Goal: Task Accomplishment & Management: Use online tool/utility

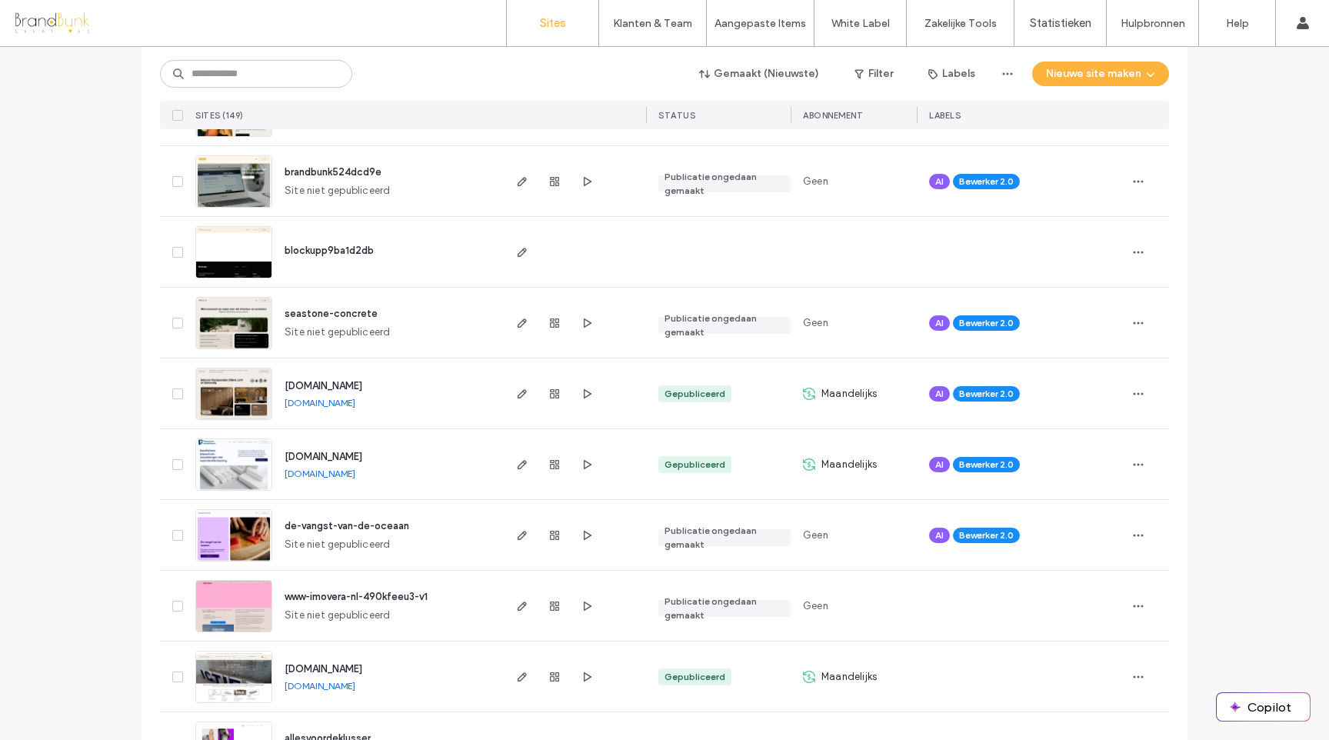
scroll to position [1149, 0]
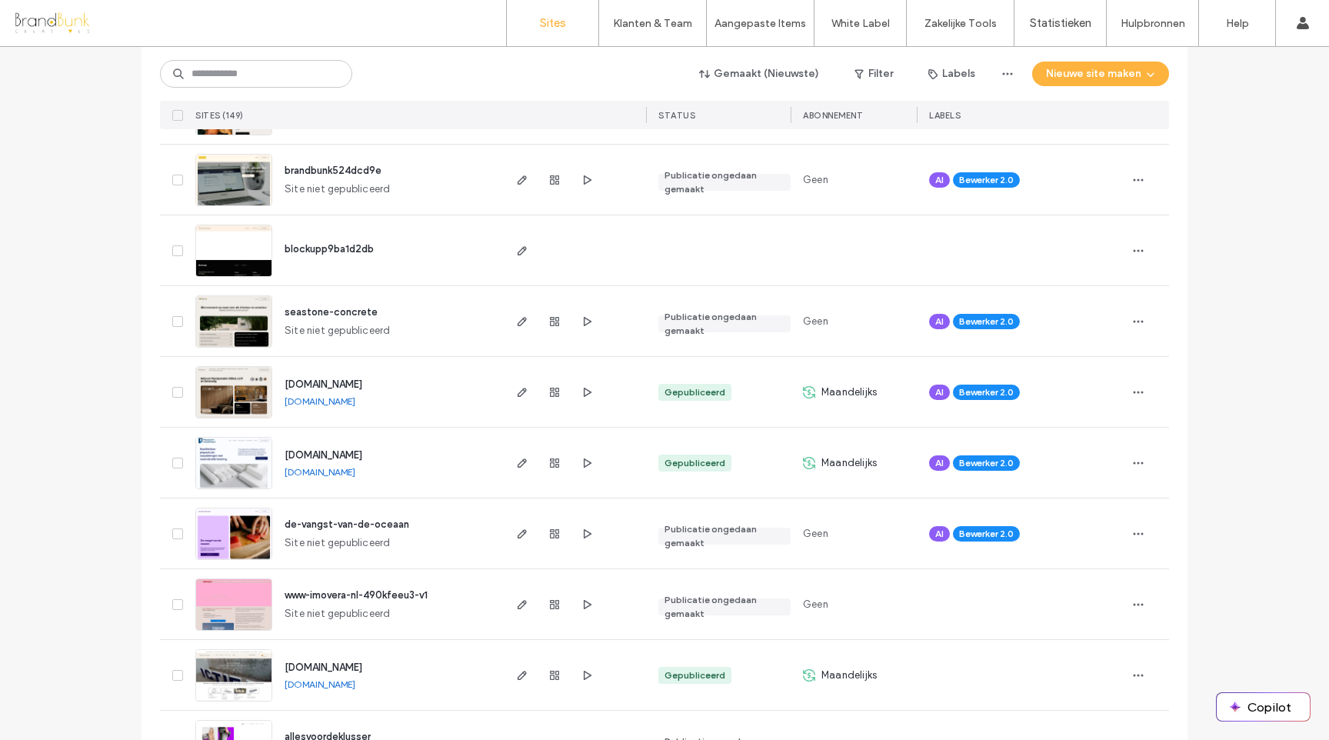
click at [362, 455] on span "[DOMAIN_NAME]" at bounding box center [323, 455] width 78 height 12
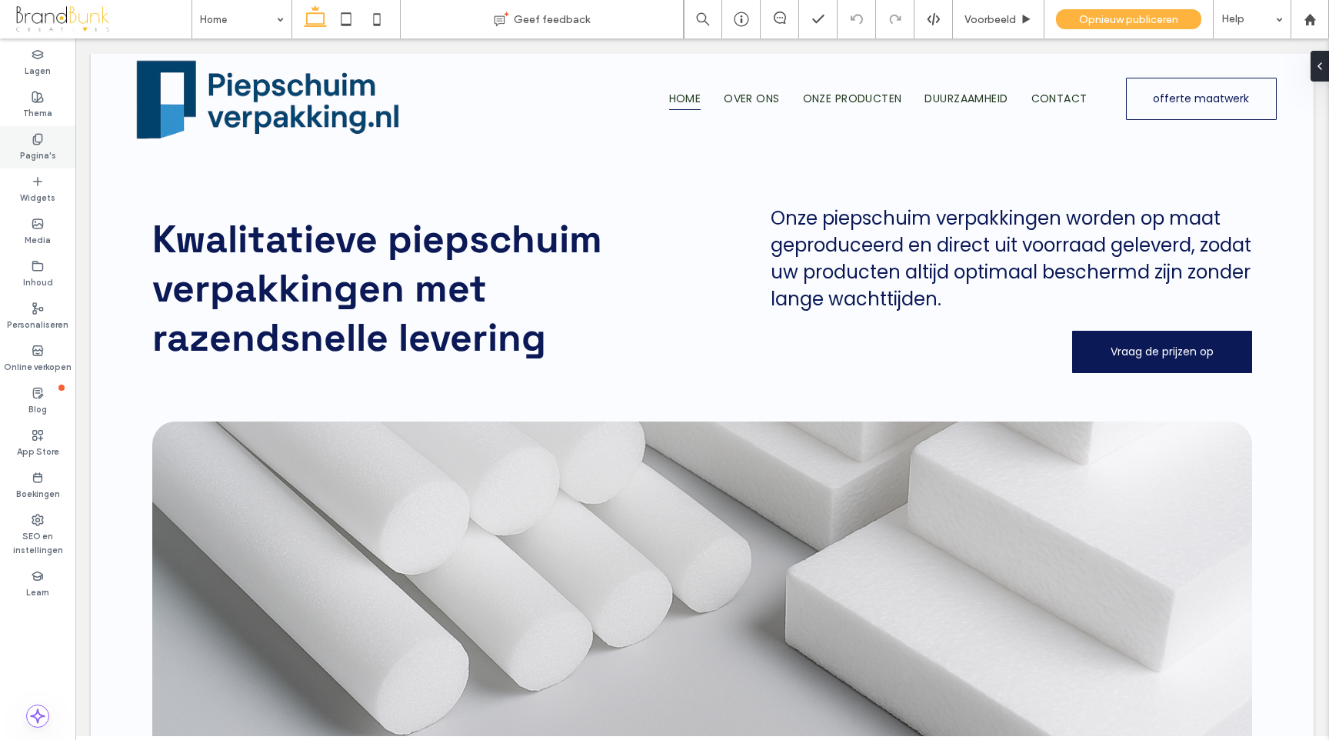
click at [43, 144] on icon at bounding box center [38, 139] width 12 height 12
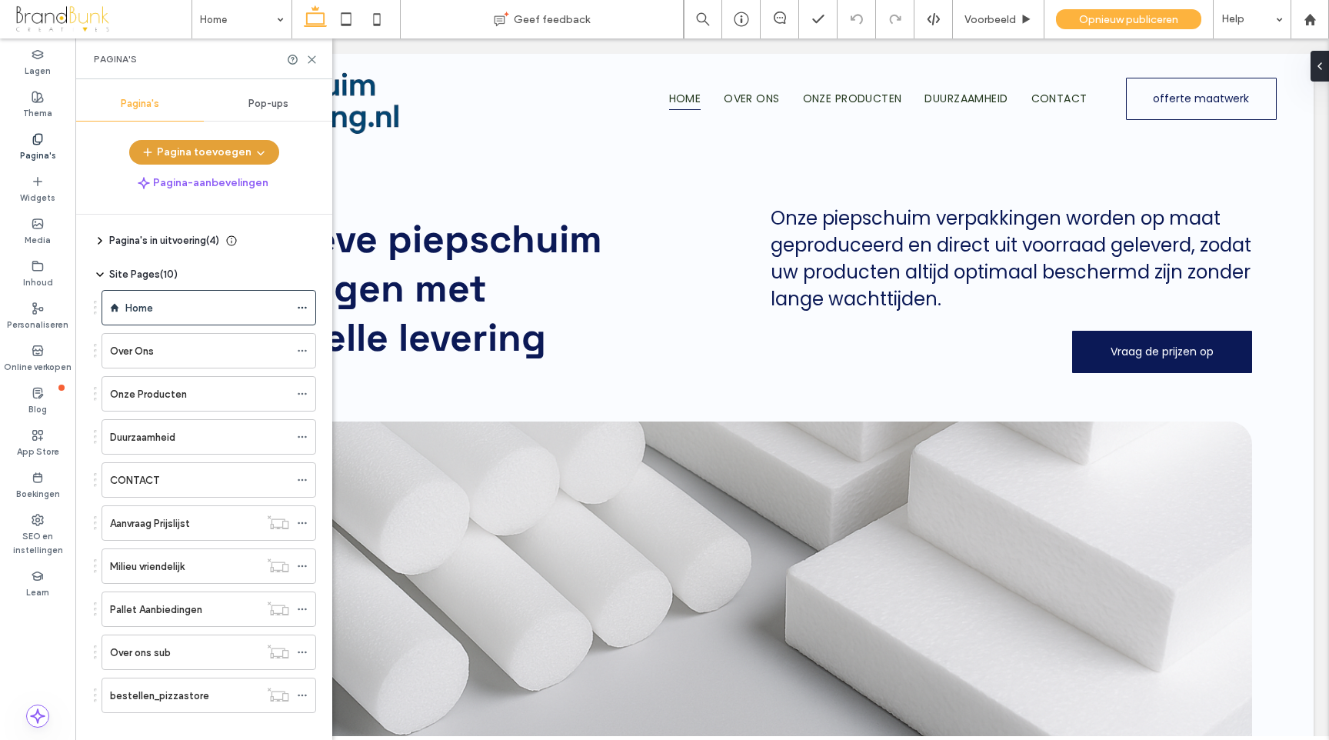
click at [197, 156] on button "Pagina toevoegen" at bounding box center [204, 152] width 150 height 25
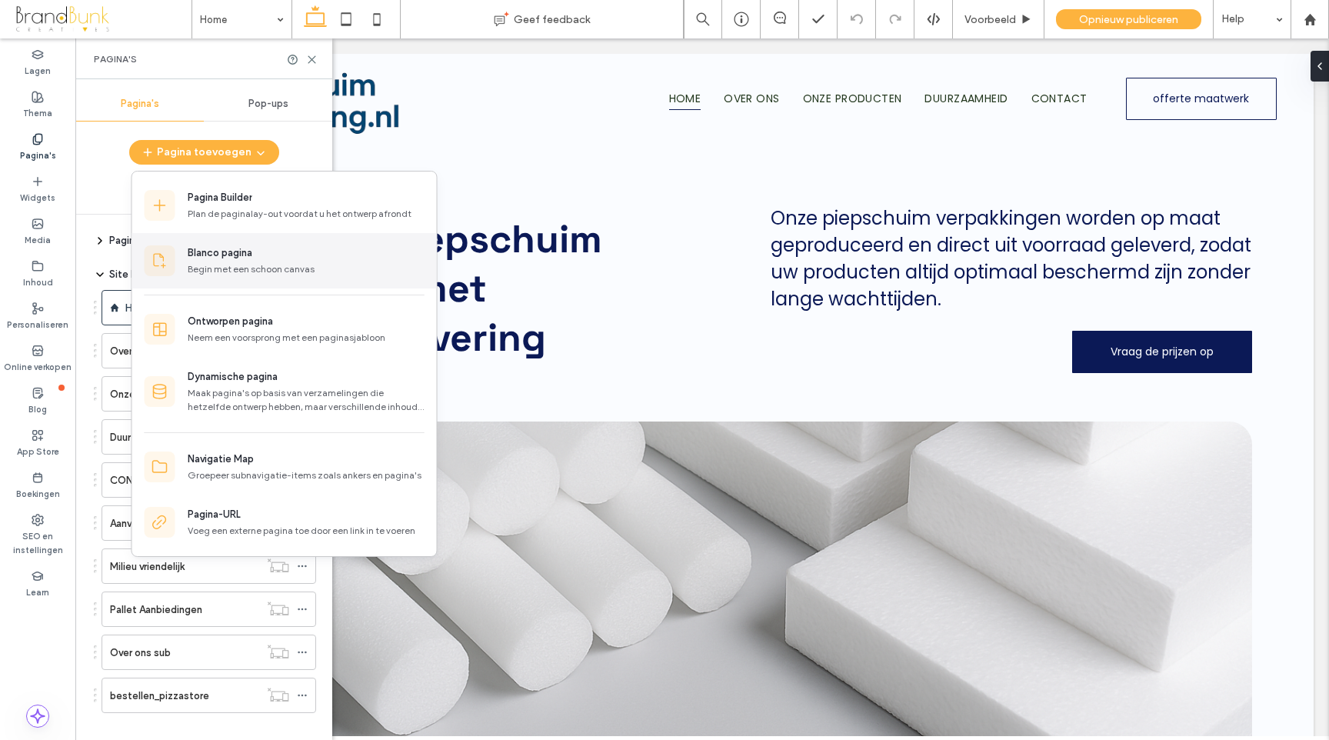
click at [215, 262] on div "Begin met een schoon canvas" at bounding box center [306, 269] width 237 height 14
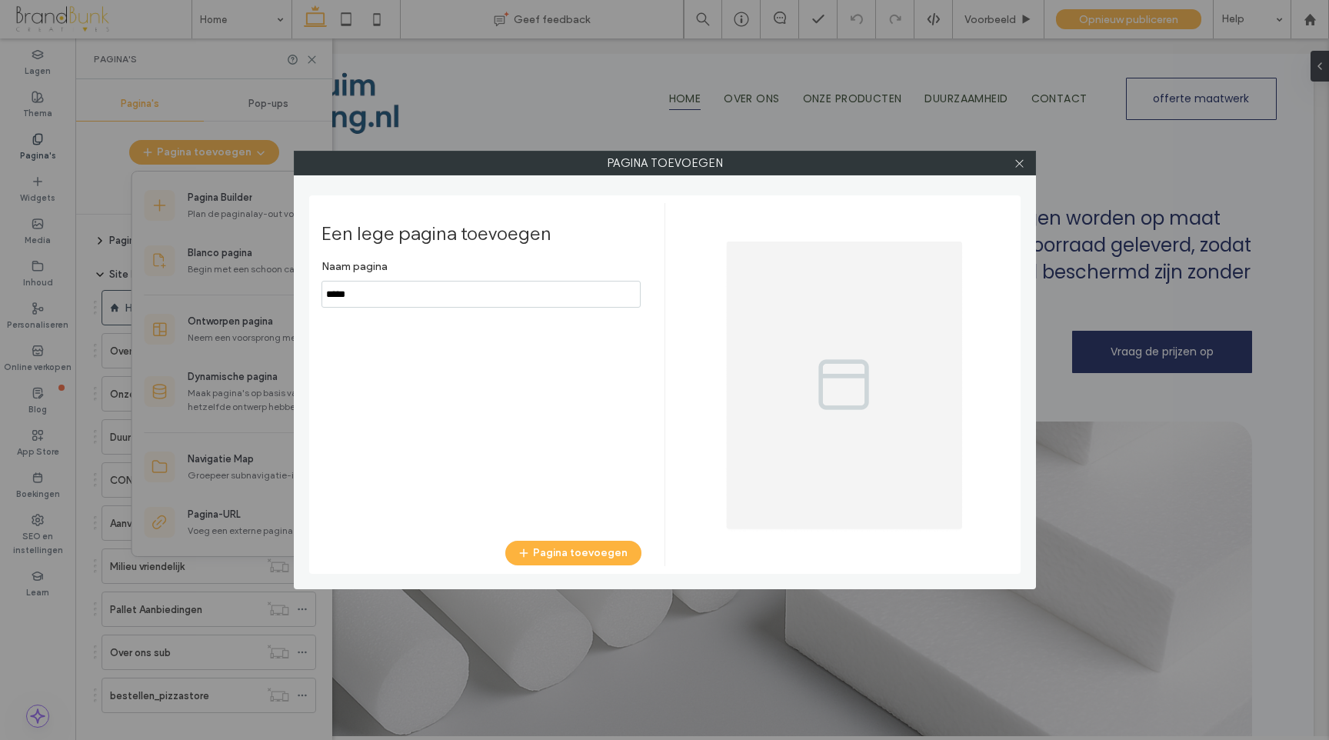
drag, startPoint x: 362, startPoint y: 294, endPoint x: 312, endPoint y: 292, distance: 50.0
click at [312, 292] on div "Een lege pagina toevoegen Naam pagina Pagina toevoegen" at bounding box center [664, 384] width 711 height 378
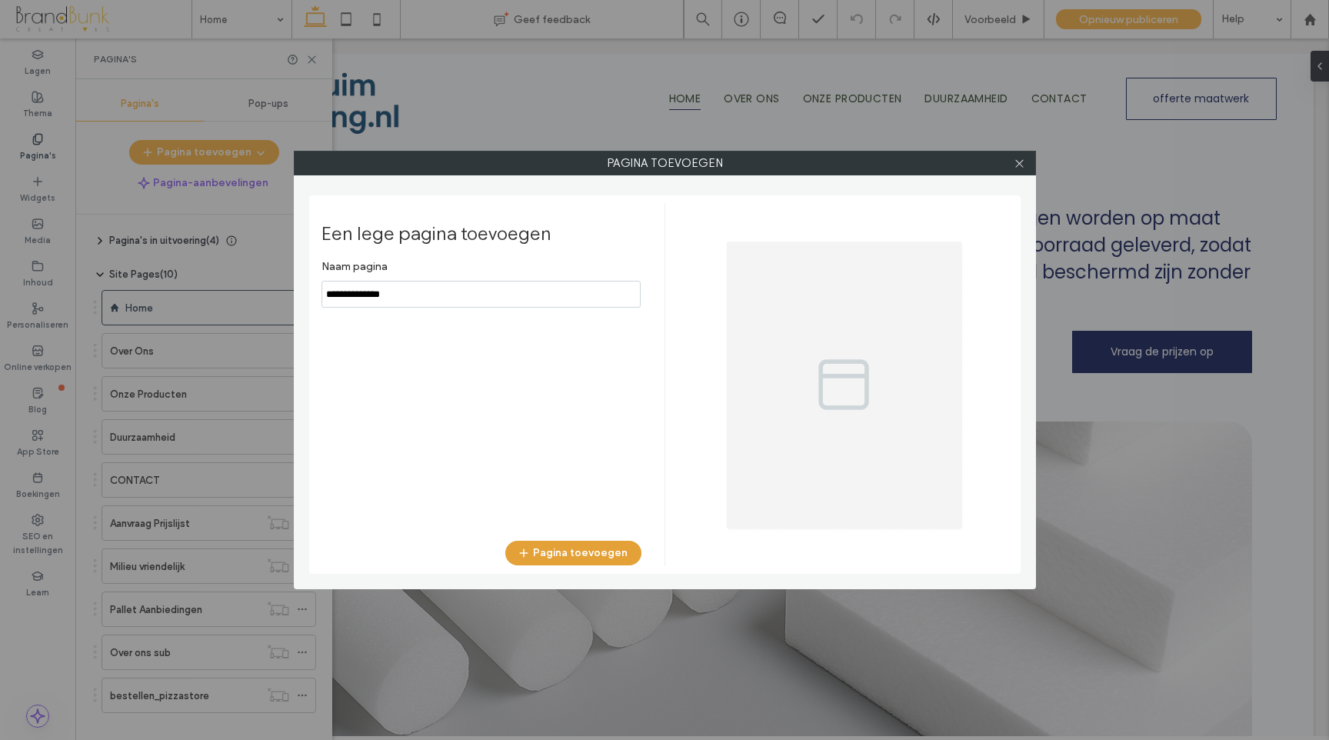
type input "**********"
click at [579, 549] on button "Pagina toevoegen" at bounding box center [573, 553] width 136 height 25
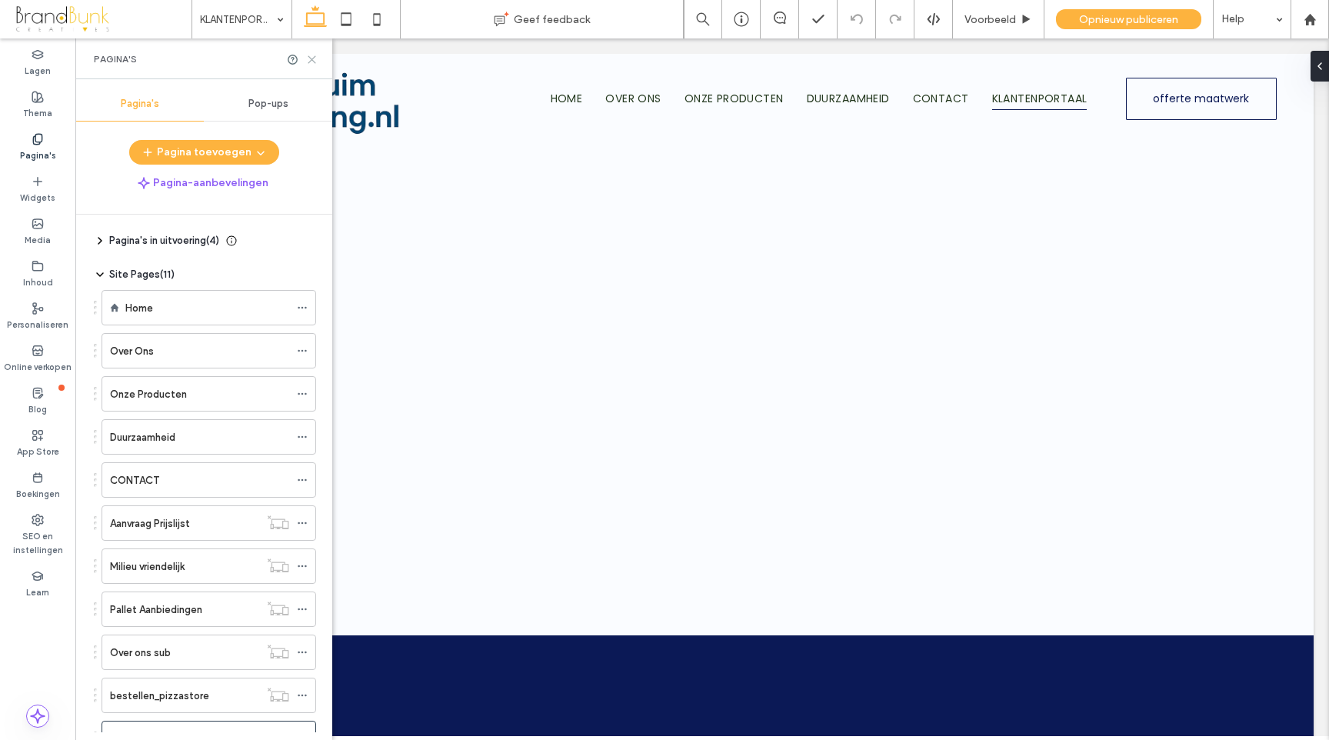
click at [313, 62] on icon at bounding box center [312, 60] width 12 height 12
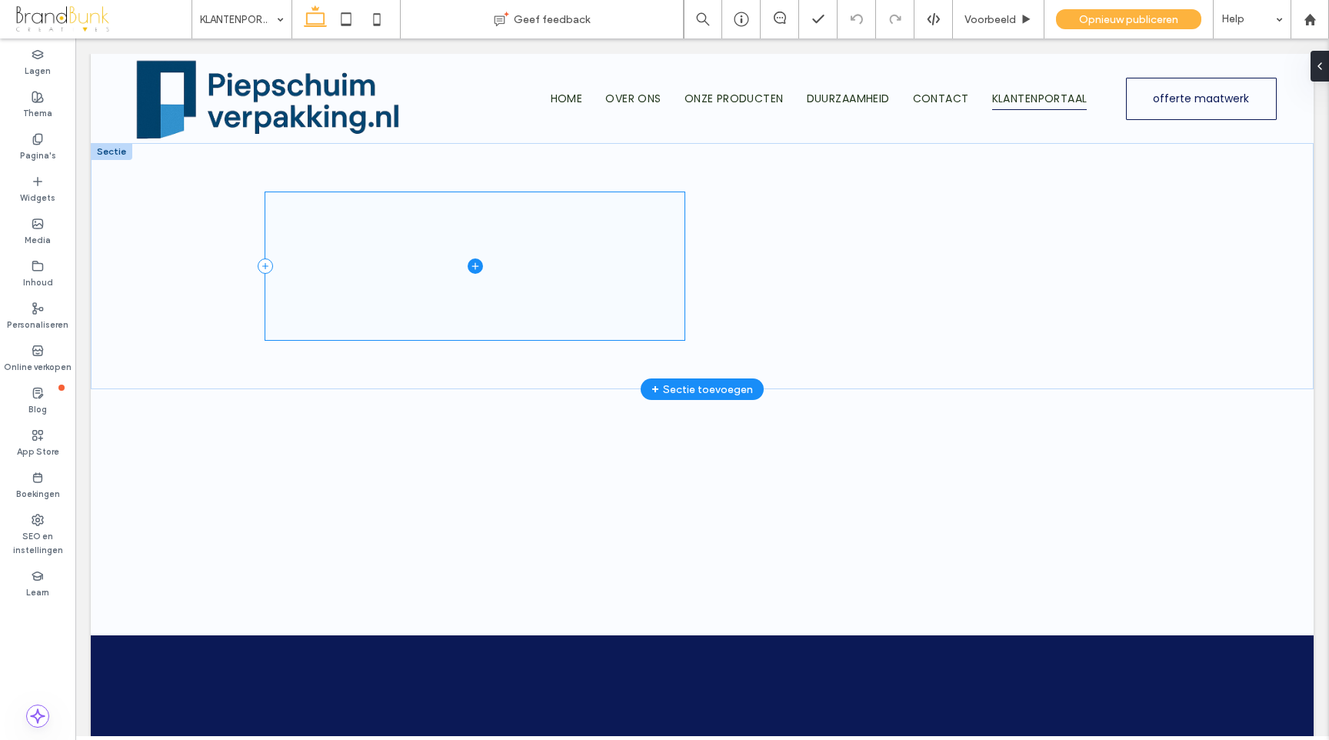
click at [500, 290] on span at bounding box center [474, 266] width 419 height 148
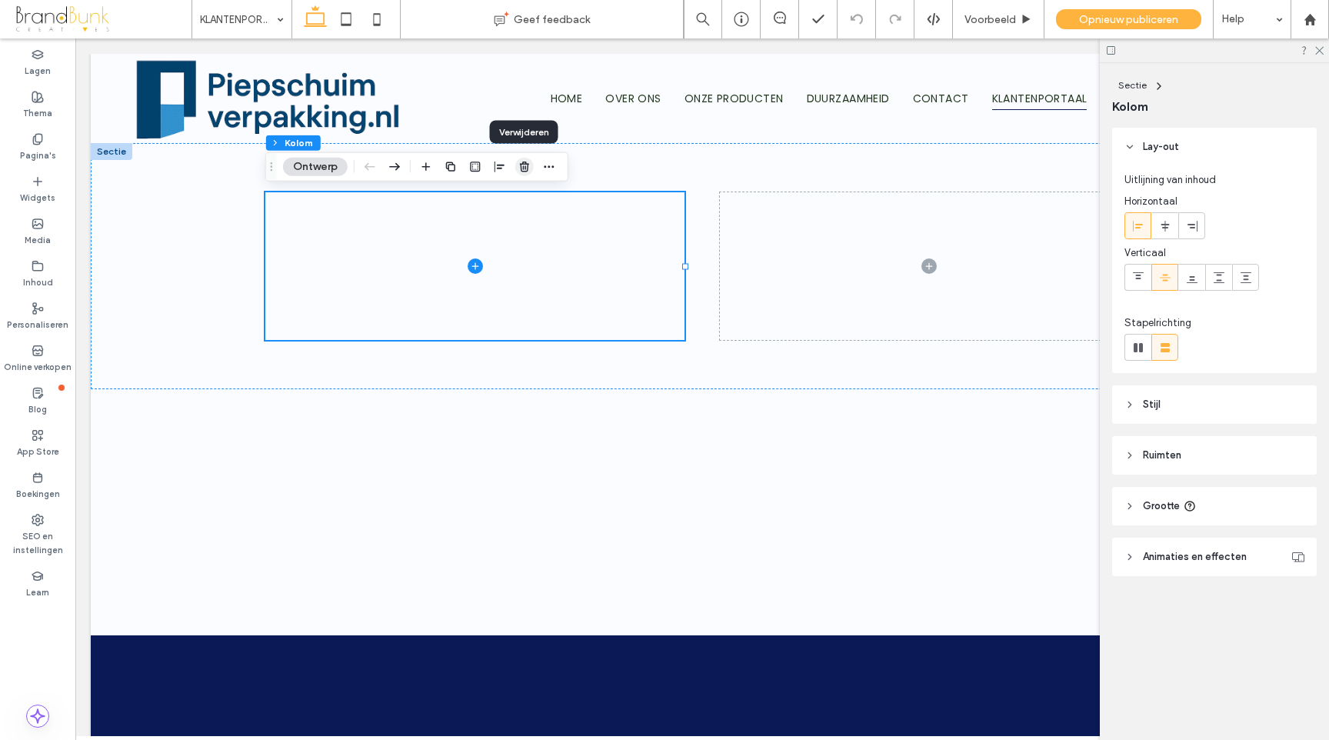
click at [523, 168] on use "button" at bounding box center [524, 166] width 9 height 10
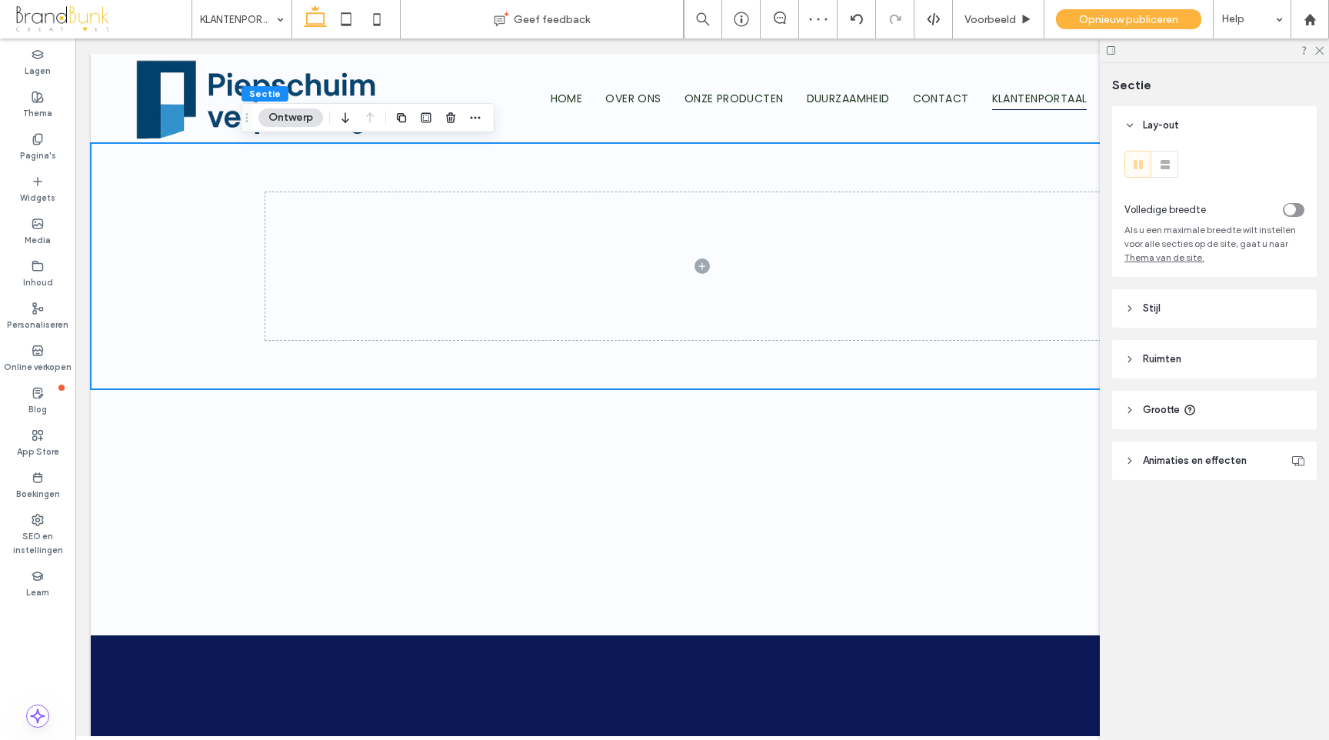
click at [1299, 211] on div "toggle" at bounding box center [1294, 210] width 22 height 14
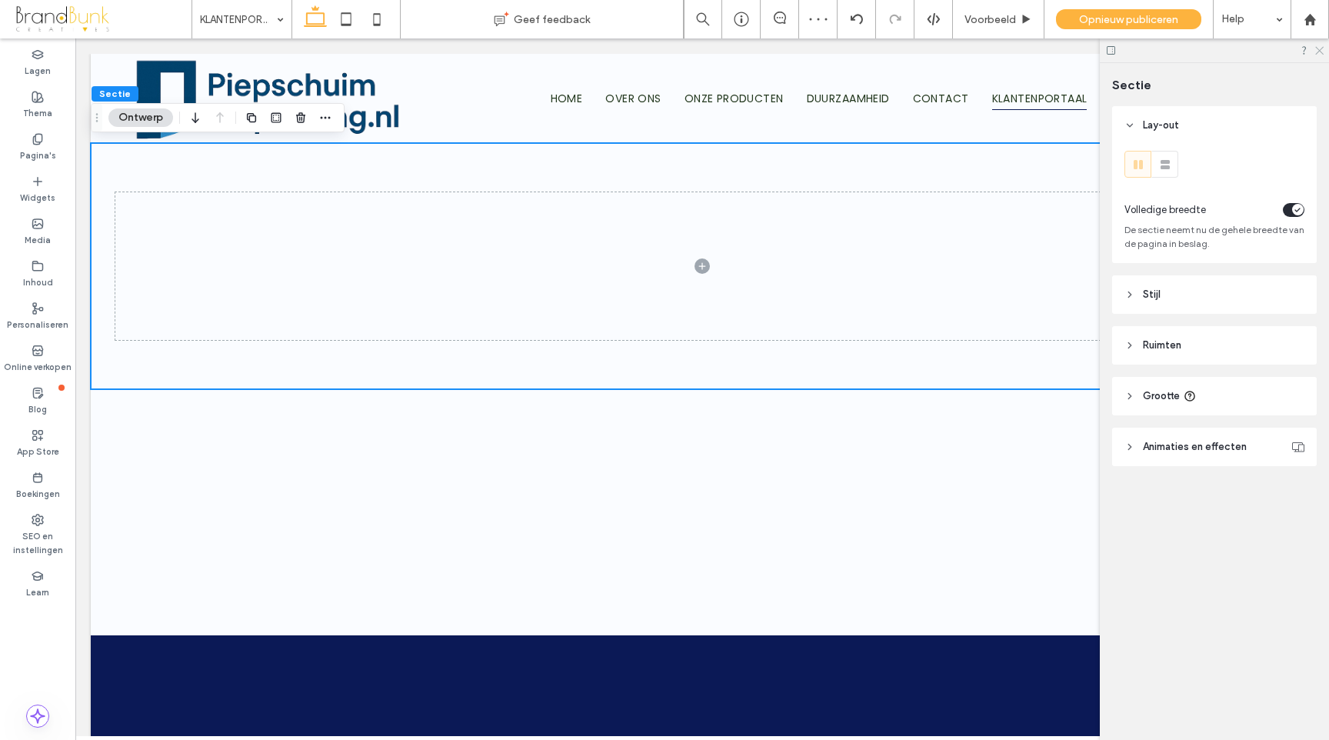
click at [1318, 48] on icon at bounding box center [1318, 50] width 10 height 10
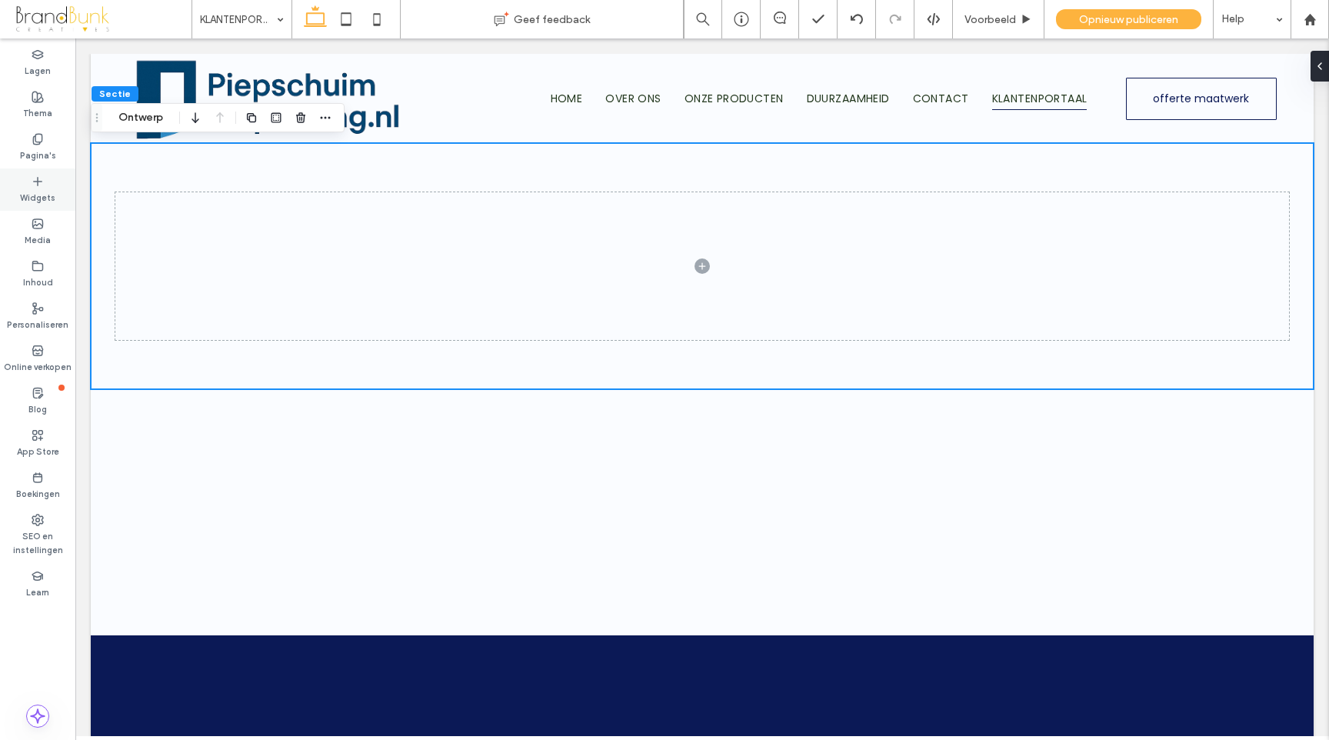
click at [42, 195] on label "Widgets" at bounding box center [37, 196] width 35 height 17
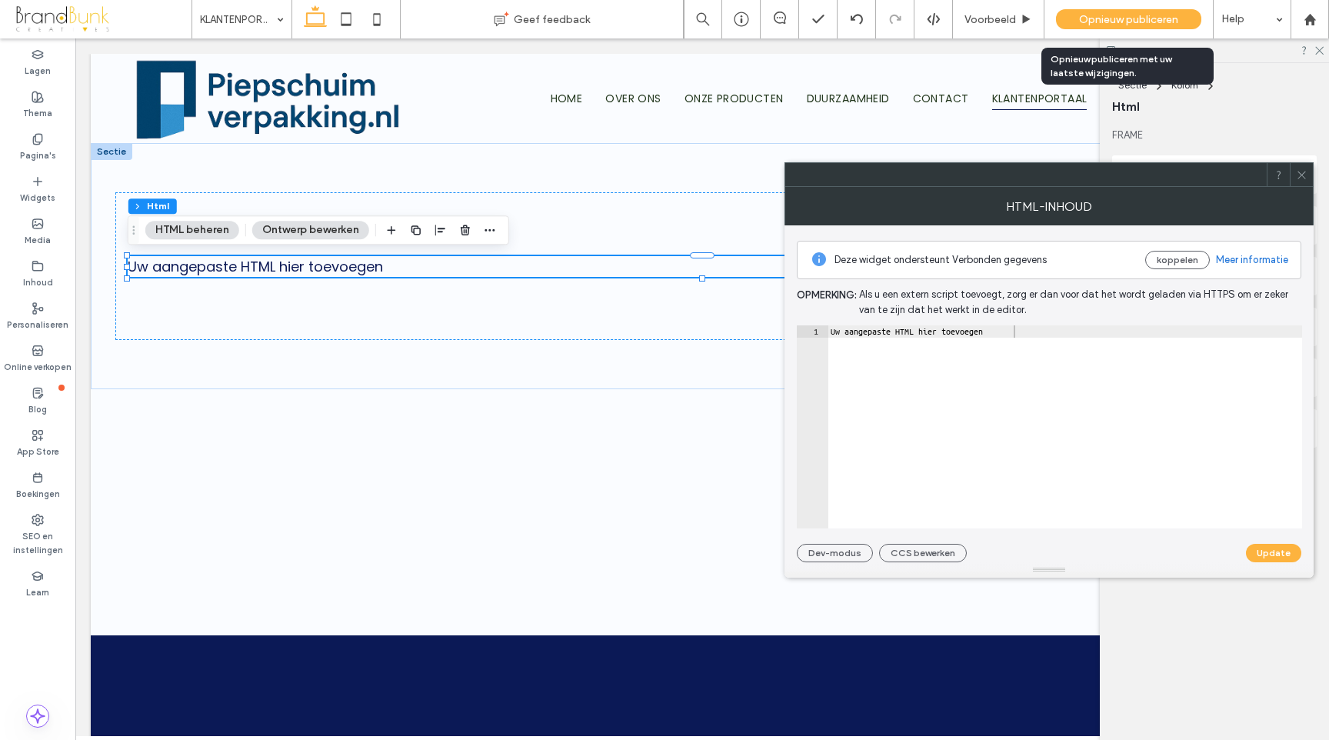
drag, startPoint x: 133, startPoint y: 234, endPoint x: 1093, endPoint y: 0, distance: 987.6
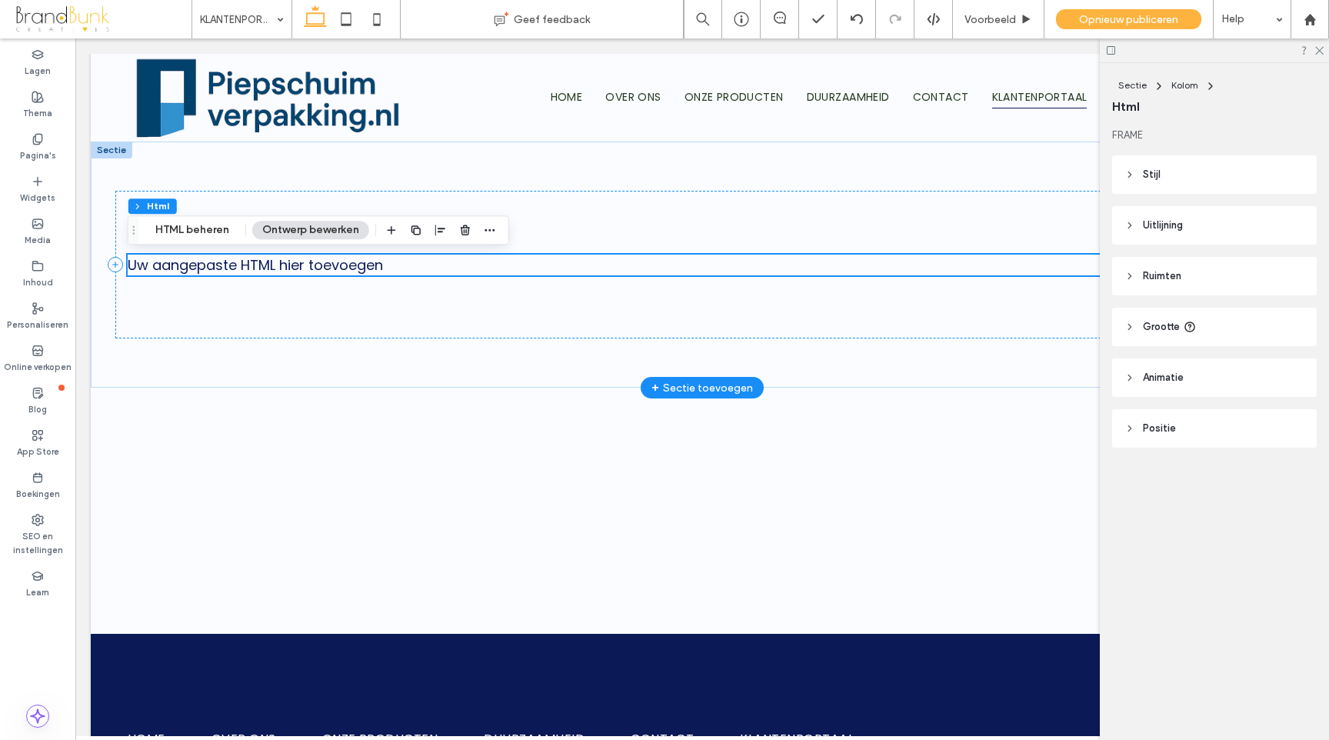
click at [366, 269] on div "Uw aangepaste HTML hier toevoegen" at bounding box center [702, 265] width 1149 height 21
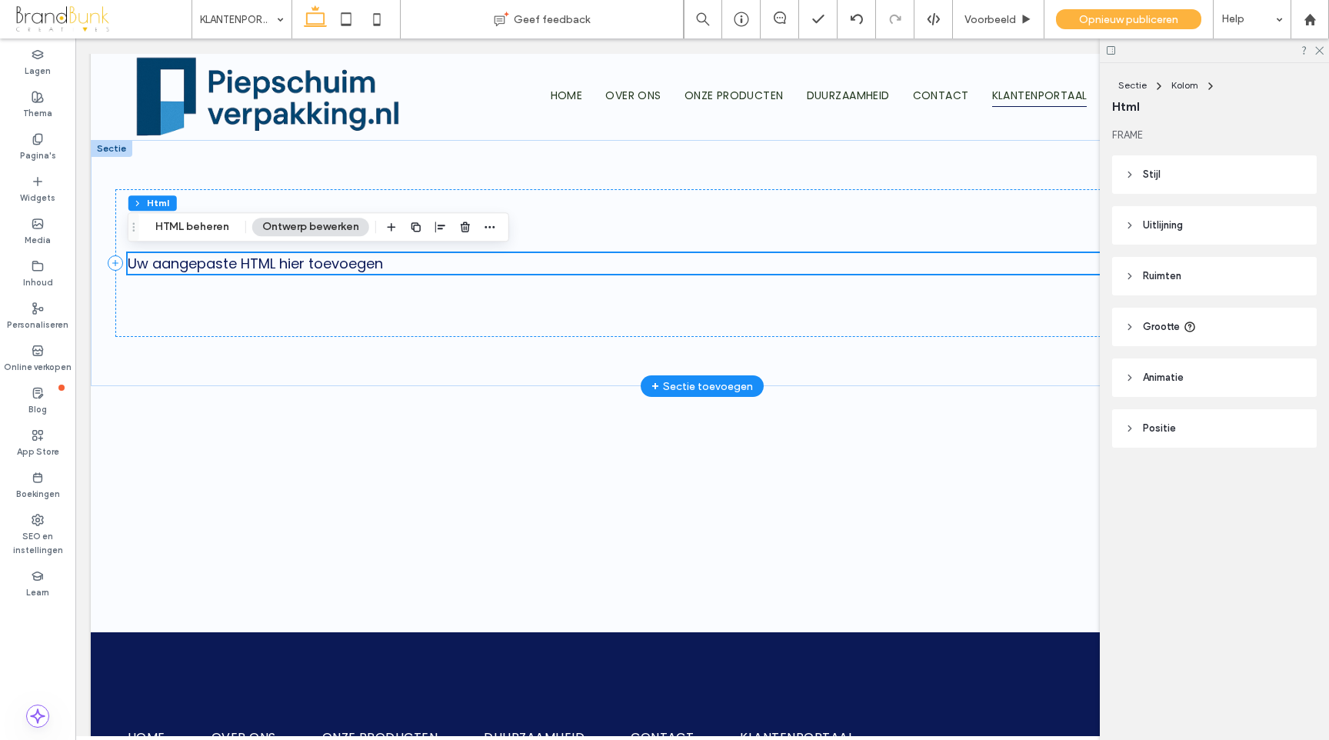
scroll to position [5, 0]
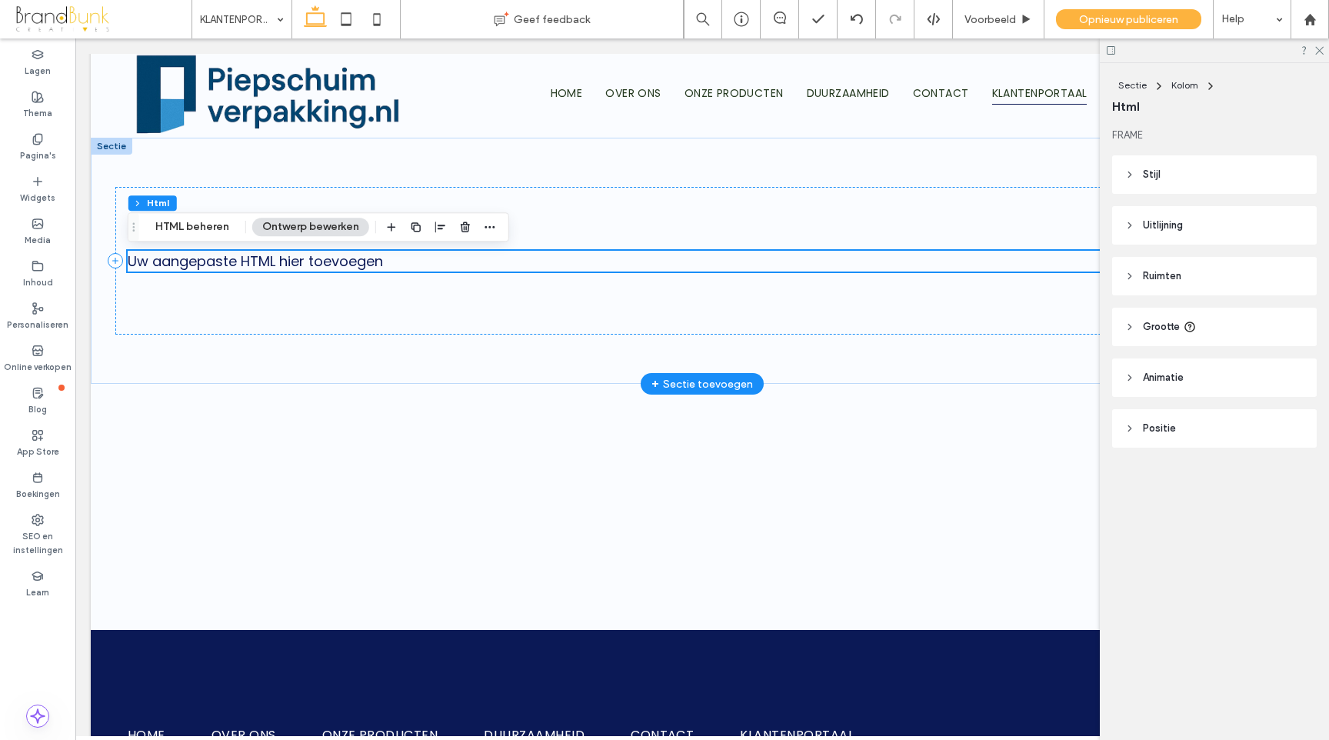
click at [394, 268] on div "Uw aangepaste HTML hier toevoegen" at bounding box center [702, 261] width 1149 height 21
click at [391, 264] on div "Uw aangepaste HTML hier toevoegen" at bounding box center [702, 261] width 1149 height 21
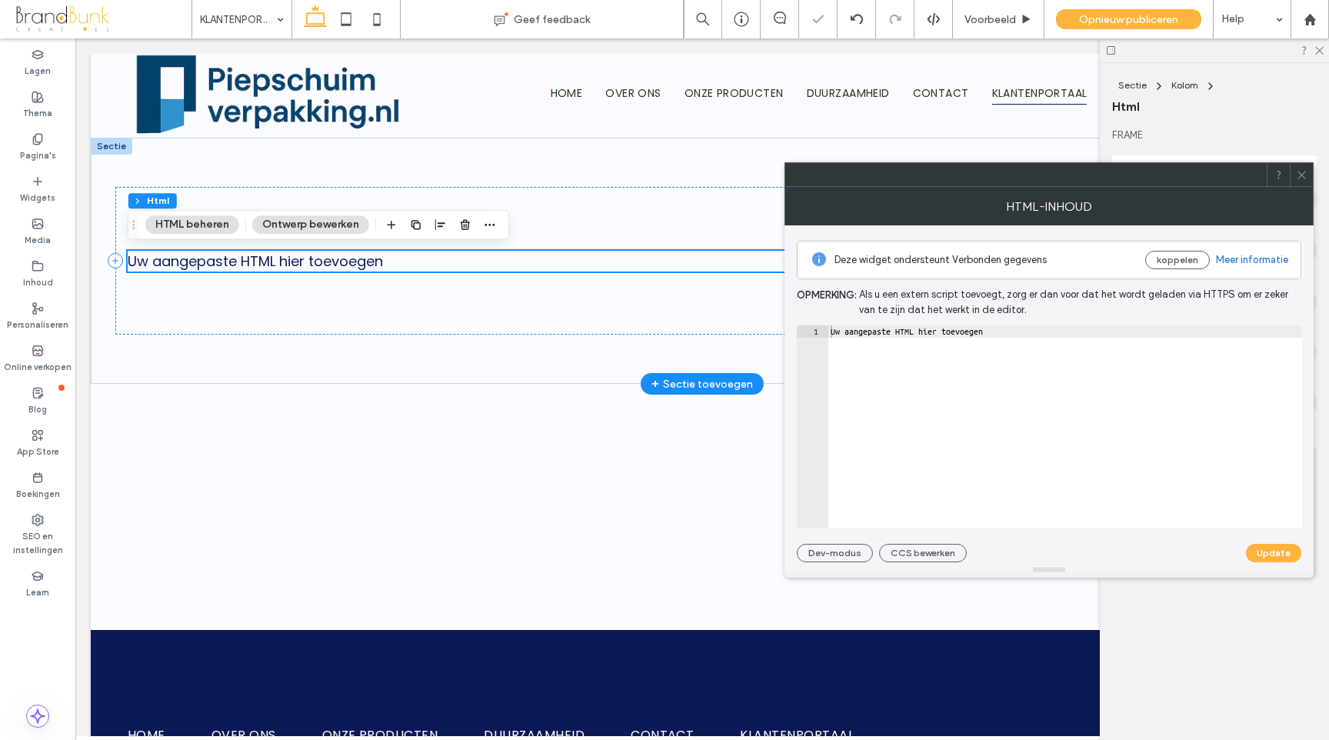
scroll to position [6, 0]
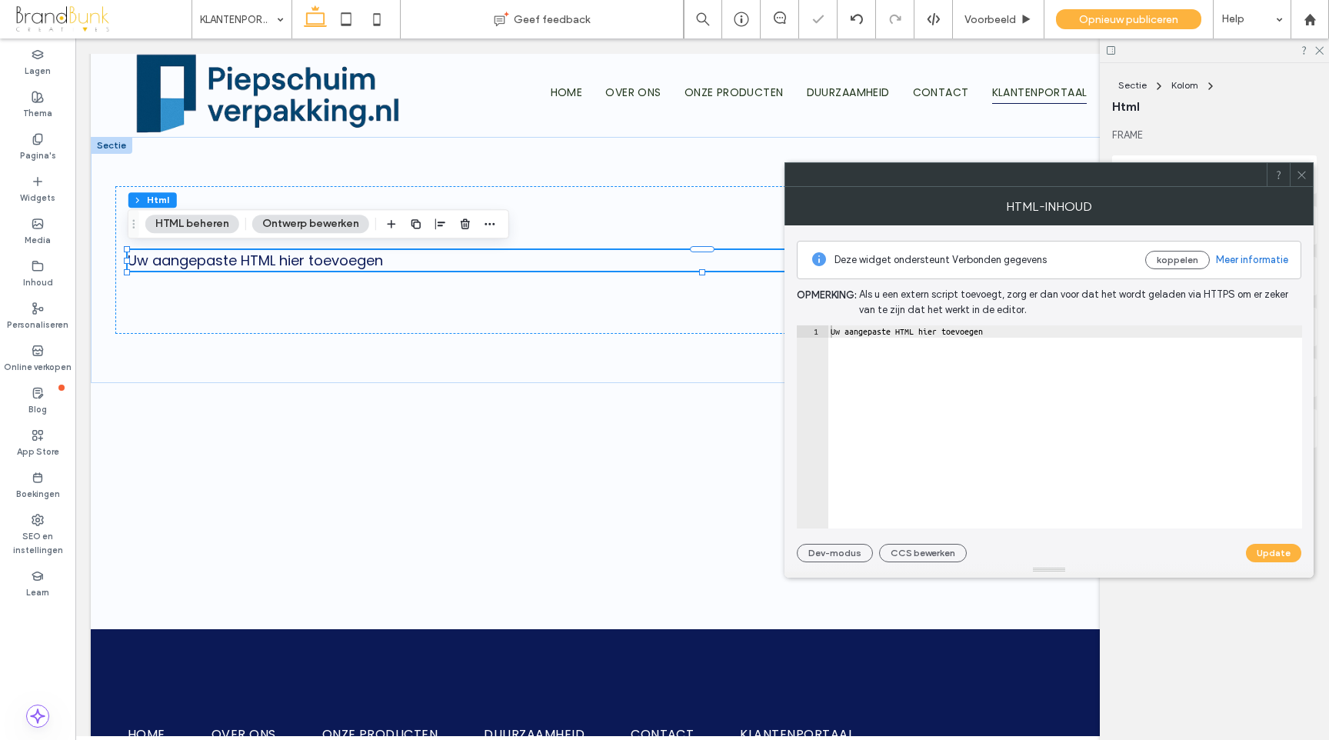
type textarea "**********"
drag, startPoint x: 1023, startPoint y: 331, endPoint x: 815, endPoint y: 337, distance: 207.7
click at [809, 337] on div "**********" at bounding box center [1049, 426] width 505 height 203
paste textarea "Cursor at row 1"
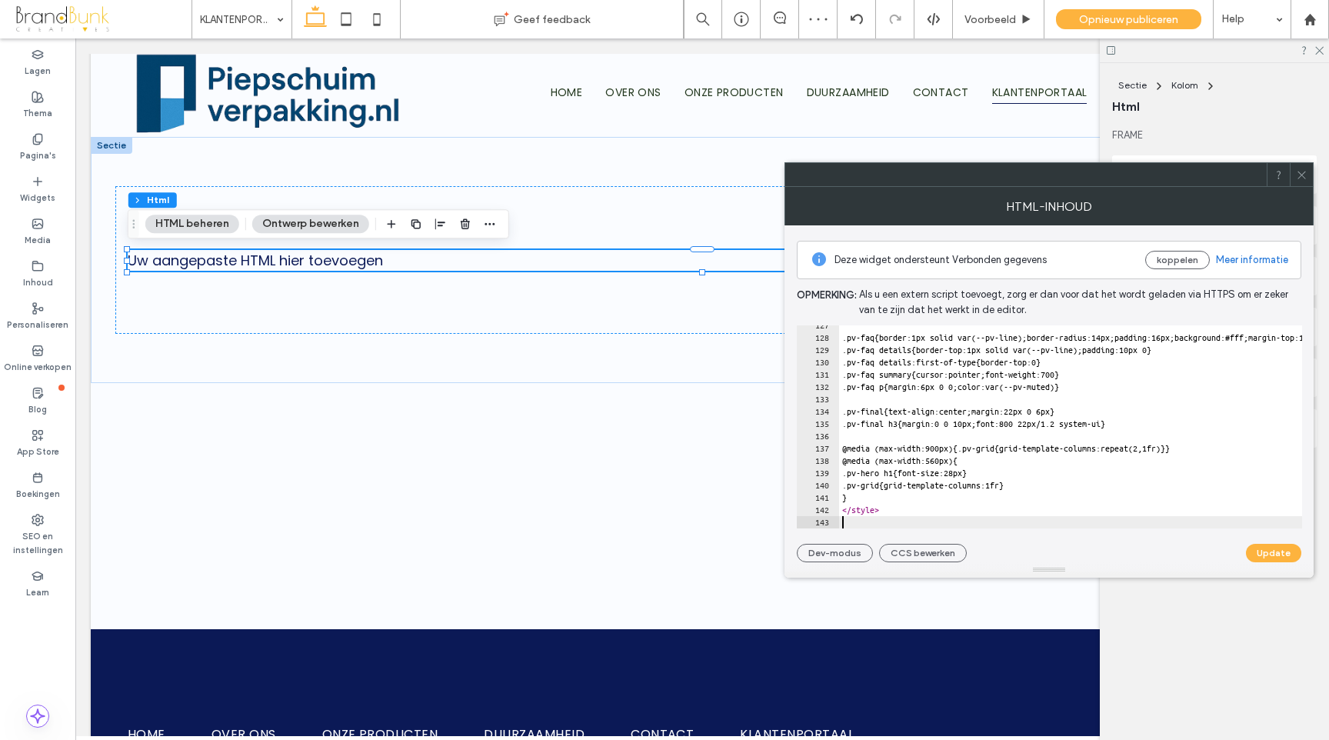
scroll to position [1556, 0]
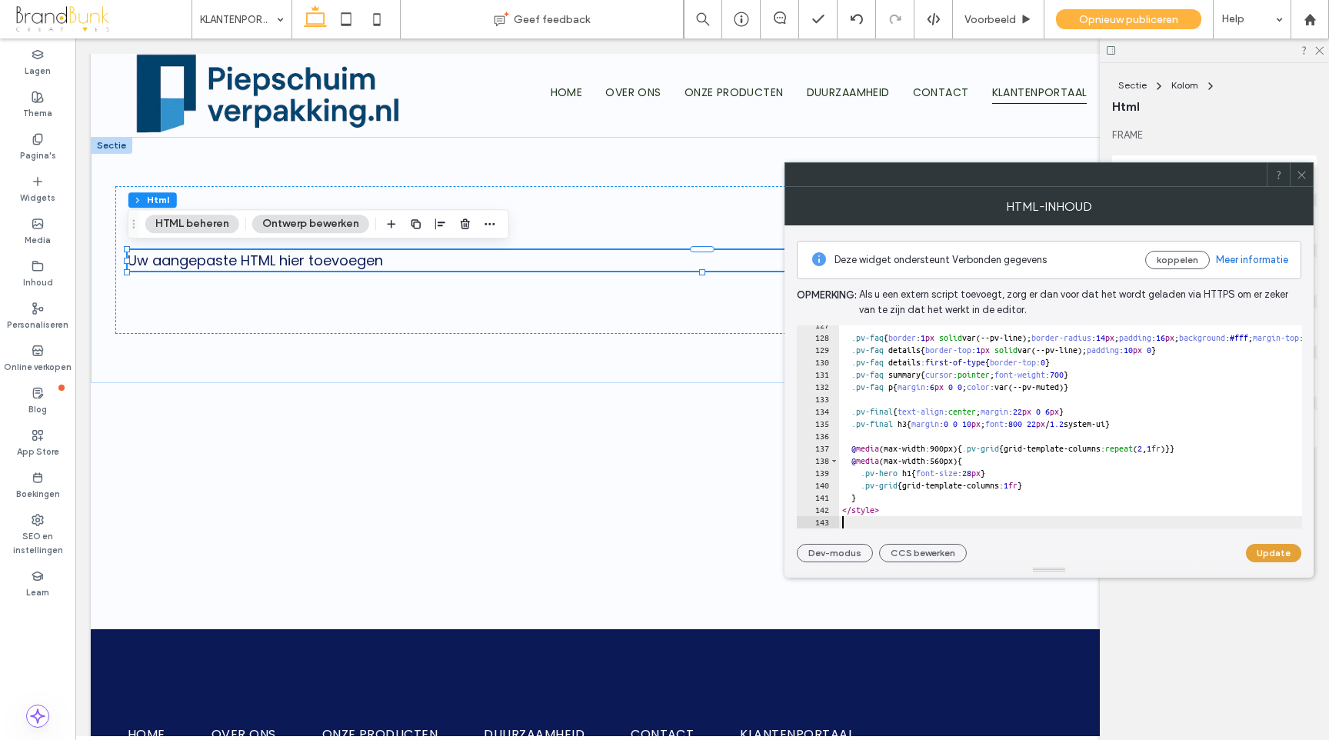
click at [1280, 554] on button "Update" at bounding box center [1273, 553] width 55 height 18
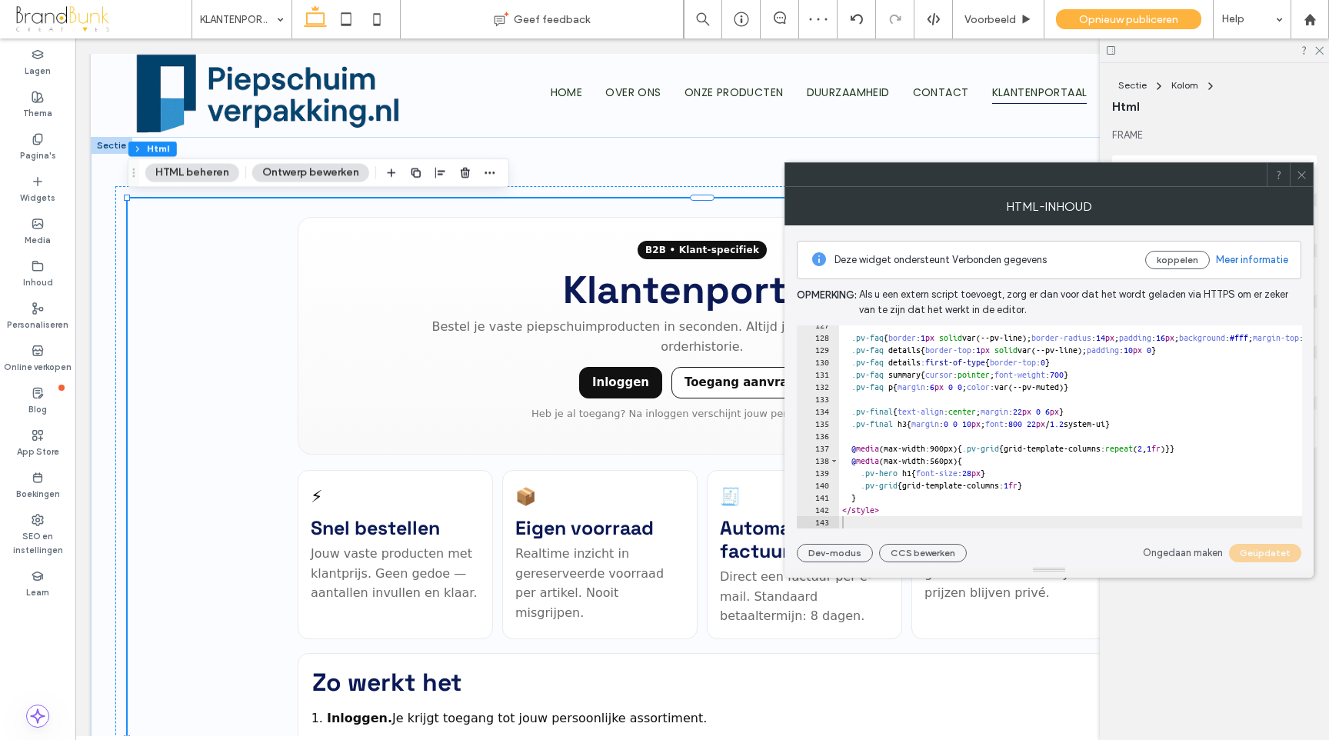
click at [1299, 177] on icon at bounding box center [1302, 175] width 12 height 12
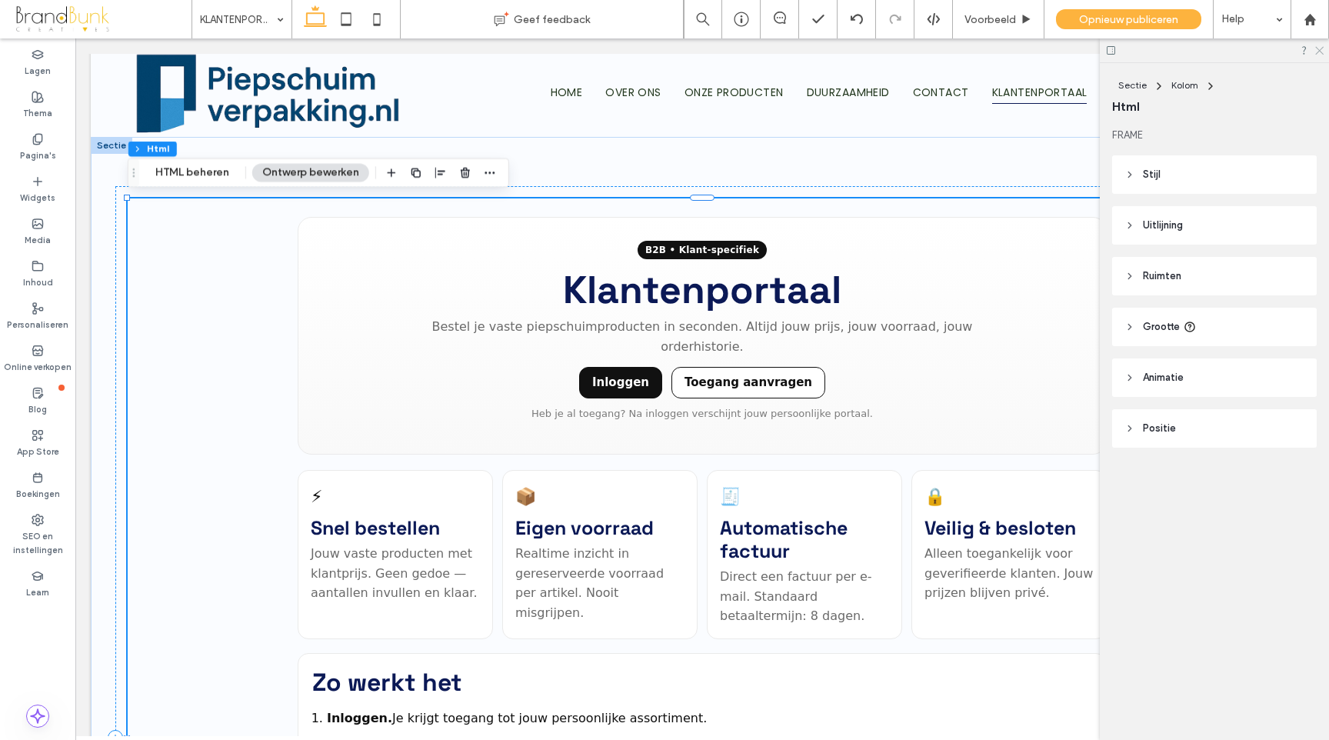
click at [1319, 52] on icon at bounding box center [1318, 50] width 10 height 10
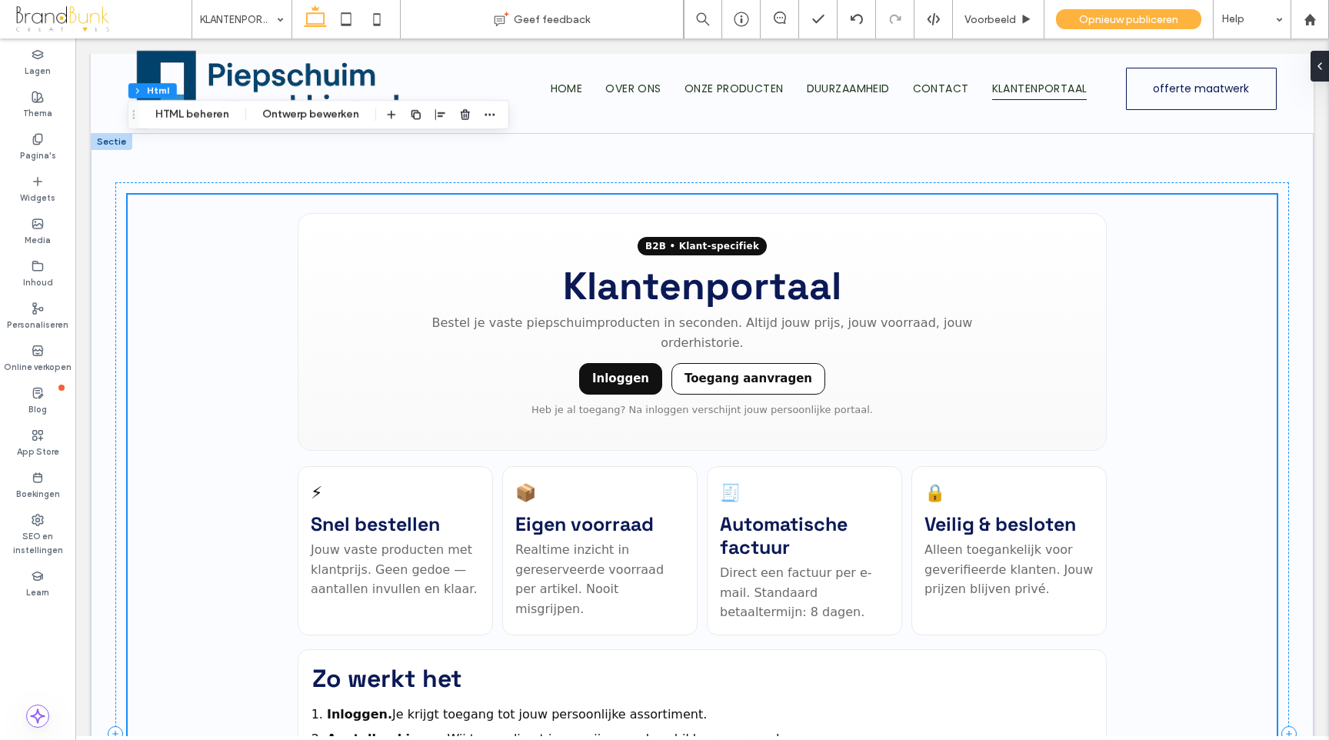
scroll to position [0, 0]
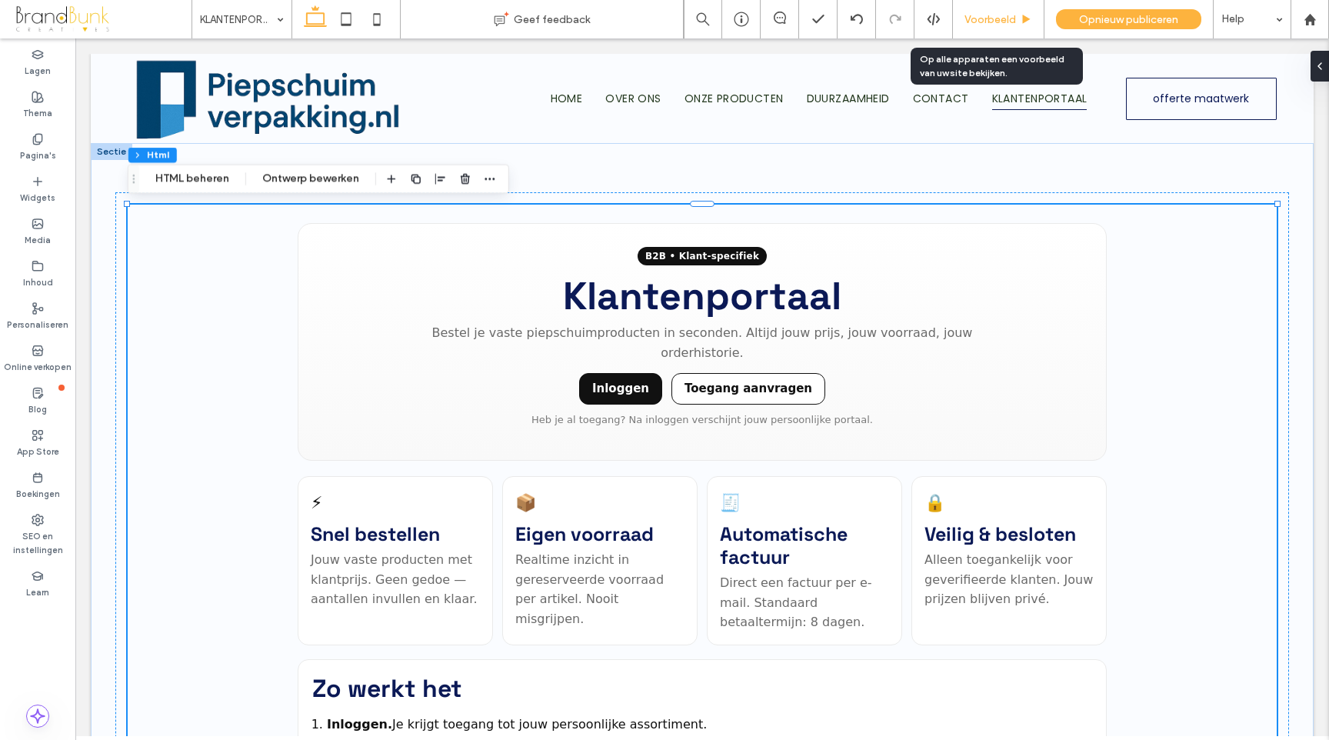
click at [982, 20] on span "Voorbeeld" at bounding box center [990, 19] width 52 height 13
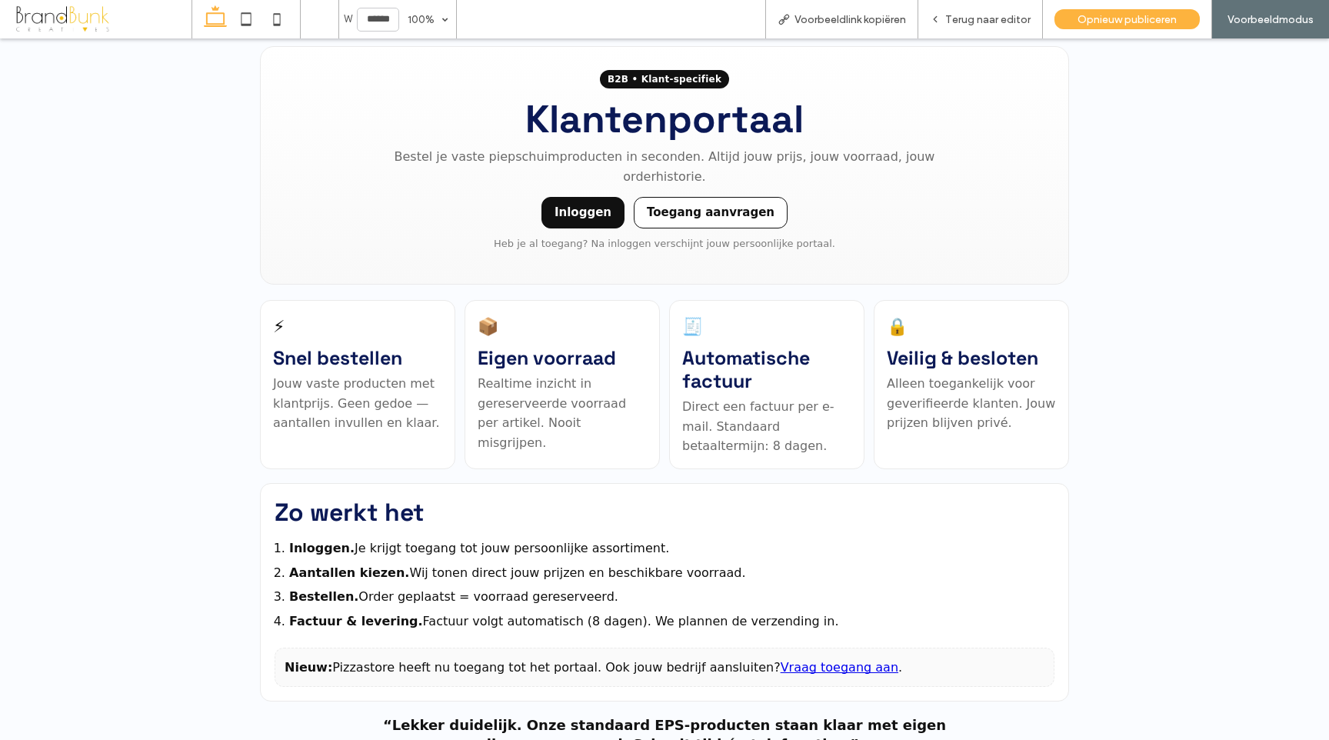
scroll to position [170, 0]
click at [738, 214] on link "Toegang aanvragen" at bounding box center [711, 212] width 154 height 32
click at [577, 209] on link "Inloggen" at bounding box center [582, 212] width 83 height 32
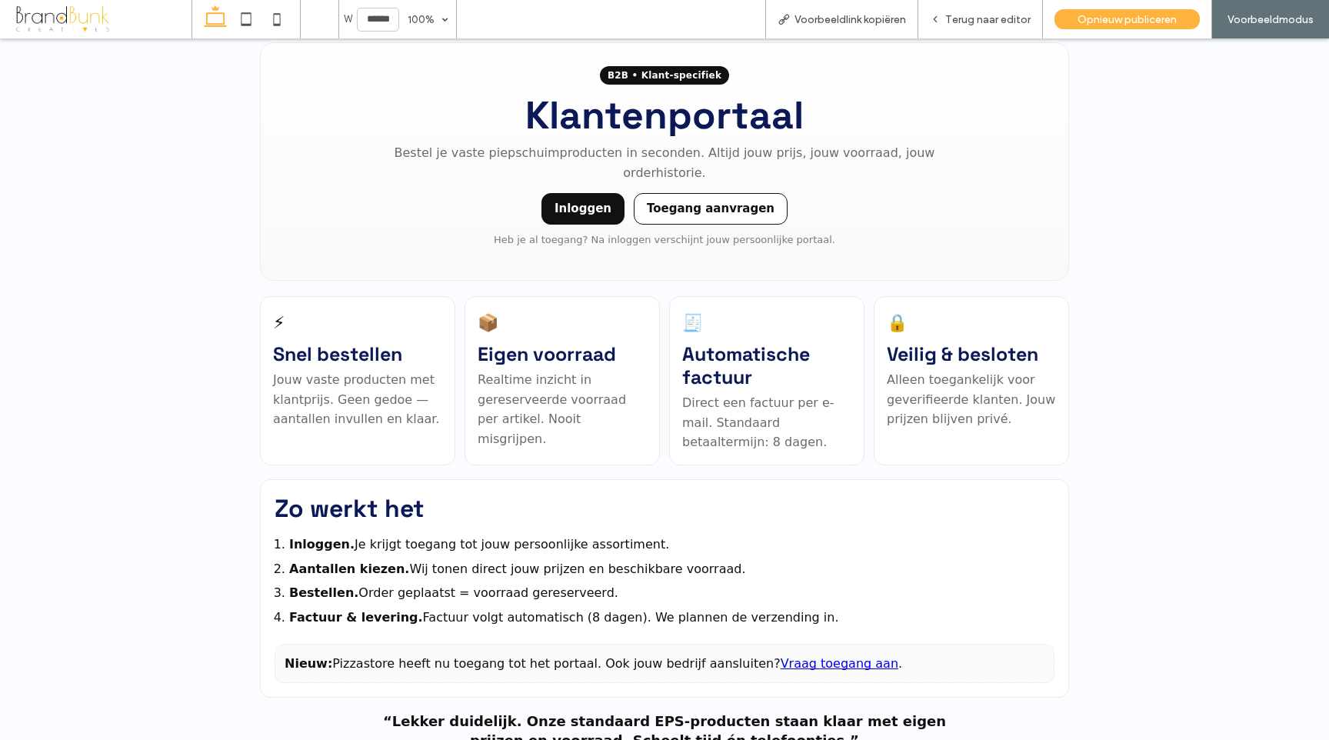
scroll to position [172, 0]
click at [967, 25] on span "Terug naar editor" at bounding box center [987, 19] width 85 height 13
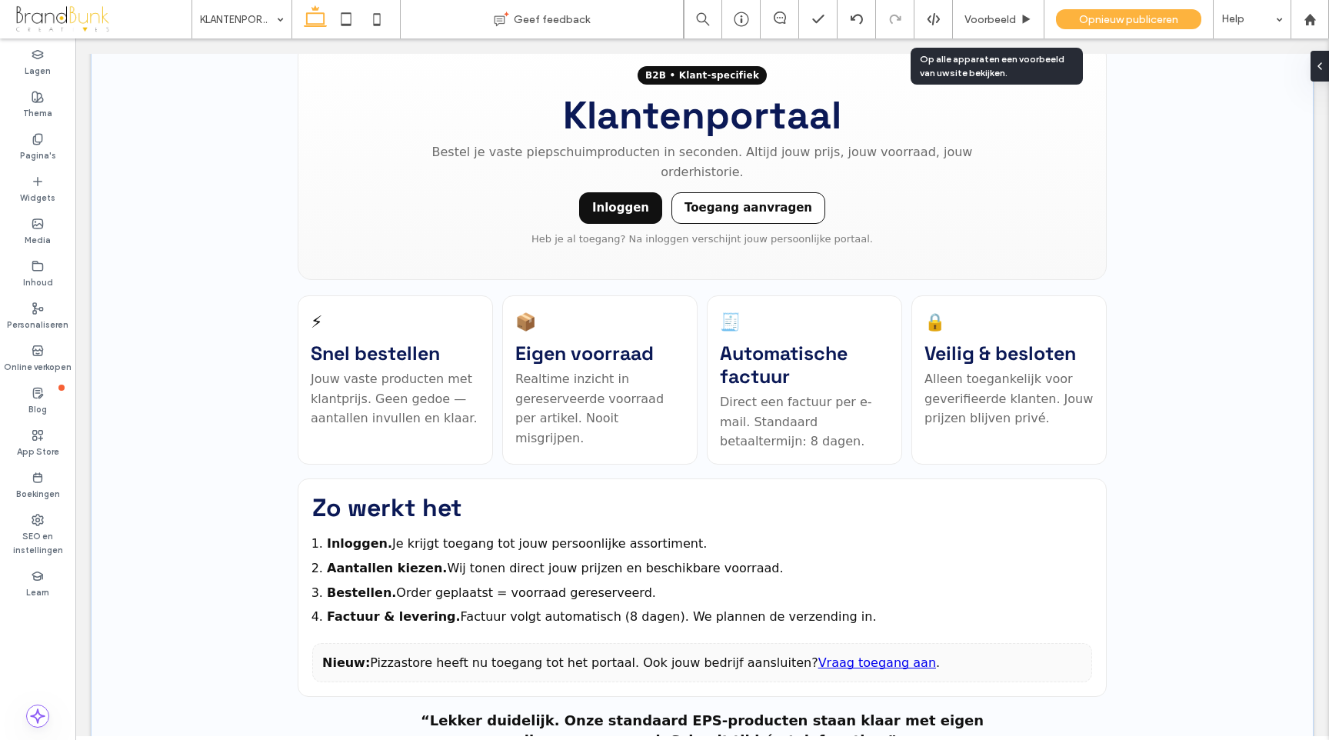
scroll to position [179, 0]
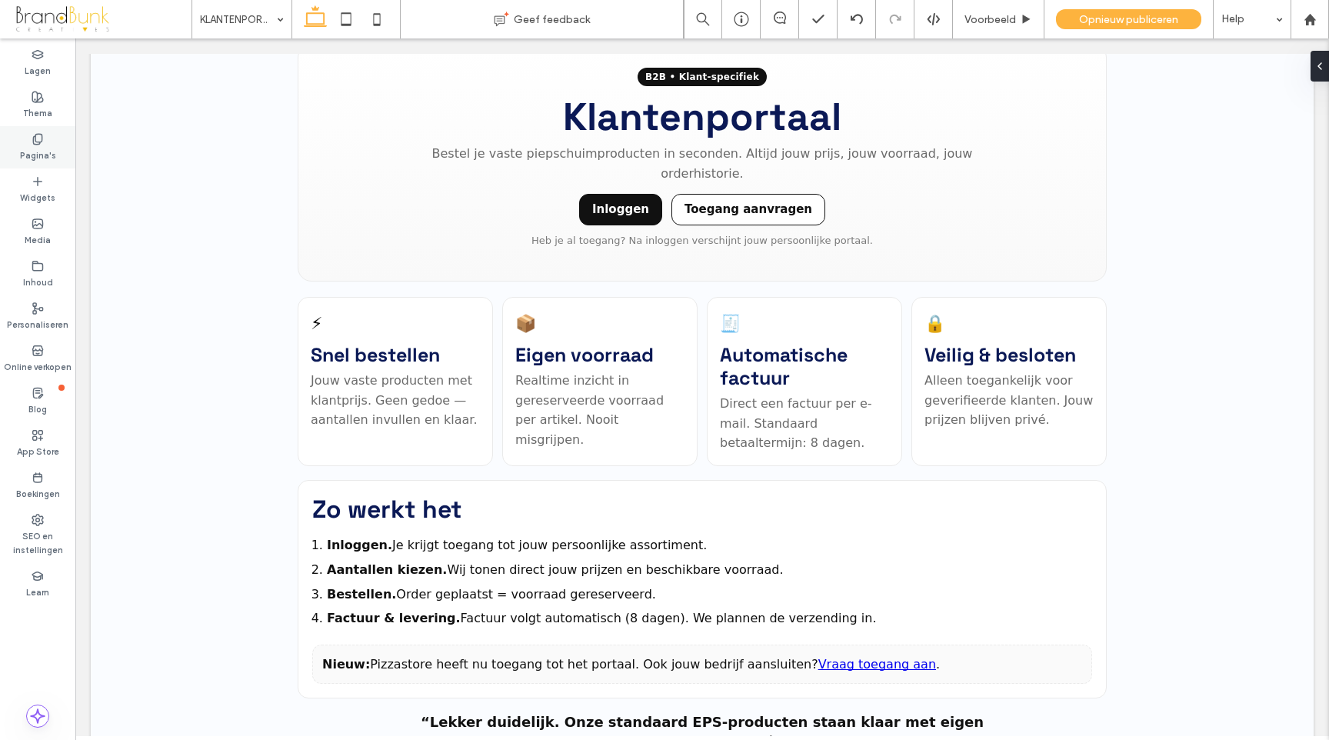
click at [43, 157] on label "Pagina's" at bounding box center [38, 153] width 36 height 17
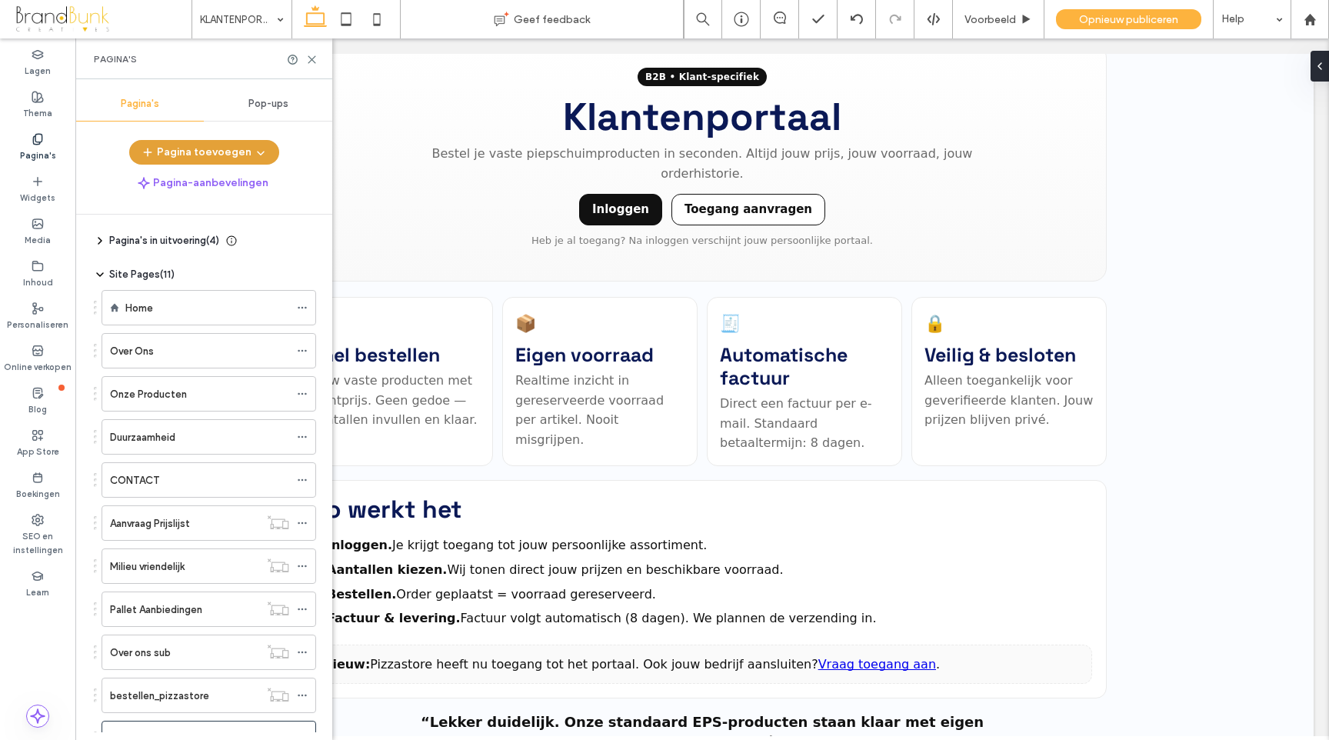
click at [184, 157] on button "Pagina toevoegen" at bounding box center [204, 152] width 150 height 25
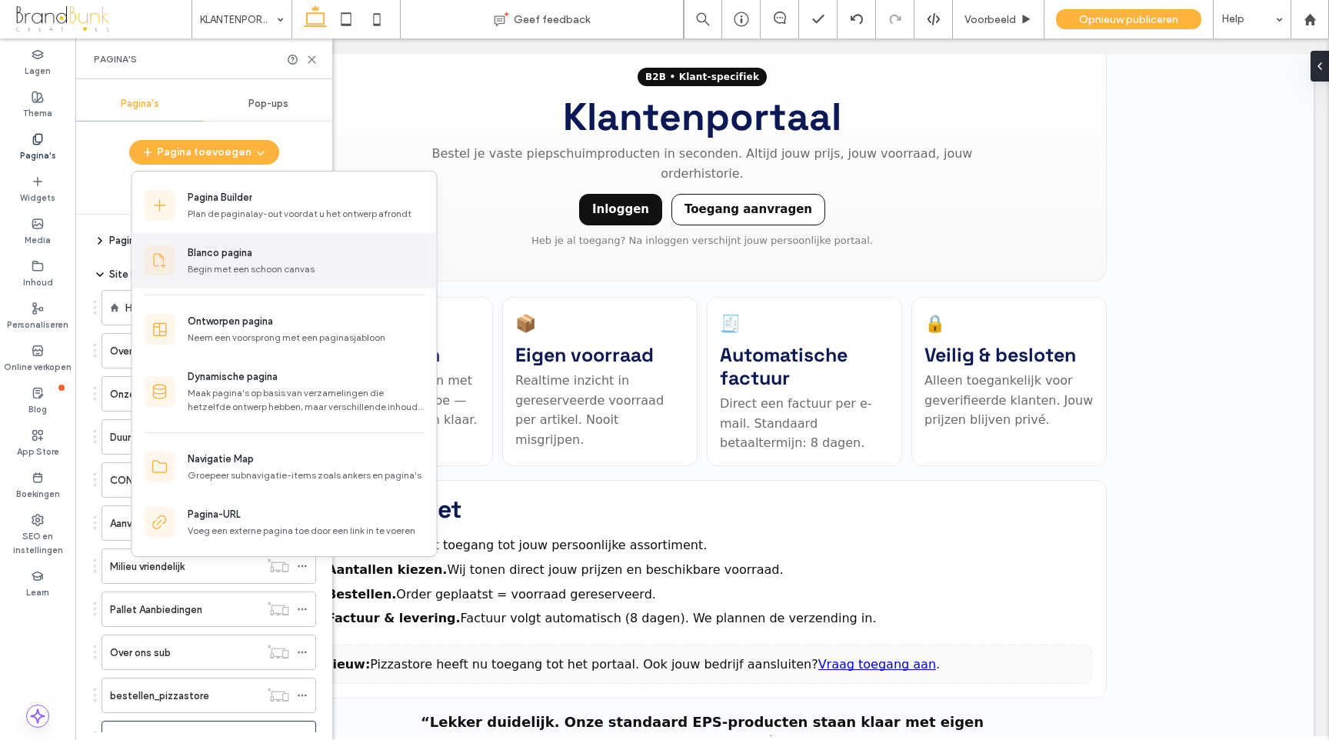
click at [241, 260] on div "Blanco pagina" at bounding box center [220, 252] width 65 height 15
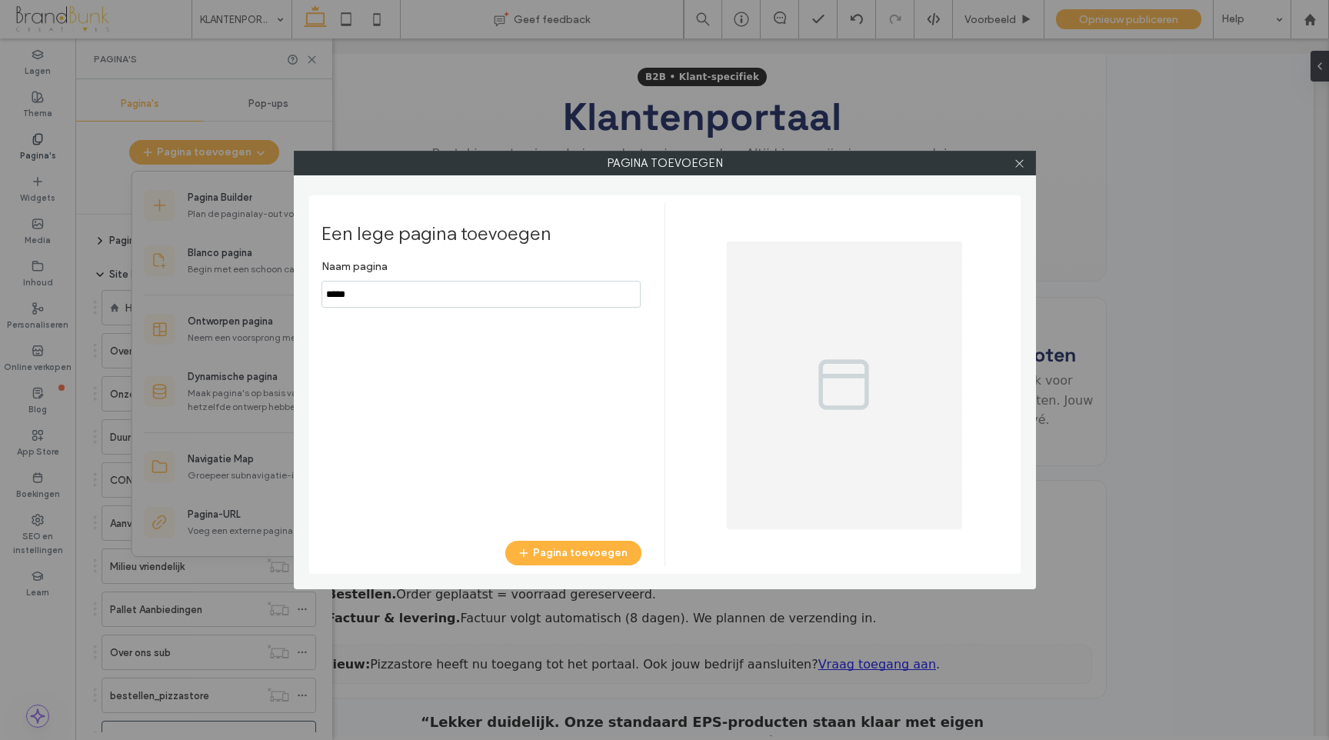
drag, startPoint x: 367, startPoint y: 294, endPoint x: 304, endPoint y: 294, distance: 62.3
click at [304, 294] on div "Pagina toevoegen Een lege pagina toevoegen Naam pagina Pagina toevoegen" at bounding box center [665, 370] width 742 height 438
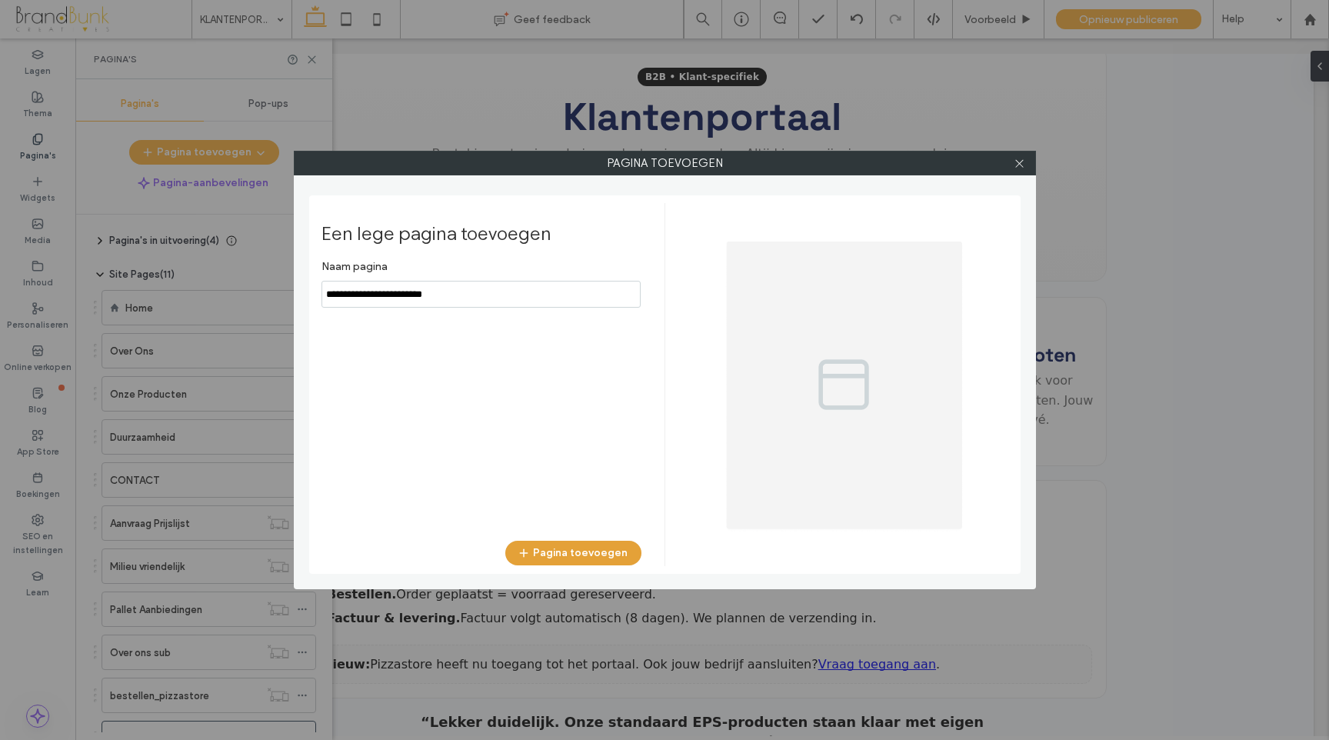
type input "**********"
click at [575, 546] on button "Pagina toevoegen" at bounding box center [573, 553] width 136 height 25
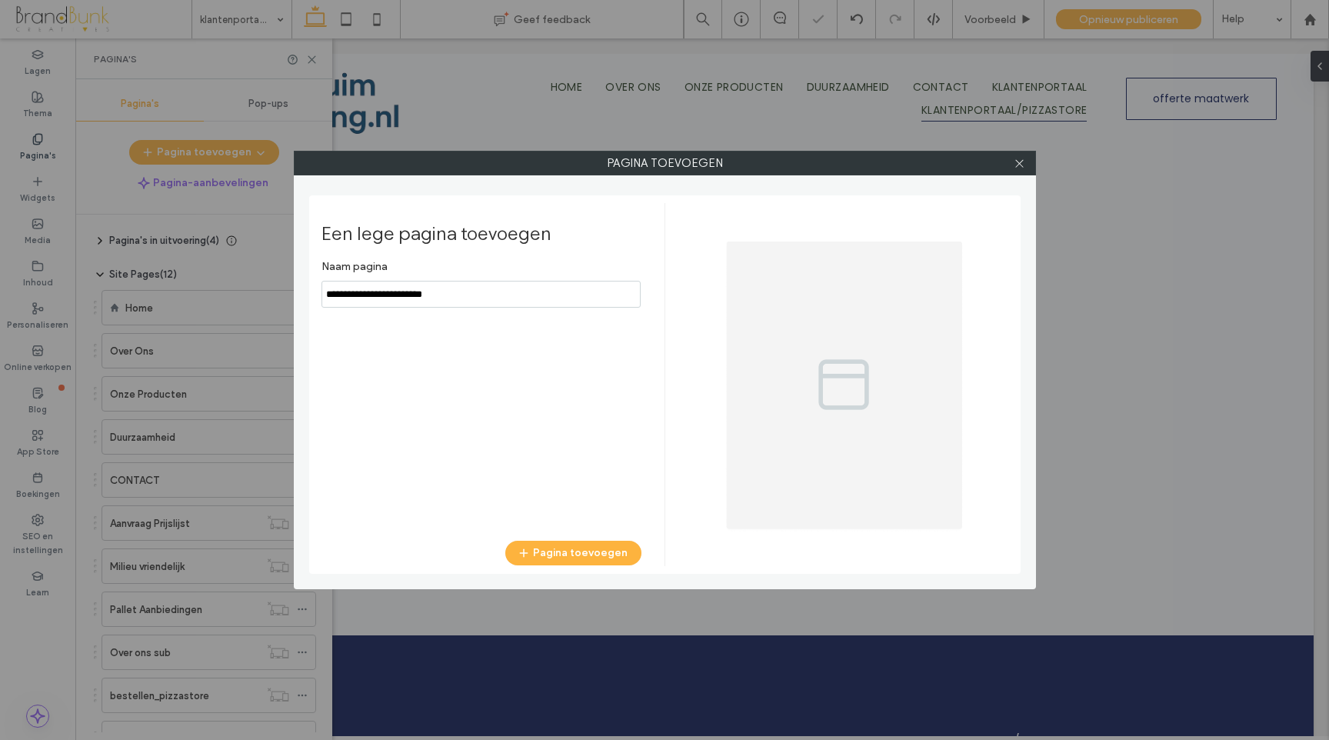
scroll to position [0, 0]
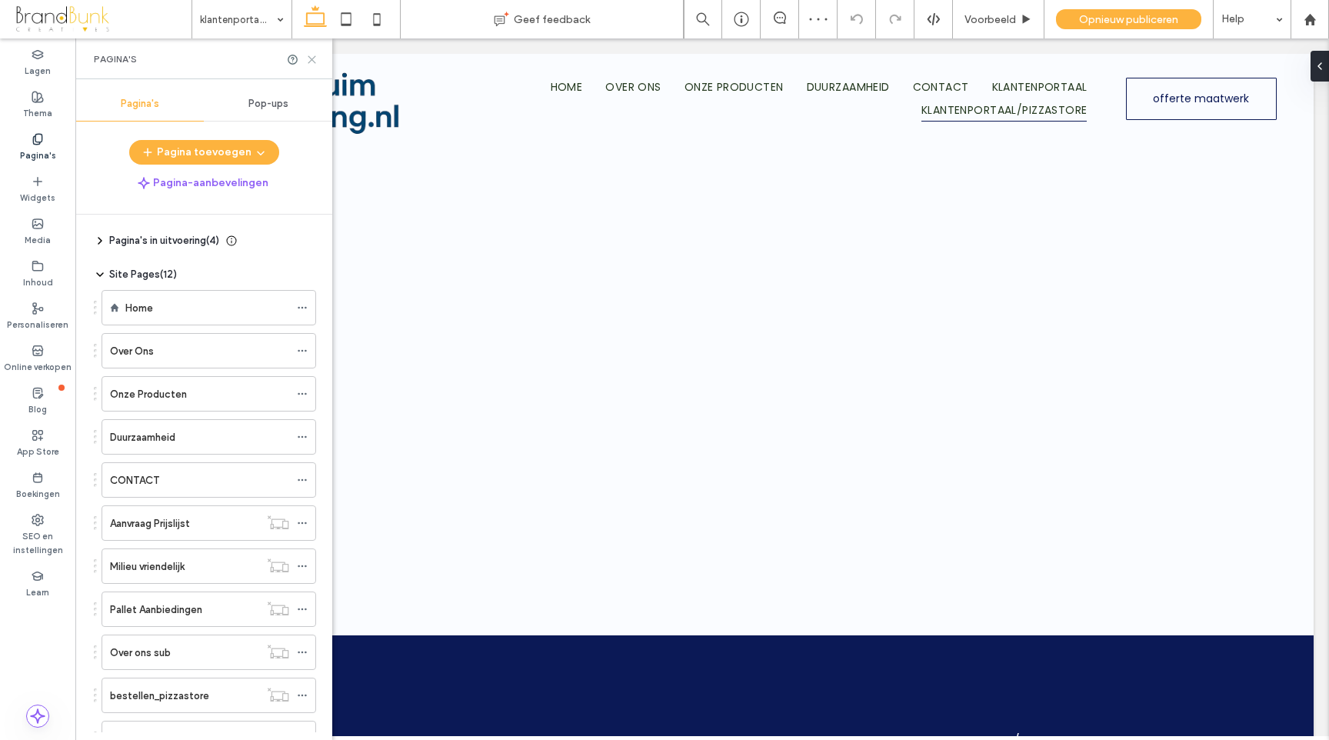
click at [311, 56] on icon at bounding box center [312, 60] width 12 height 12
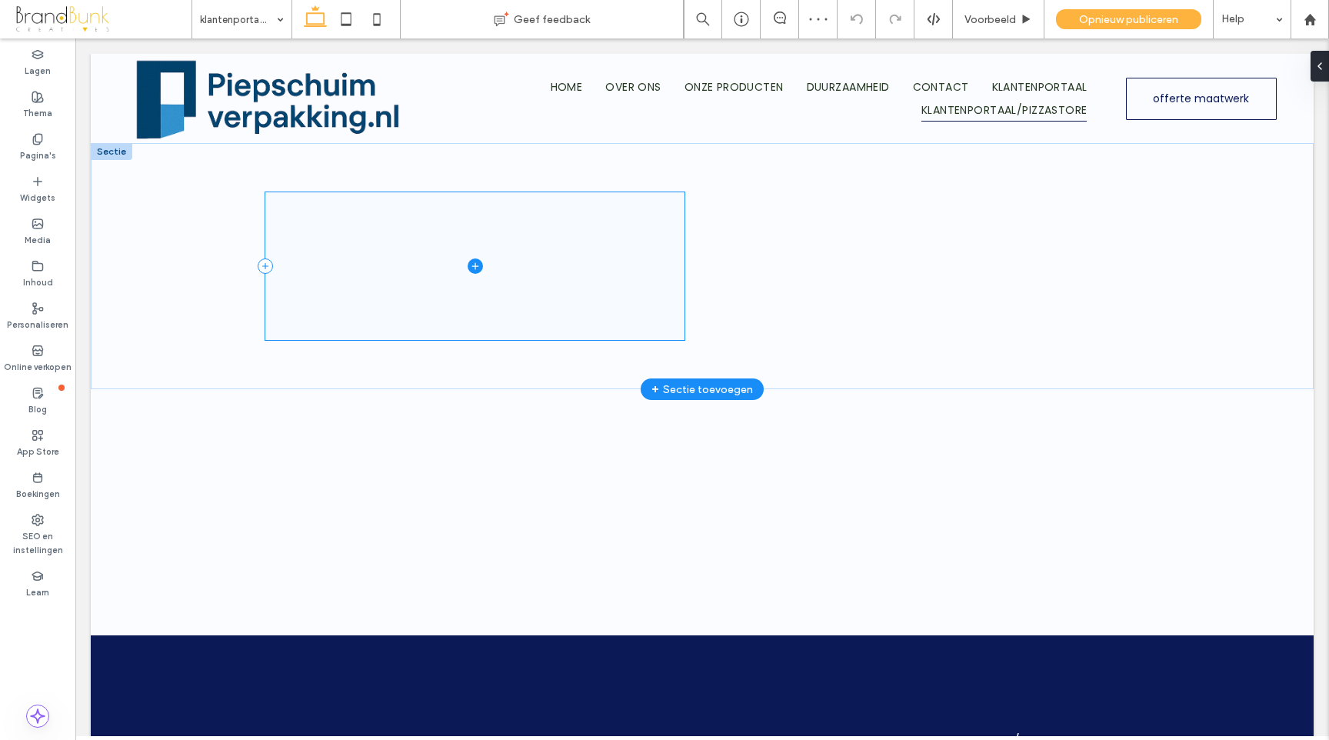
click at [426, 303] on span at bounding box center [474, 266] width 419 height 148
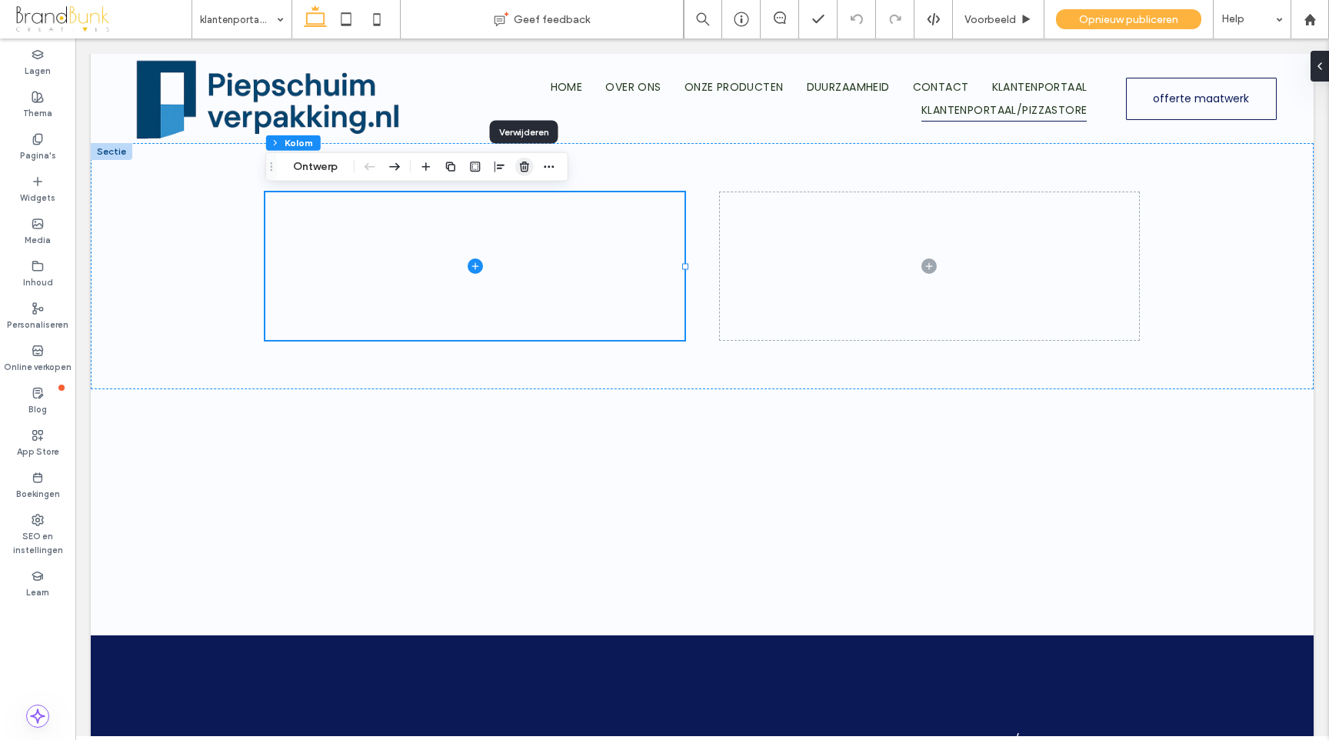
click at [525, 171] on icon "button" at bounding box center [524, 167] width 12 height 12
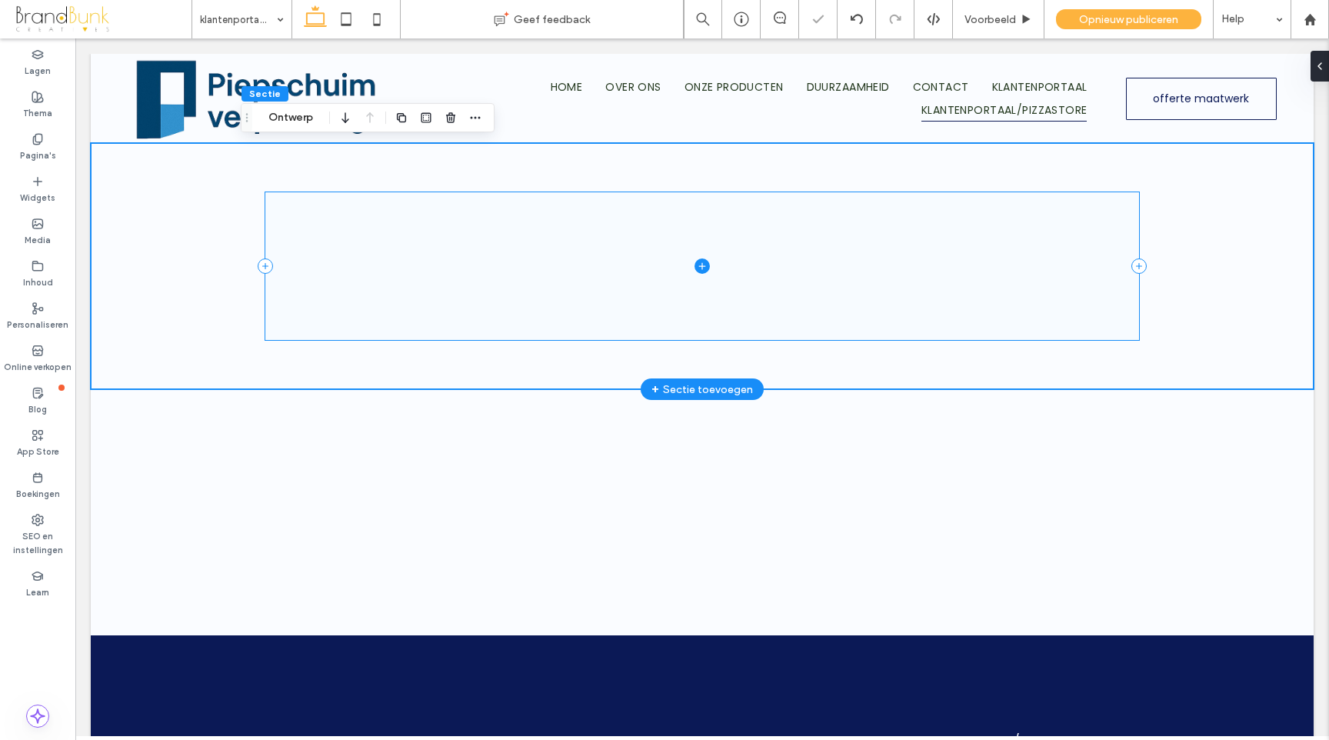
click at [554, 282] on span at bounding box center [701, 266] width 873 height 148
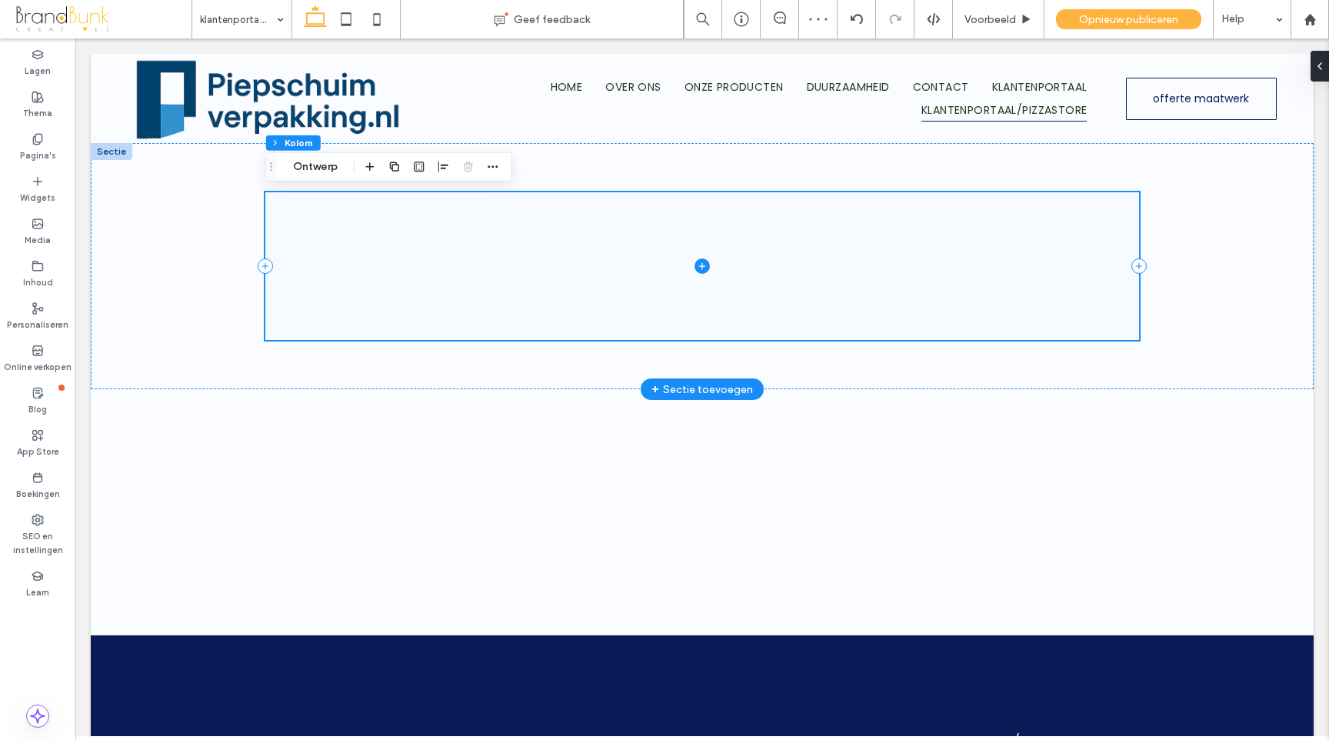
click at [802, 279] on span at bounding box center [701, 266] width 873 height 148
click at [1319, 71] on icon at bounding box center [1313, 66] width 12 height 12
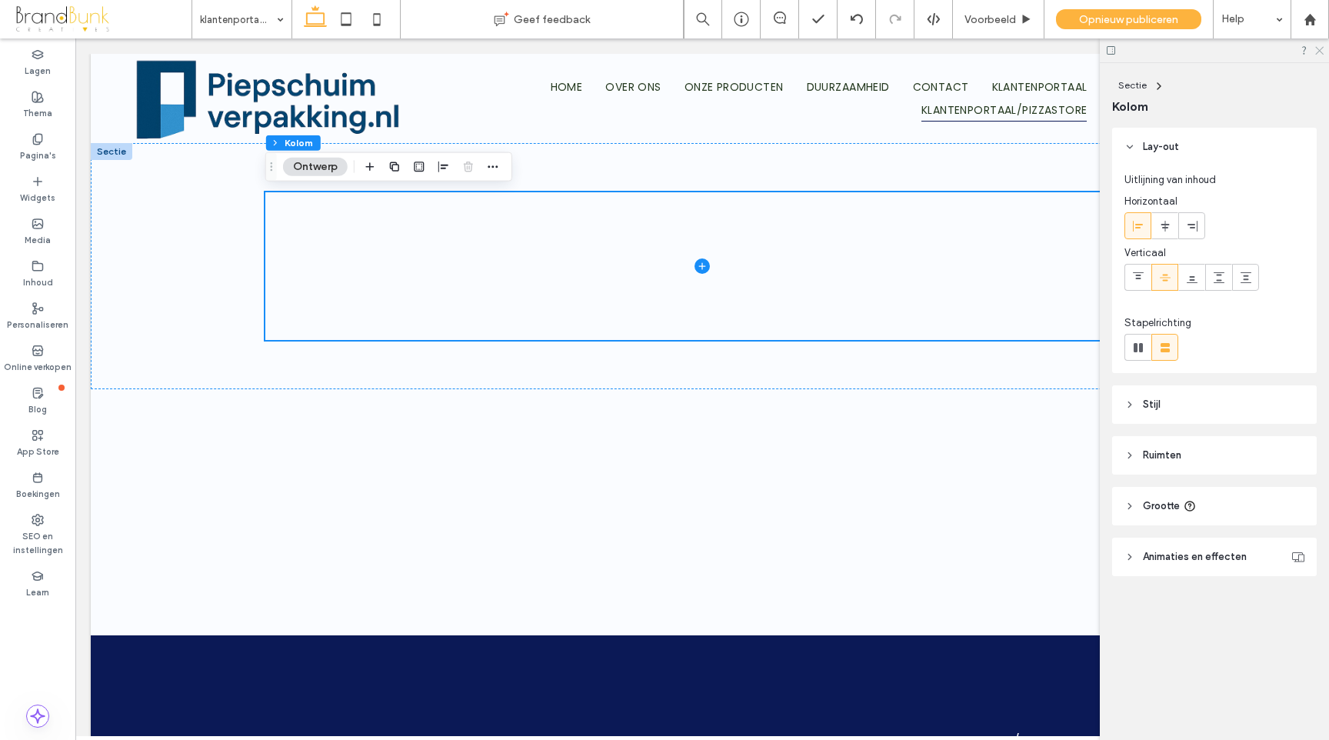
click at [1319, 48] on icon at bounding box center [1318, 50] width 10 height 10
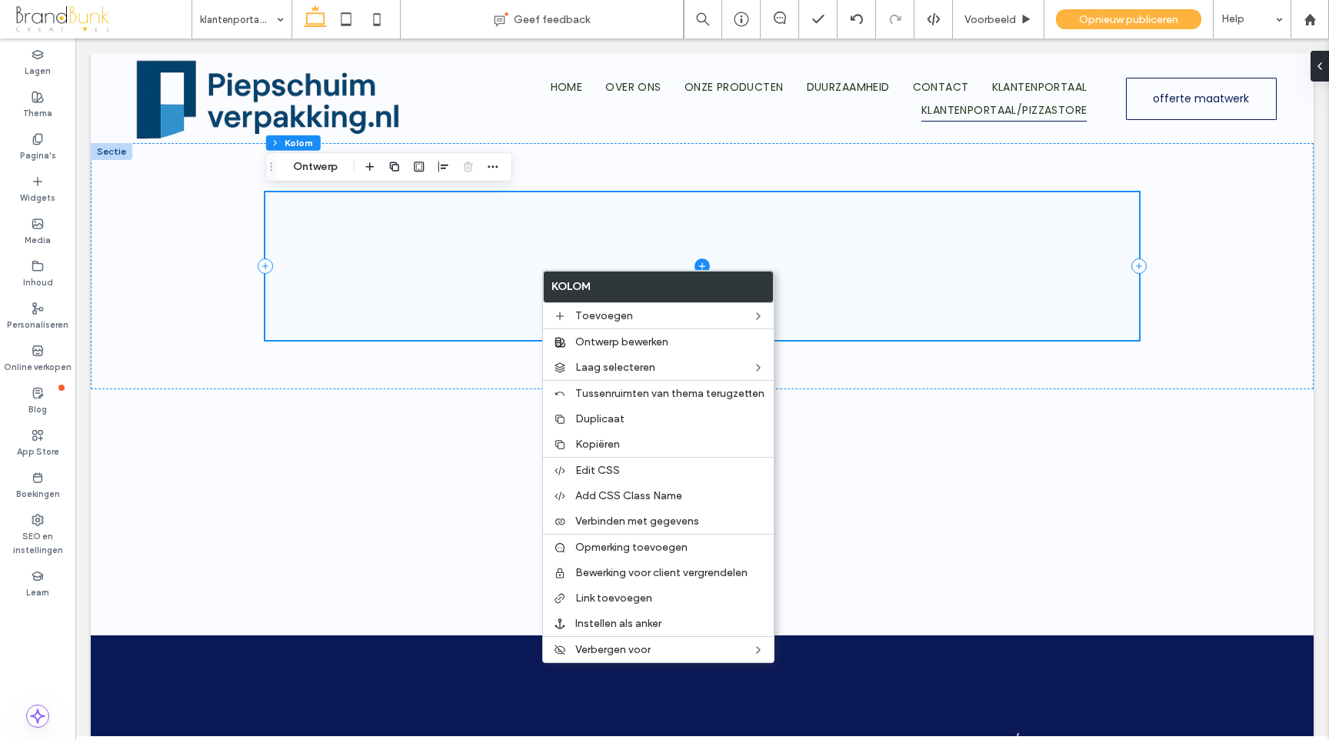
click at [471, 245] on span at bounding box center [701, 266] width 873 height 148
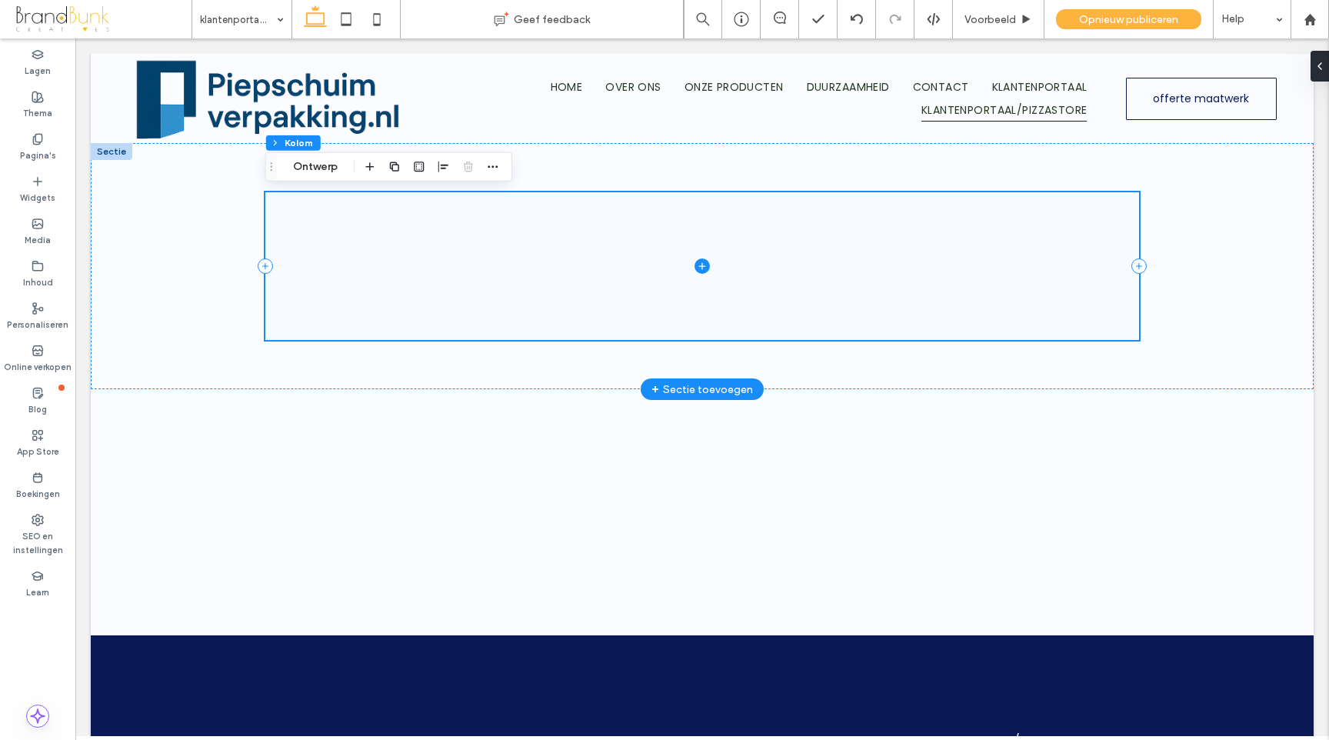
click at [474, 255] on span at bounding box center [701, 266] width 873 height 148
click at [320, 165] on button "Ontwerp" at bounding box center [315, 167] width 65 height 18
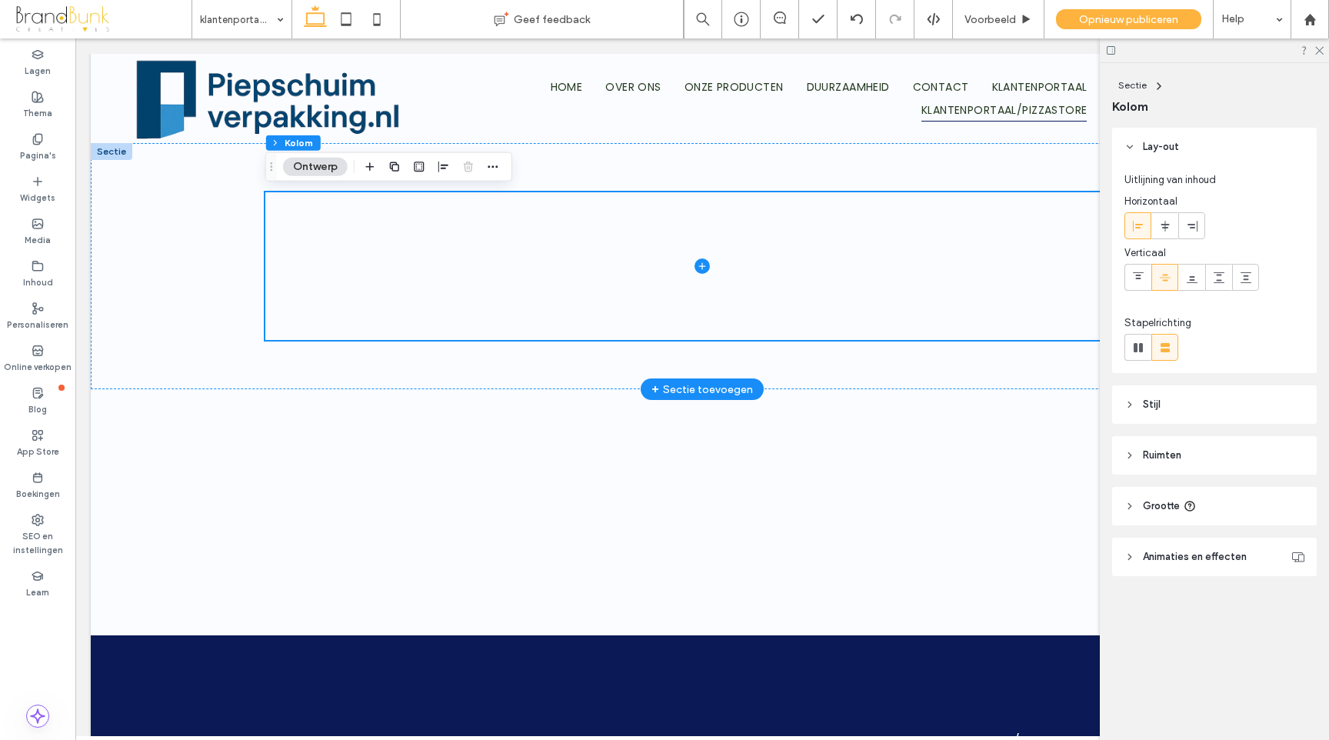
click at [121, 157] on div at bounding box center [112, 151] width 42 height 17
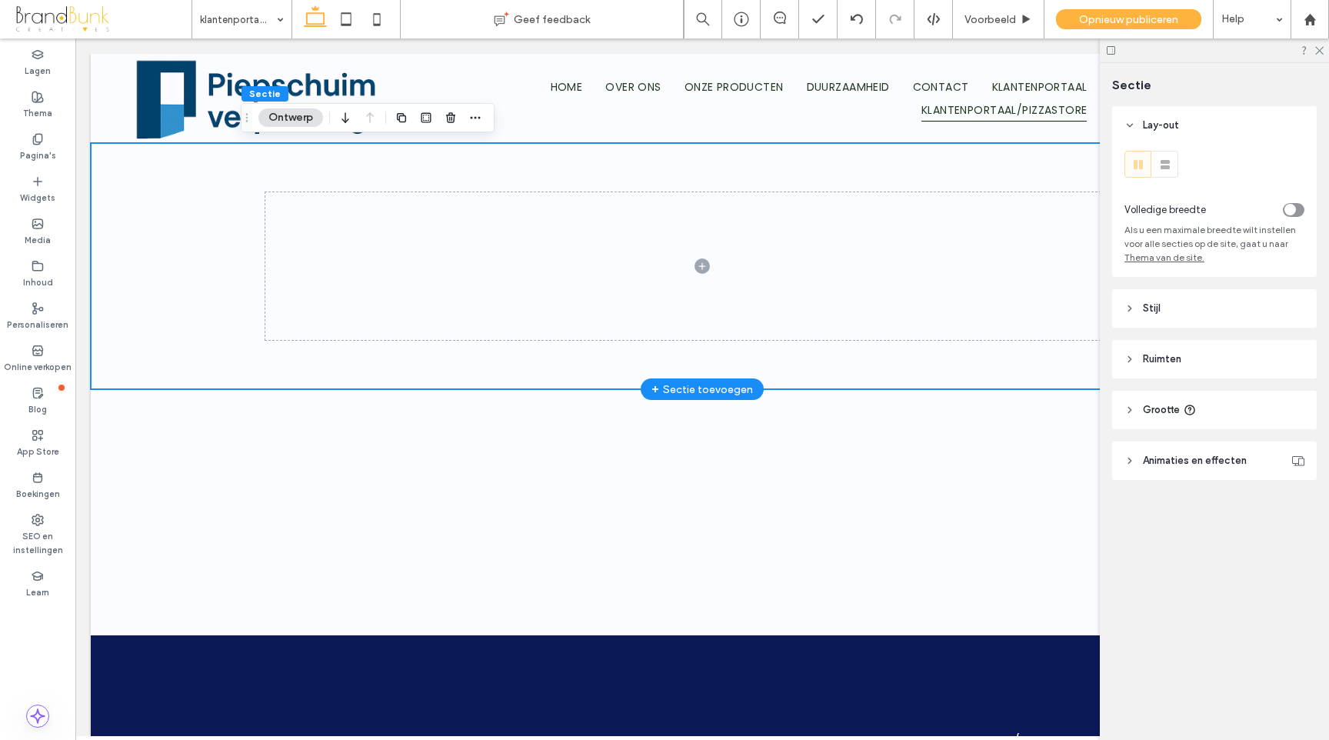
click at [121, 157] on div at bounding box center [702, 266] width 1223 height 246
click at [146, 201] on div at bounding box center [702, 266] width 1223 height 246
click at [1297, 211] on div "toggle" at bounding box center [1294, 210] width 22 height 14
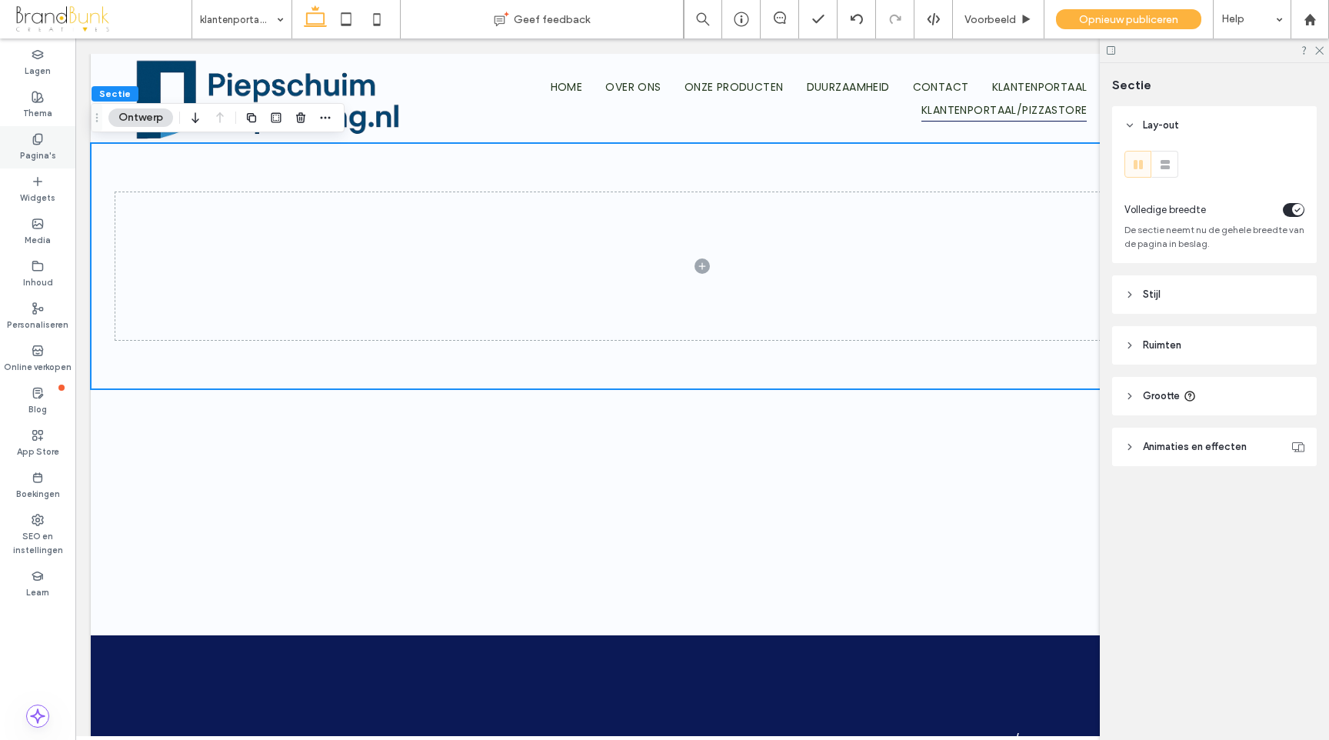
click at [45, 149] on label "Pagina's" at bounding box center [38, 153] width 36 height 17
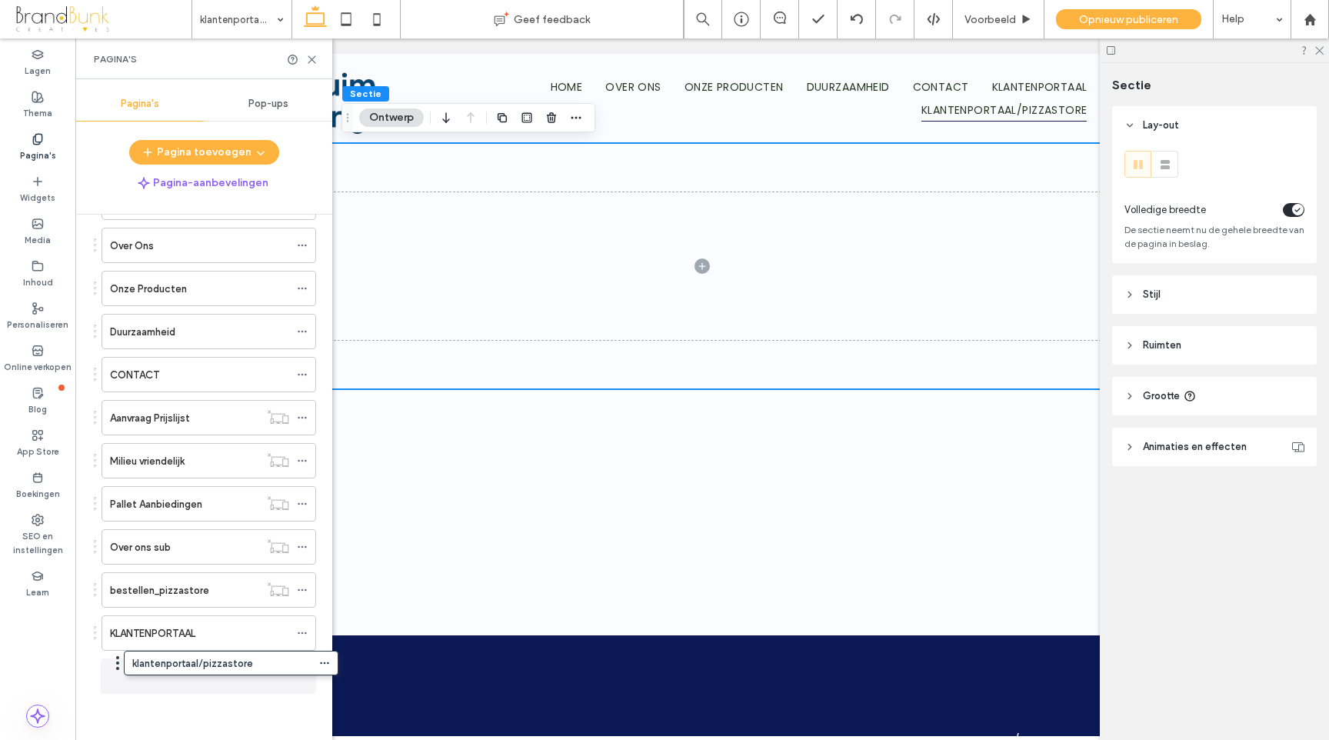
scroll to position [98, 0]
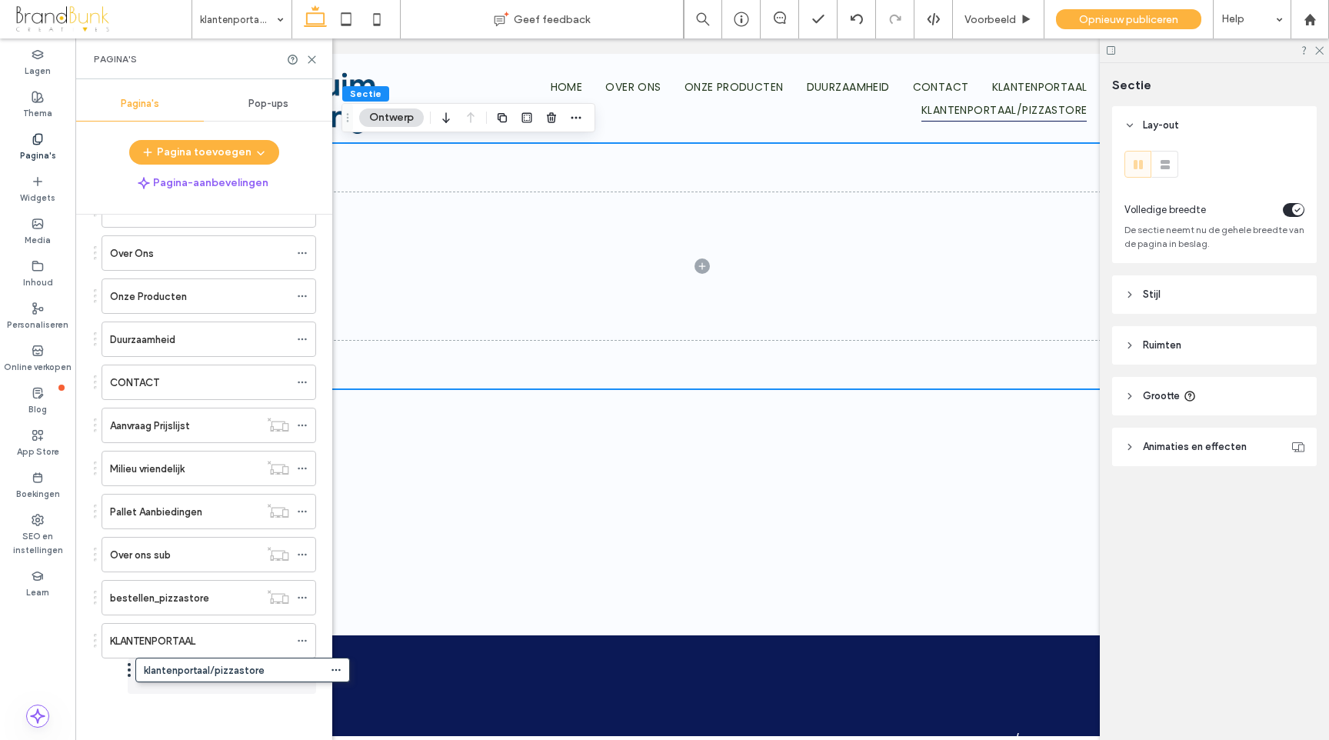
drag, startPoint x: 182, startPoint y: 683, endPoint x: 216, endPoint y: 682, distance: 33.8
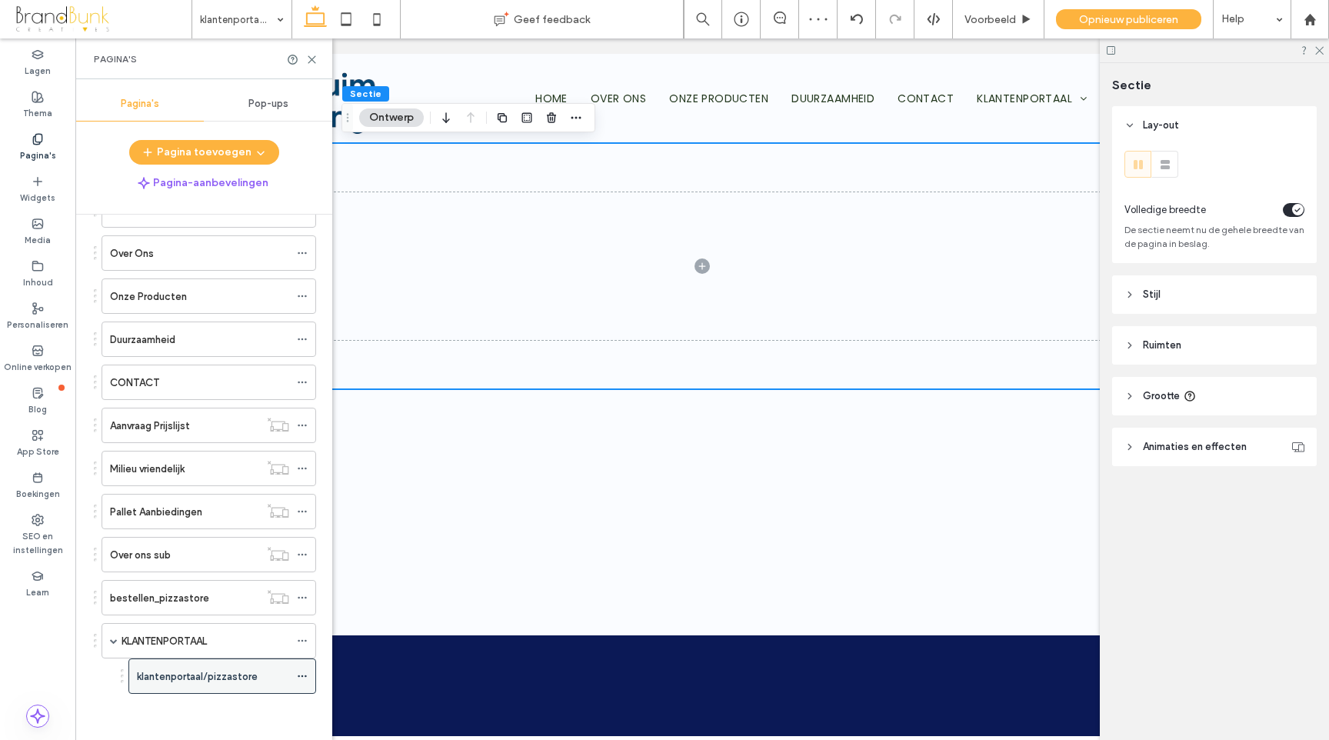
click at [302, 679] on icon at bounding box center [302, 675] width 11 height 11
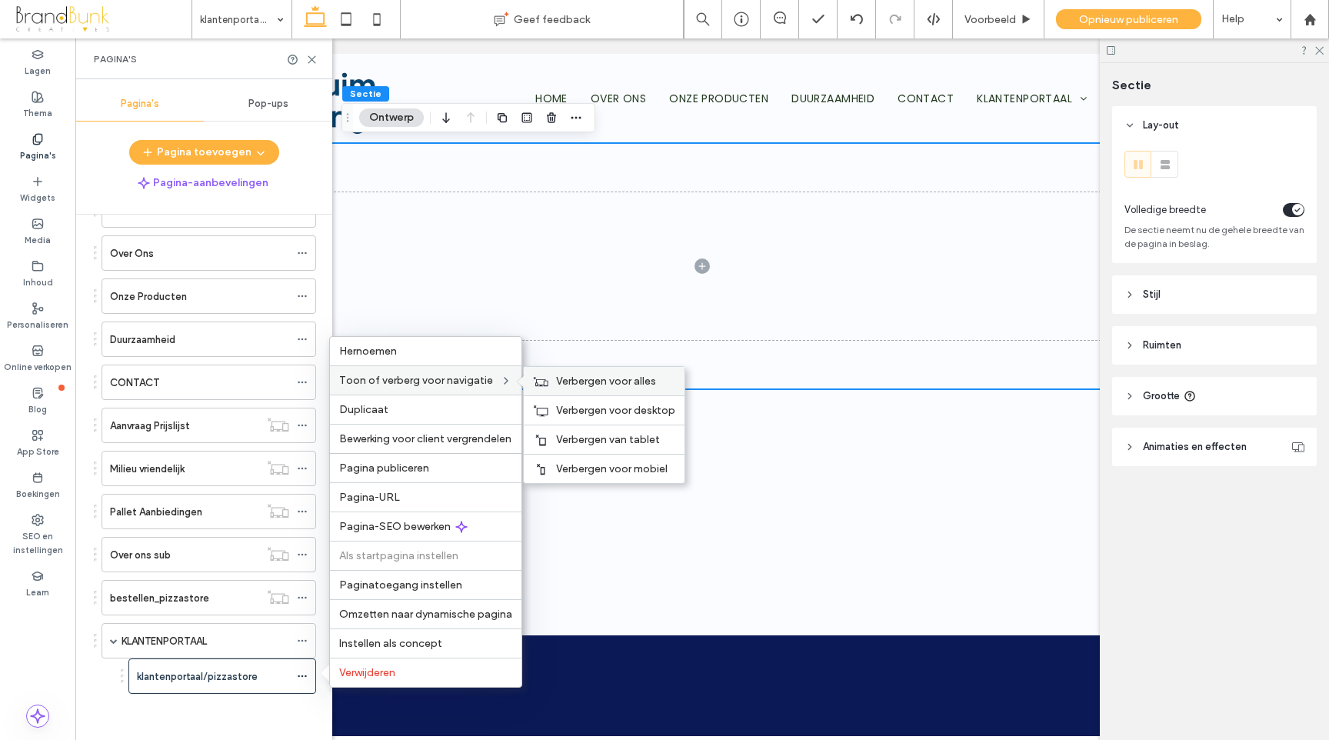
click at [618, 382] on span "Verbergen voor alles" at bounding box center [606, 380] width 100 height 13
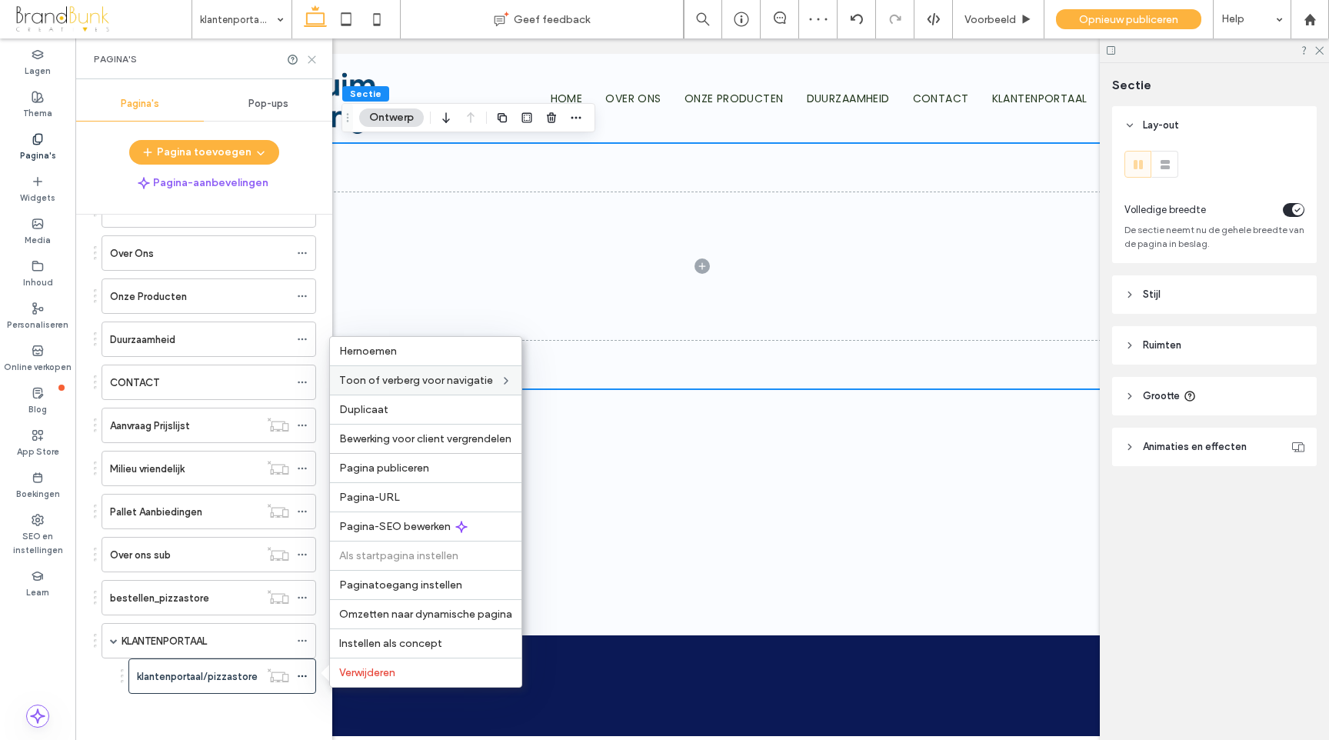
click at [312, 60] on use at bounding box center [311, 59] width 7 height 7
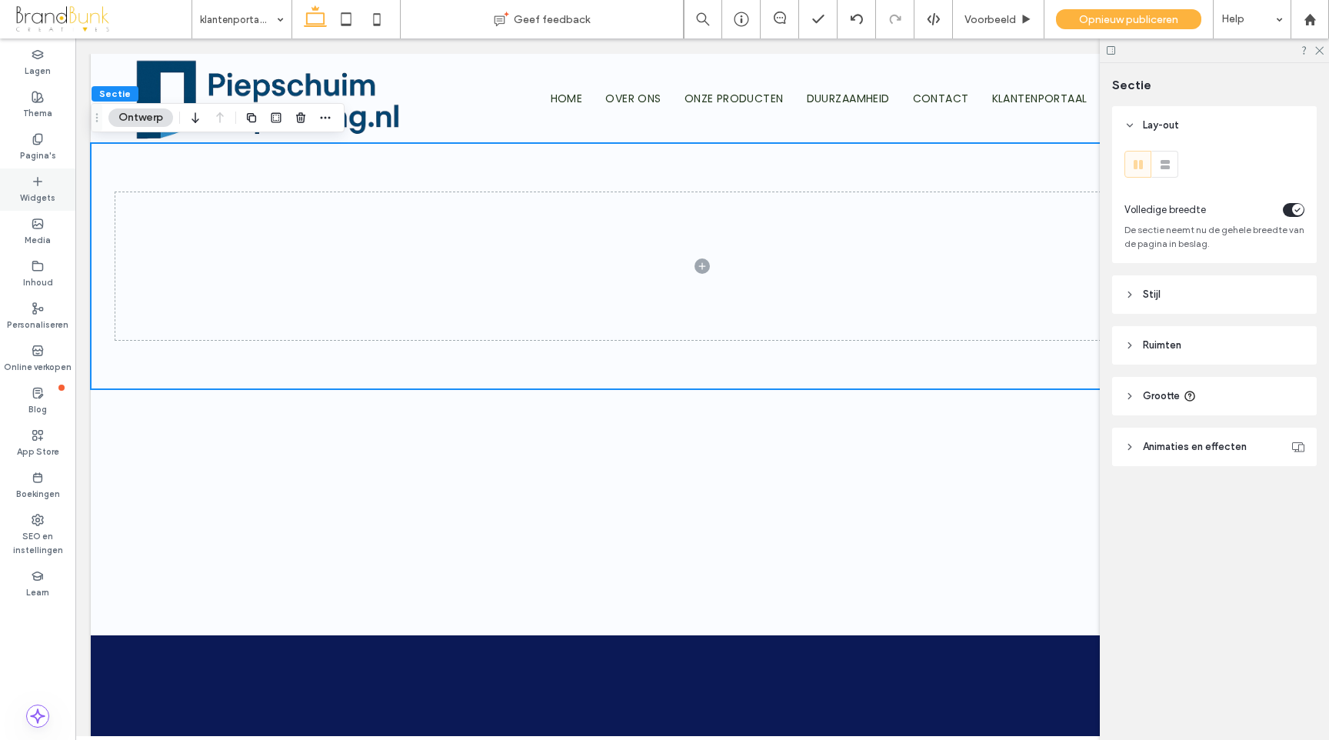
click at [33, 191] on label "Widgets" at bounding box center [37, 196] width 35 height 17
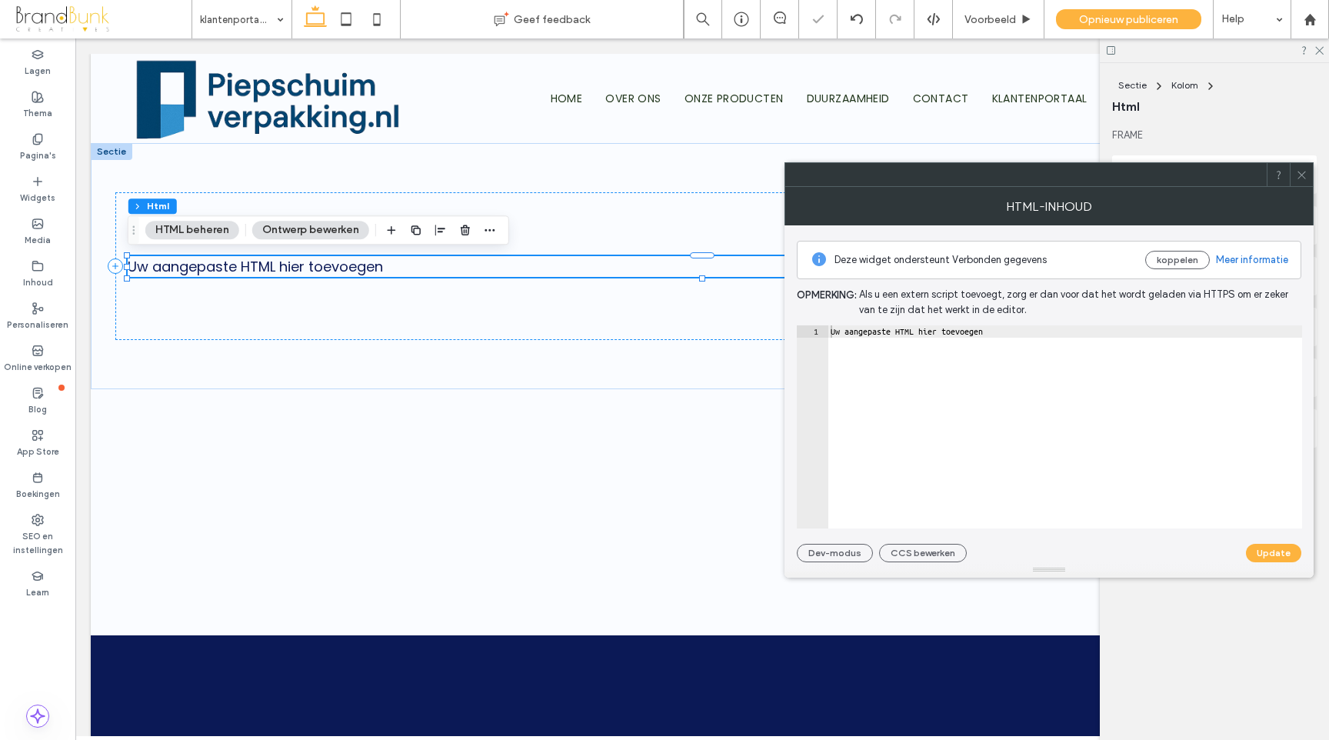
type textarea "**********"
drag, startPoint x: 1013, startPoint y: 330, endPoint x: 818, endPoint y: 331, distance: 194.5
click at [818, 331] on div "**********" at bounding box center [1049, 426] width 505 height 203
paste textarea "Cursor at row 1"
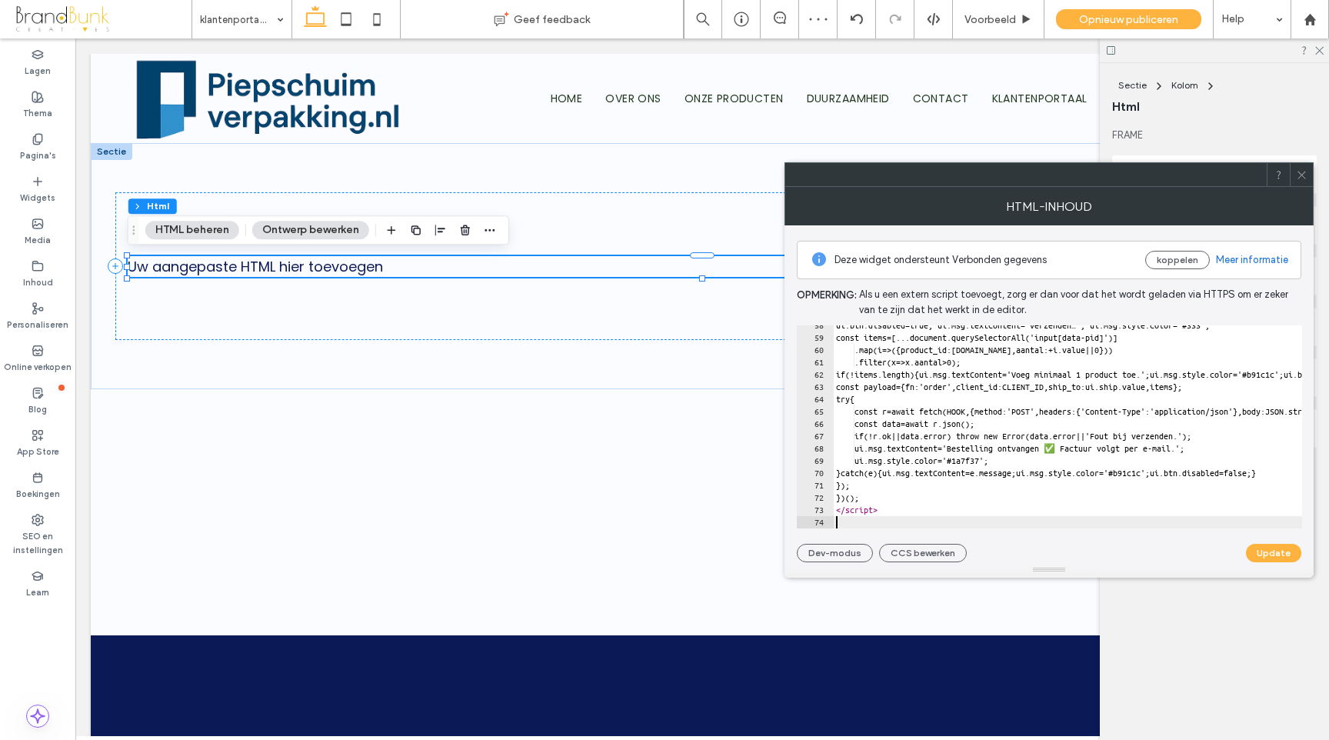
scroll to position [707, 0]
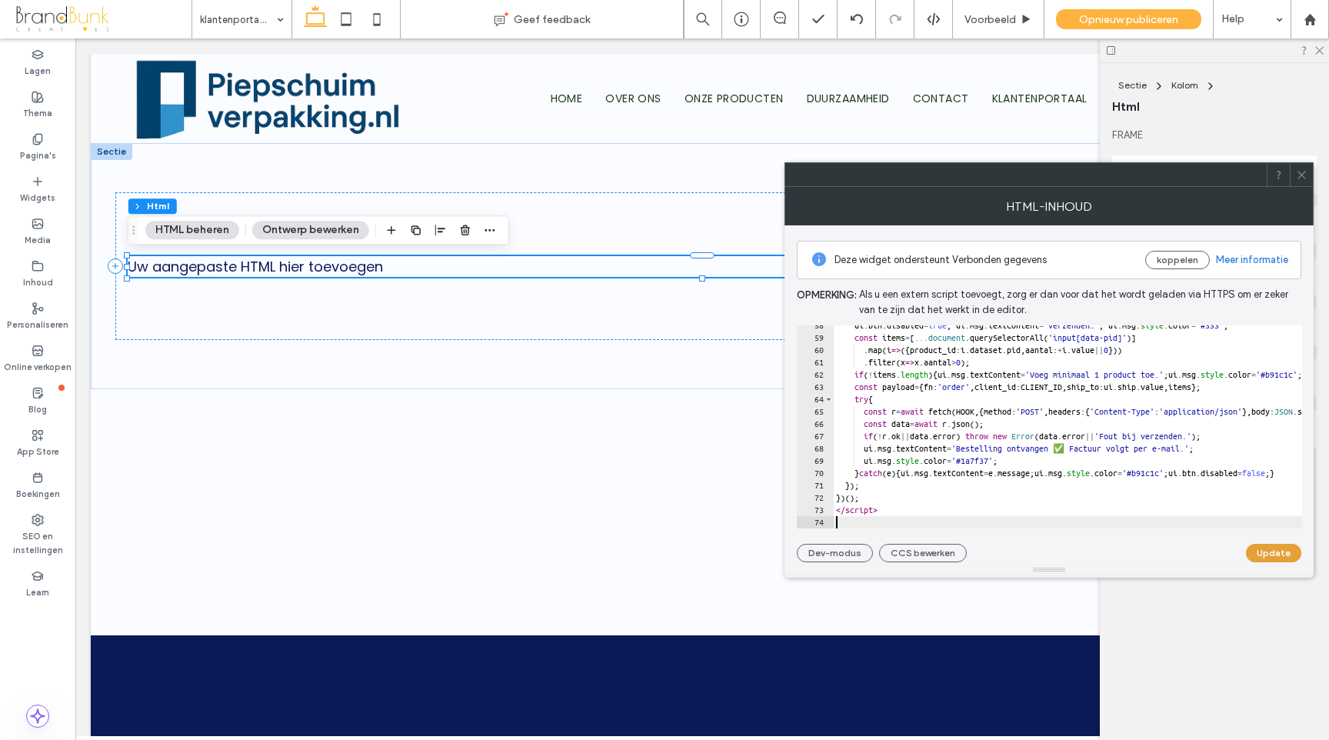
click at [1279, 551] on button "Update" at bounding box center [1273, 553] width 55 height 18
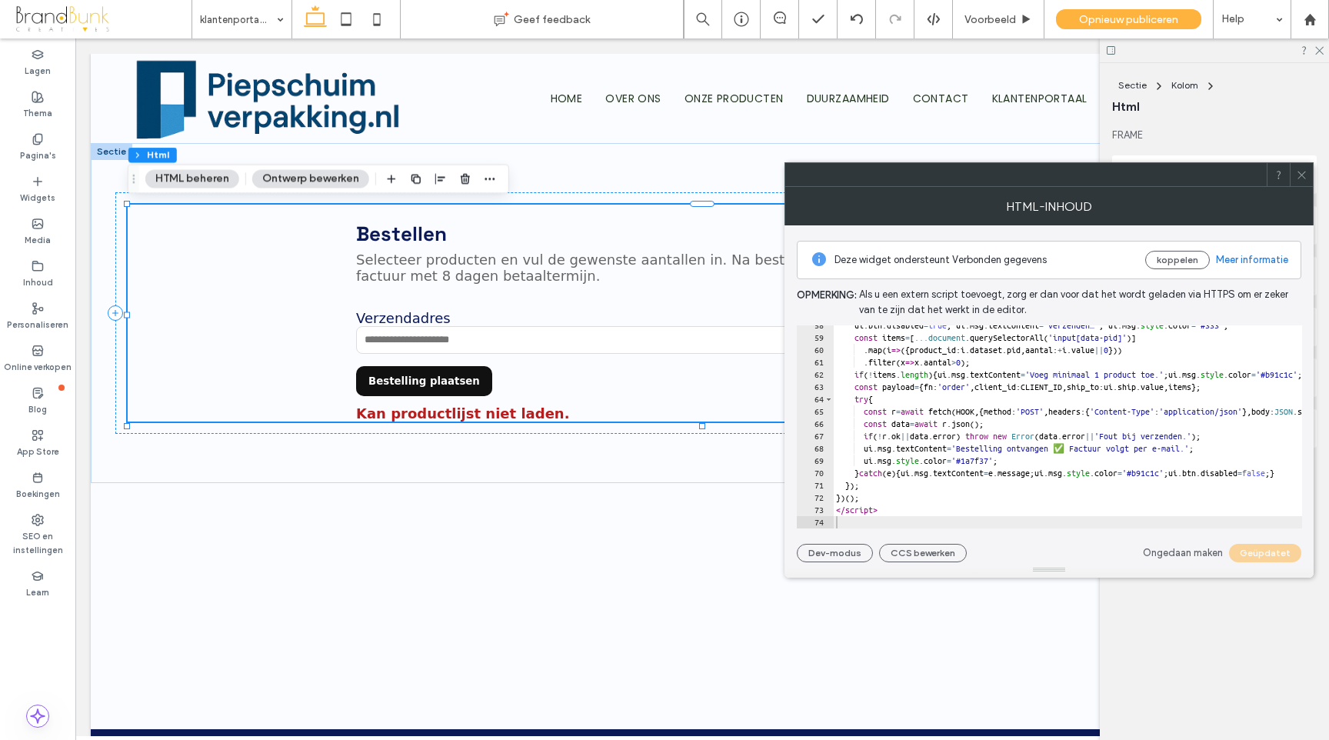
click at [1301, 181] on span at bounding box center [1302, 174] width 12 height 23
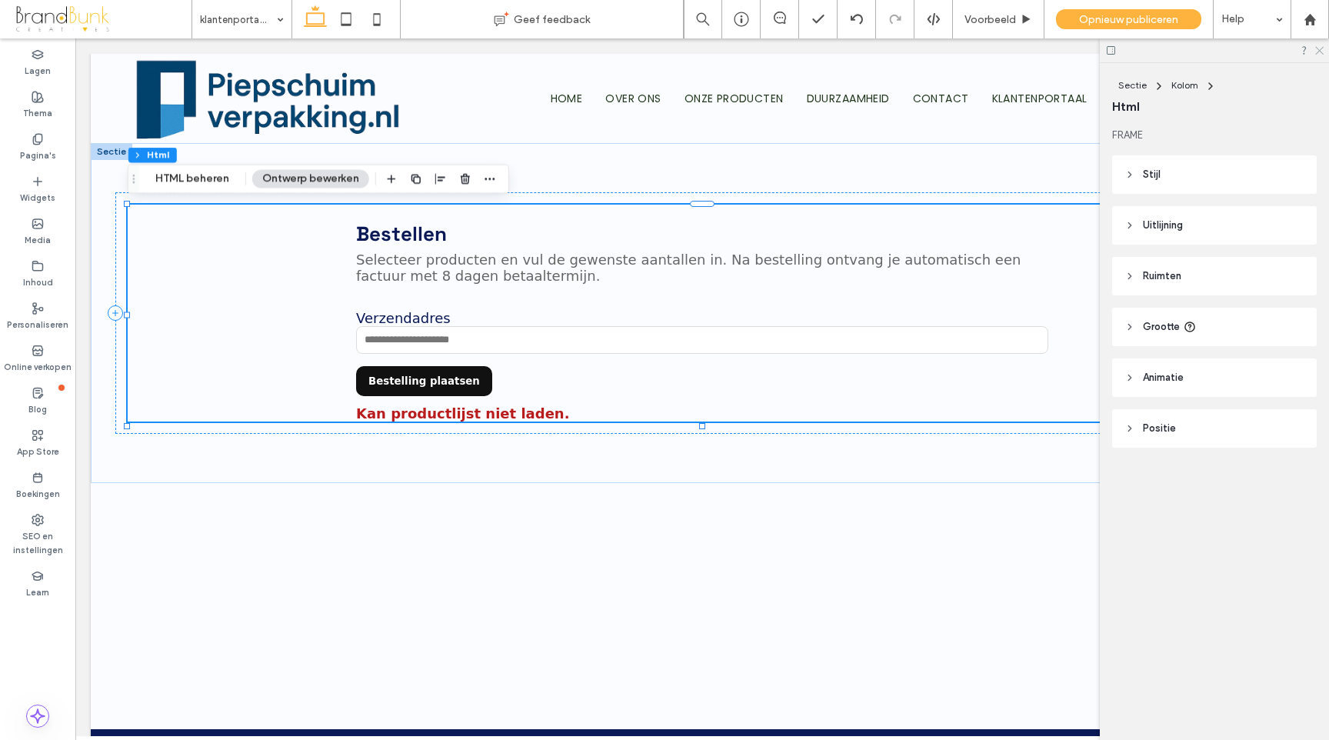
click at [1316, 50] on icon at bounding box center [1318, 50] width 10 height 10
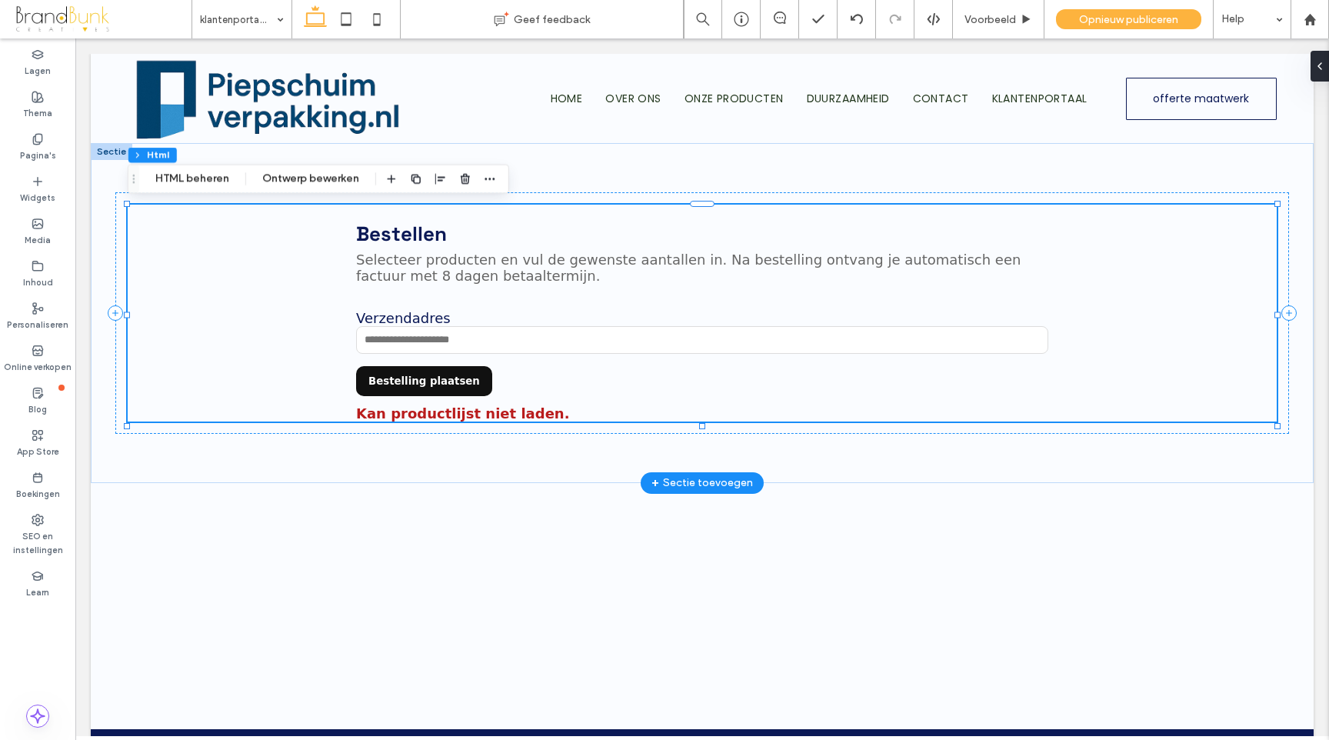
click at [947, 348] on input "Verzendadres" at bounding box center [702, 340] width 692 height 28
click at [487, 302] on section "Bestellen Selecteer producten en vul de gewenste aantallen in. Na bestelling on…" at bounding box center [702, 321] width 692 height 201
click at [211, 183] on button "HTML beheren" at bounding box center [192, 179] width 94 height 18
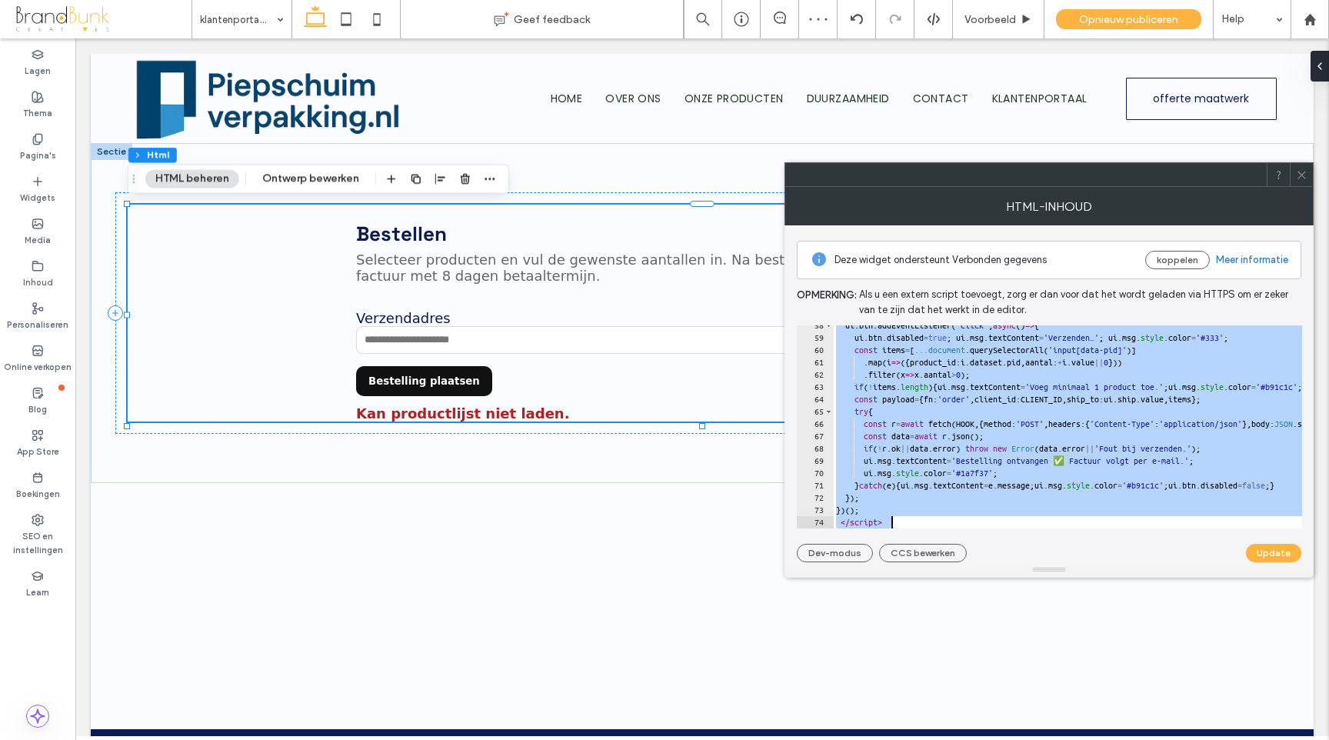
drag, startPoint x: 838, startPoint y: 334, endPoint x: 1175, endPoint y: 552, distance: 401.0
click at [1186, 567] on div "**********" at bounding box center [1048, 382] width 529 height 391
type textarea "**********"
paste textarea "Cursor at row 74"
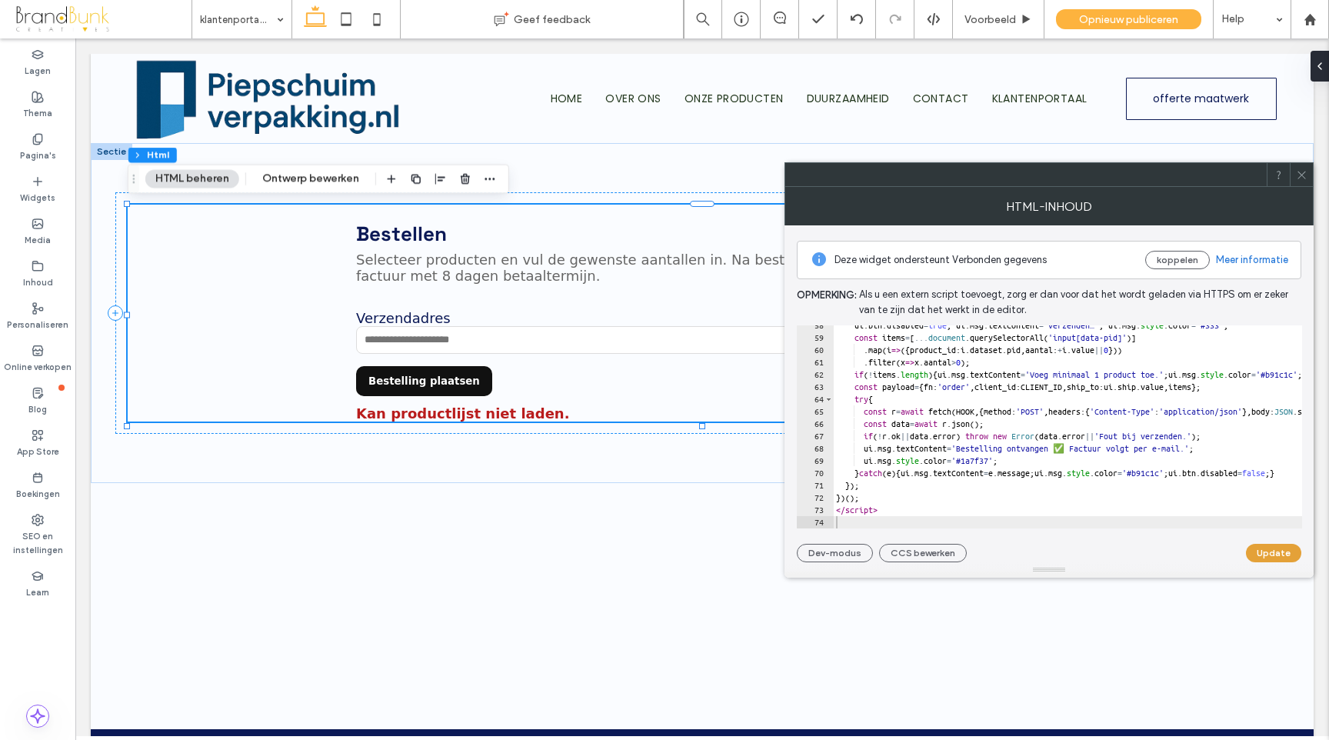
click at [1272, 554] on button "Update" at bounding box center [1273, 553] width 55 height 18
click at [1298, 175] on icon at bounding box center [1302, 175] width 12 height 12
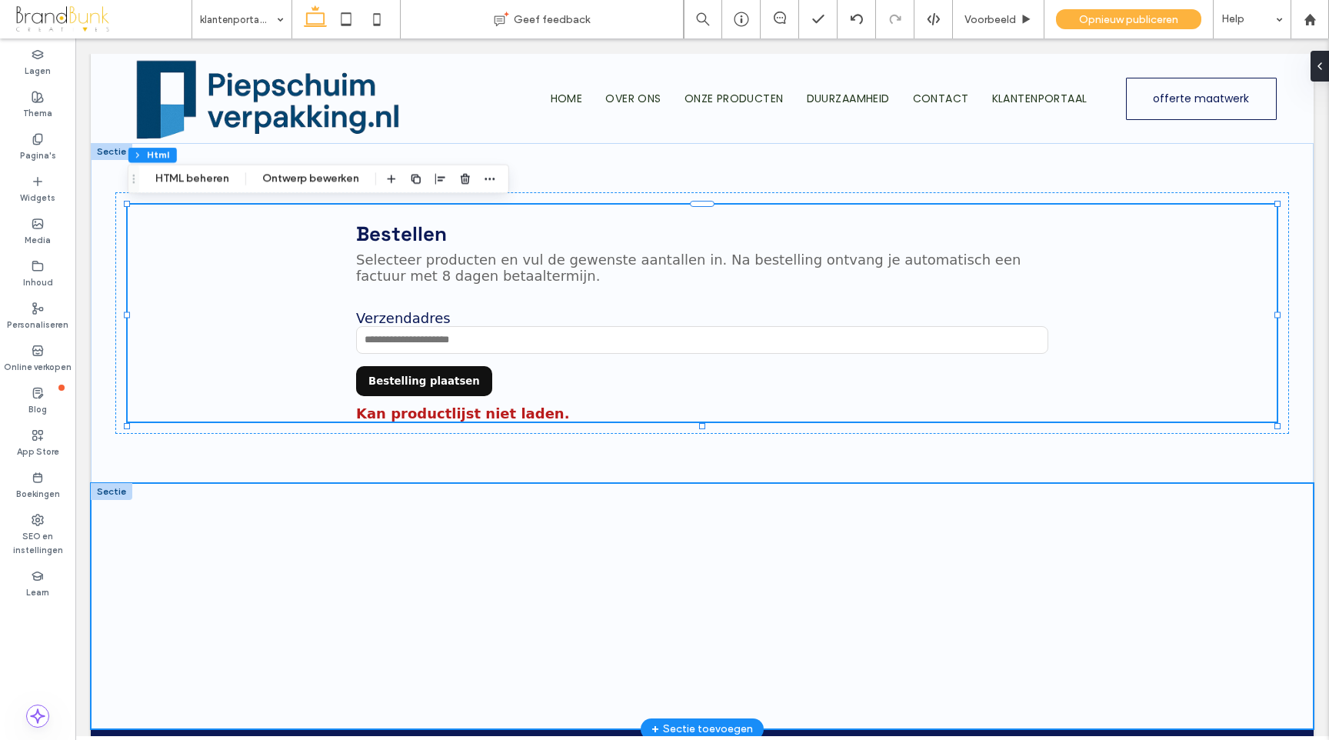
click at [860, 531] on div at bounding box center [702, 606] width 923 height 246
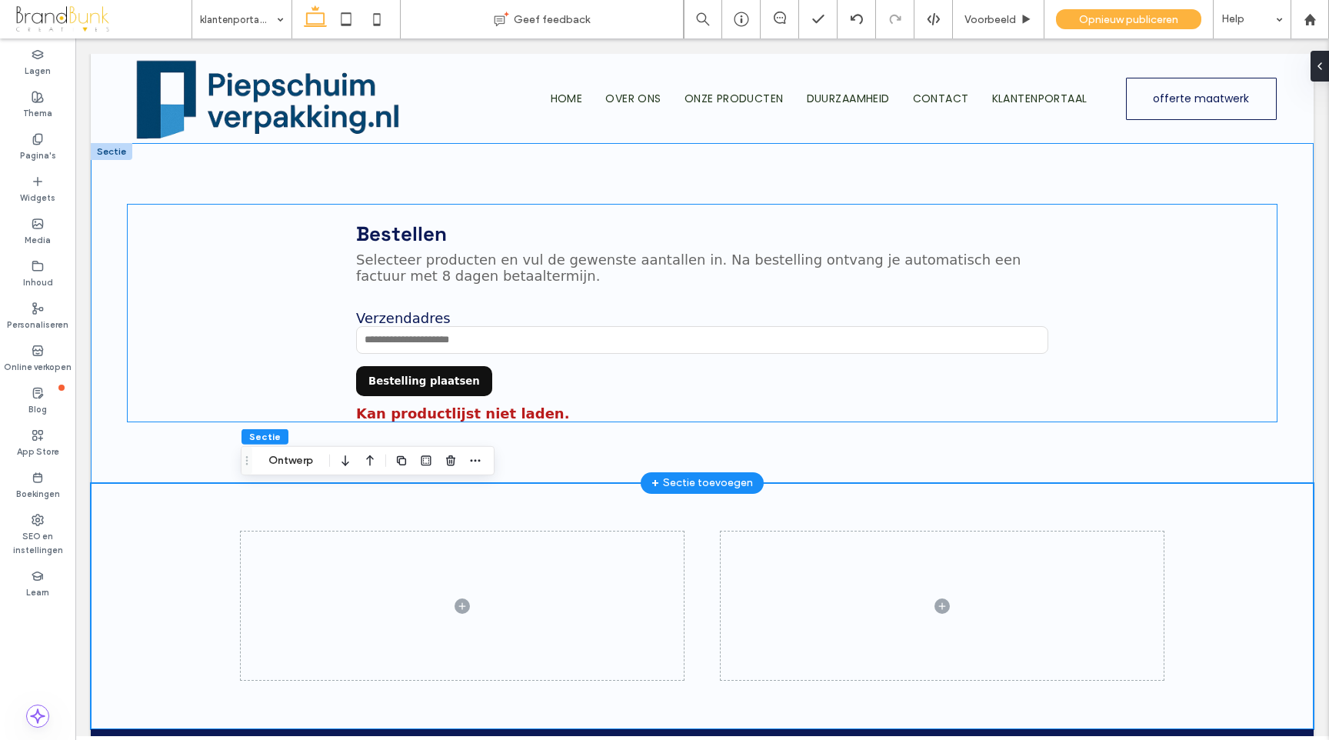
click at [597, 378] on section "Bestellen Selecteer producten en vul de gewenste aantallen in. Na bestelling on…" at bounding box center [702, 321] width 692 height 201
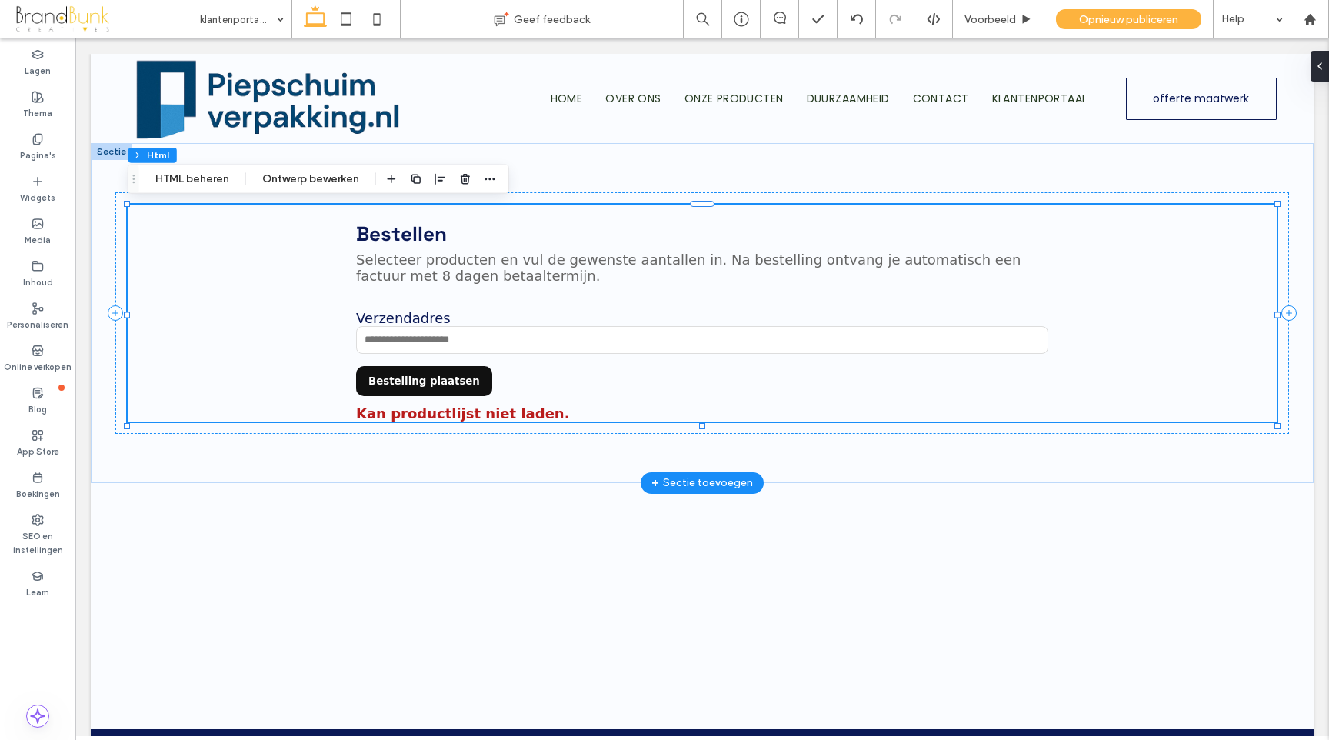
click at [458, 270] on p "Selecteer producten en vul de gewenste aantallen in. Na bestelling ontvang je a…" at bounding box center [702, 267] width 692 height 32
click at [208, 178] on button "HTML beheren" at bounding box center [192, 179] width 94 height 18
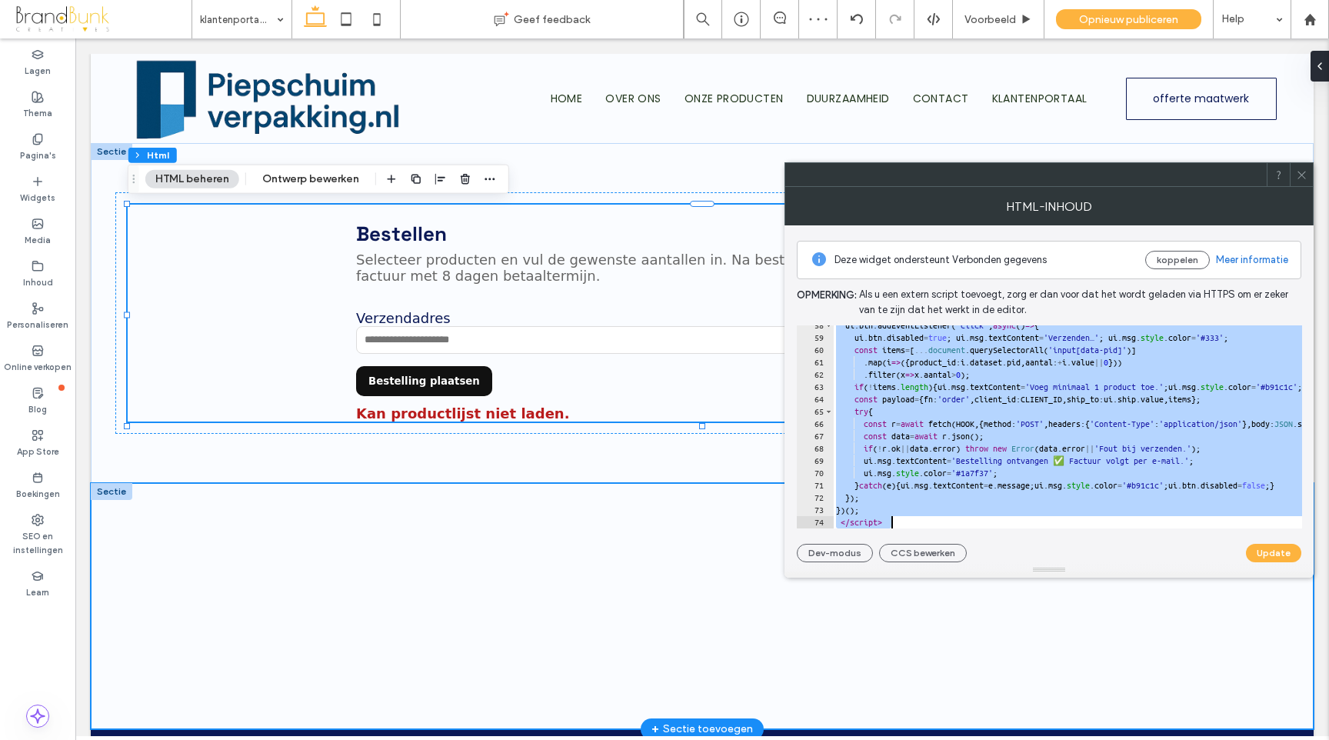
drag, startPoint x: 913, startPoint y: 371, endPoint x: 1211, endPoint y: 581, distance: 365.2
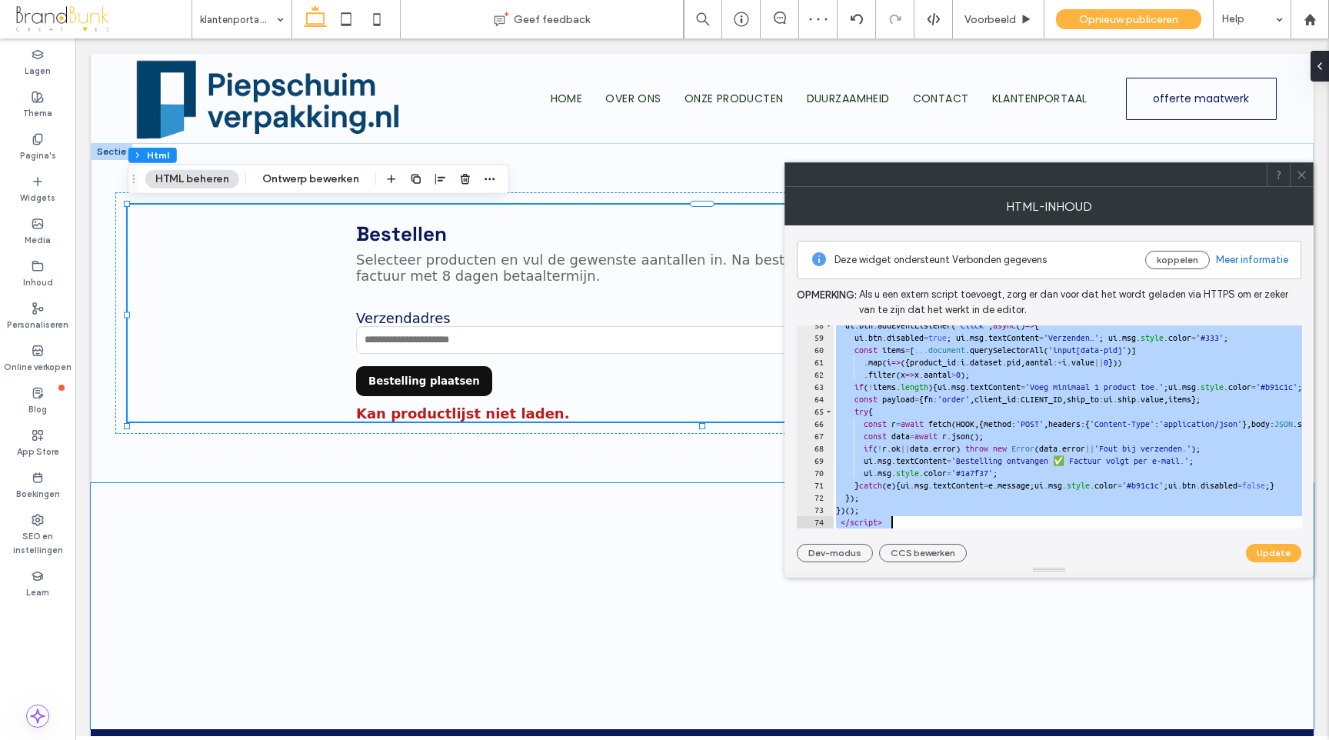
type textarea "**********"
paste textarea "Cursor at row 74"
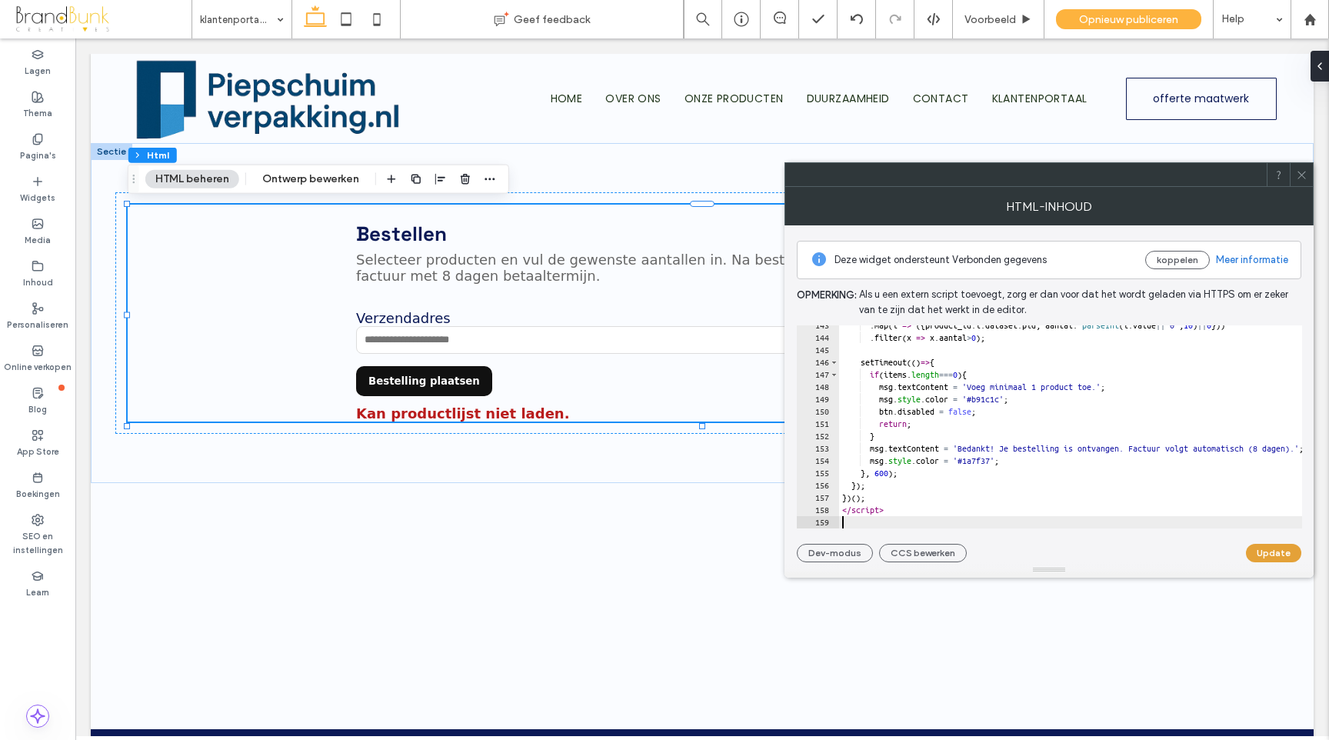
click at [1273, 556] on button "Update" at bounding box center [1273, 553] width 55 height 18
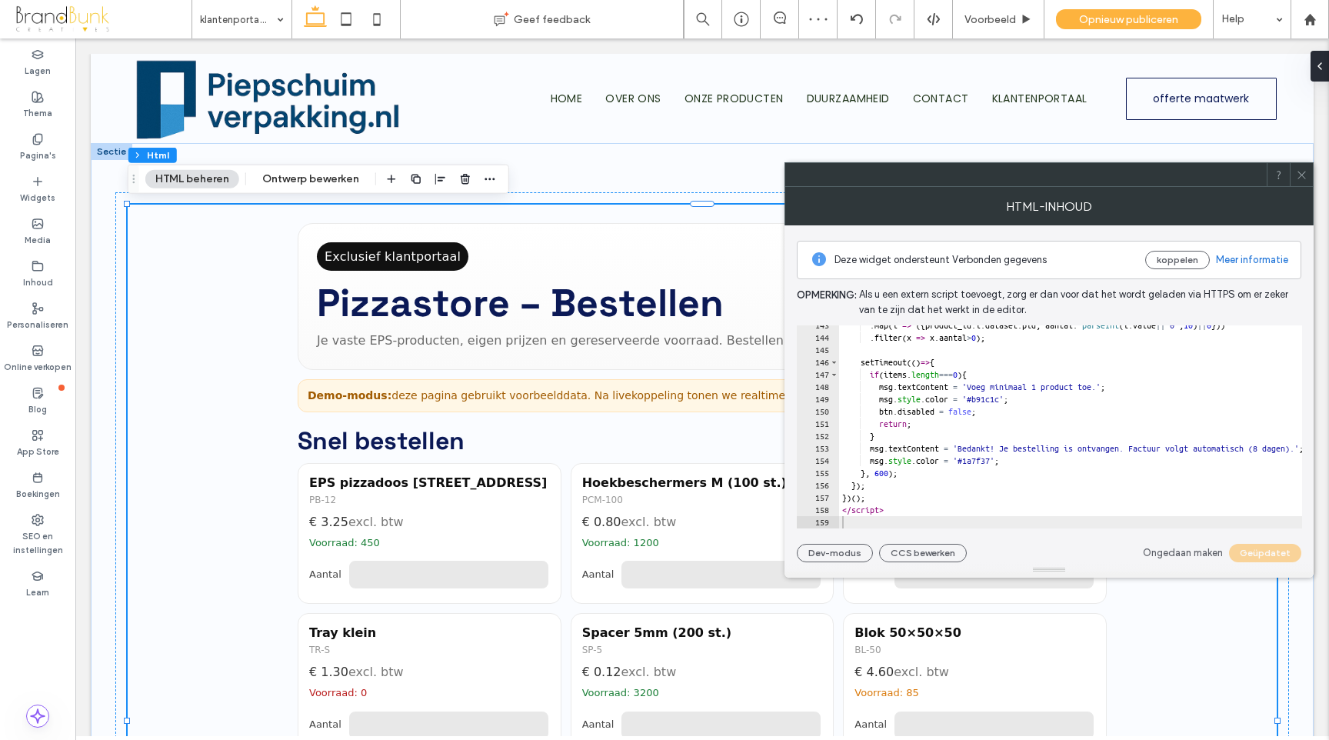
click at [1303, 181] on span at bounding box center [1302, 174] width 12 height 23
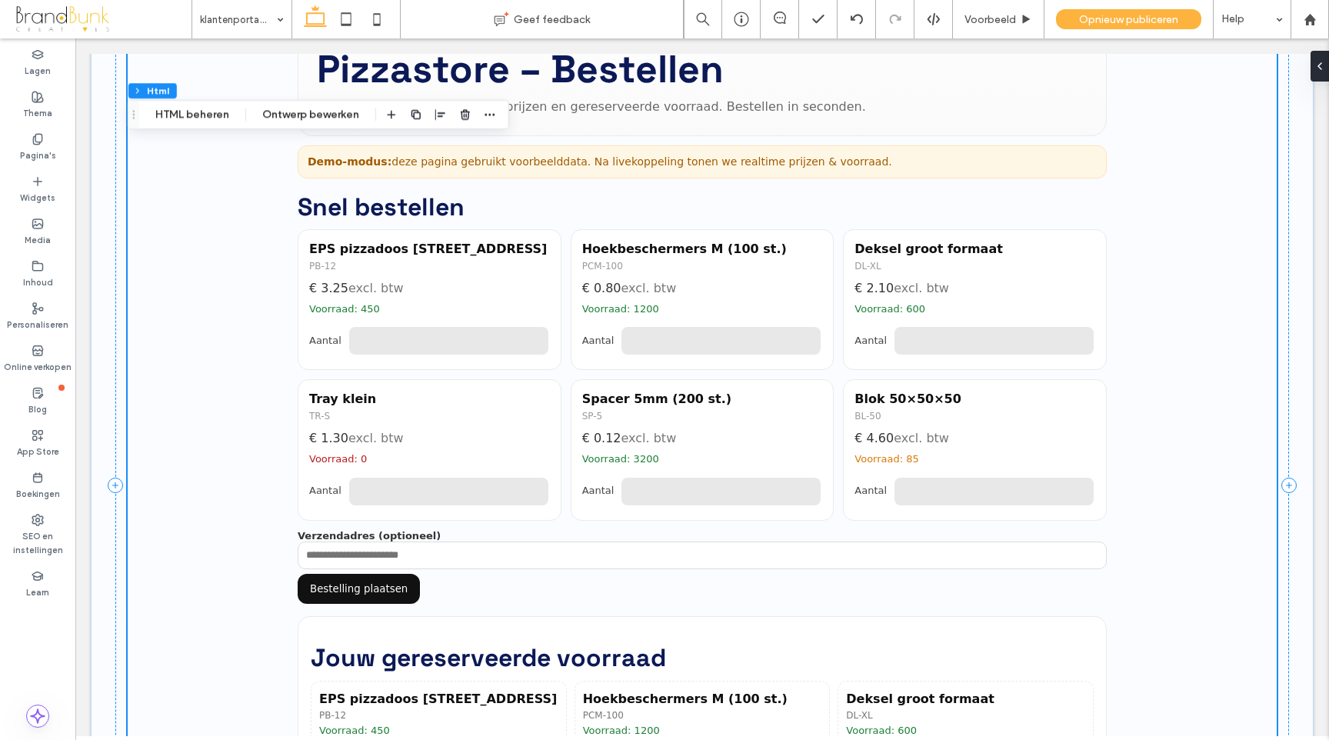
scroll to position [235, 0]
click at [992, 23] on span "Voorbeeld" at bounding box center [990, 19] width 52 height 13
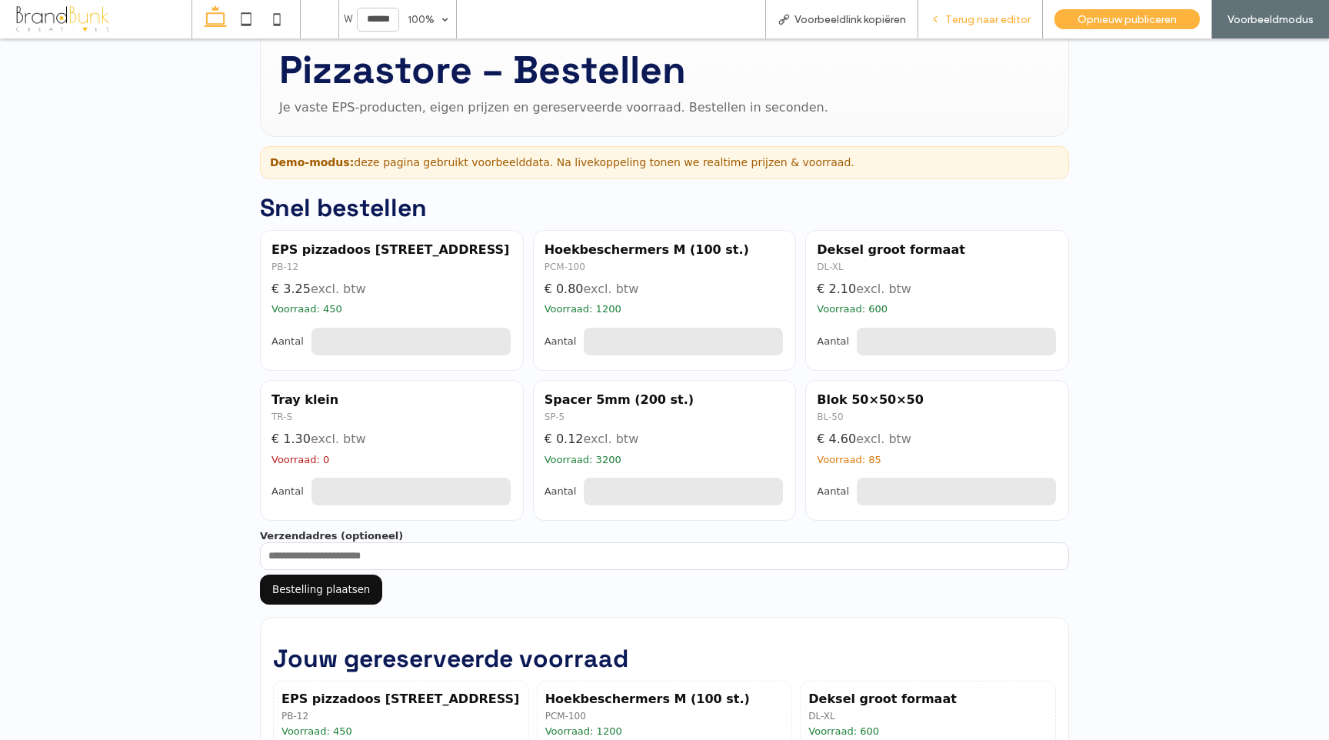
scroll to position [228, 0]
click at [327, 341] on input "*" at bounding box center [411, 339] width 202 height 31
drag, startPoint x: 327, startPoint y: 341, endPoint x: 311, endPoint y: 341, distance: 16.1
click at [311, 341] on input "*" at bounding box center [411, 339] width 202 height 31
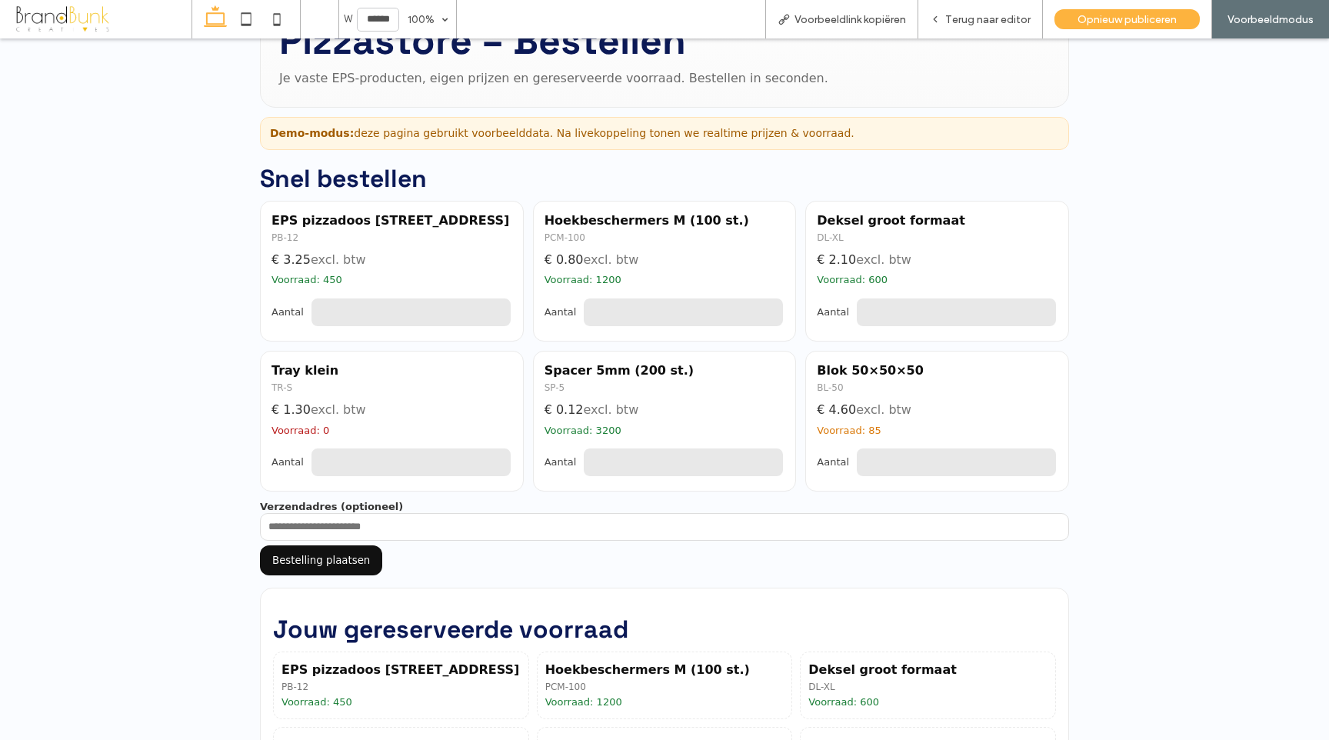
scroll to position [252, 0]
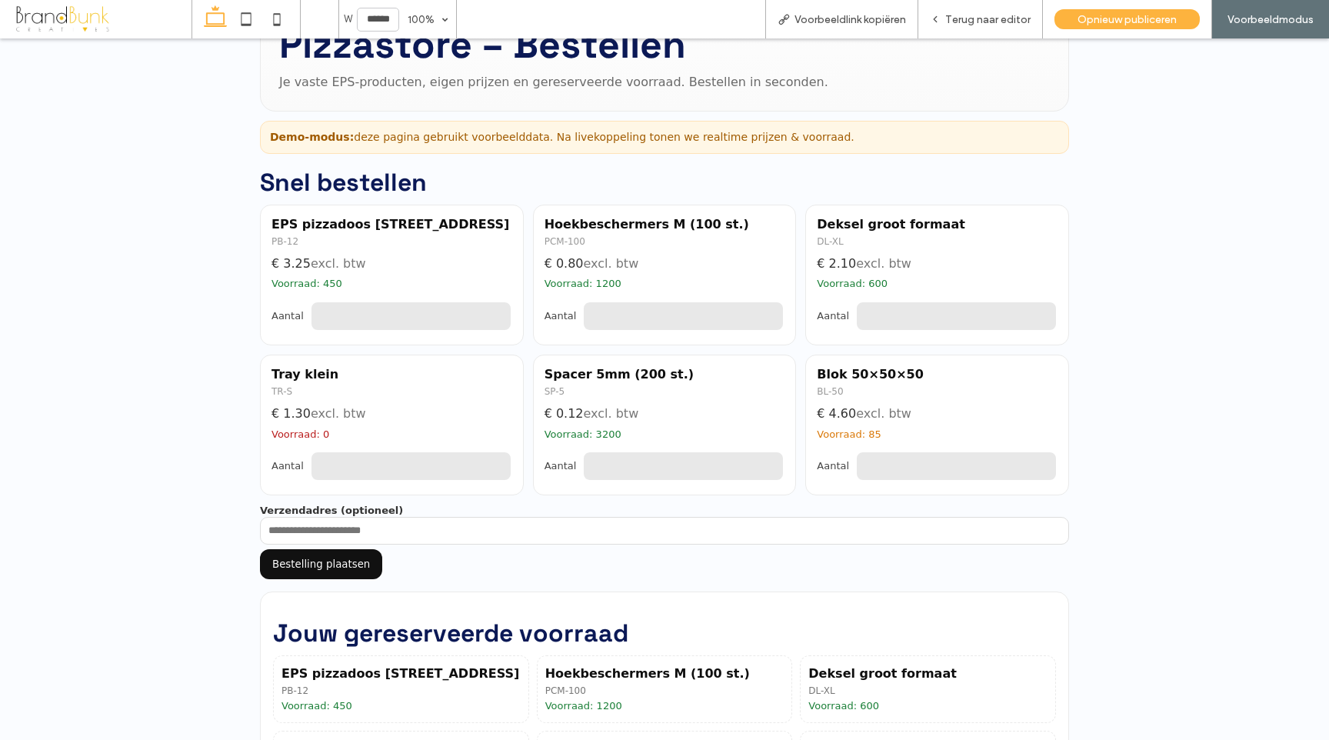
click at [523, 351] on div "EPS pizzadoos 12 st. PB-12 € 3.25 excl. btw Voorraad: 450 Aantal *** Hoekbesche…" at bounding box center [664, 350] width 809 height 291
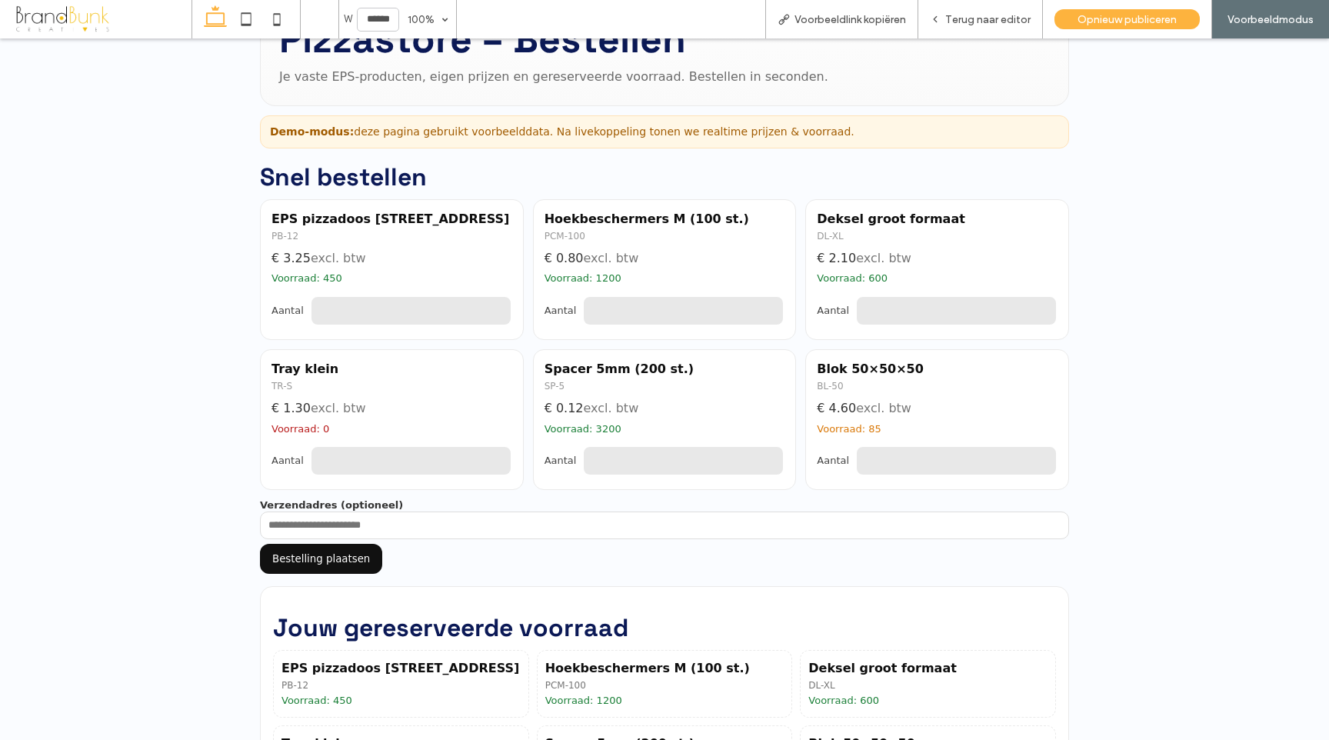
click at [497, 308] on input "***" at bounding box center [411, 310] width 202 height 31
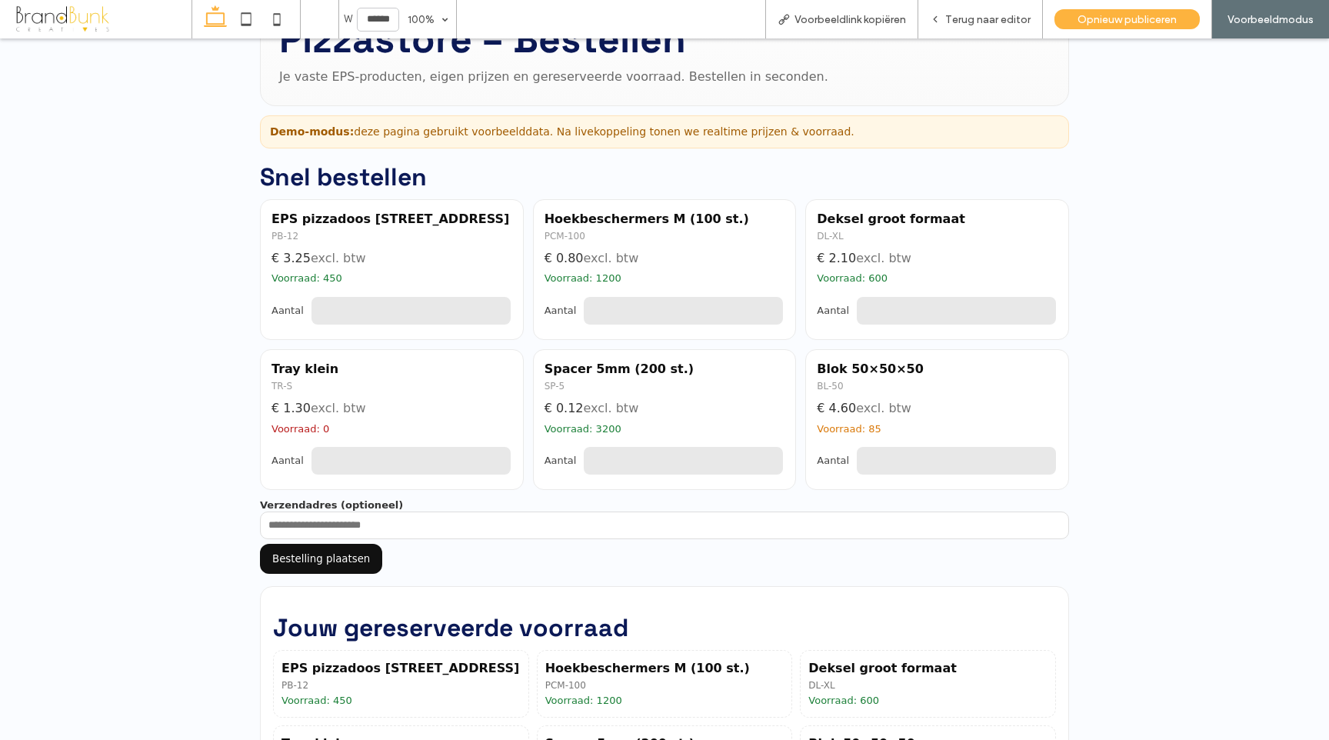
click at [497, 308] on input "***" at bounding box center [411, 310] width 202 height 31
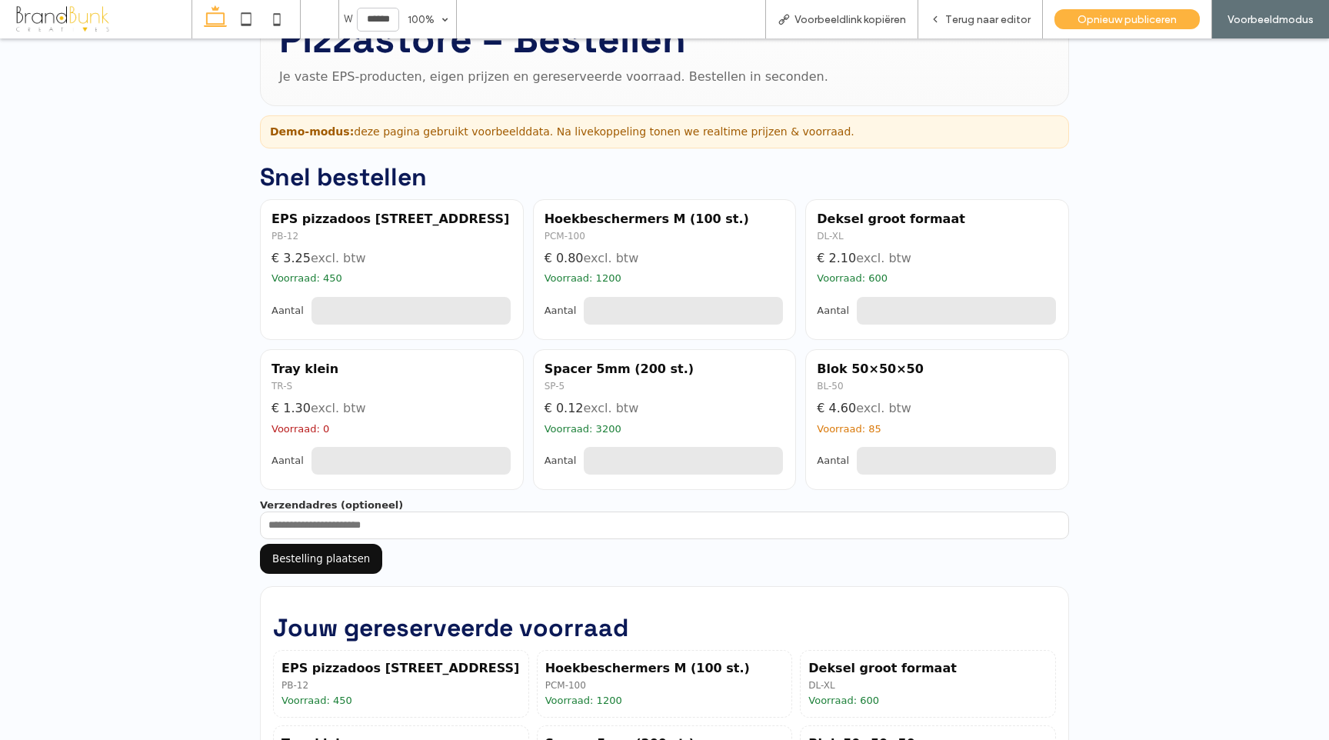
type input "***"
click at [497, 308] on input "***" at bounding box center [411, 310] width 202 height 31
click at [602, 311] on input "*" at bounding box center [683, 311] width 202 height 31
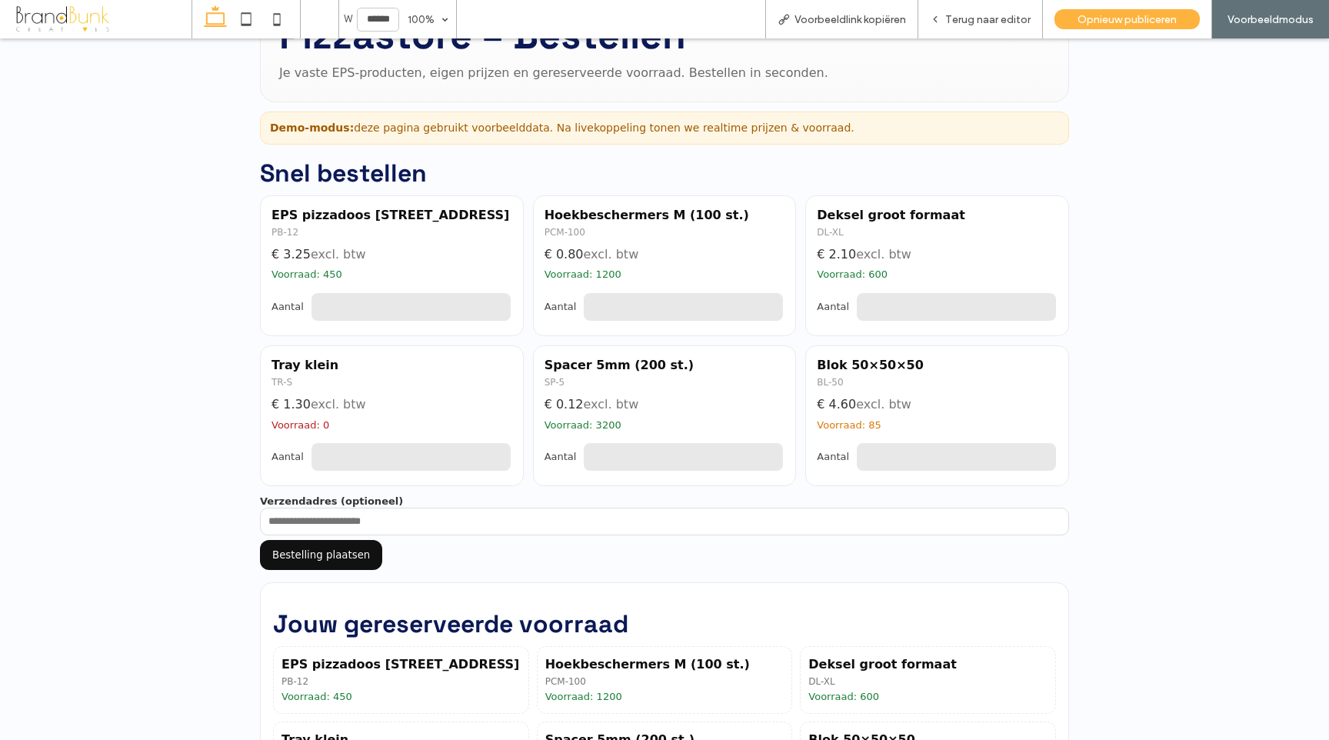
click at [769, 307] on input "*" at bounding box center [683, 306] width 202 height 31
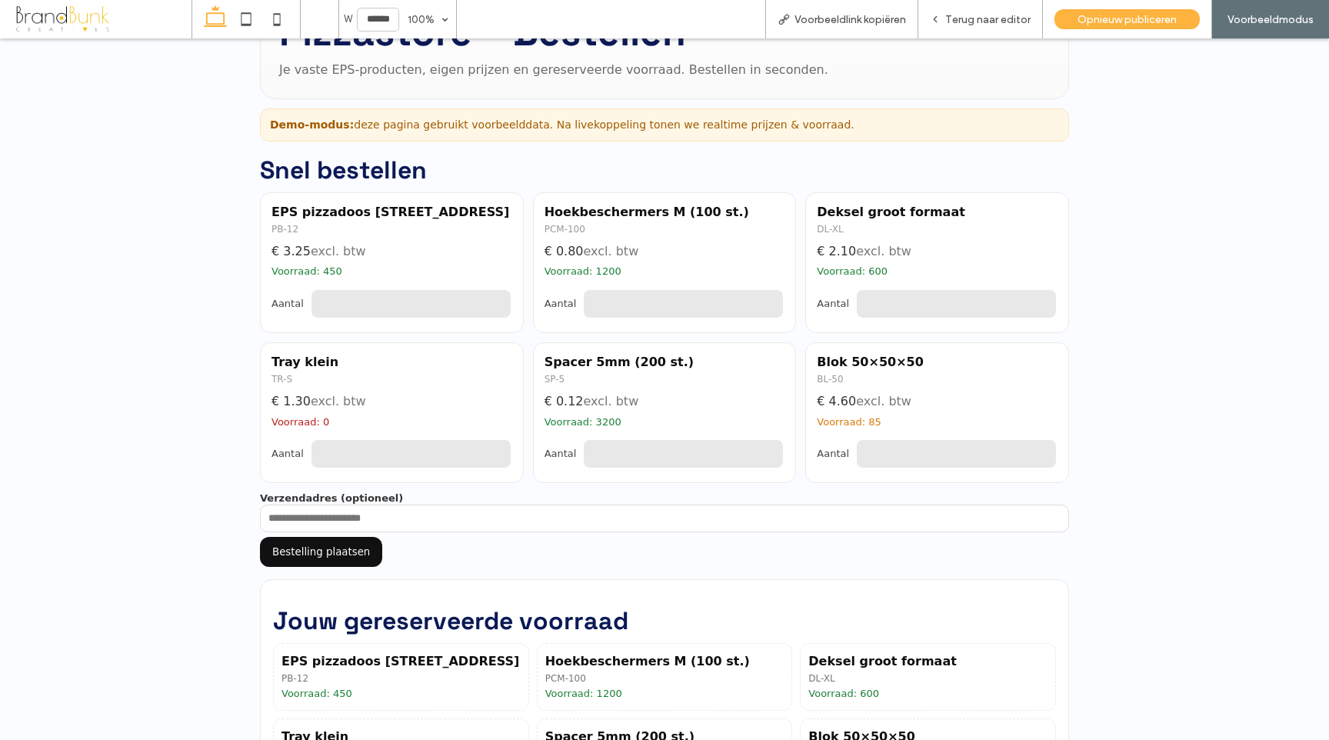
click at [769, 307] on input "*" at bounding box center [683, 303] width 202 height 31
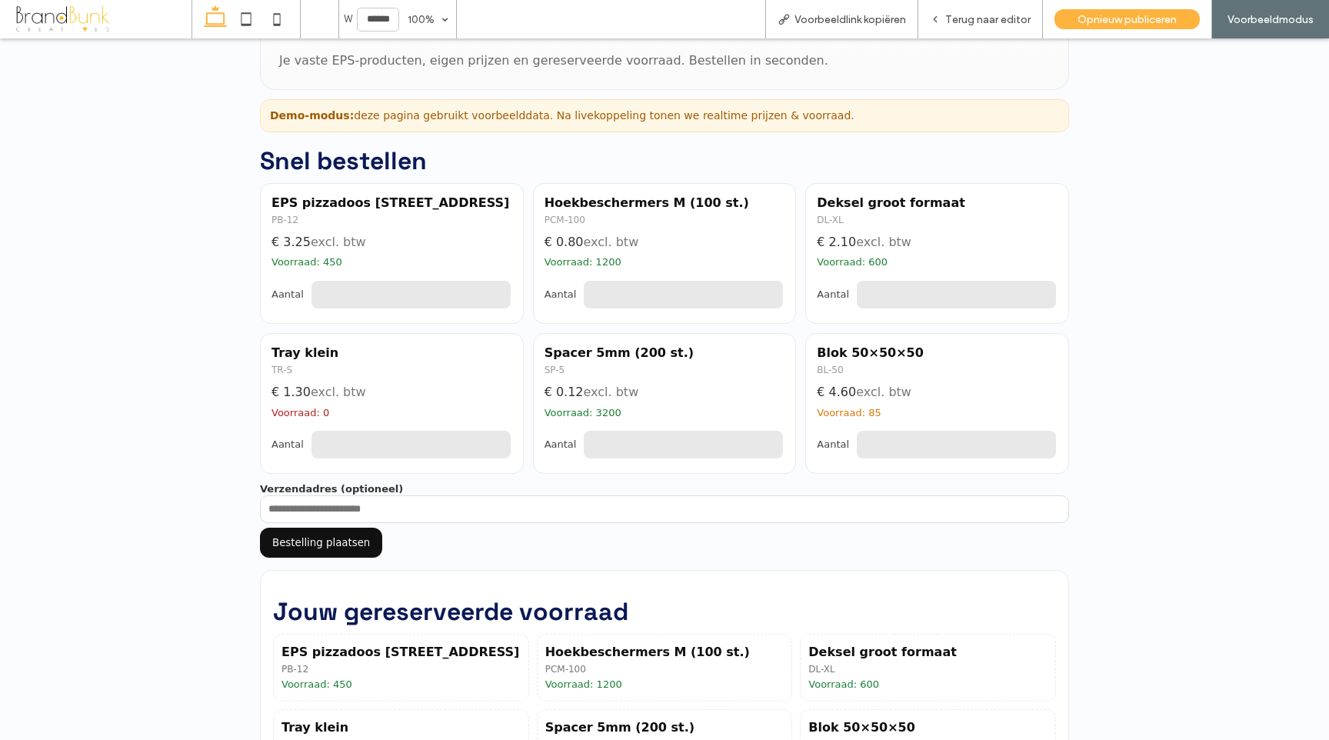
scroll to position [271, 0]
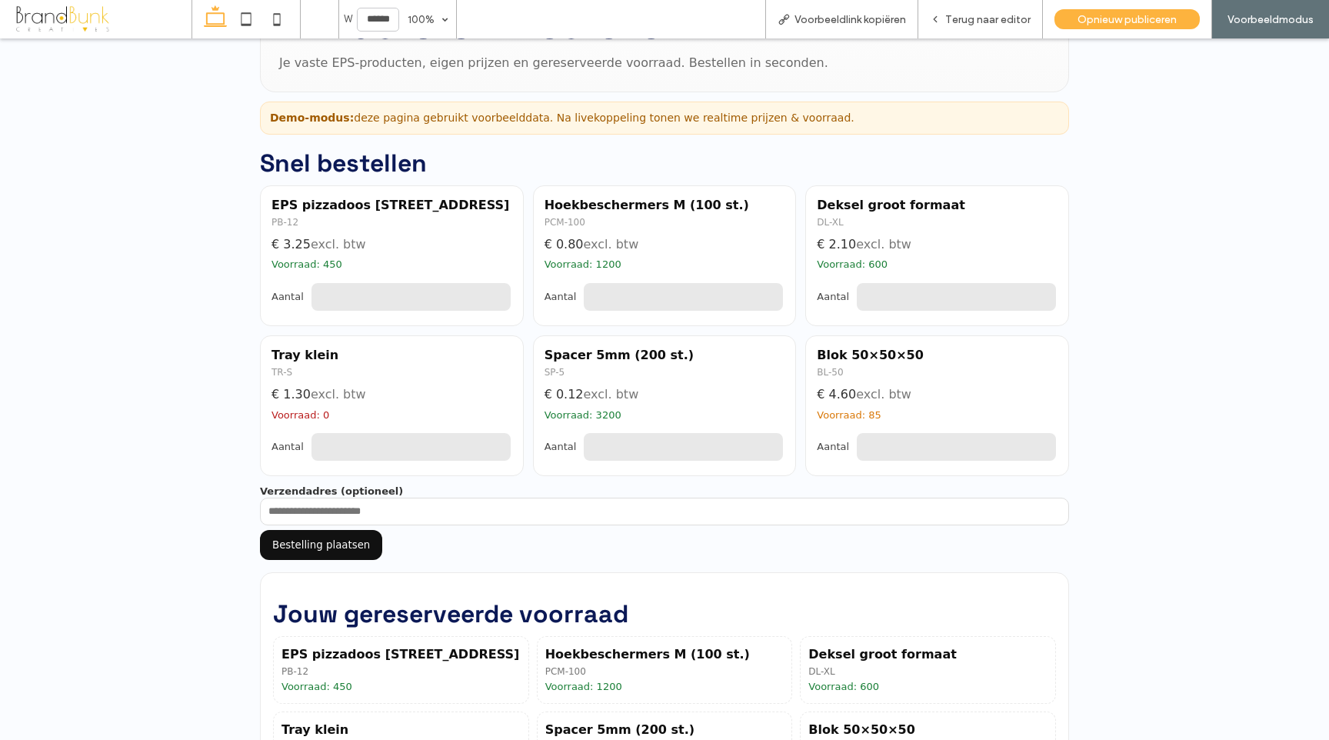
click at [770, 301] on input "*" at bounding box center [683, 296] width 202 height 31
click at [770, 294] on input "*" at bounding box center [683, 296] width 202 height 31
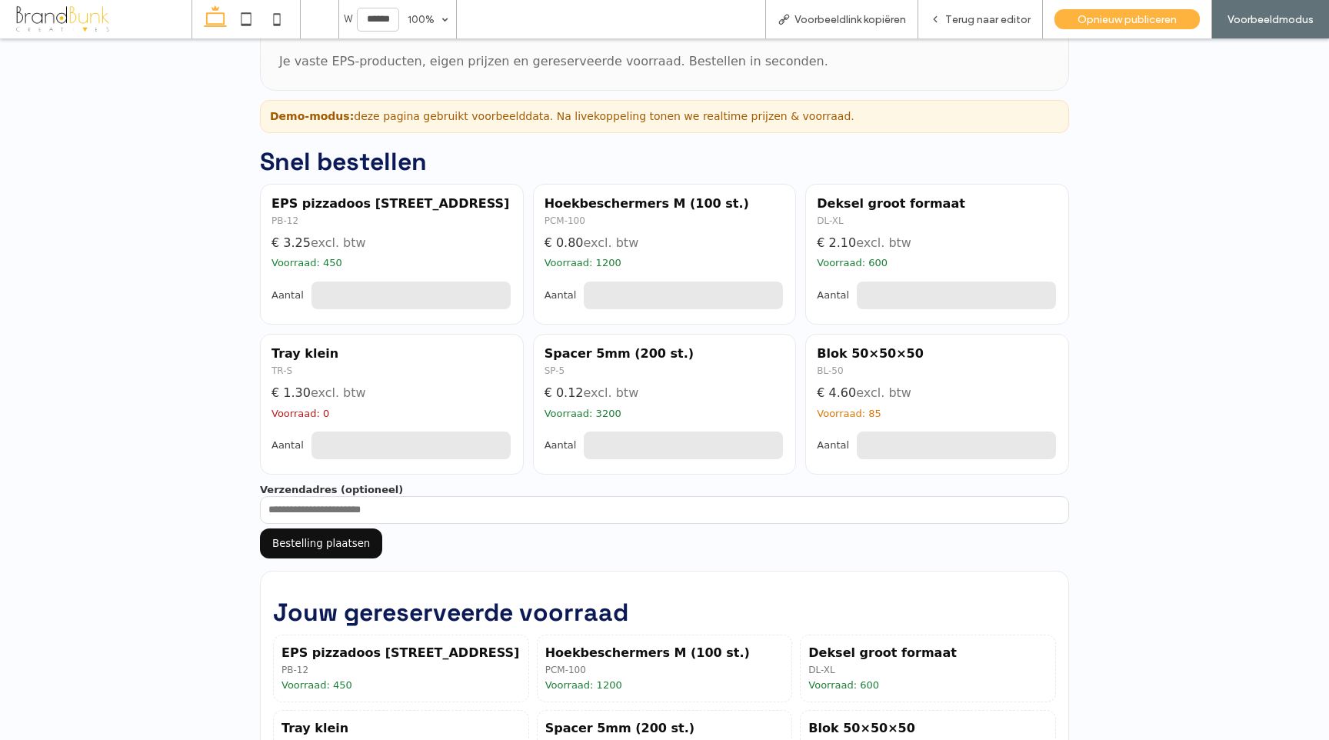
click at [770, 294] on input "**" at bounding box center [683, 295] width 202 height 31
click at [770, 294] on input "**" at bounding box center [683, 294] width 202 height 31
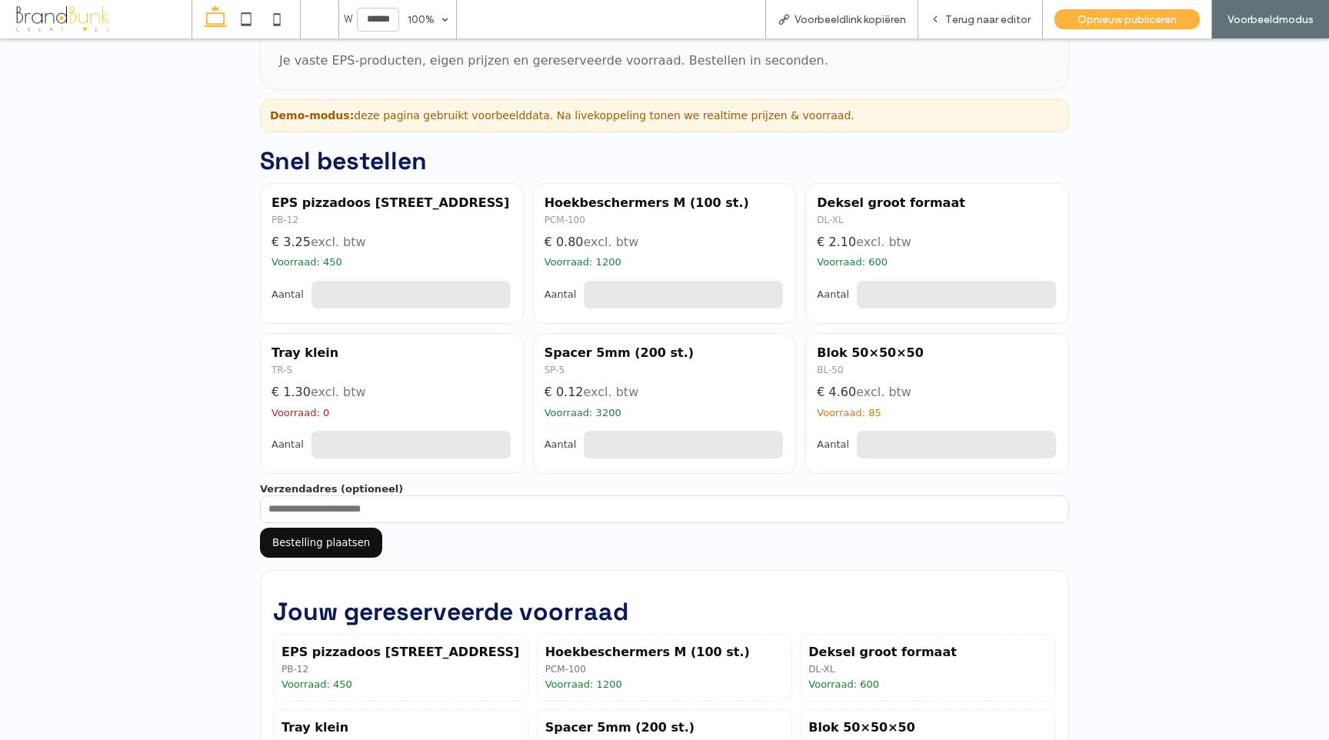
click at [770, 294] on input "**" at bounding box center [683, 294] width 202 height 31
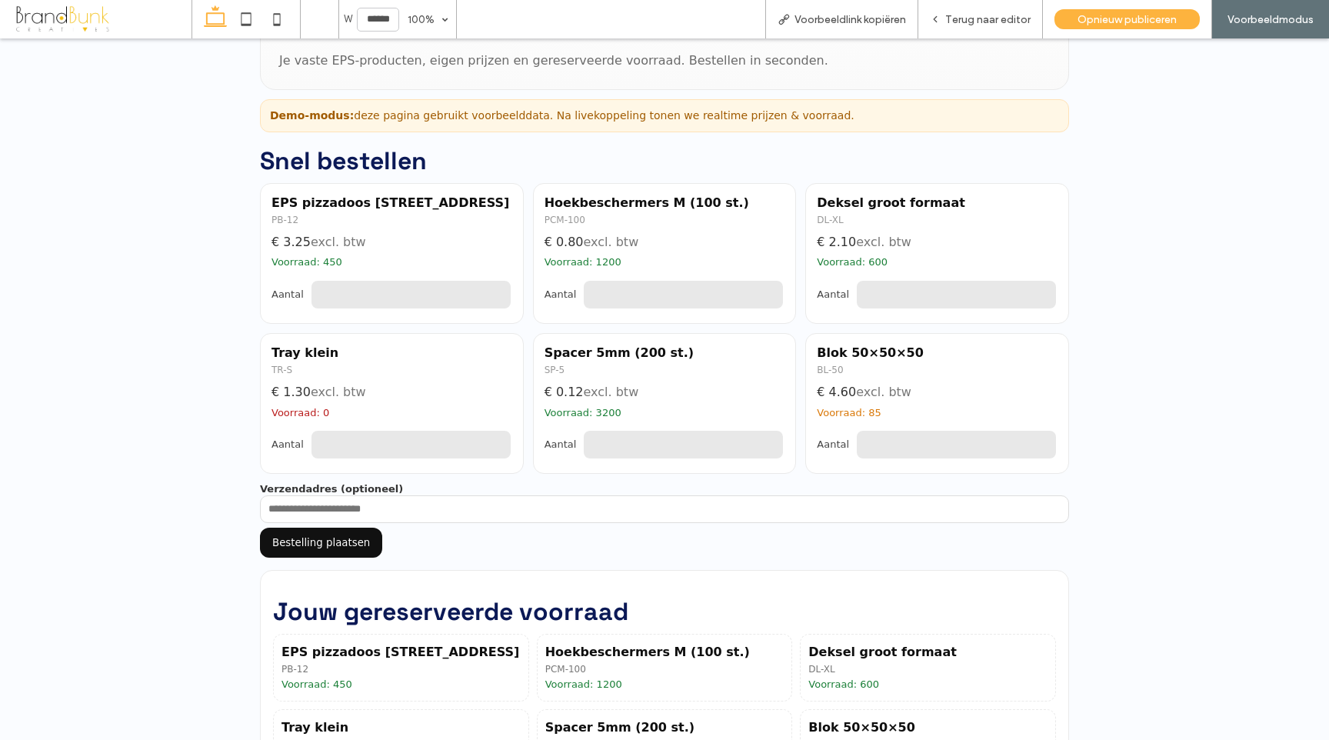
click at [770, 294] on input "**" at bounding box center [683, 294] width 202 height 31
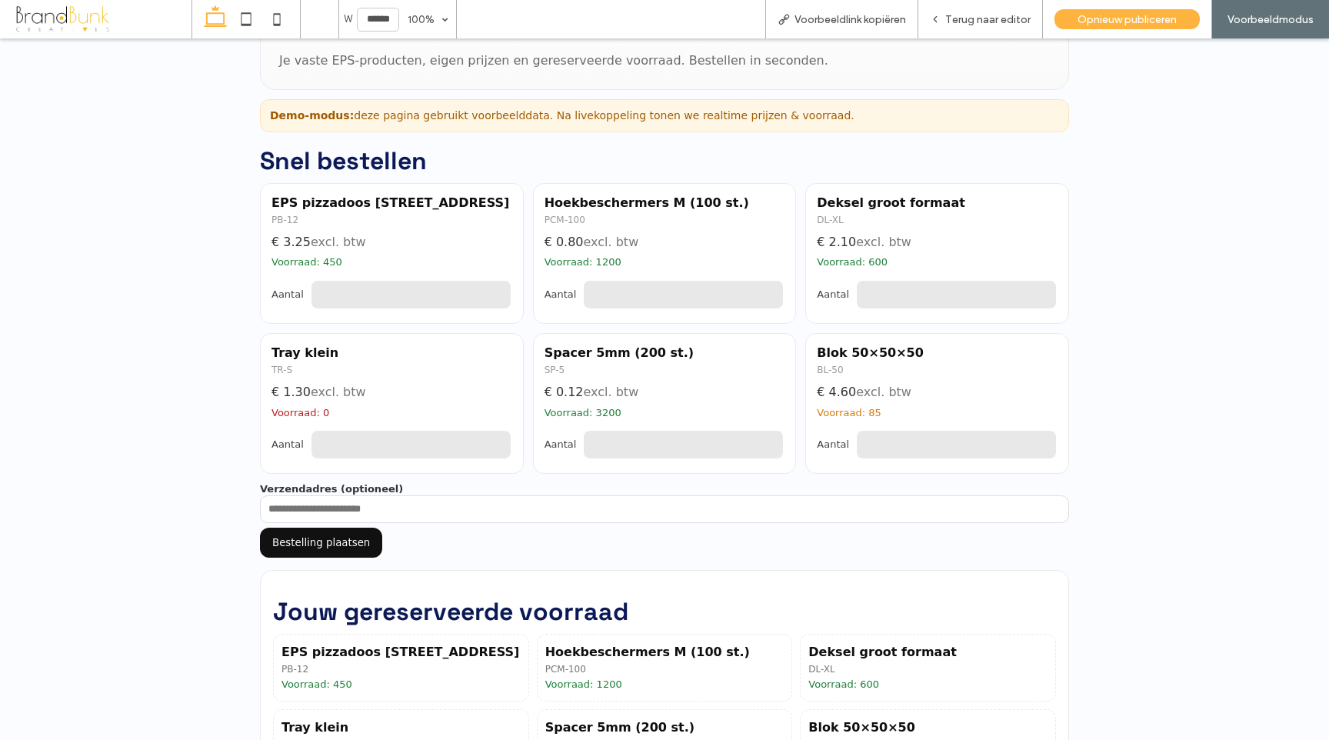
click at [770, 294] on input "**" at bounding box center [683, 294] width 202 height 31
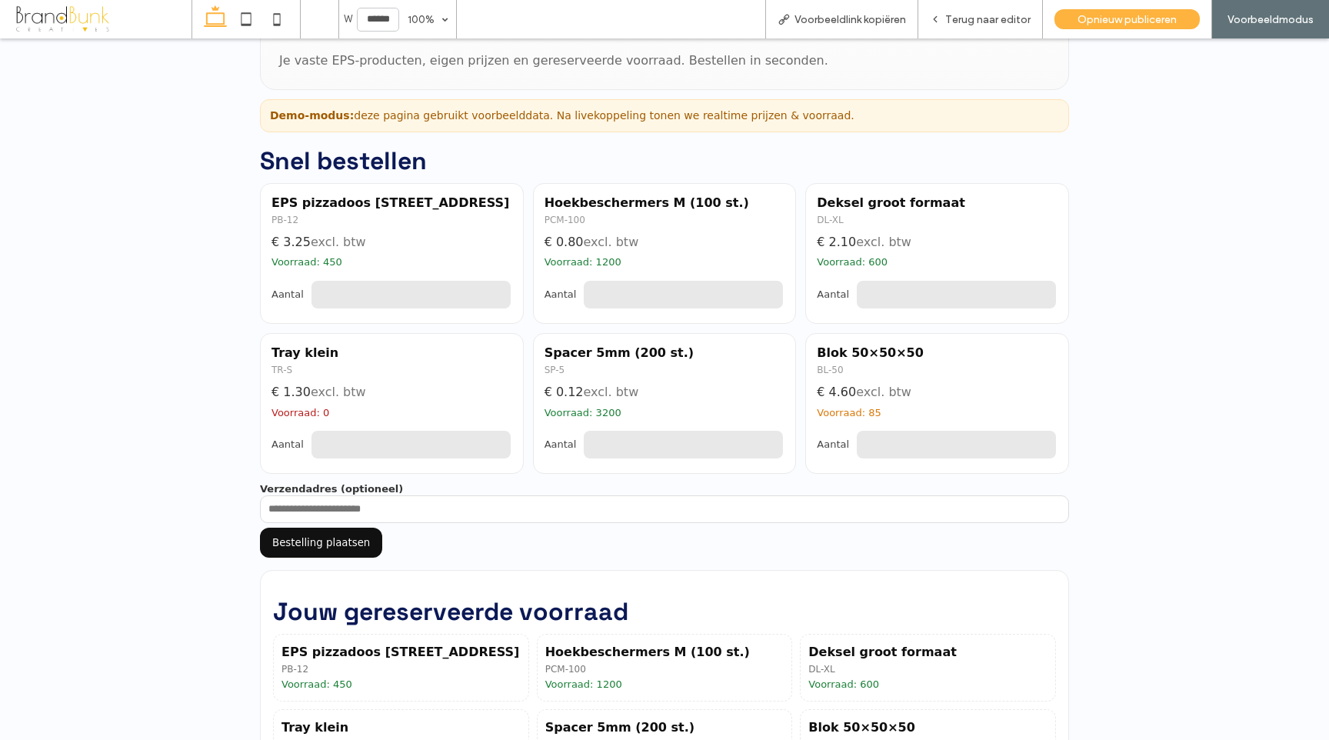
click at [770, 294] on input "**" at bounding box center [683, 294] width 202 height 31
type input "**"
click at [770, 294] on input "**" at bounding box center [683, 294] width 202 height 31
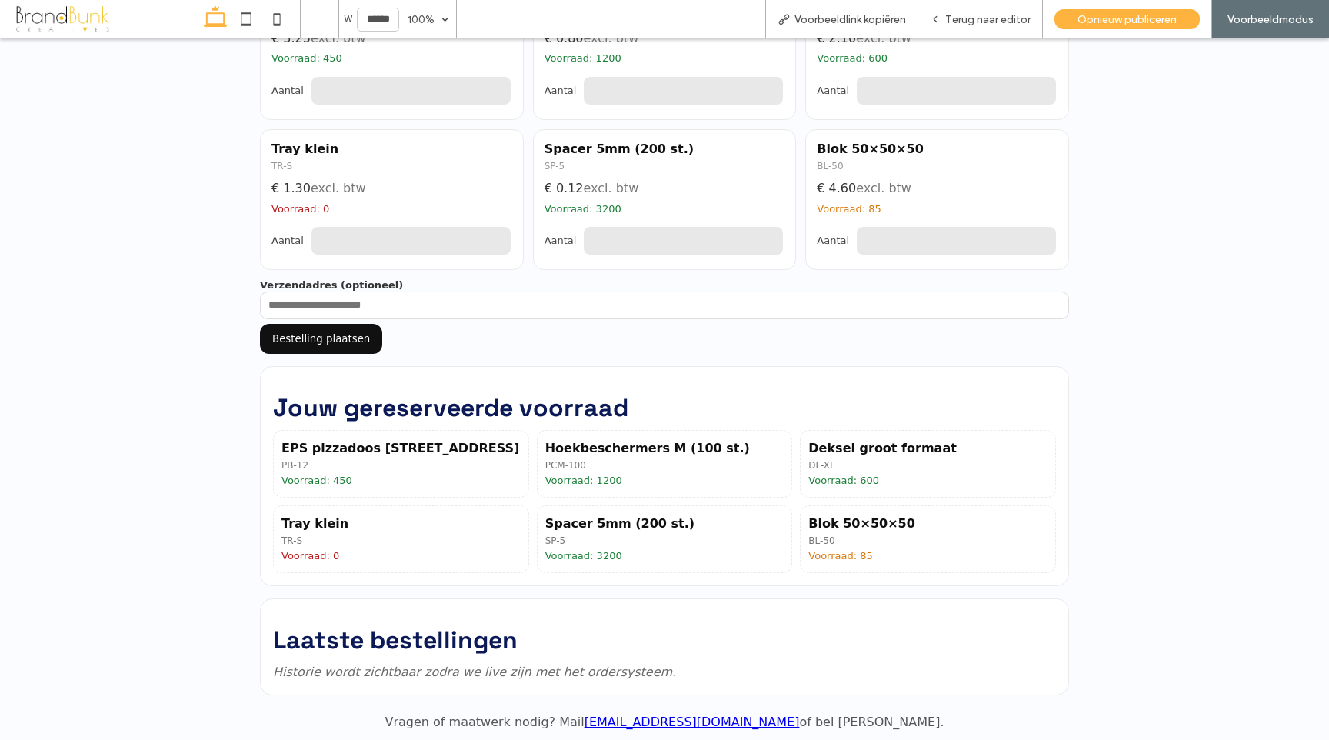
scroll to position [479, 0]
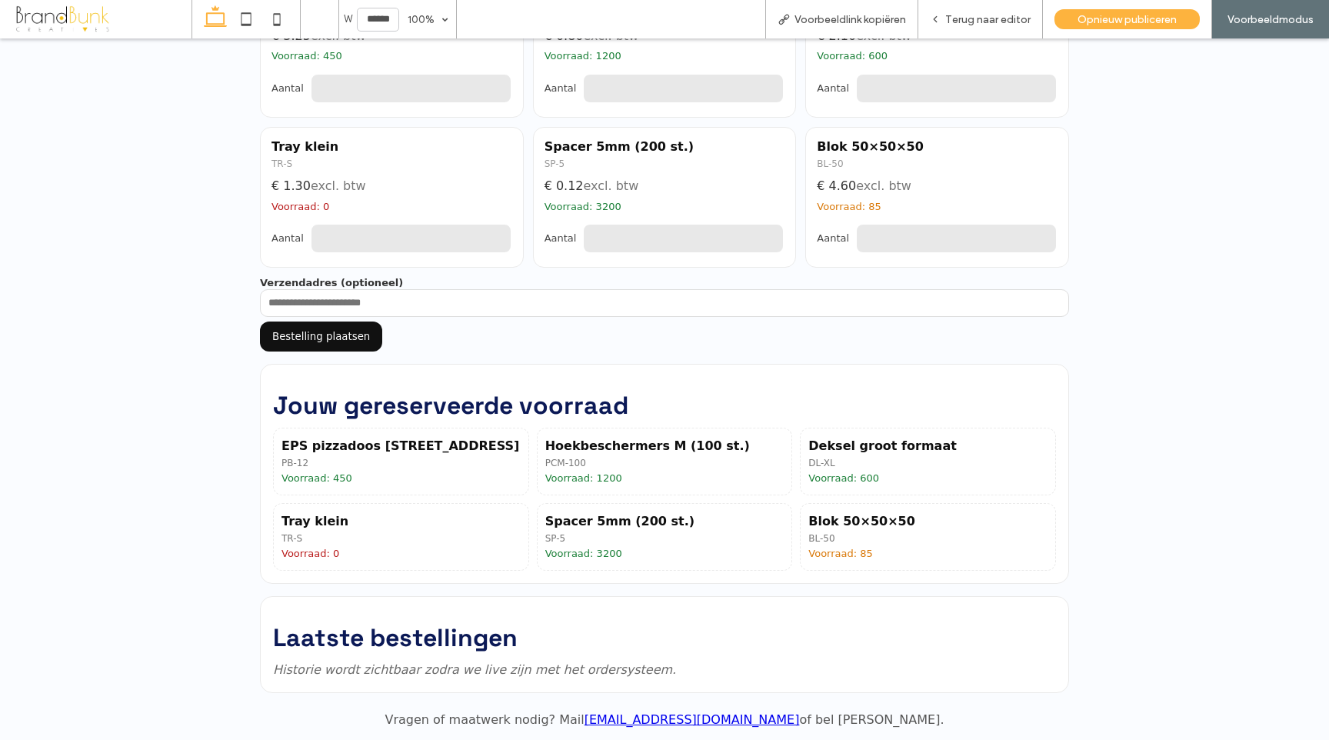
click at [341, 302] on input "Verzendadres (optioneel)" at bounding box center [664, 303] width 809 height 28
click at [327, 338] on button "Bestelling plaatsen" at bounding box center [321, 336] width 122 height 30
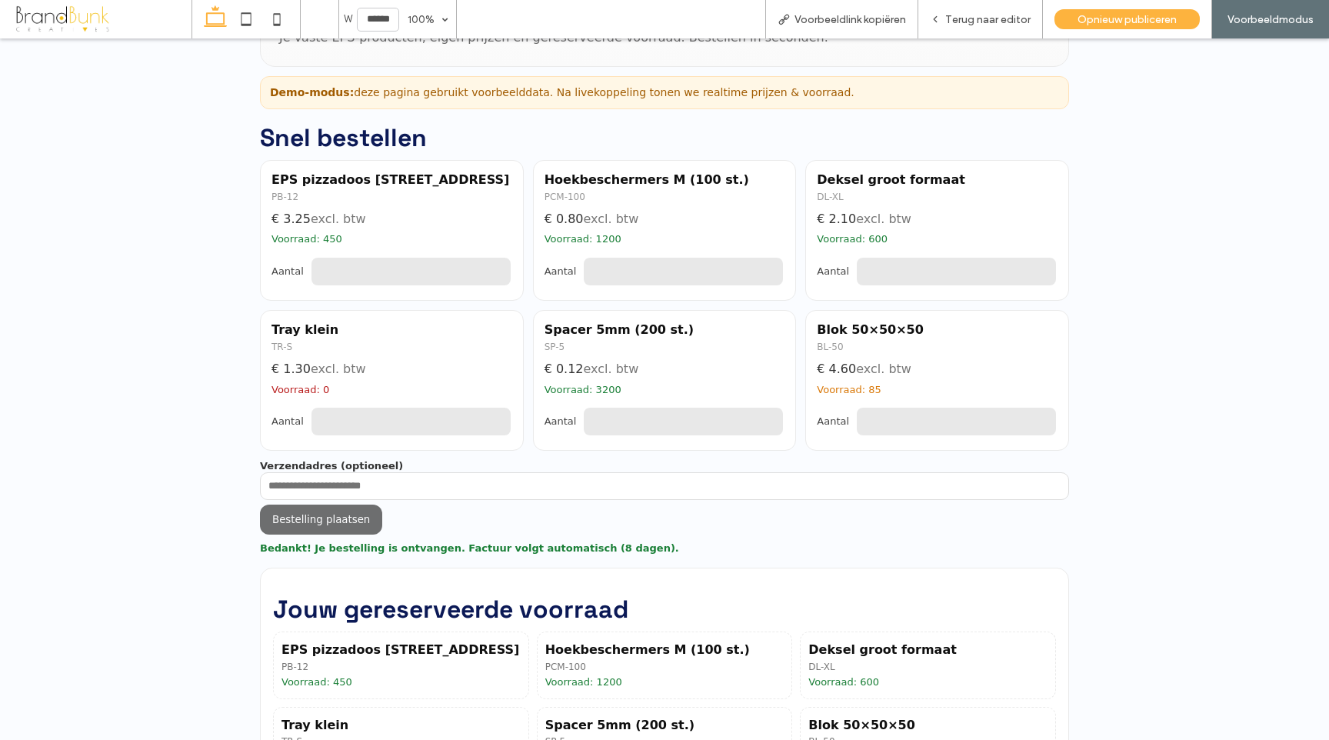
scroll to position [295, 0]
click at [989, 24] on span "Terug naar editor" at bounding box center [987, 19] width 85 height 13
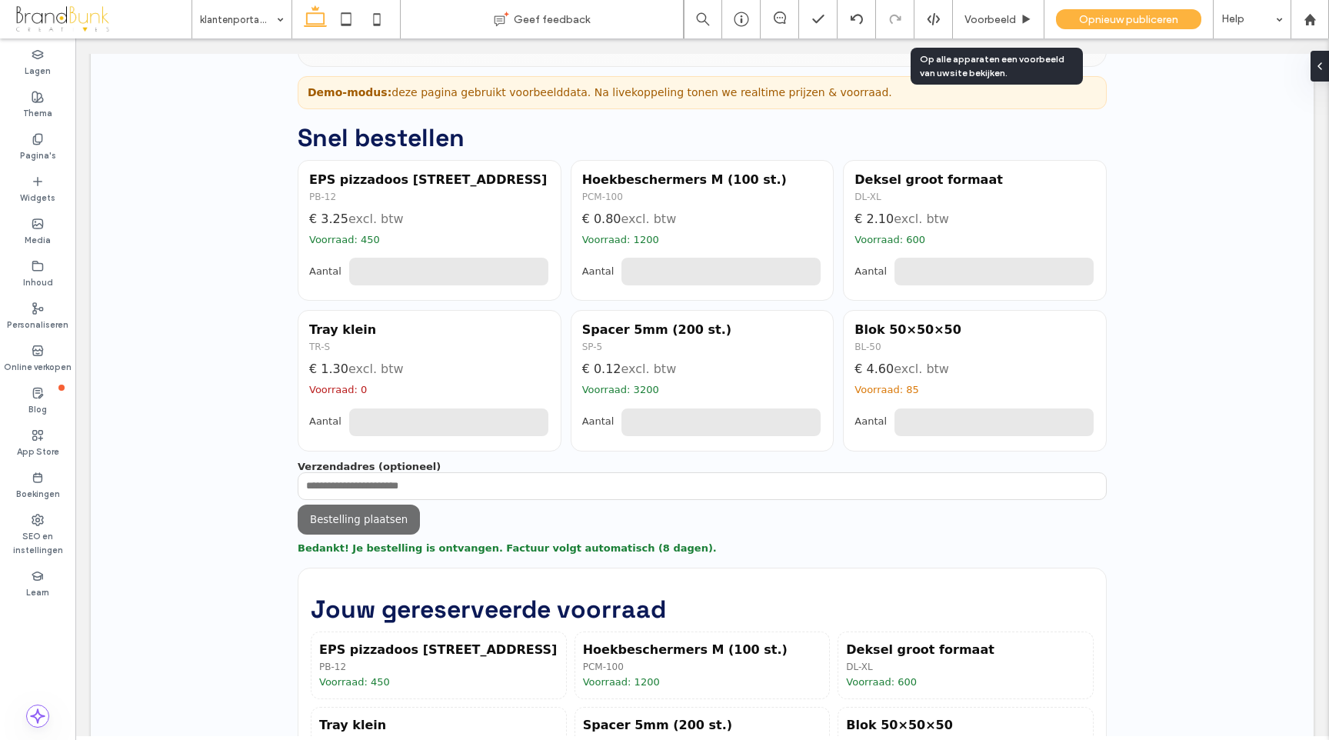
scroll to position [302, 0]
click at [45, 153] on label "Pagina's" at bounding box center [38, 153] width 36 height 17
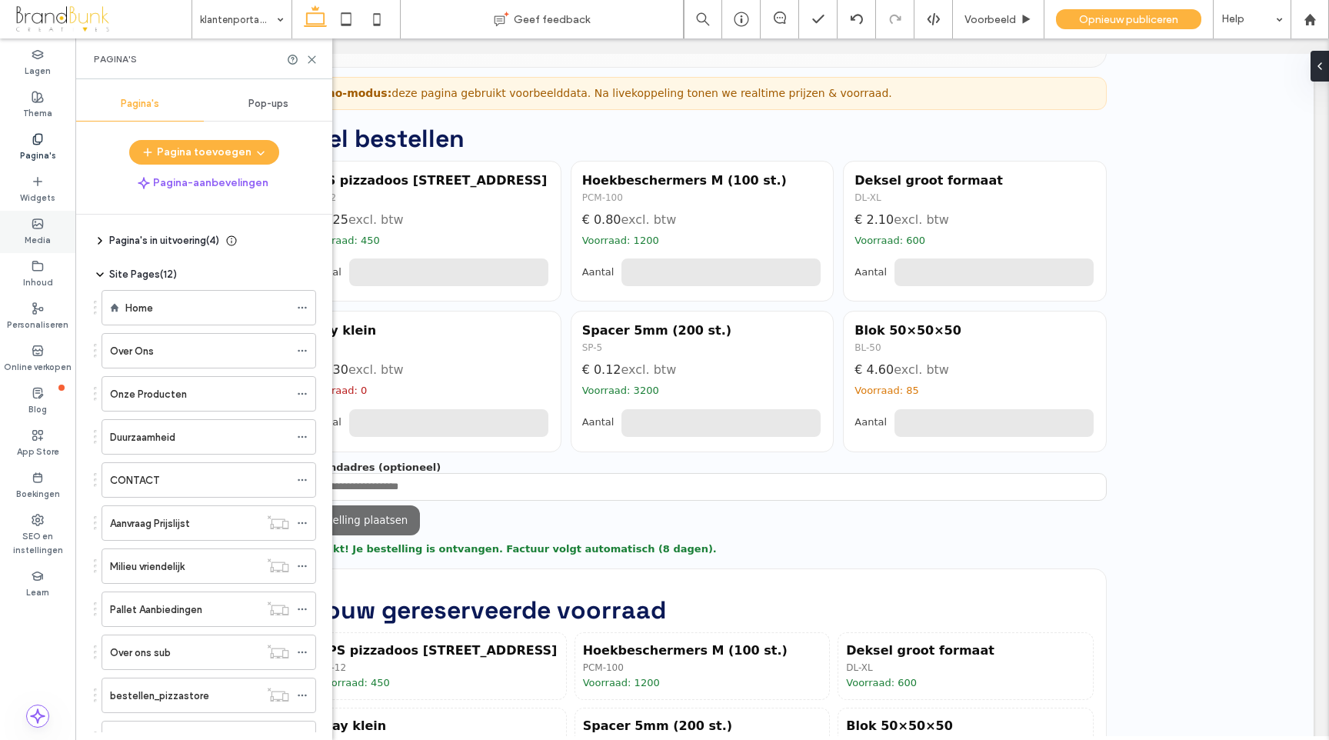
click at [42, 227] on use at bounding box center [38, 223] width 10 height 9
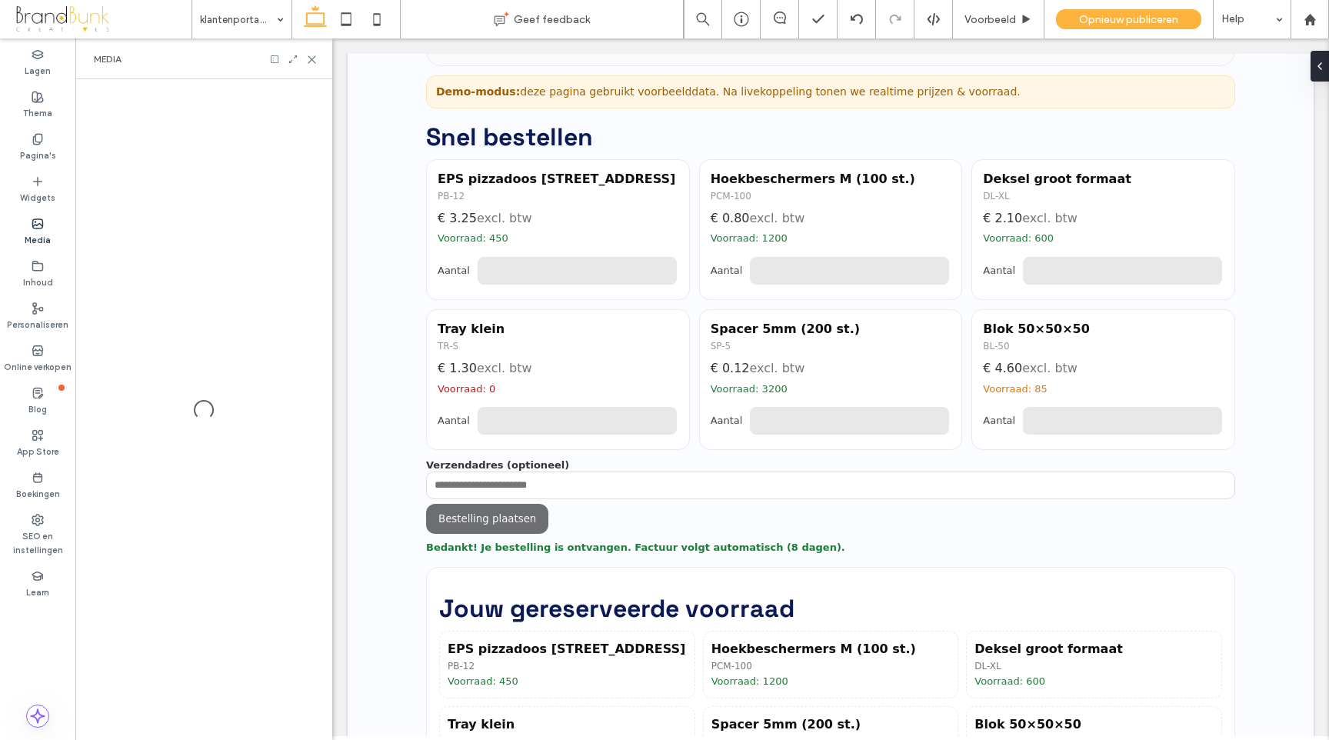
scroll to position [282, 0]
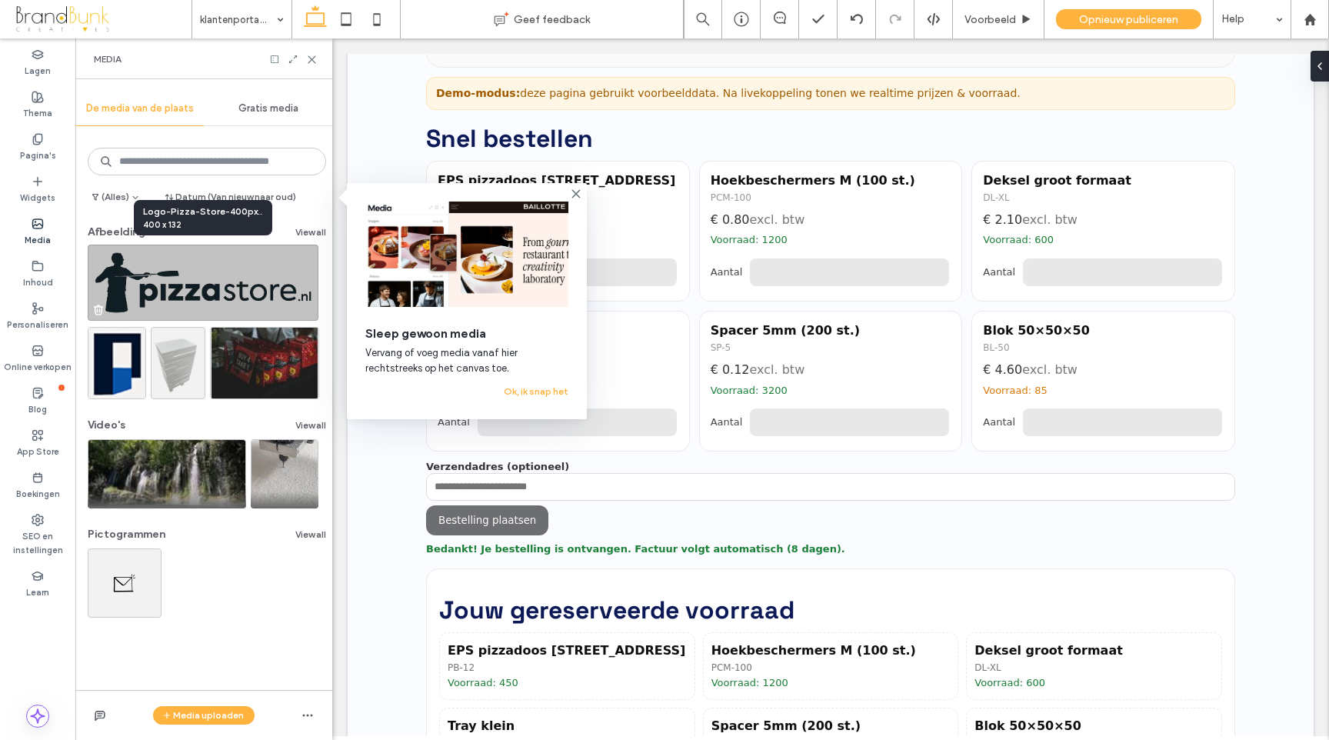
click at [212, 281] on img at bounding box center [203, 283] width 231 height 76
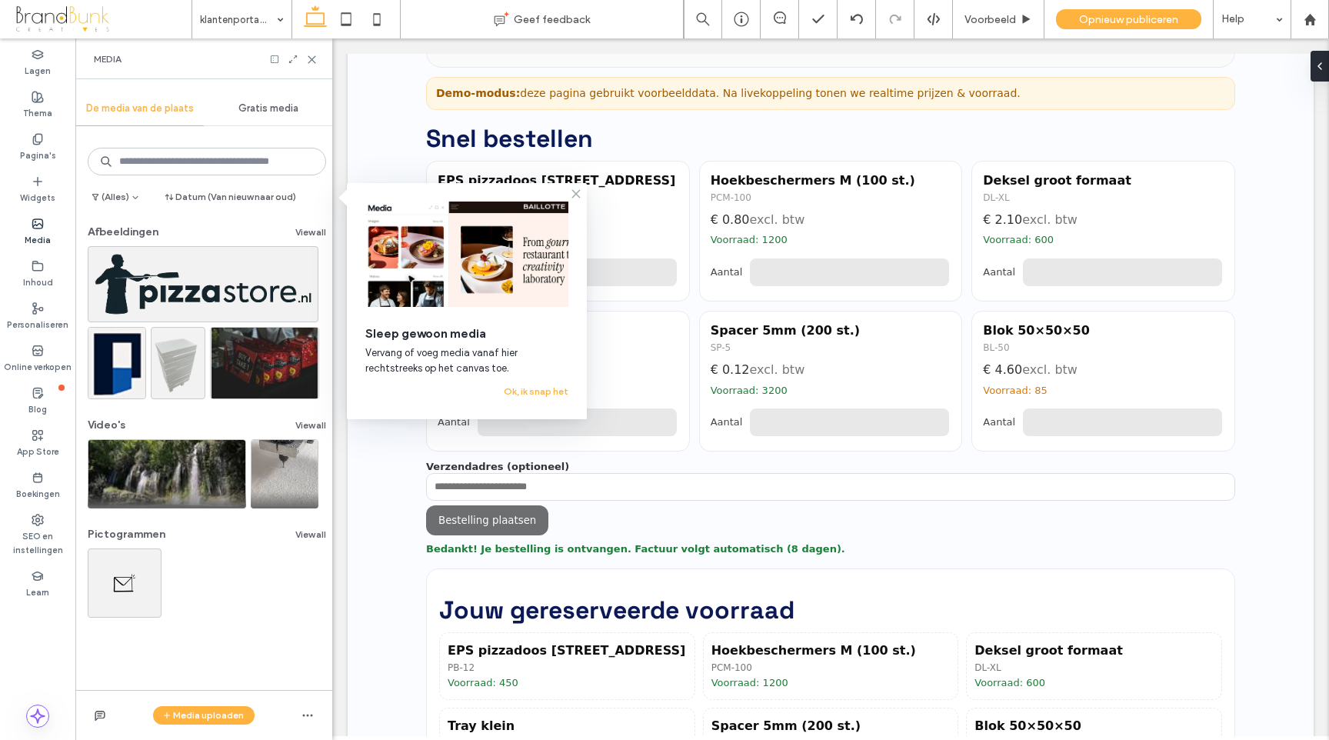
click at [577, 195] on use at bounding box center [575, 193] width 7 height 7
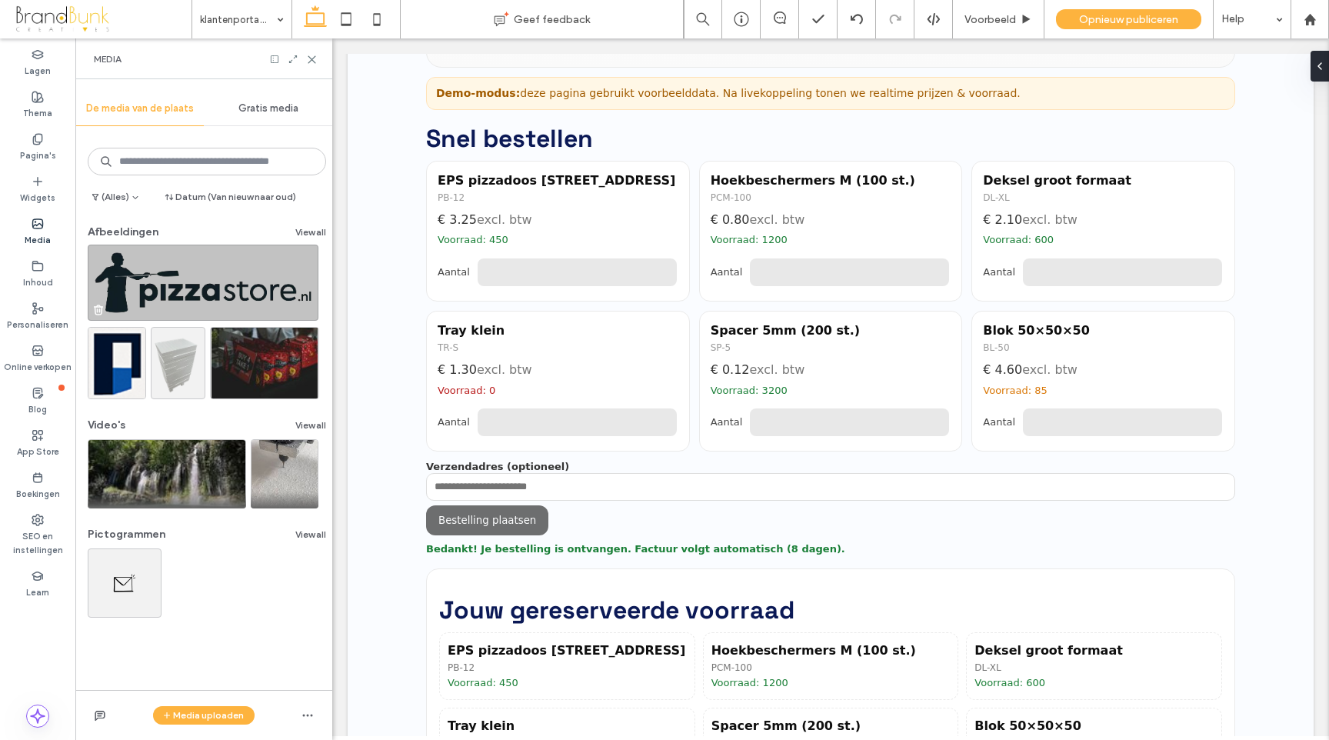
click at [202, 288] on img at bounding box center [203, 283] width 231 height 76
click at [225, 281] on img at bounding box center [203, 283] width 231 height 76
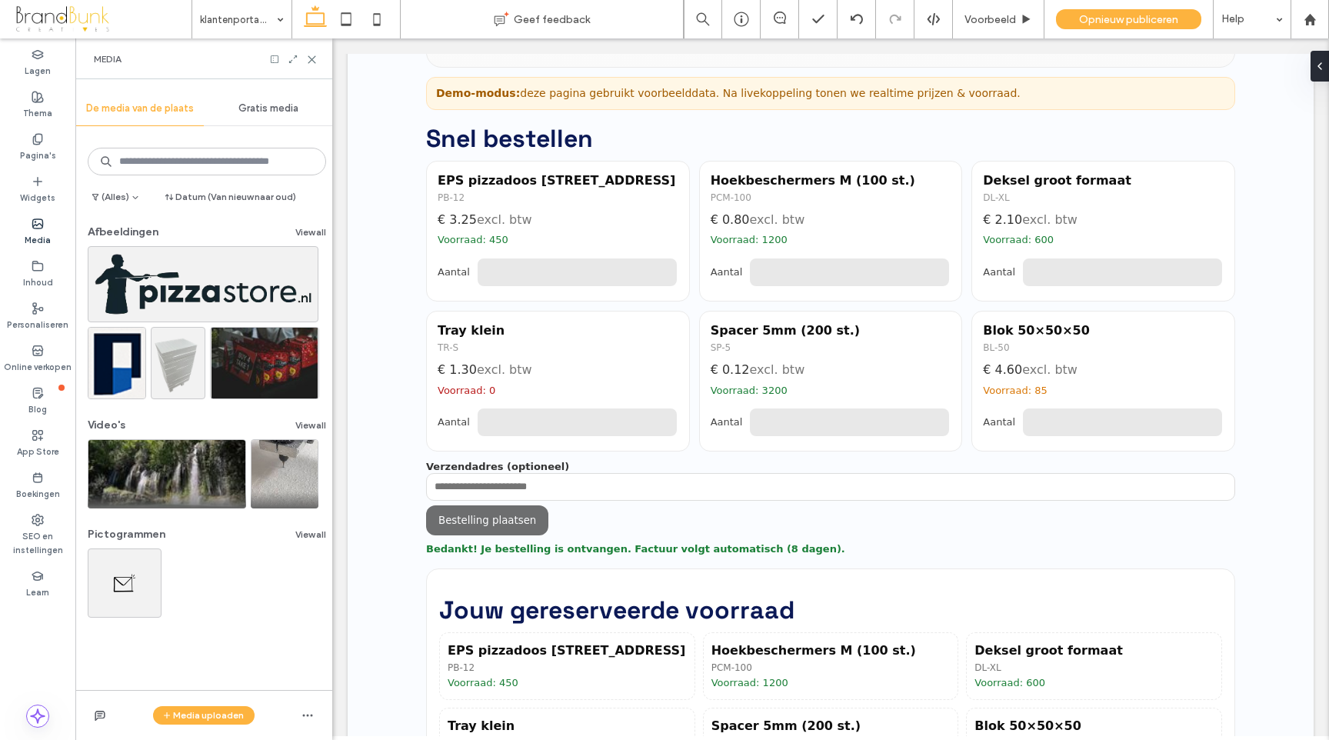
click at [34, 231] on label "Media" at bounding box center [38, 238] width 26 height 17
click at [296, 233] on button "View all" at bounding box center [310, 232] width 31 height 18
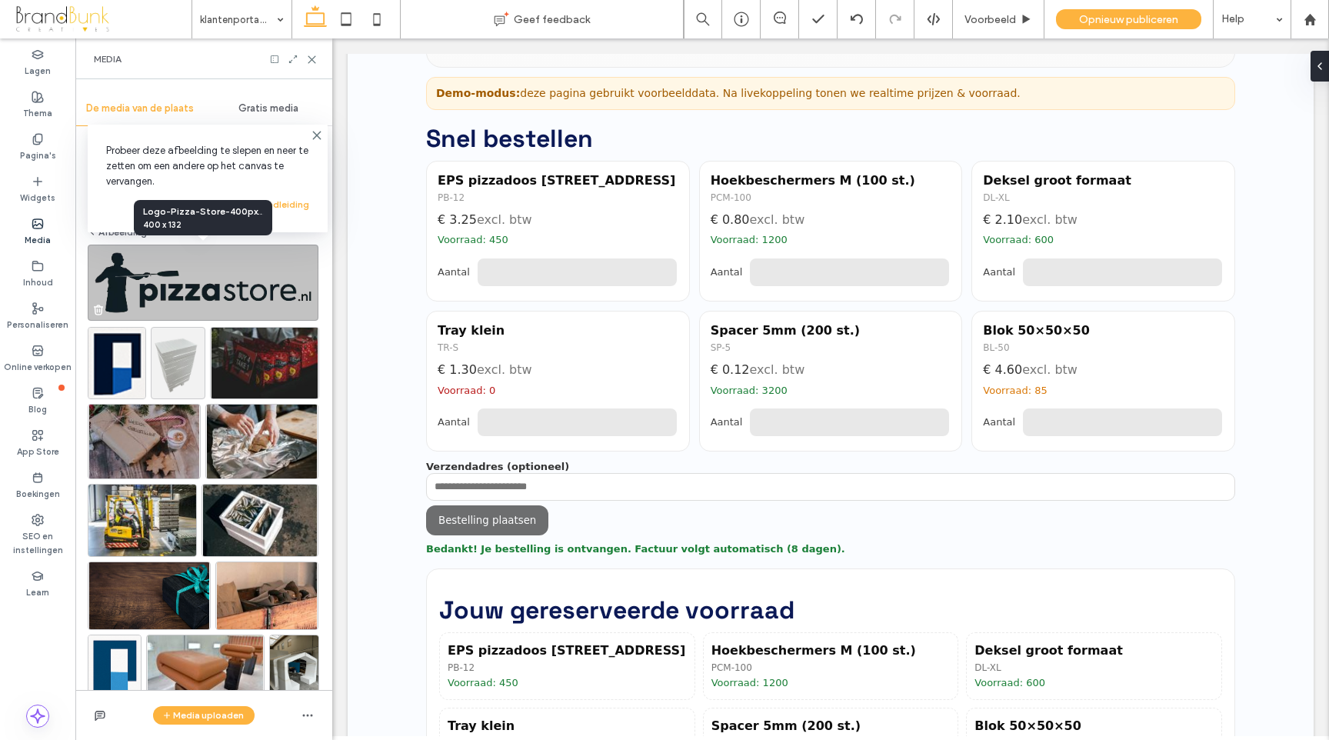
click at [223, 274] on img at bounding box center [203, 283] width 231 height 76
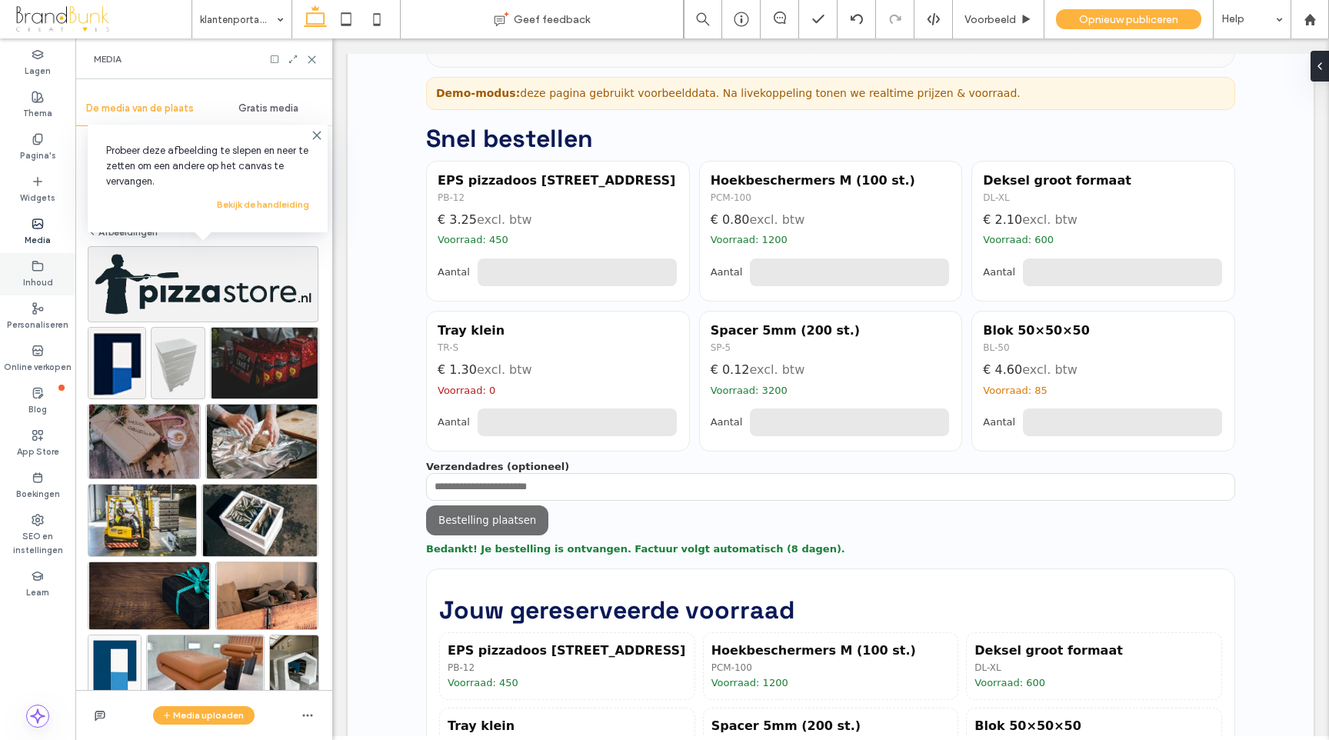
click at [43, 284] on label "Inhoud" at bounding box center [38, 280] width 30 height 17
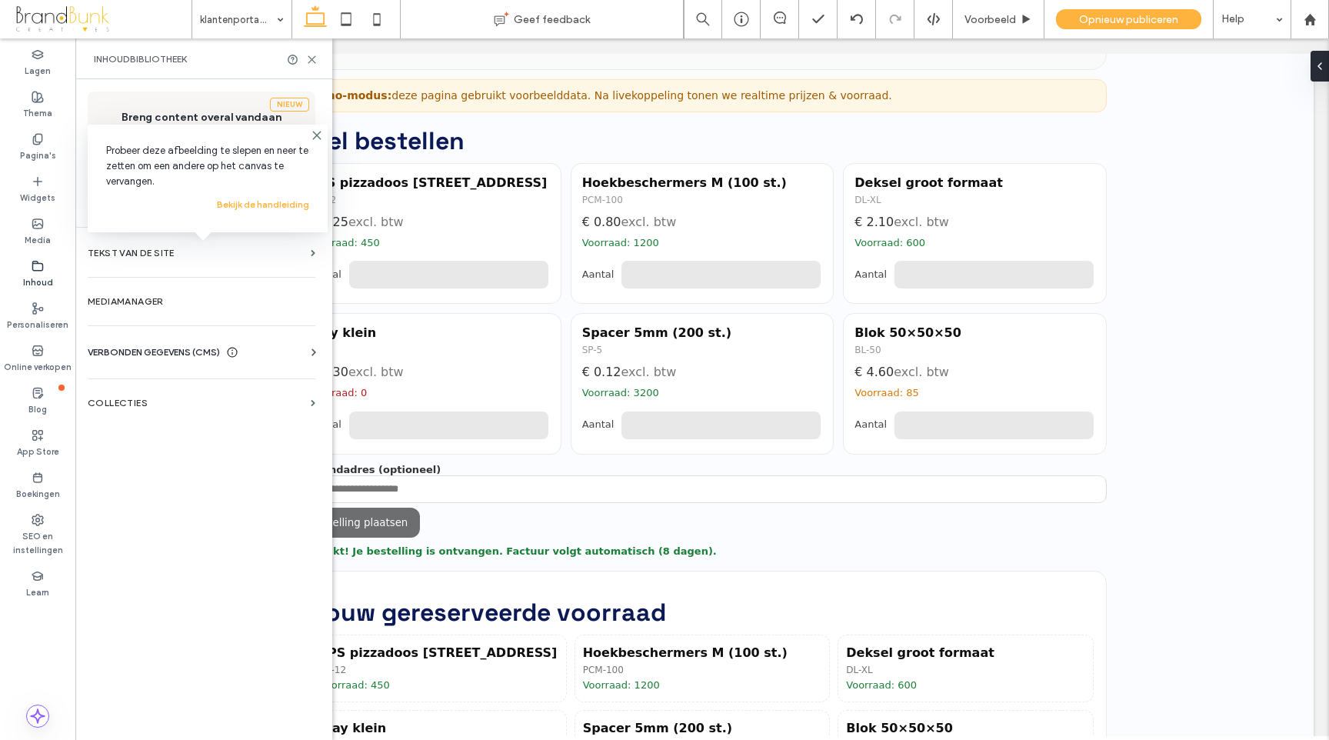
scroll to position [302, 0]
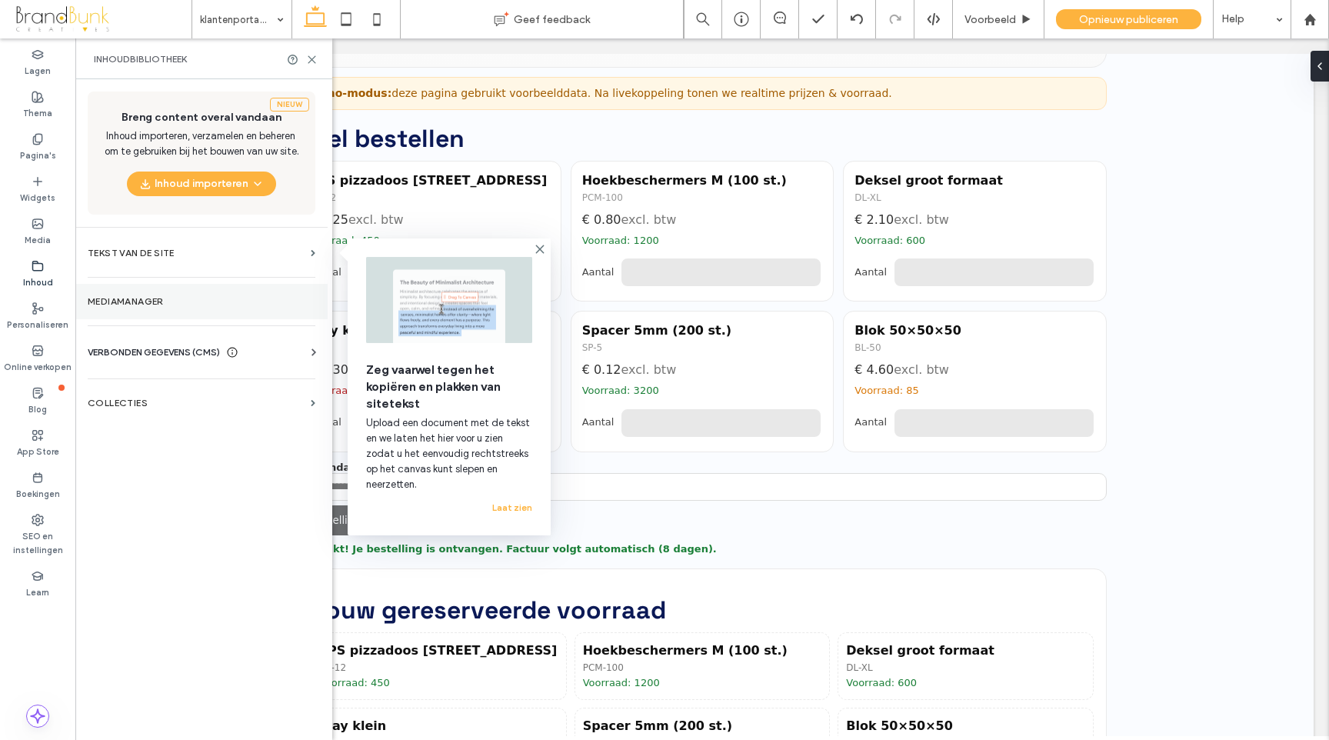
click at [141, 304] on label "Mediamanager" at bounding box center [202, 301] width 228 height 11
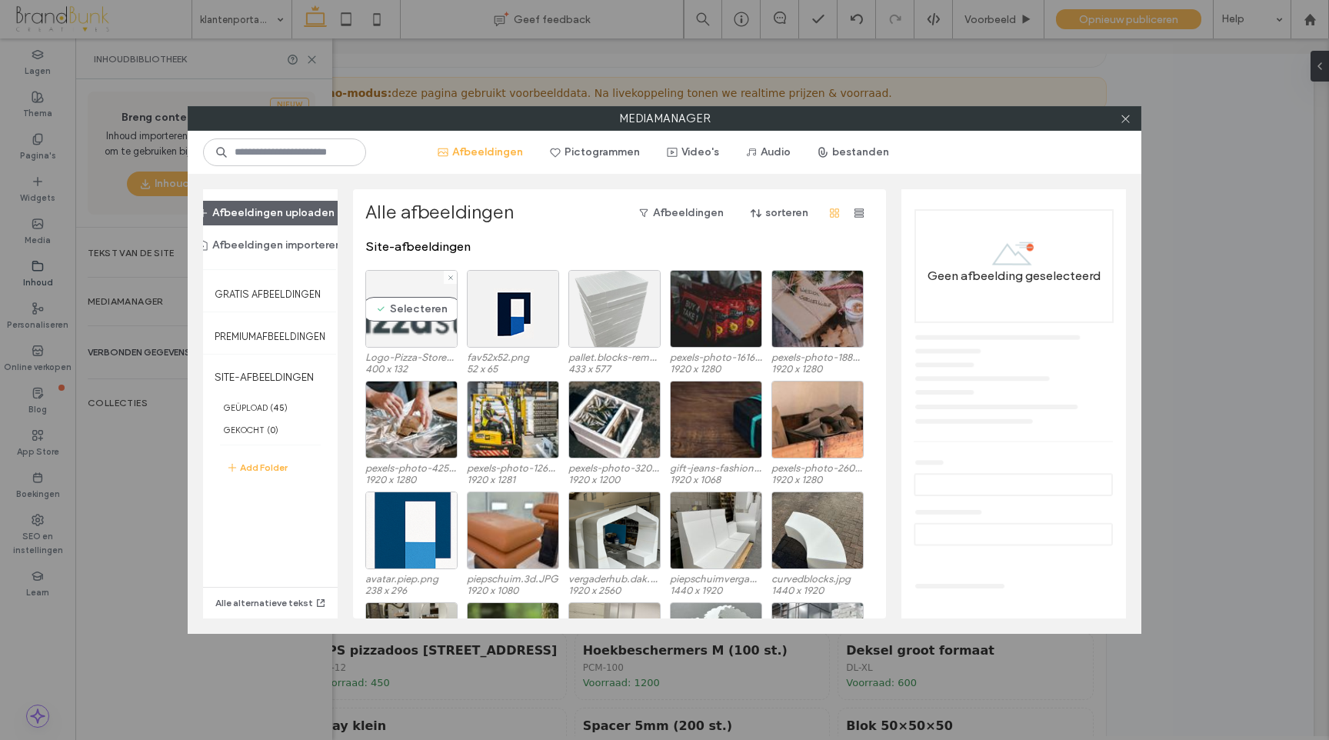
click at [421, 319] on div "Selecteren" at bounding box center [411, 309] width 92 height 78
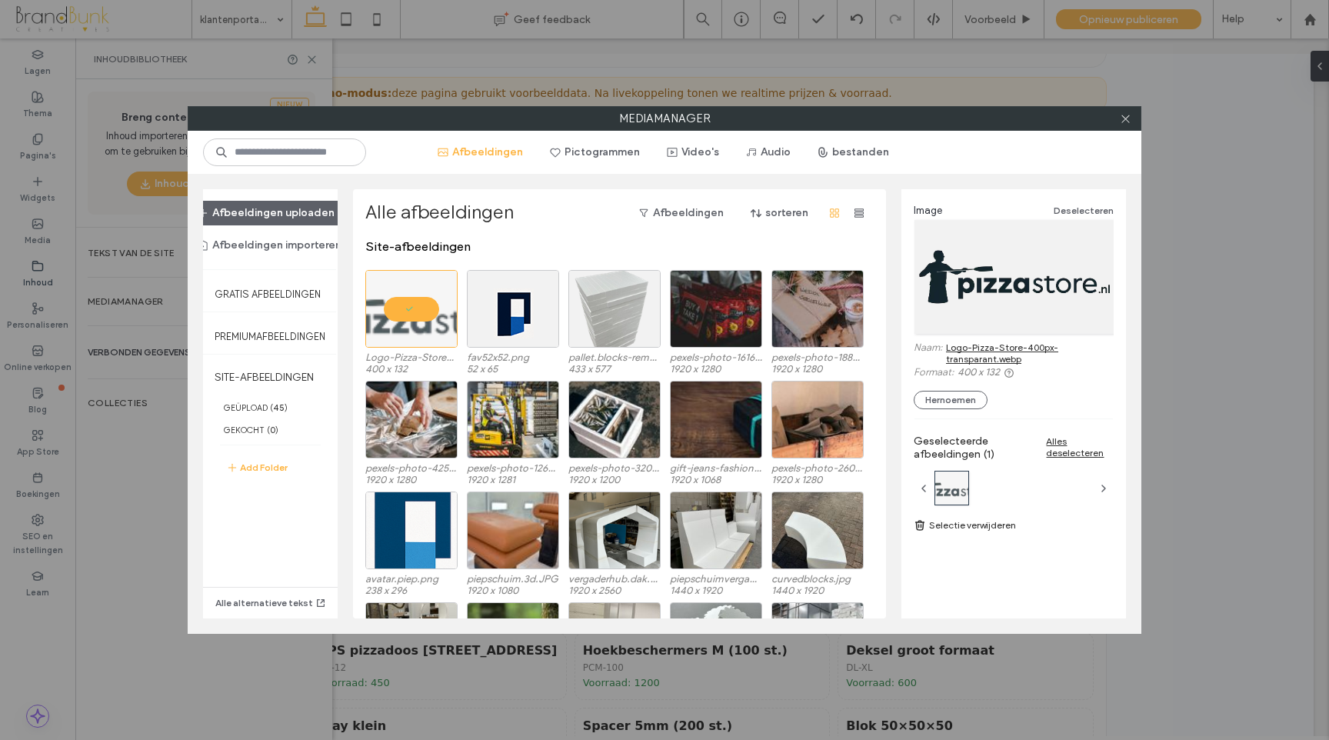
click at [994, 348] on link "Logo-Pizza-Store-400px-transparant.webp" at bounding box center [1030, 352] width 168 height 23
click at [1123, 121] on icon at bounding box center [1126, 119] width 12 height 12
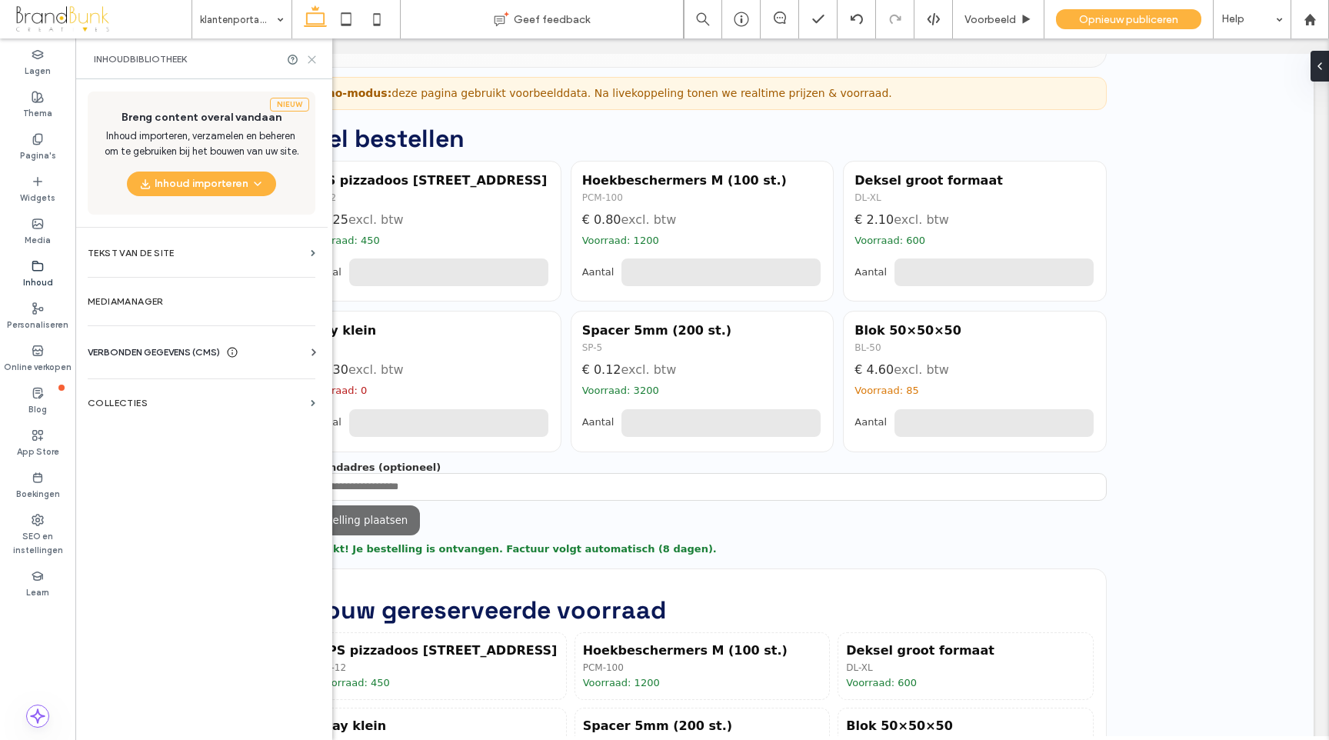
click at [312, 60] on use at bounding box center [311, 59] width 7 height 7
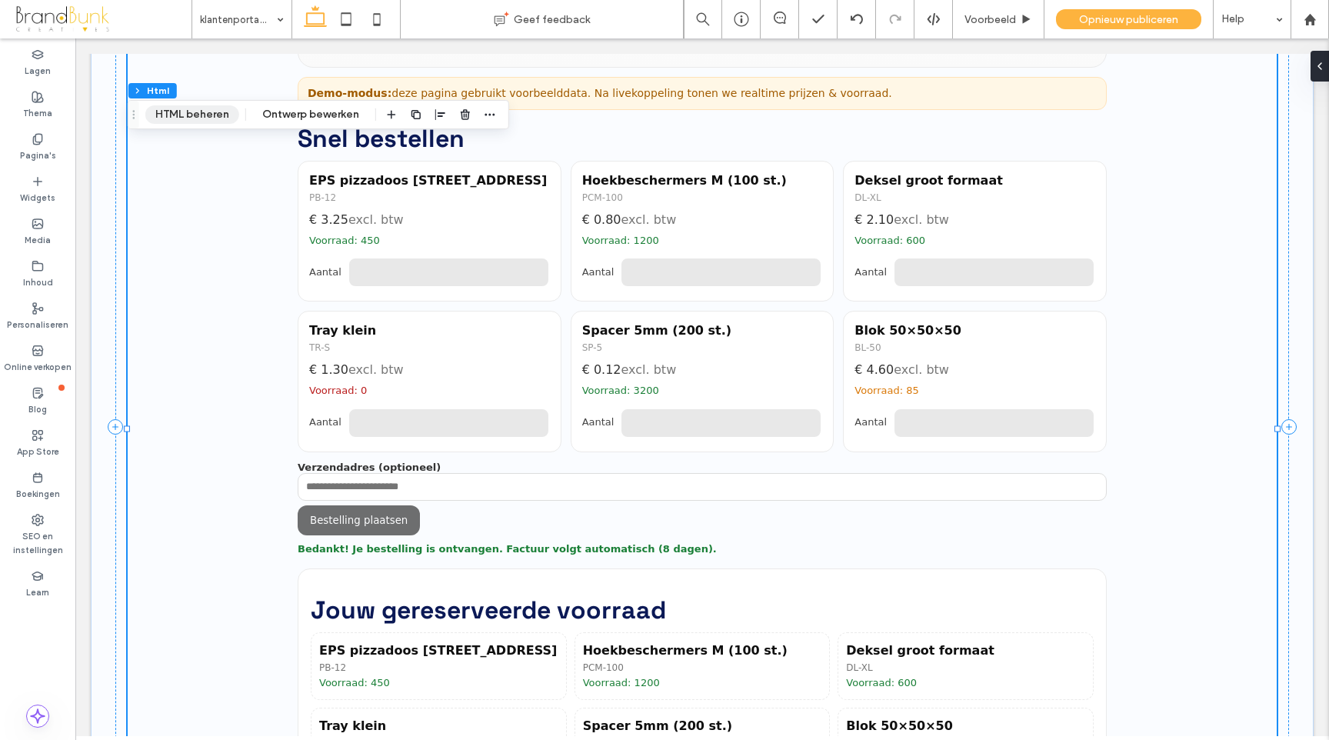
click at [201, 123] on button "HTML beheren" at bounding box center [192, 114] width 94 height 18
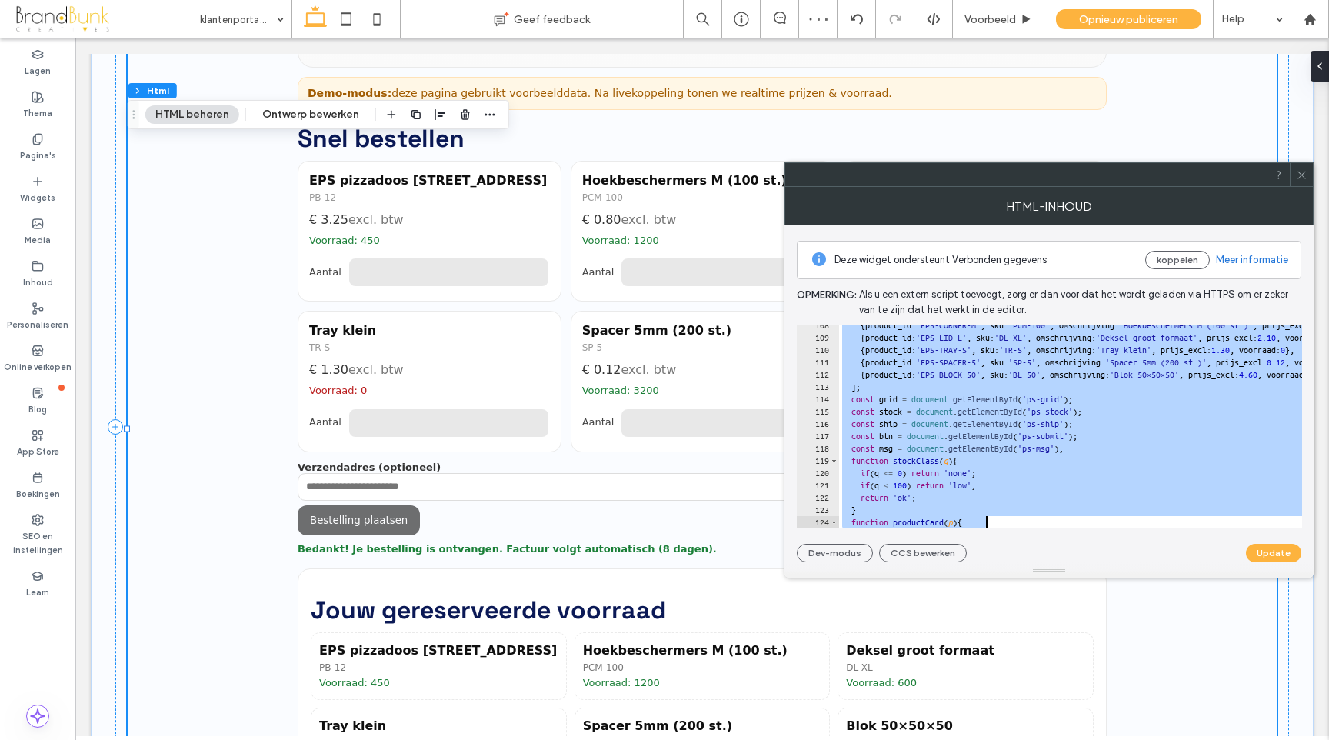
scroll to position [1888, 0]
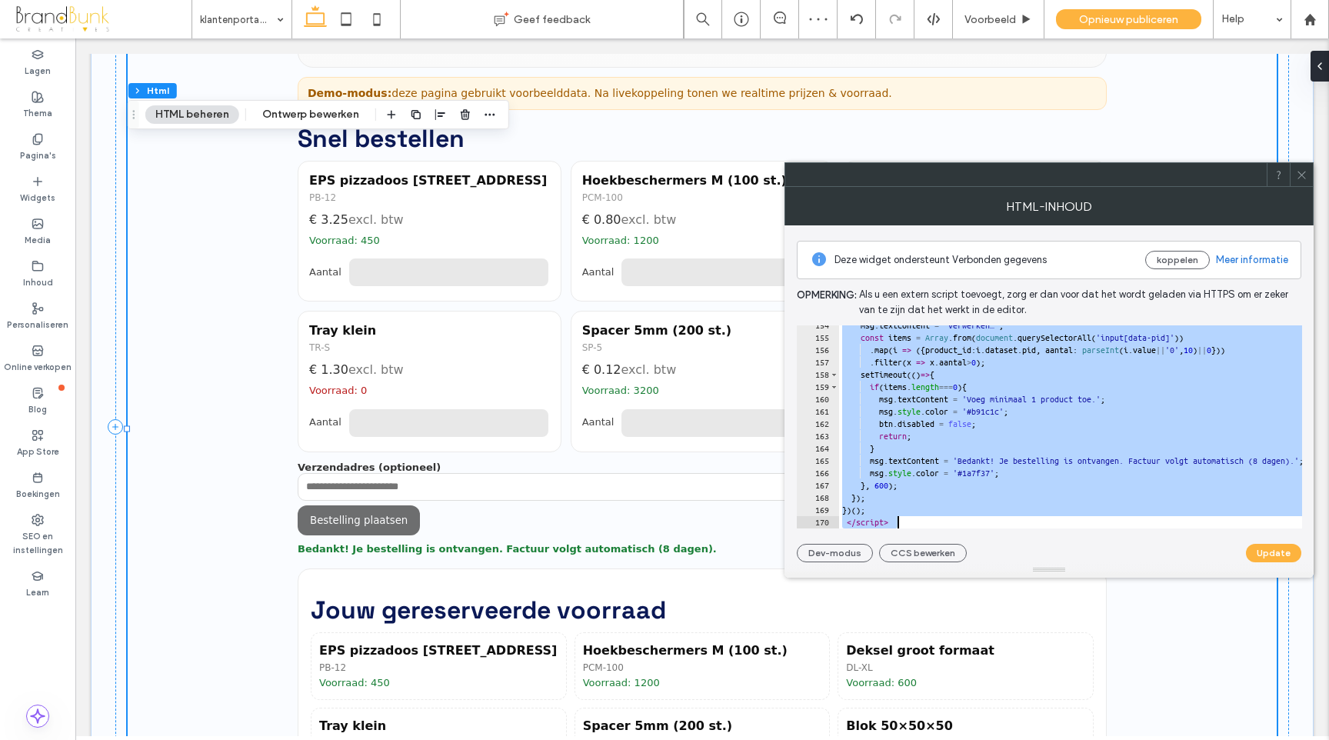
drag, startPoint x: 863, startPoint y: 330, endPoint x: 1126, endPoint y: 569, distance: 355.4
click at [1126, 569] on div "**********" at bounding box center [1048, 382] width 529 height 391
type textarea "**********"
paste textarea "Cursor at row 170"
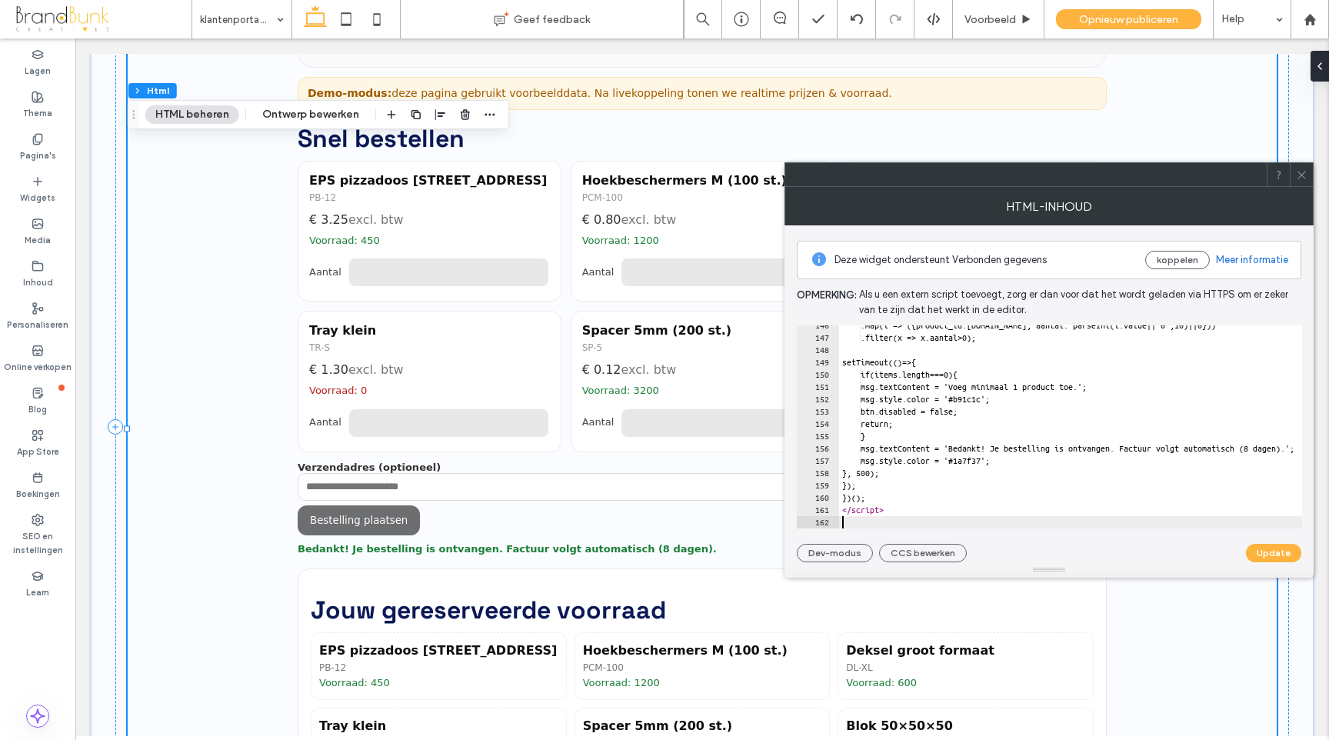
scroll to position [1790, 0]
click at [1260, 554] on button "Update" at bounding box center [1273, 553] width 55 height 18
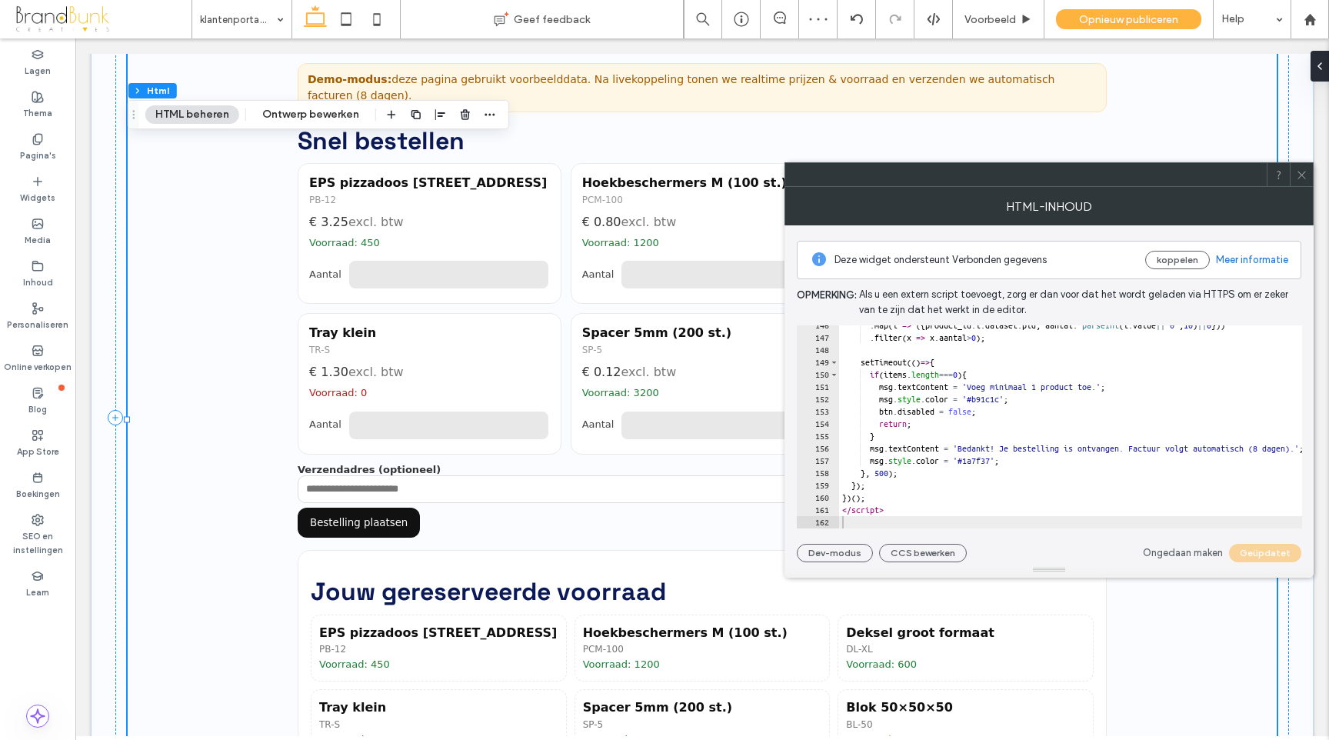
click at [1300, 174] on icon at bounding box center [1302, 175] width 12 height 12
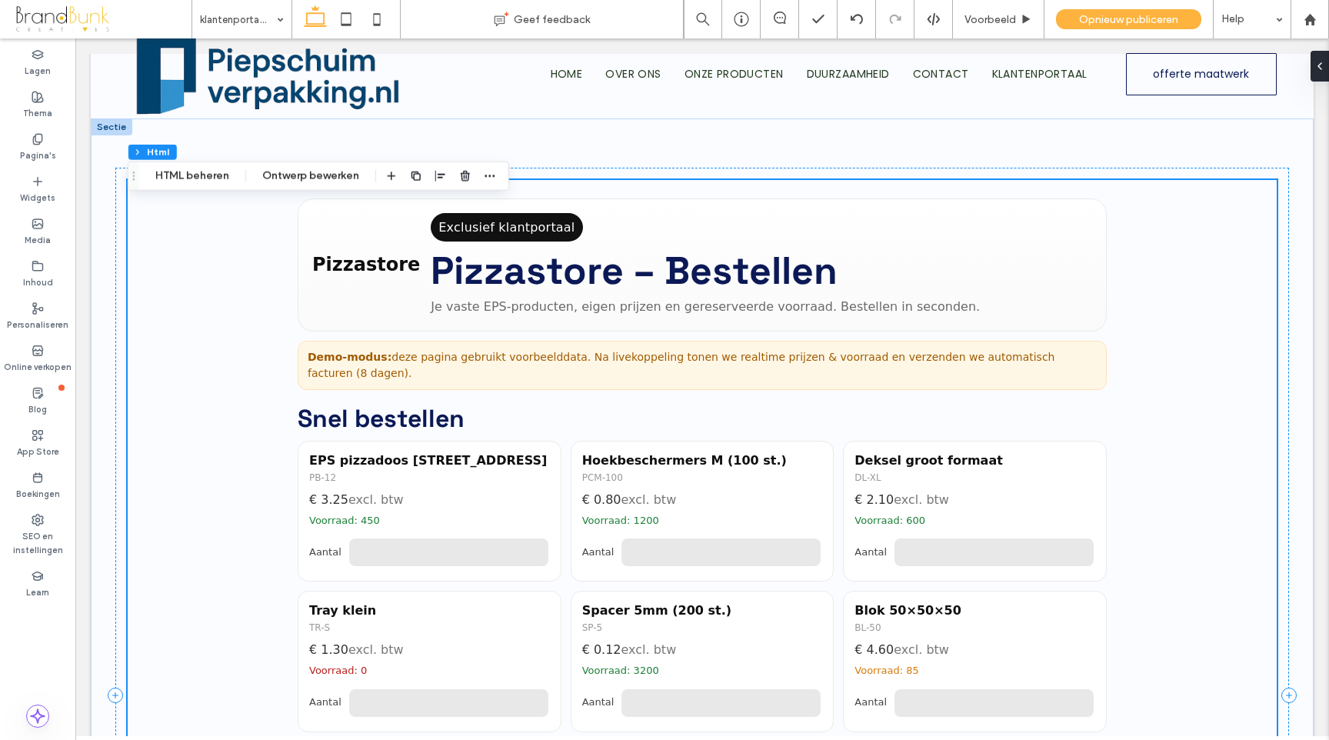
scroll to position [0, 0]
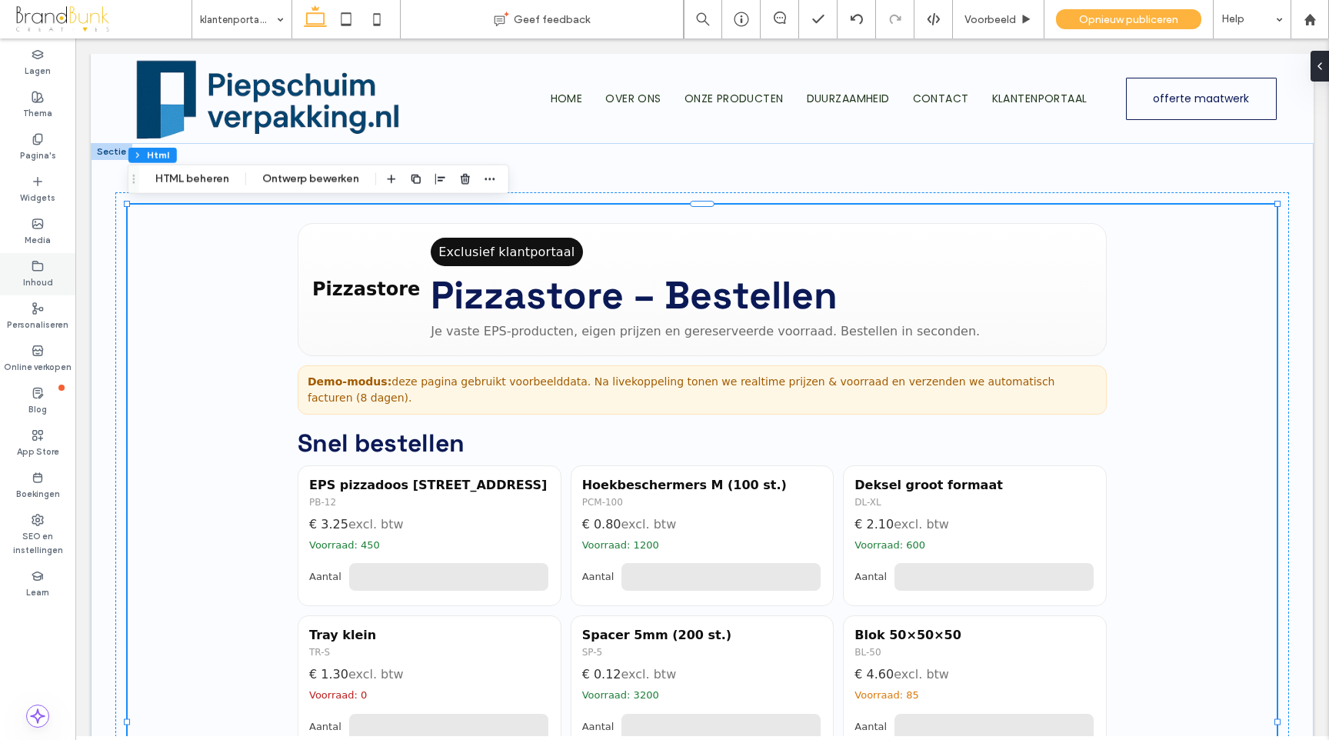
click at [38, 271] on icon at bounding box center [38, 266] width 12 height 12
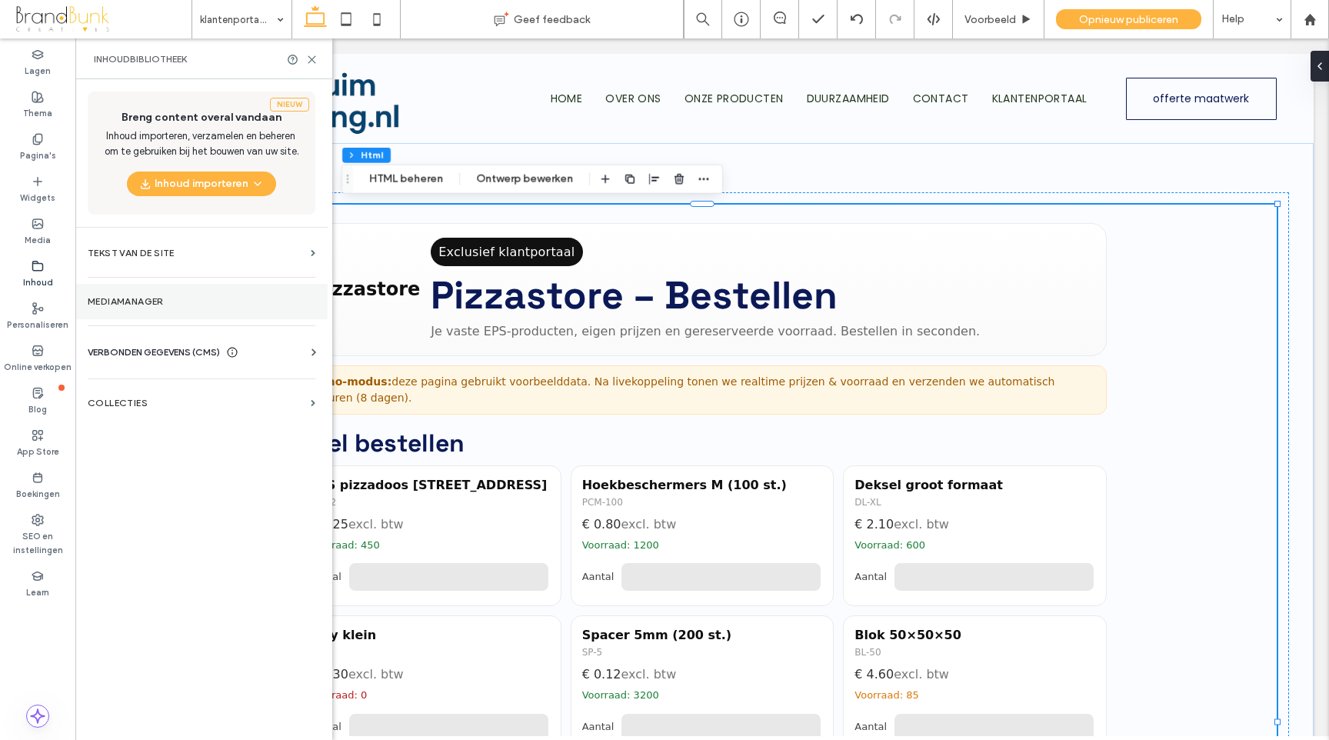
click at [157, 305] on label "Mediamanager" at bounding box center [202, 301] width 228 height 11
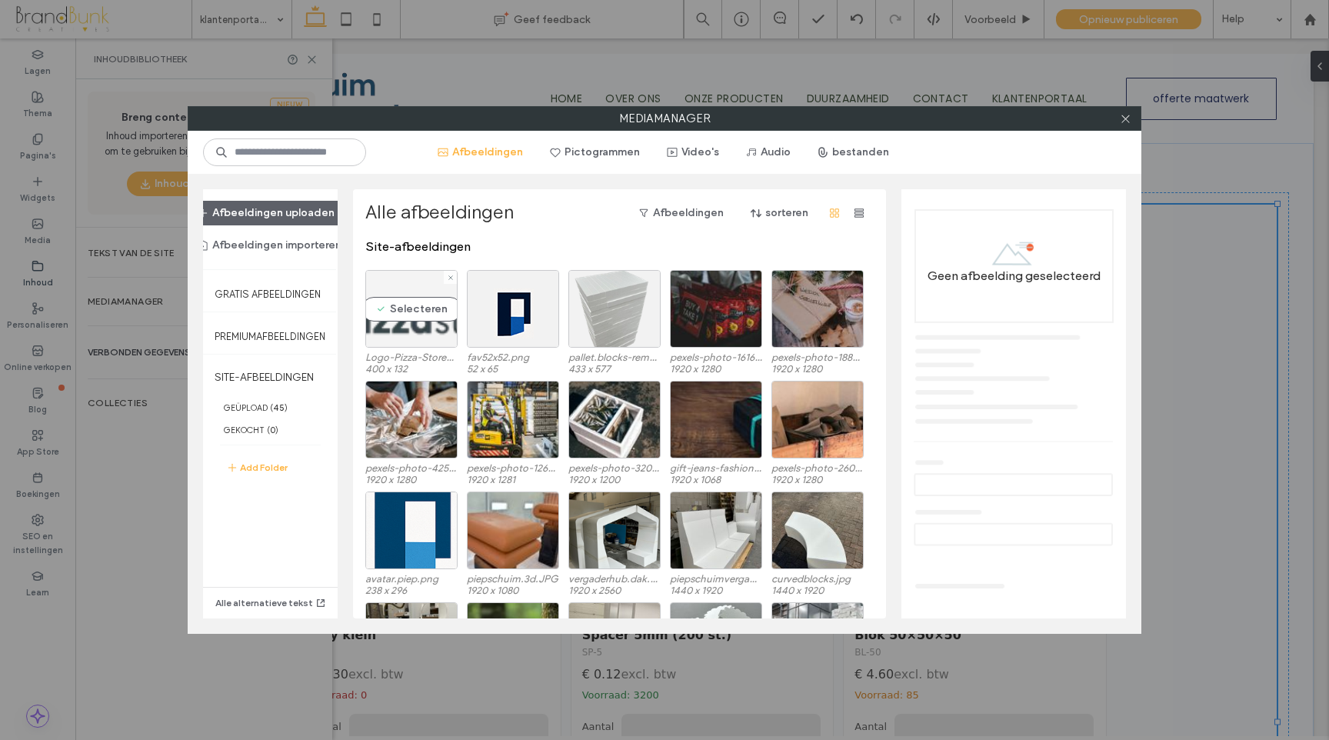
click at [416, 312] on div "Selecteren" at bounding box center [411, 309] width 92 height 78
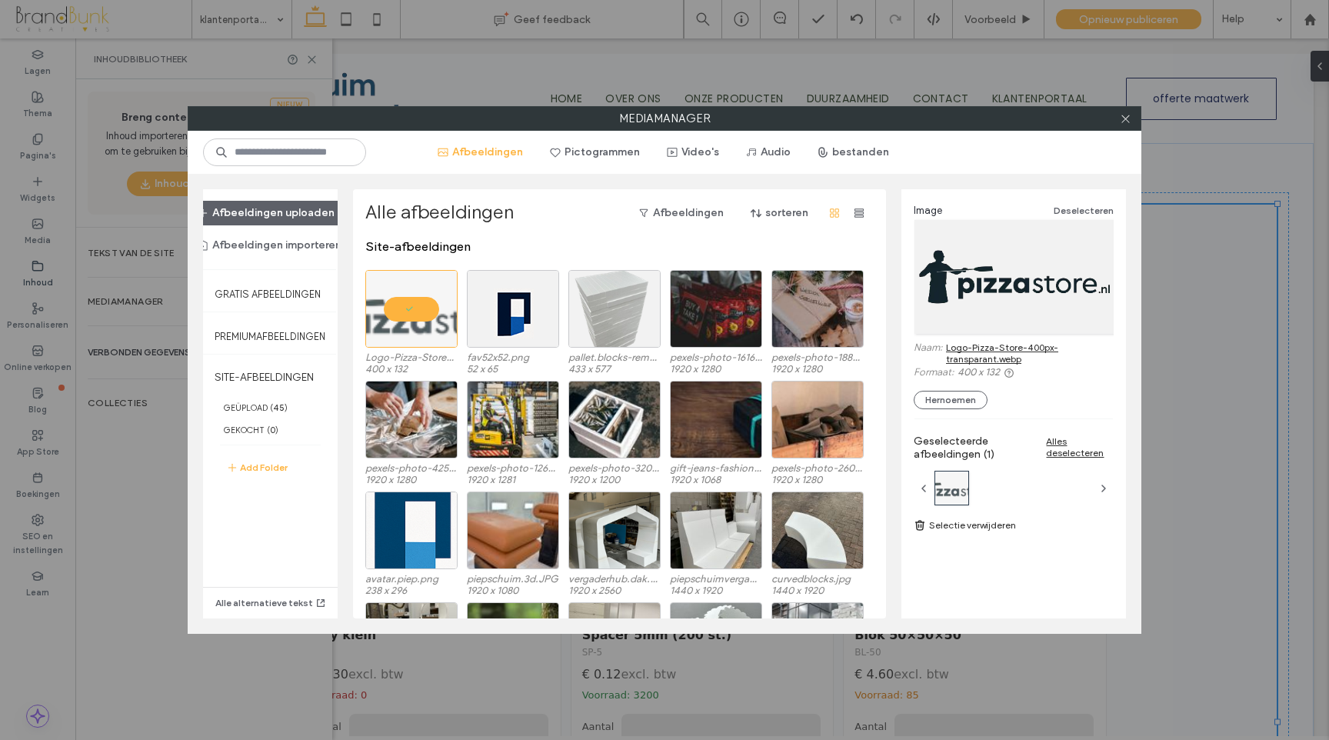
click at [1006, 354] on link "Logo-Pizza-Store-400px-transparant.webp" at bounding box center [1030, 352] width 168 height 23
click at [1123, 116] on use at bounding box center [1125, 119] width 8 height 8
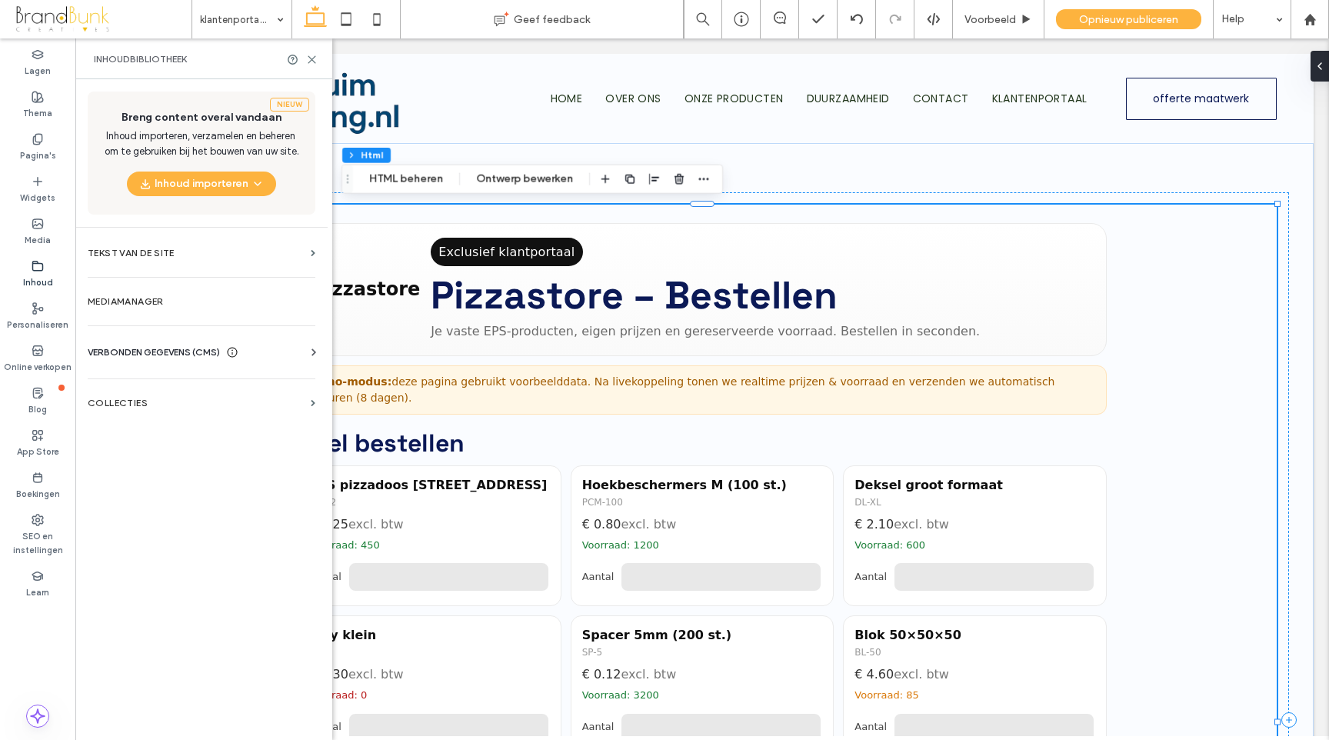
click at [636, 316] on h1 "Pizzastore – Bestellen" at bounding box center [705, 295] width 549 height 46
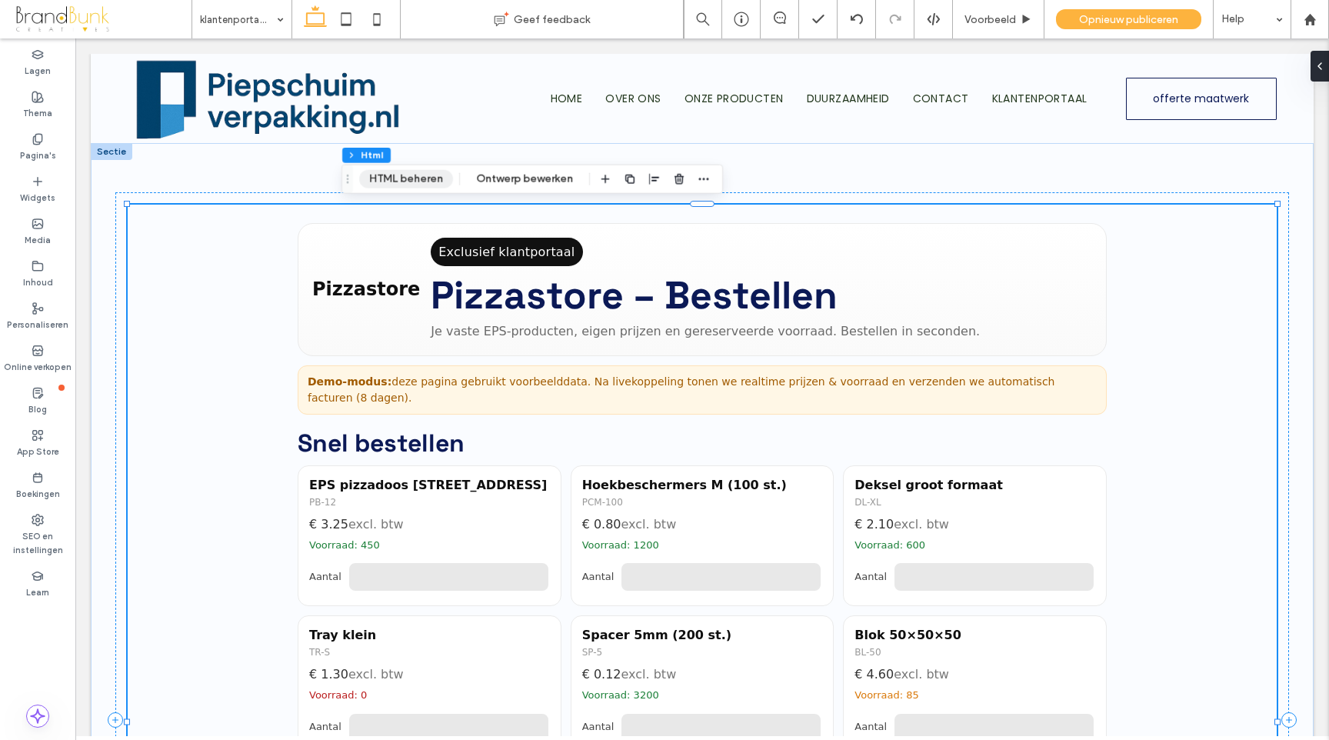
click at [391, 178] on button "HTML beheren" at bounding box center [406, 179] width 94 height 18
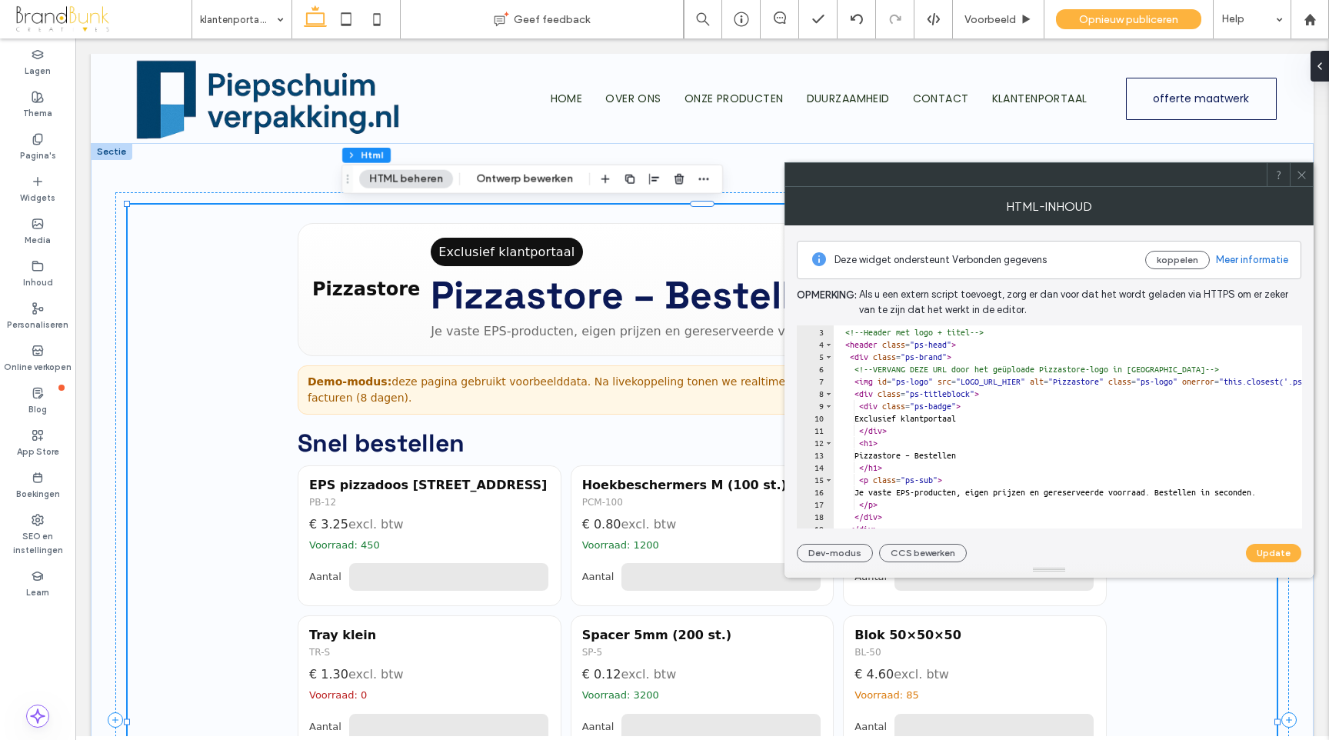
scroll to position [25, 0]
drag, startPoint x: 986, startPoint y: 382, endPoint x: 1055, endPoint y: 384, distance: 69.2
click at [1055, 384] on div "<!-- Header met logo + titel --> < header class = "ps-head" > < div class = "ps…" at bounding box center [1295, 439] width 925 height 228
paste textarea "**********"
type textarea "**********"
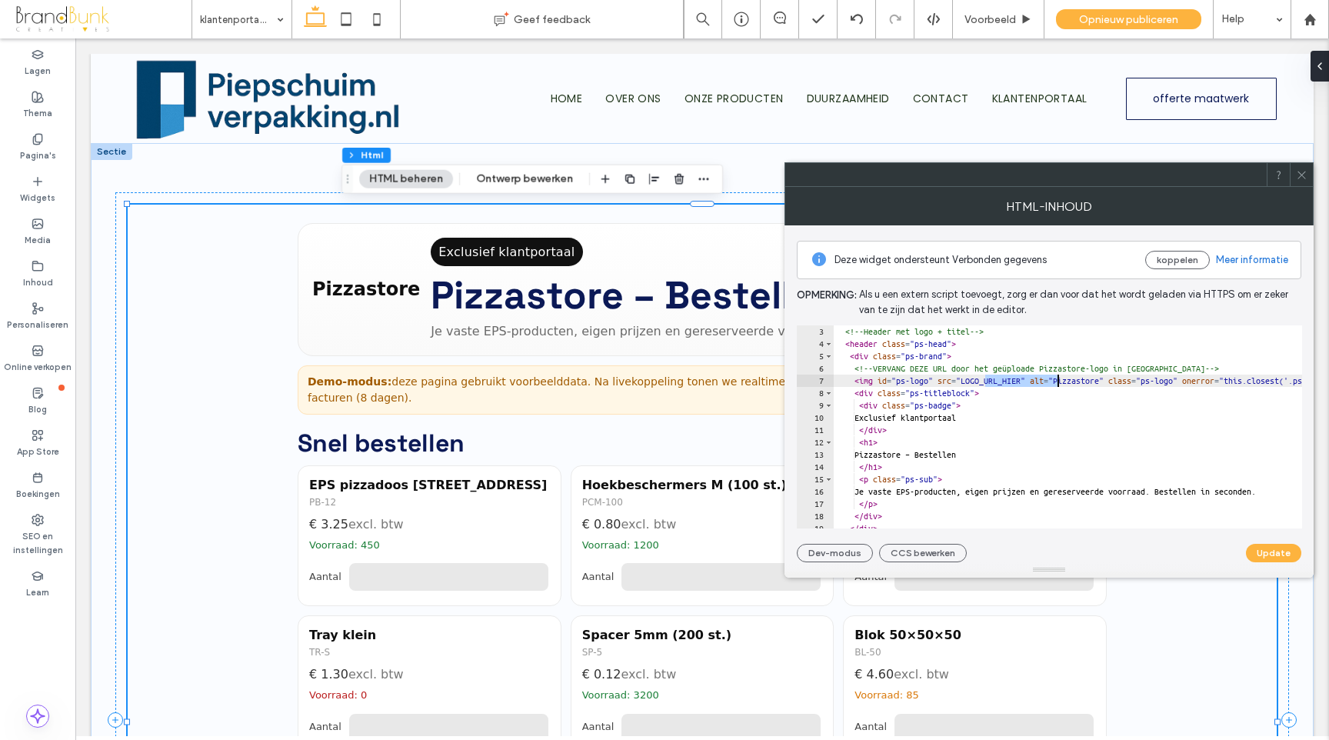
scroll to position [0, 199]
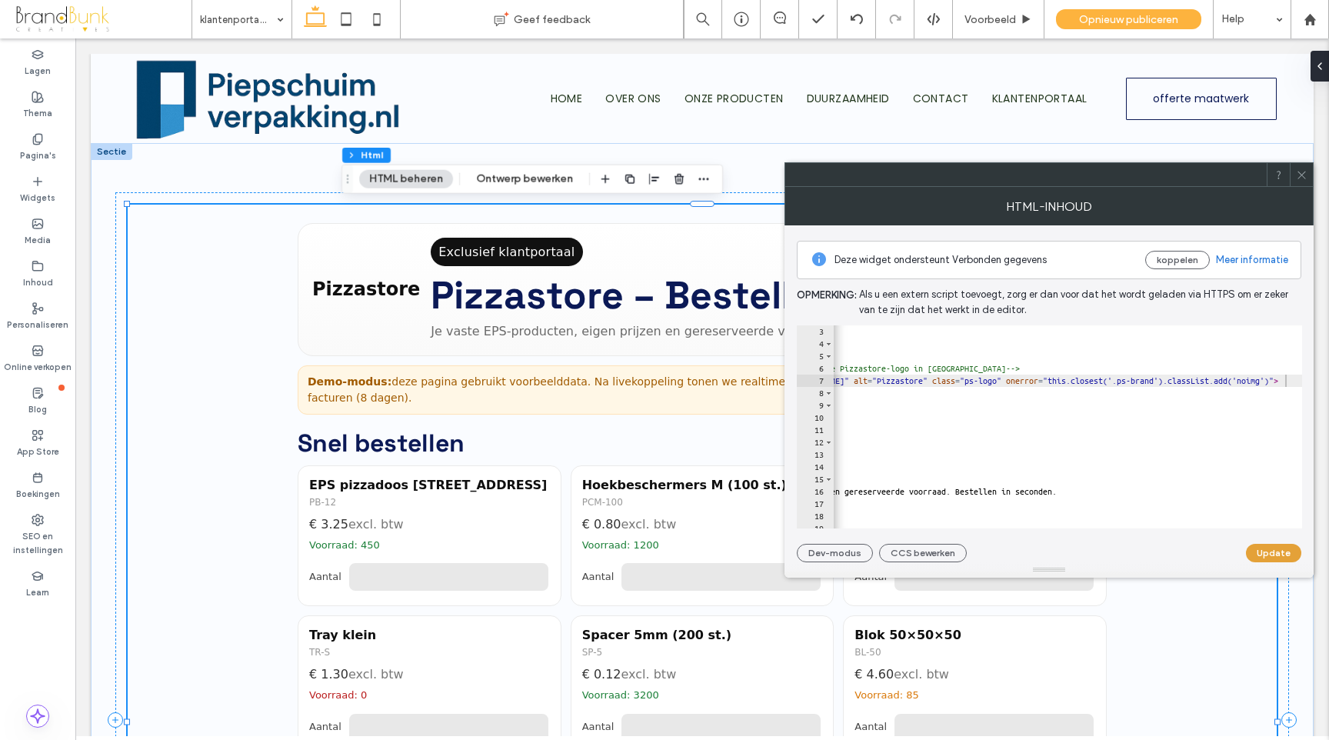
click at [1261, 555] on button "Update" at bounding box center [1273, 553] width 55 height 18
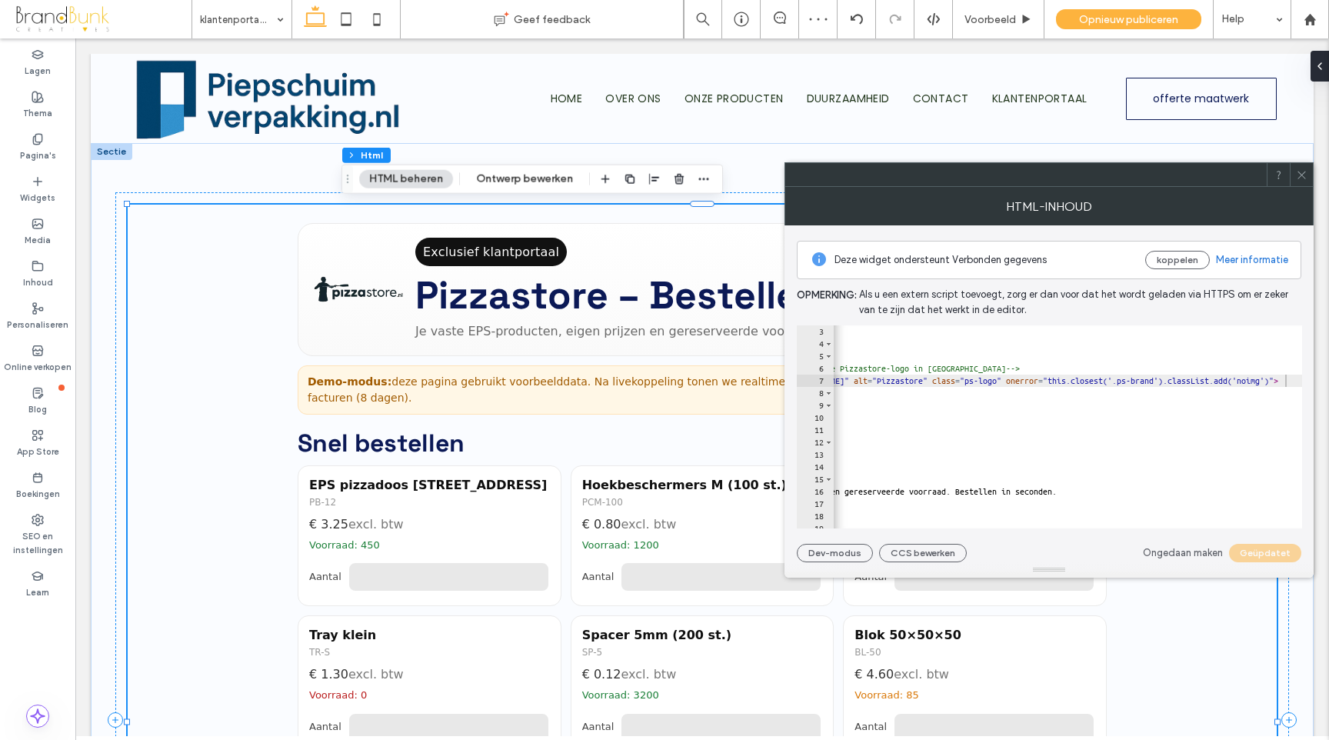
click at [1301, 180] on icon at bounding box center [1302, 175] width 12 height 12
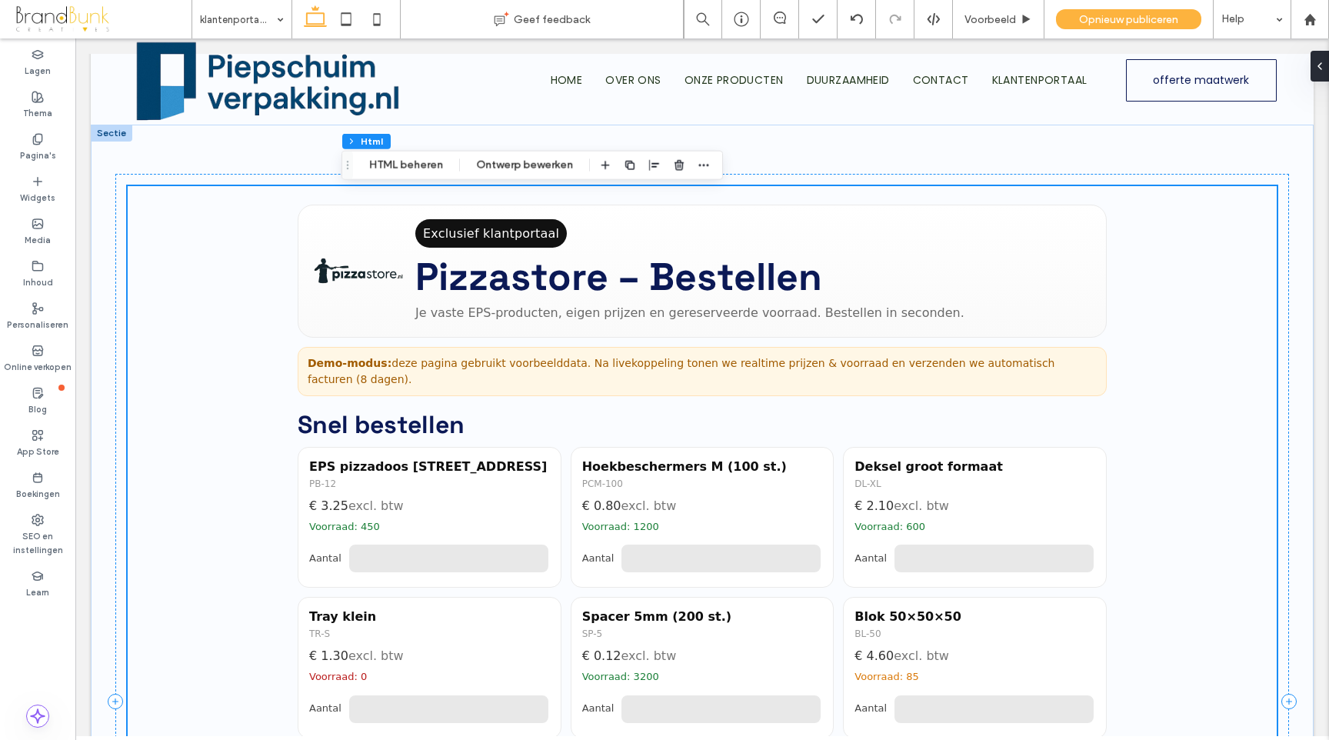
scroll to position [23, 0]
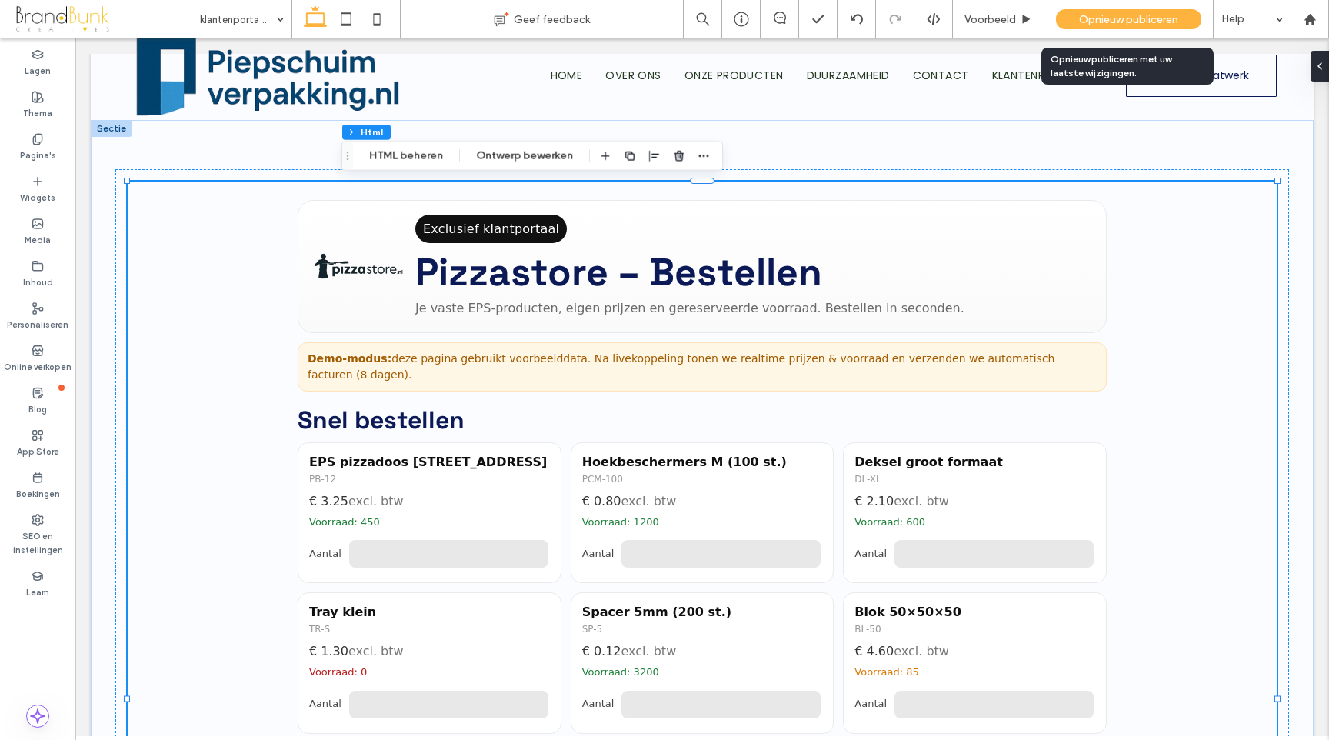
click at [1107, 20] on span "Opnieuw publiceren" at bounding box center [1128, 19] width 99 height 13
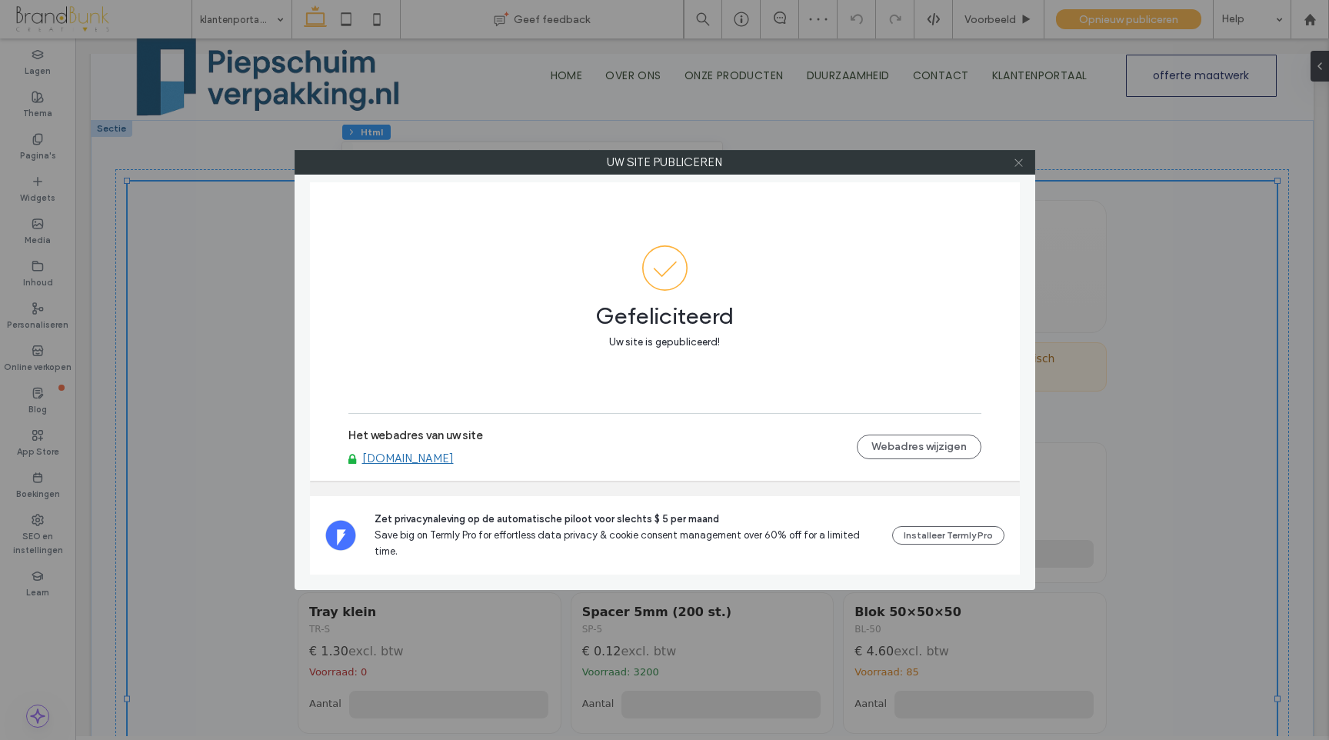
click at [1020, 164] on use at bounding box center [1018, 162] width 8 height 8
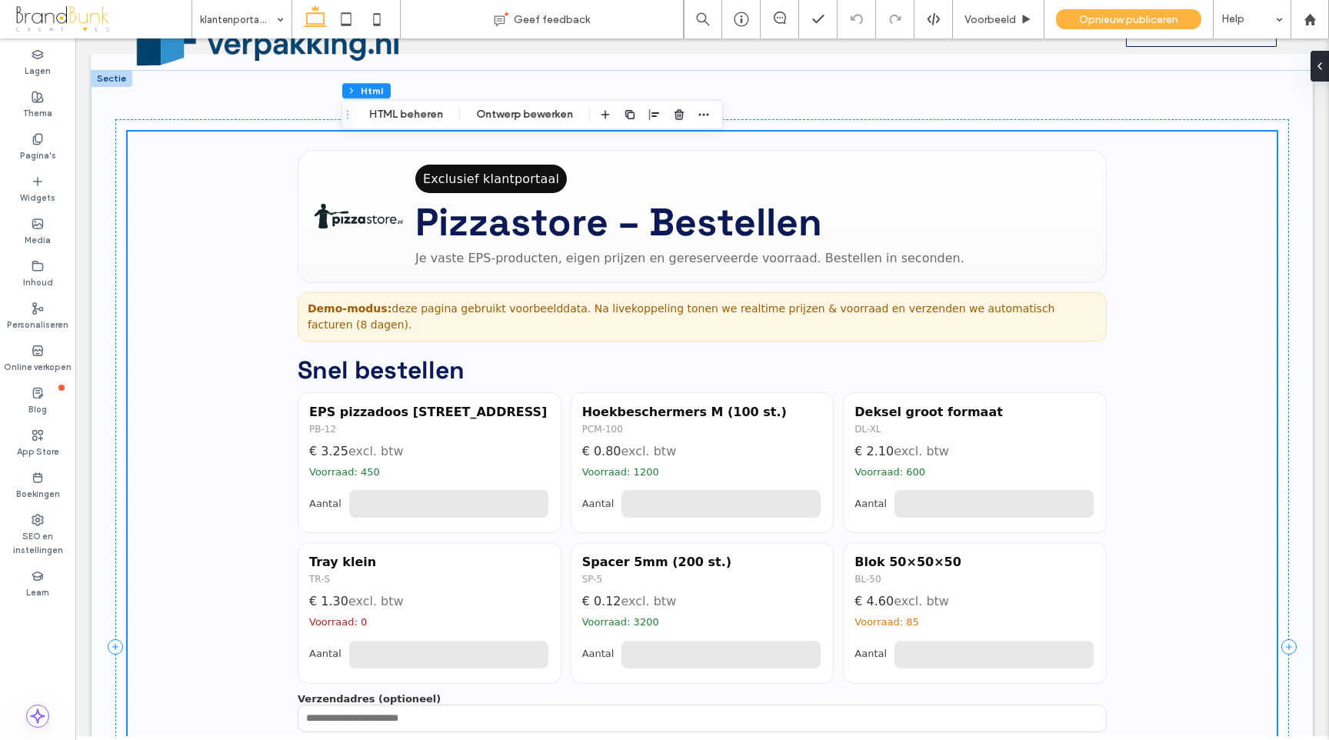
scroll to position [0, 0]
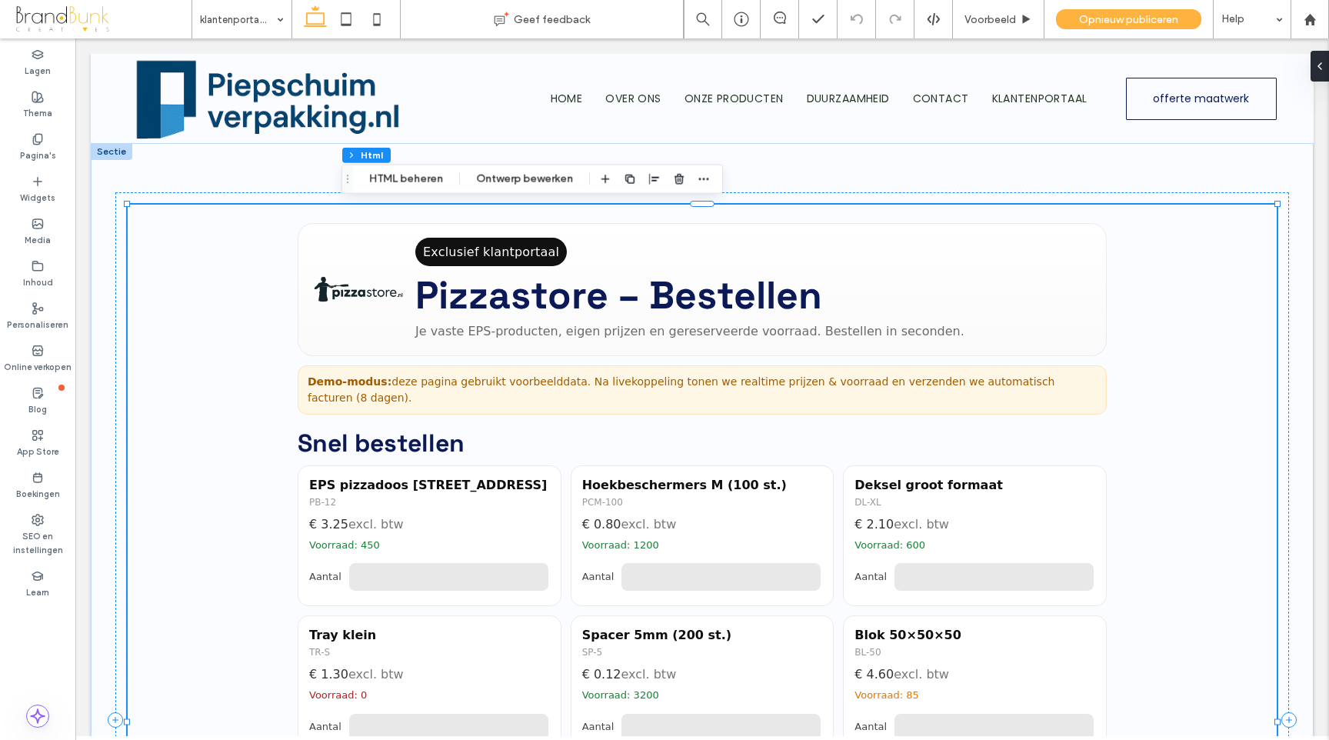
click at [517, 347] on header "Exclusief klantportaal Pizzastore – Bestellen Je vaste EPS-producten, eigen pri…" at bounding box center [702, 289] width 809 height 133
click at [404, 185] on button "HTML beheren" at bounding box center [406, 179] width 94 height 18
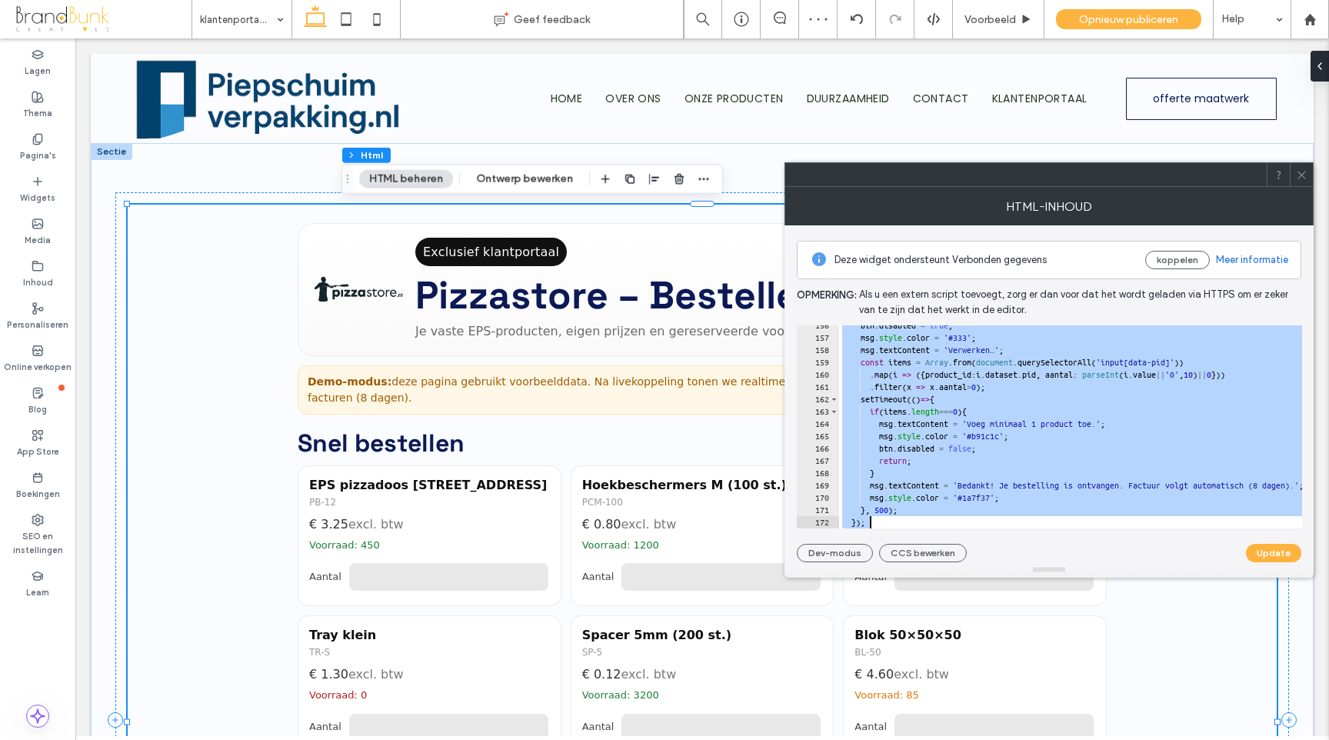
scroll to position [1938, 0]
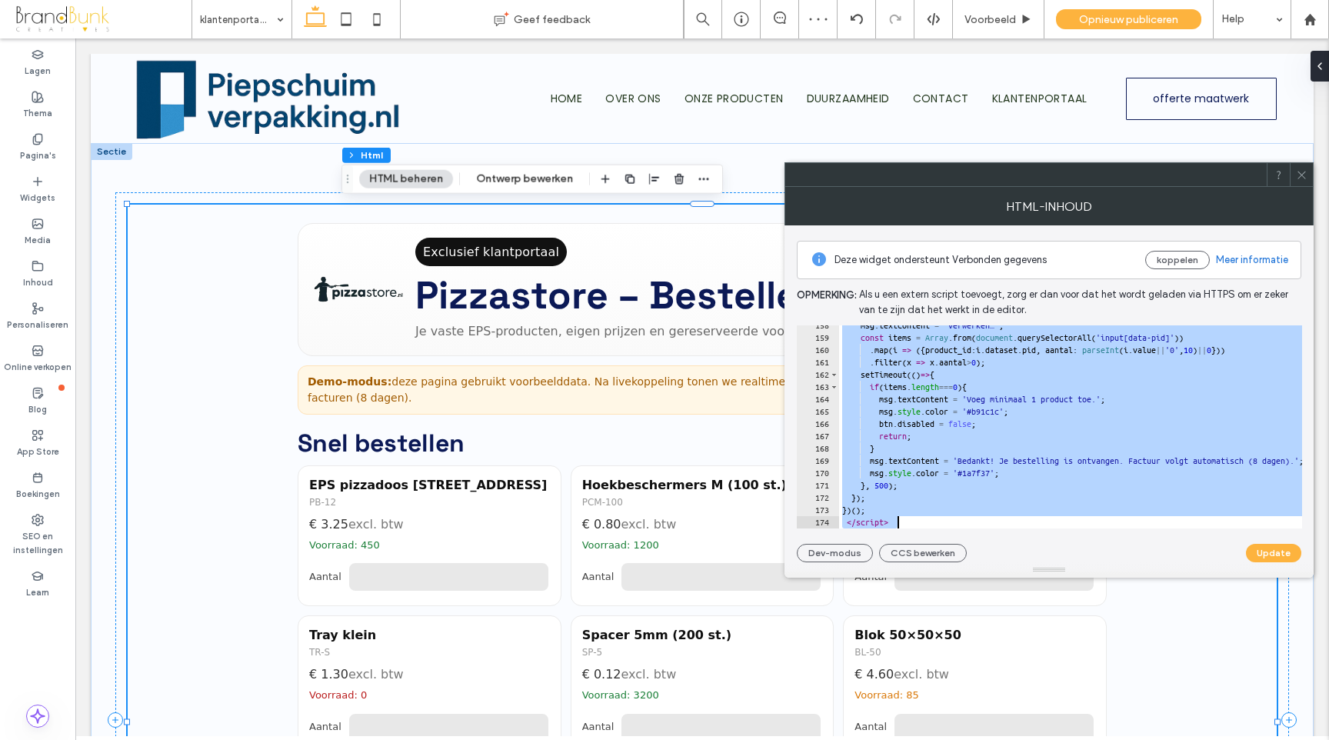
drag, startPoint x: 838, startPoint y: 332, endPoint x: 1101, endPoint y: 543, distance: 336.9
click at [1101, 543] on div "**********" at bounding box center [1049, 393] width 504 height 337
type textarea "**********"
paste textarea "Cursor at row 174"
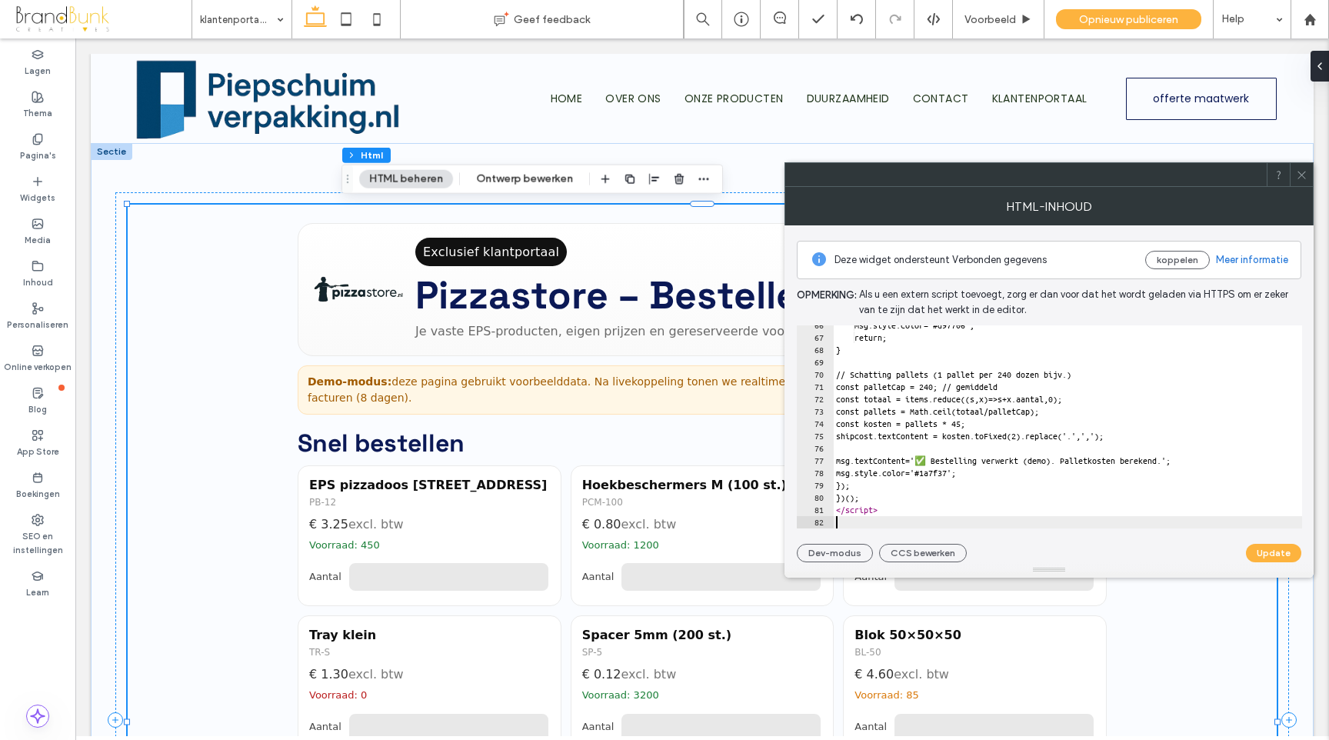
scroll to position [806, 0]
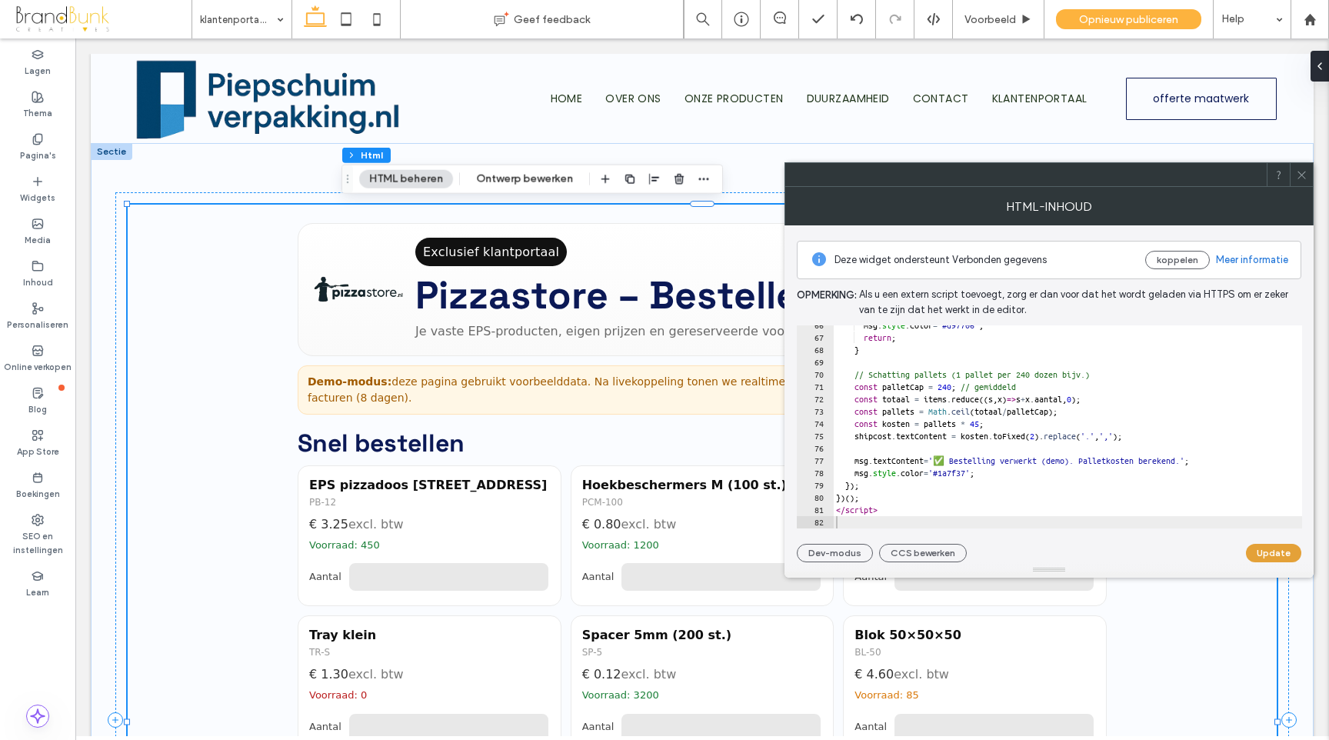
click at [1277, 551] on button "Update" at bounding box center [1273, 553] width 55 height 18
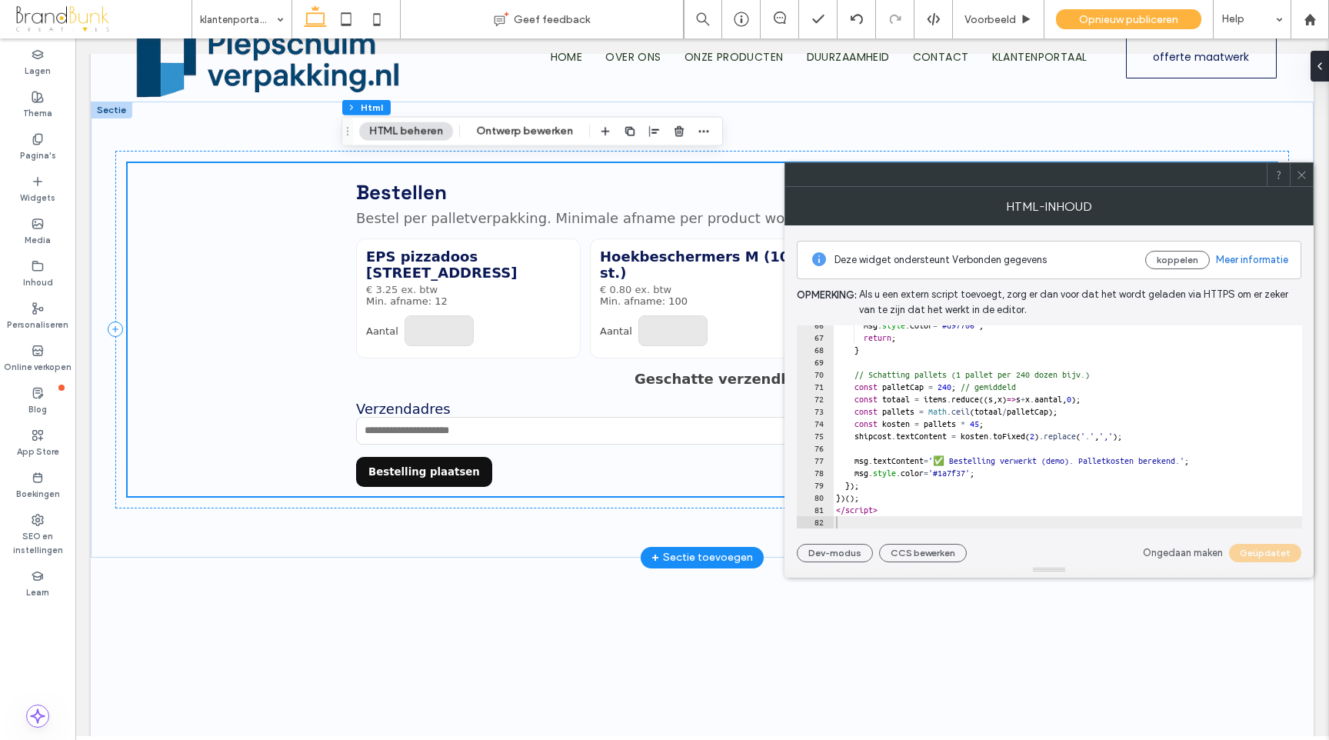
scroll to position [0, 0]
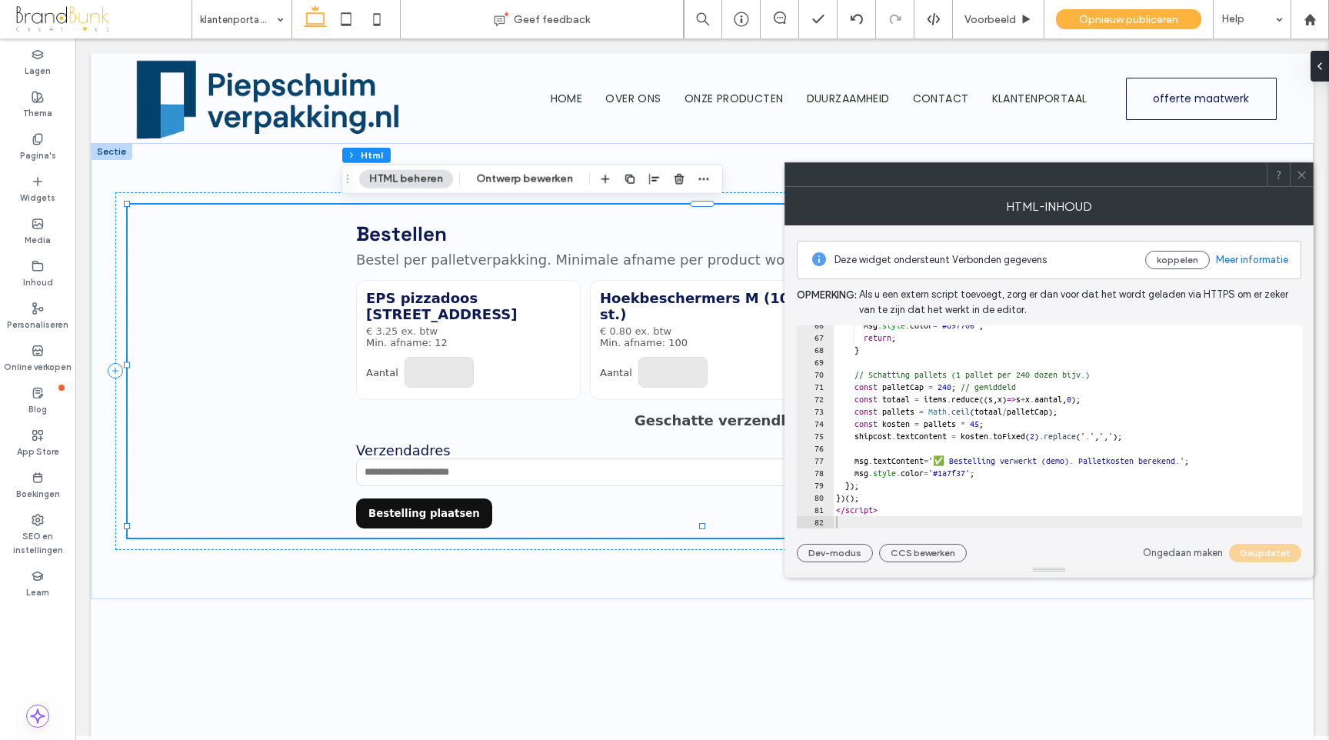
click at [1205, 554] on link "Ongedaan maken" at bounding box center [1183, 552] width 80 height 15
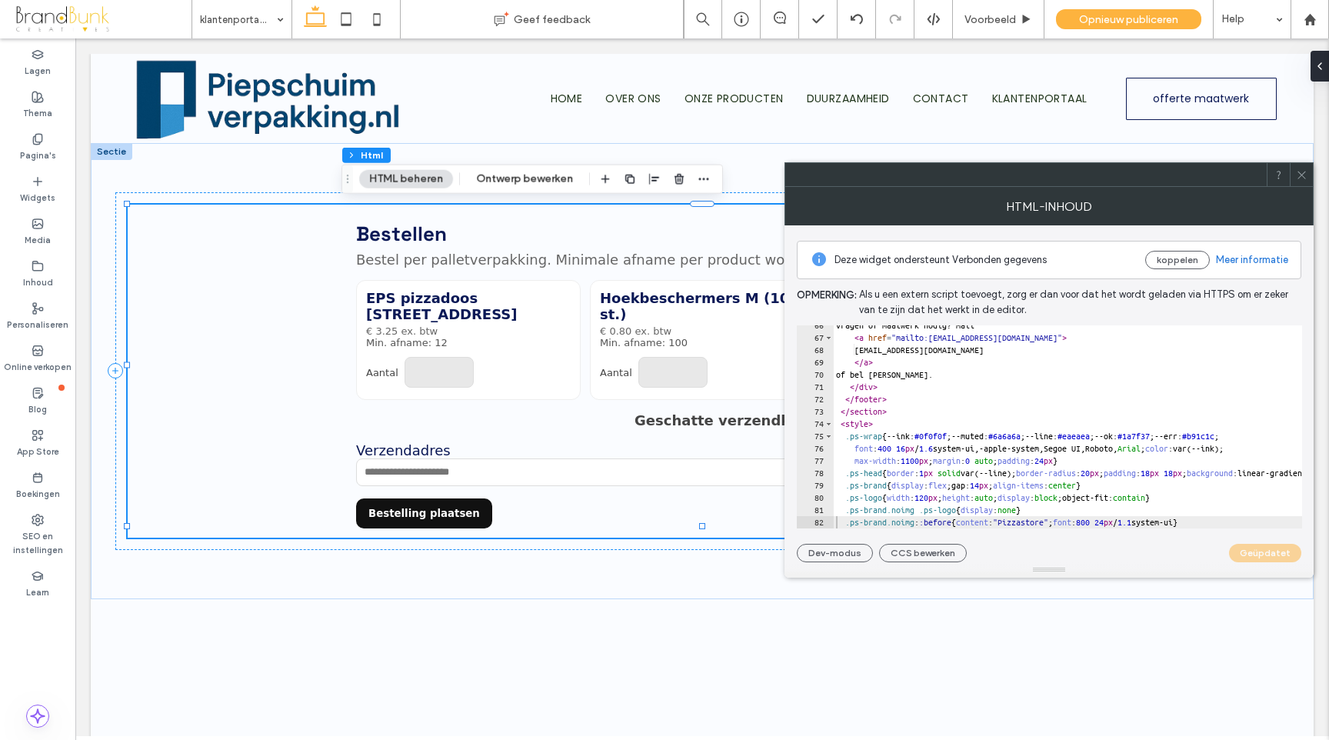
click at [1272, 554] on div "Geüpdatet" at bounding box center [1265, 553] width 72 height 18
click at [1299, 171] on icon at bounding box center [1302, 175] width 12 height 12
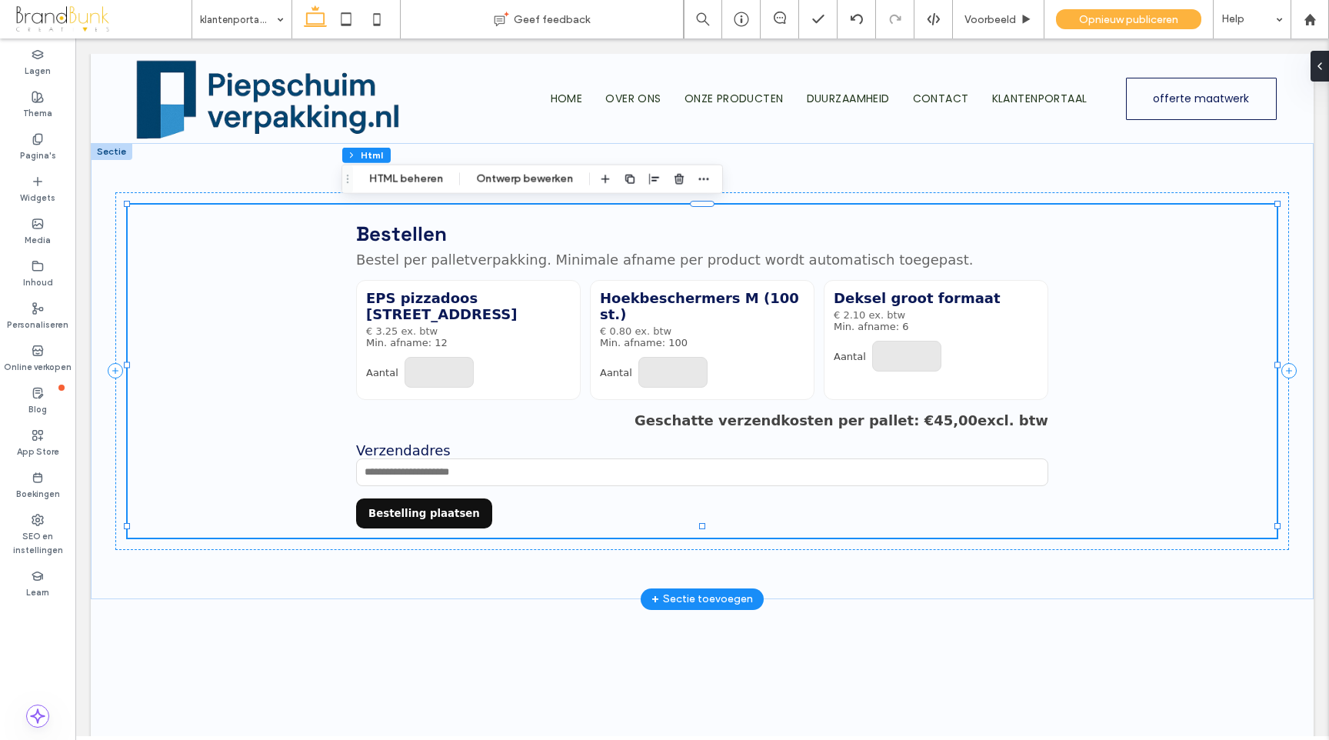
click at [459, 334] on div "EPS pizzadoos 12 st. € 3.25 ex. btw Min. afname: 12 Aantal **" at bounding box center [468, 340] width 225 height 120
click at [409, 184] on button "HTML beheren" at bounding box center [406, 179] width 94 height 18
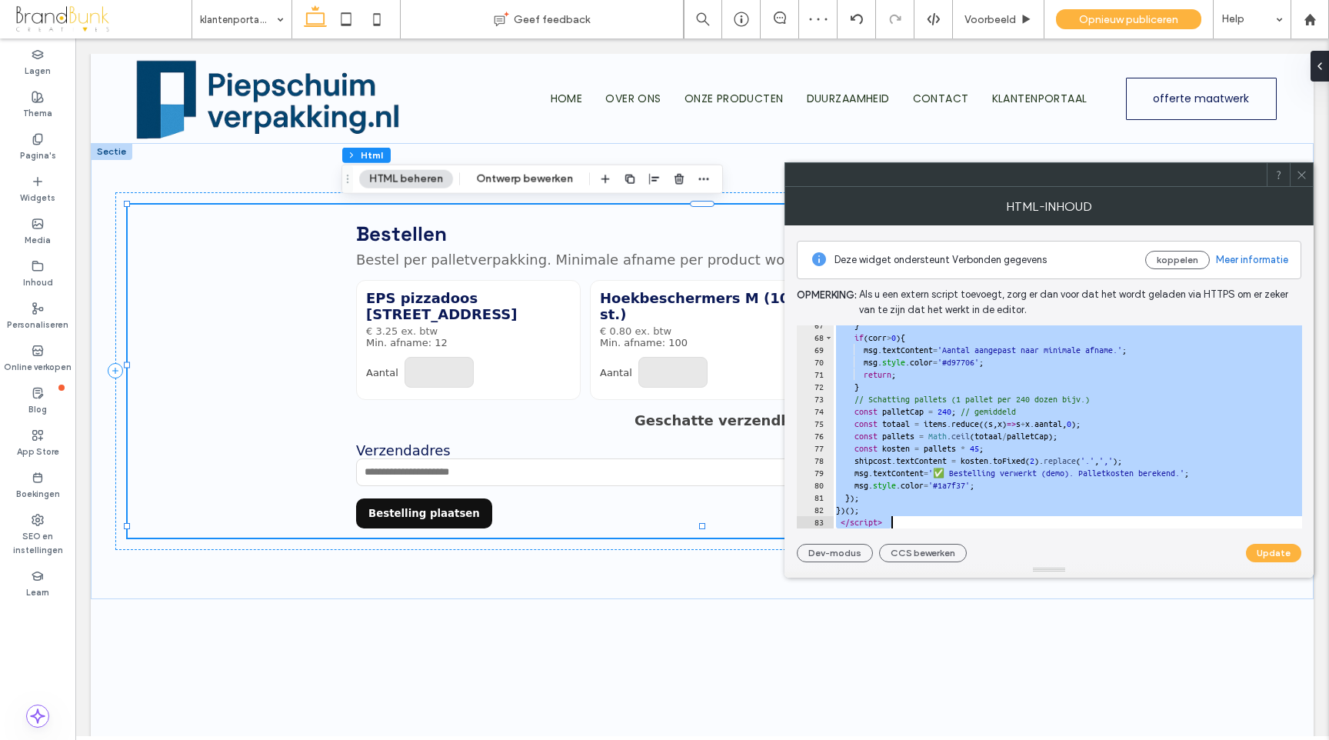
scroll to position [818, 0]
drag, startPoint x: 837, startPoint y: 333, endPoint x: 1053, endPoint y: 569, distance: 320.0
click at [1053, 569] on div "**********" at bounding box center [1048, 382] width 529 height 391
type textarea "**********"
paste textarea "Cursor at row 83"
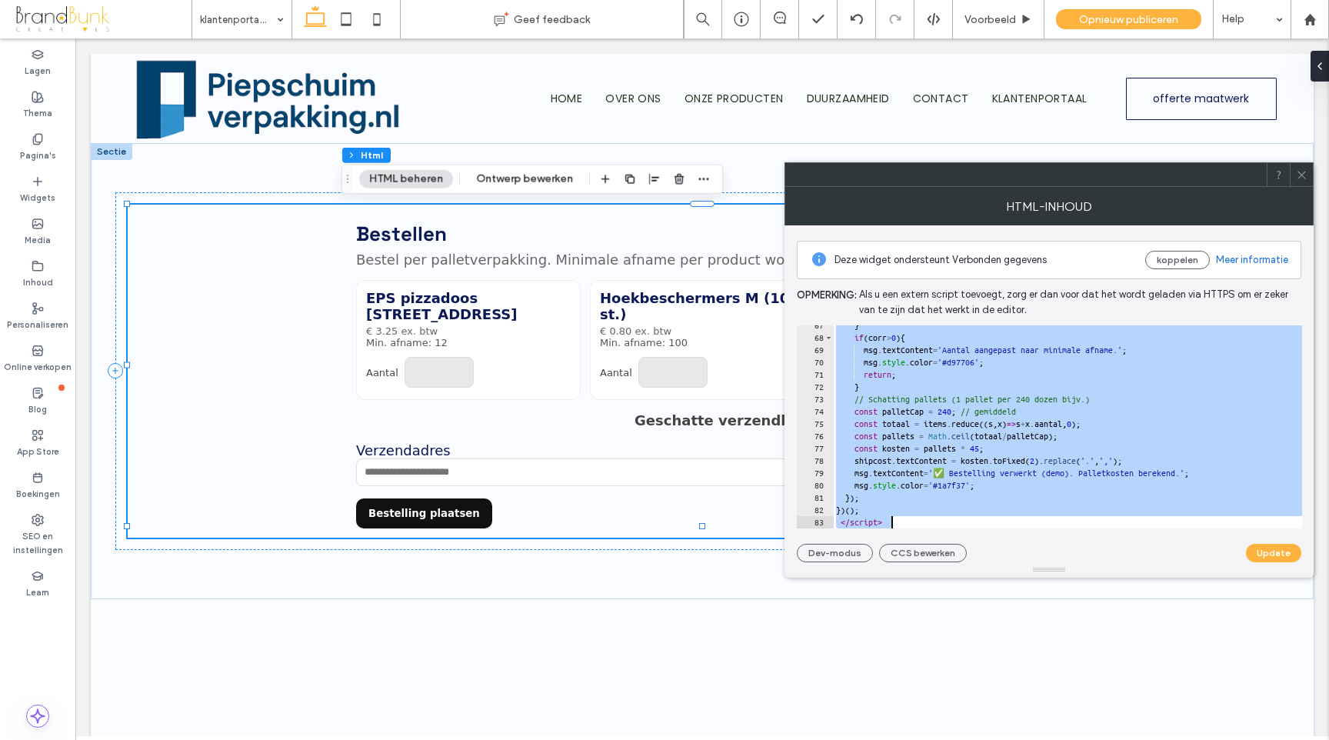
scroll to position [3008, 0]
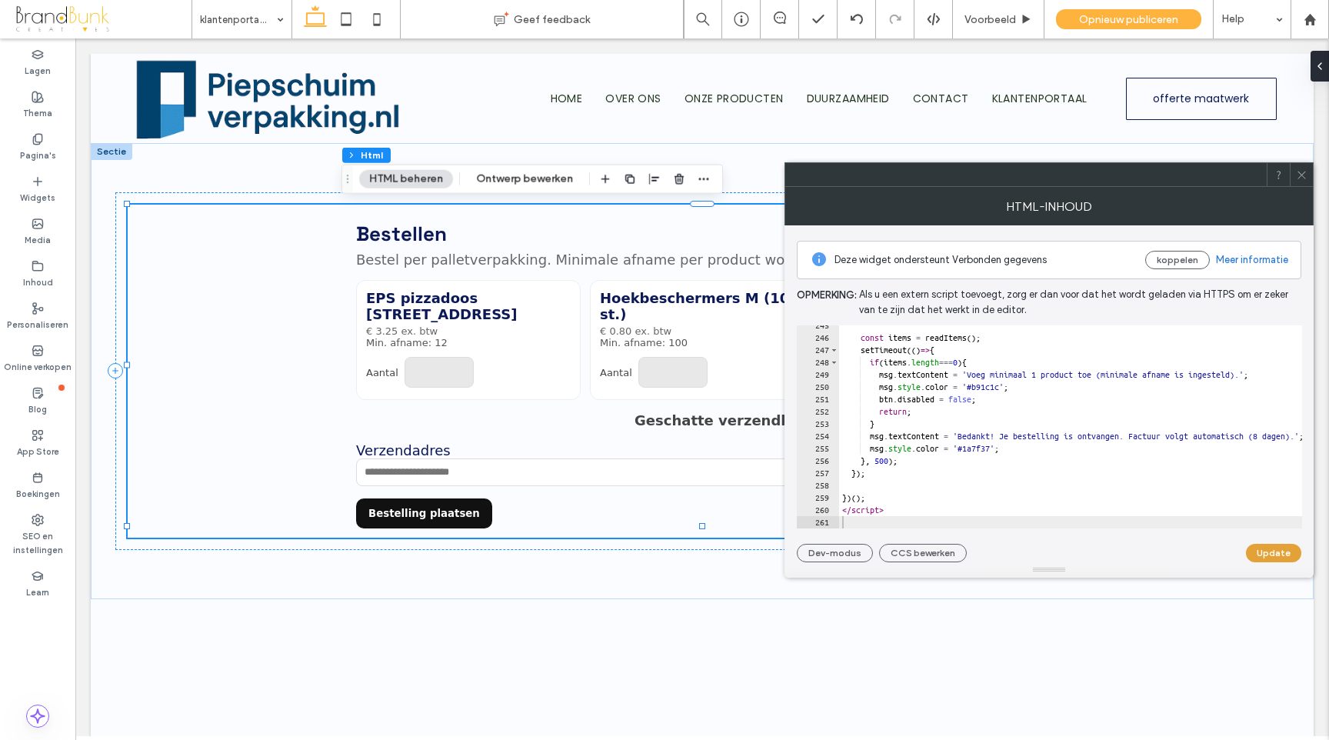
click at [1259, 552] on button "Update" at bounding box center [1273, 553] width 55 height 18
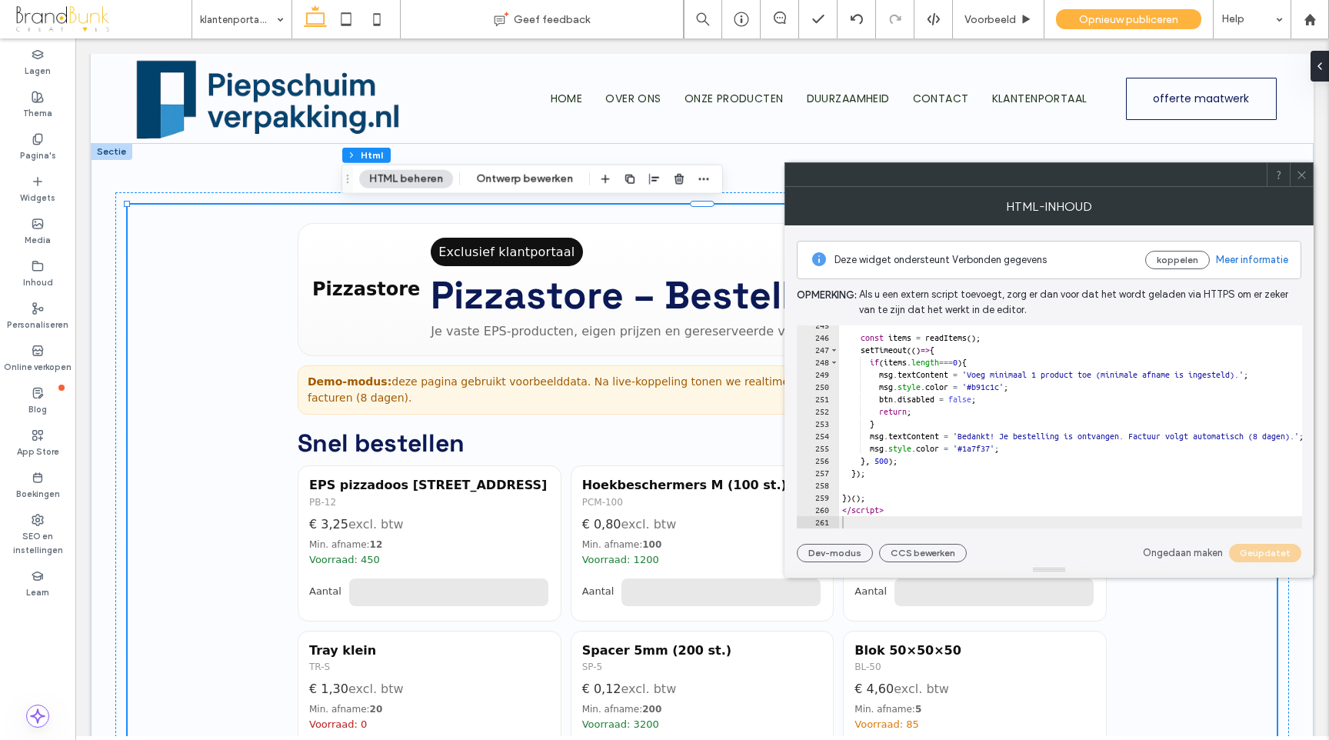
click at [1301, 181] on span at bounding box center [1302, 174] width 12 height 23
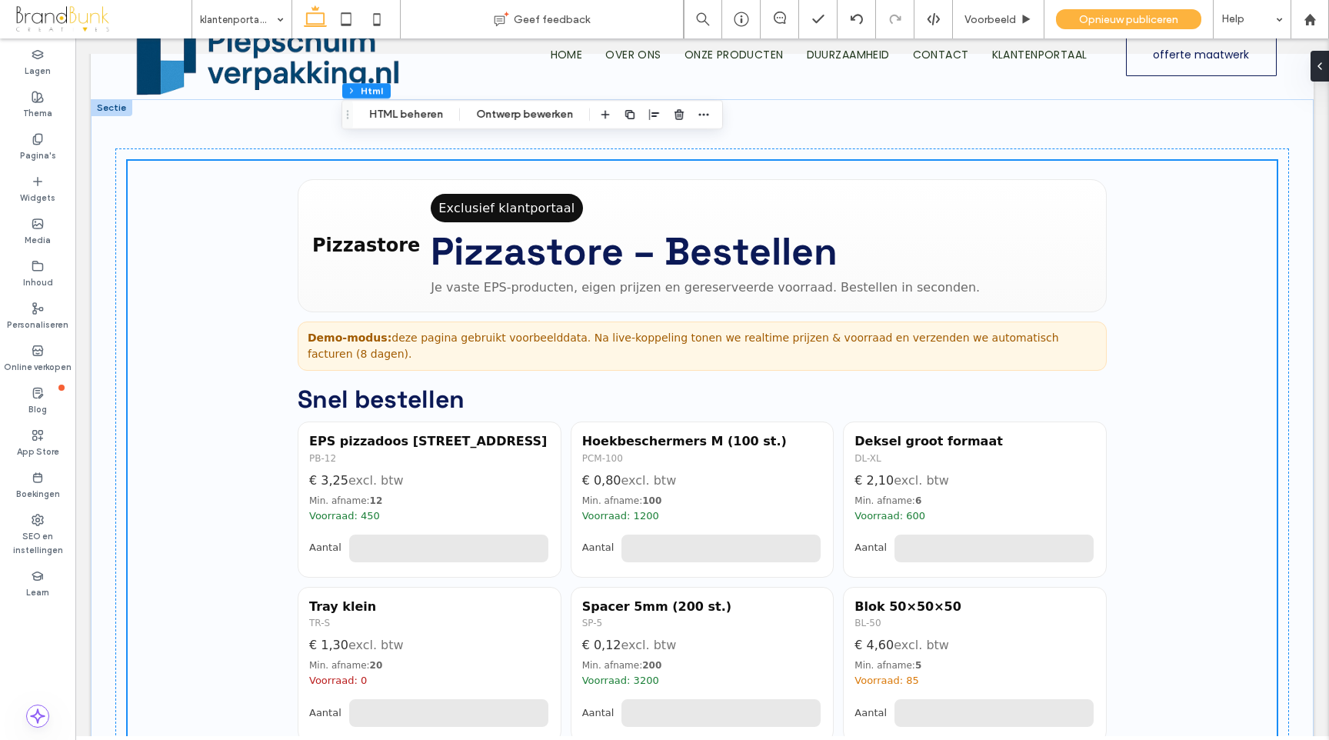
scroll to position [0, 0]
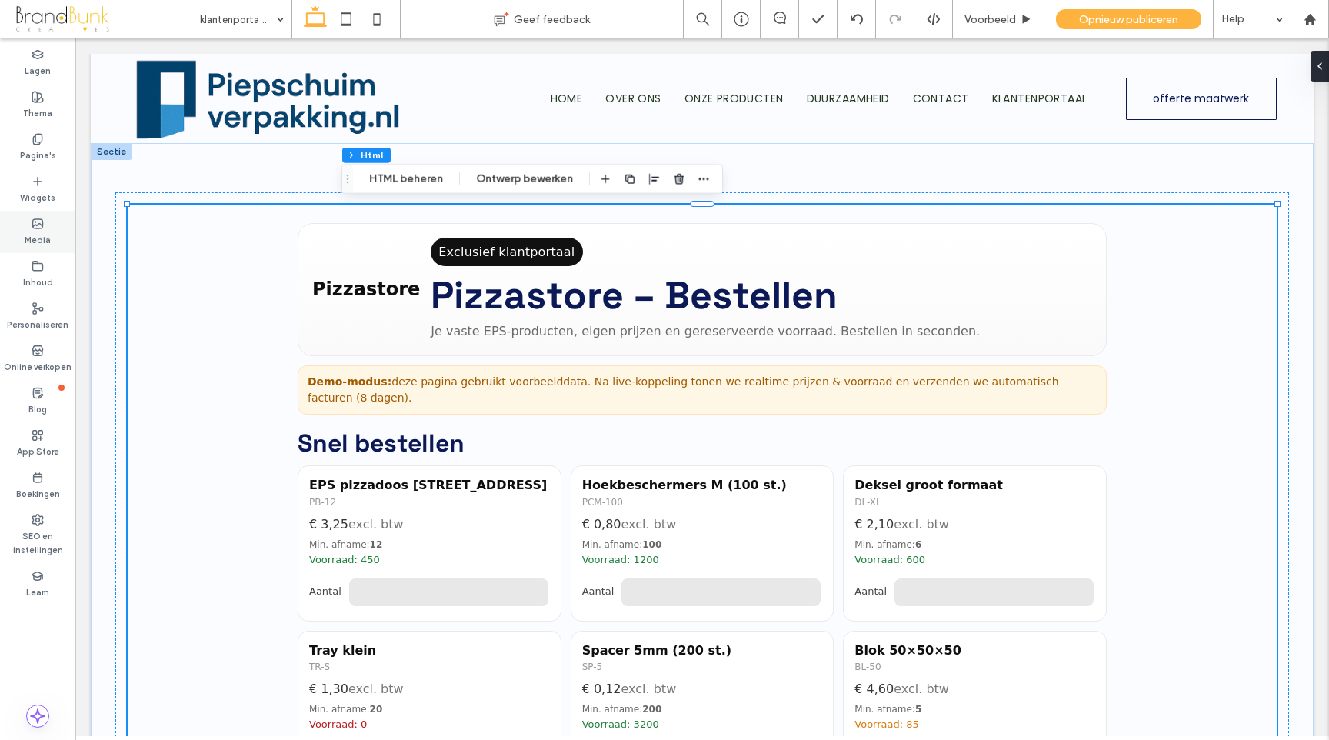
click at [38, 231] on label "Media" at bounding box center [38, 238] width 26 height 17
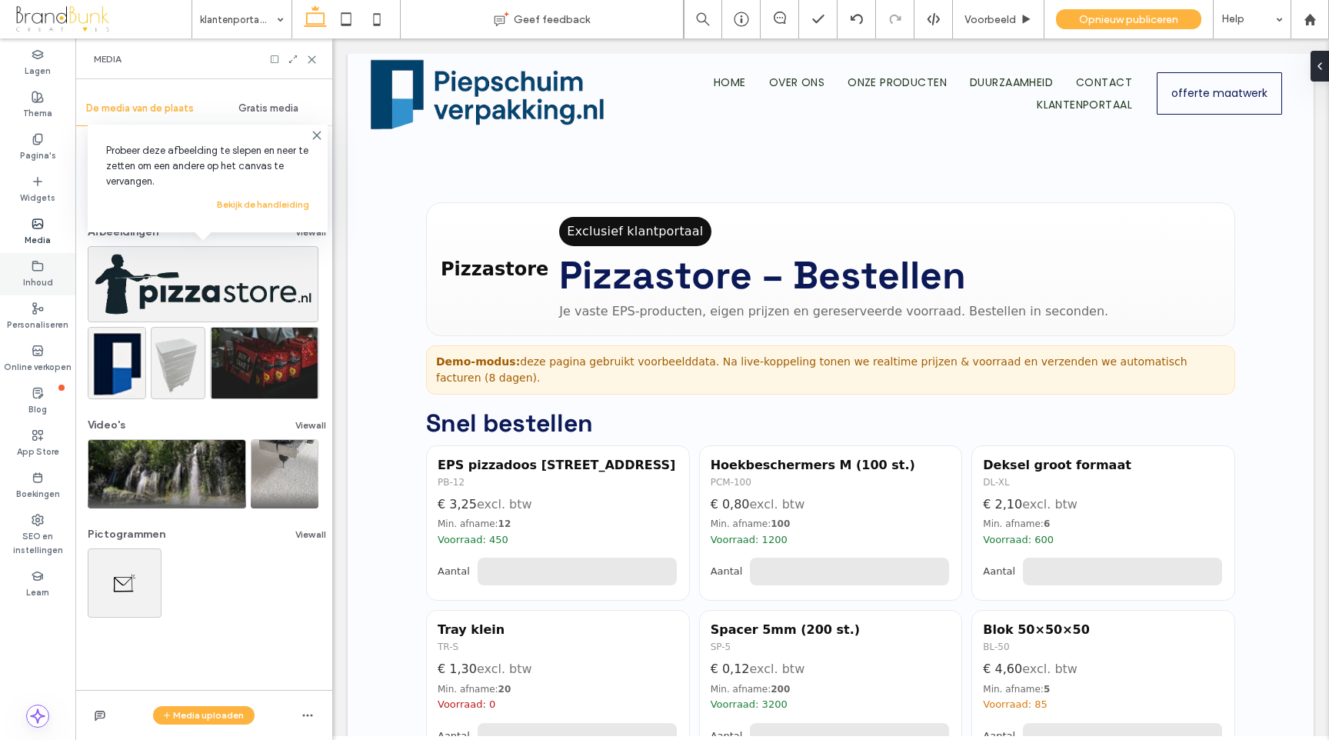
click at [38, 274] on label "Inhoud" at bounding box center [38, 280] width 30 height 17
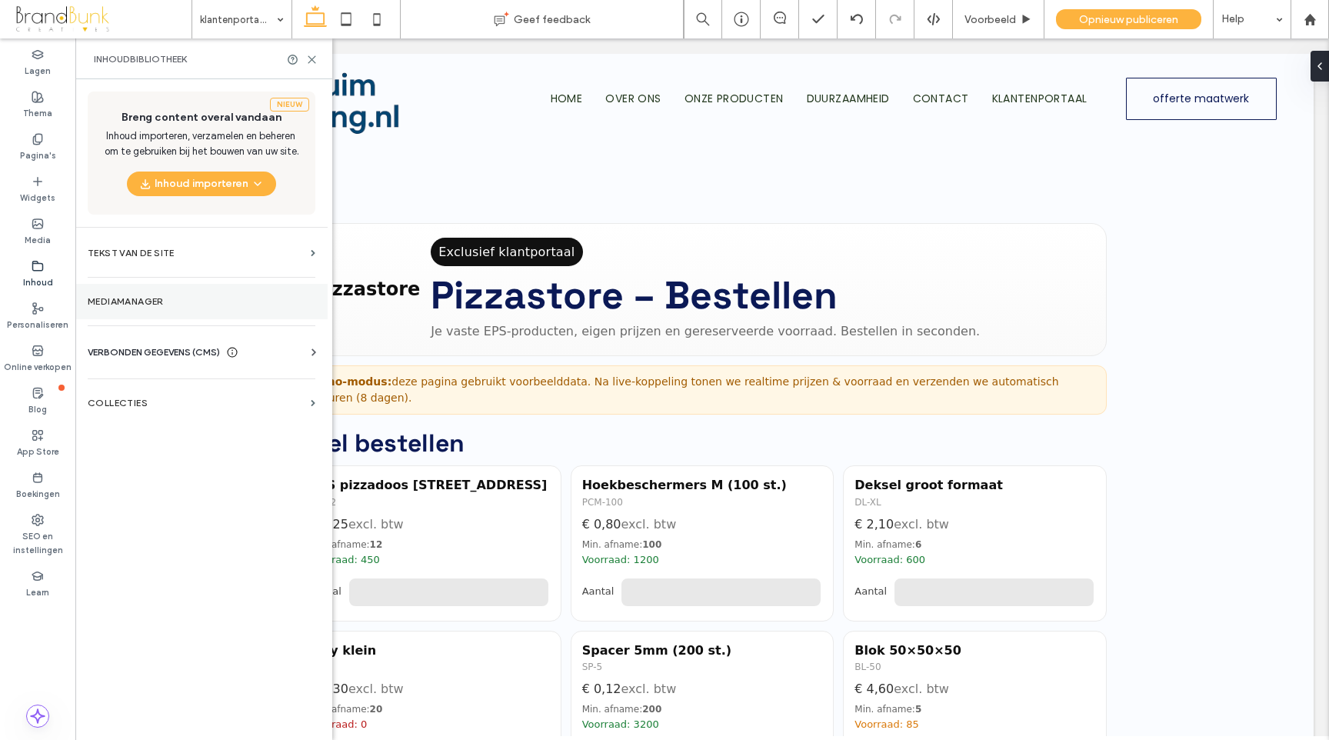
click at [158, 298] on label "Mediamanager" at bounding box center [202, 301] width 228 height 11
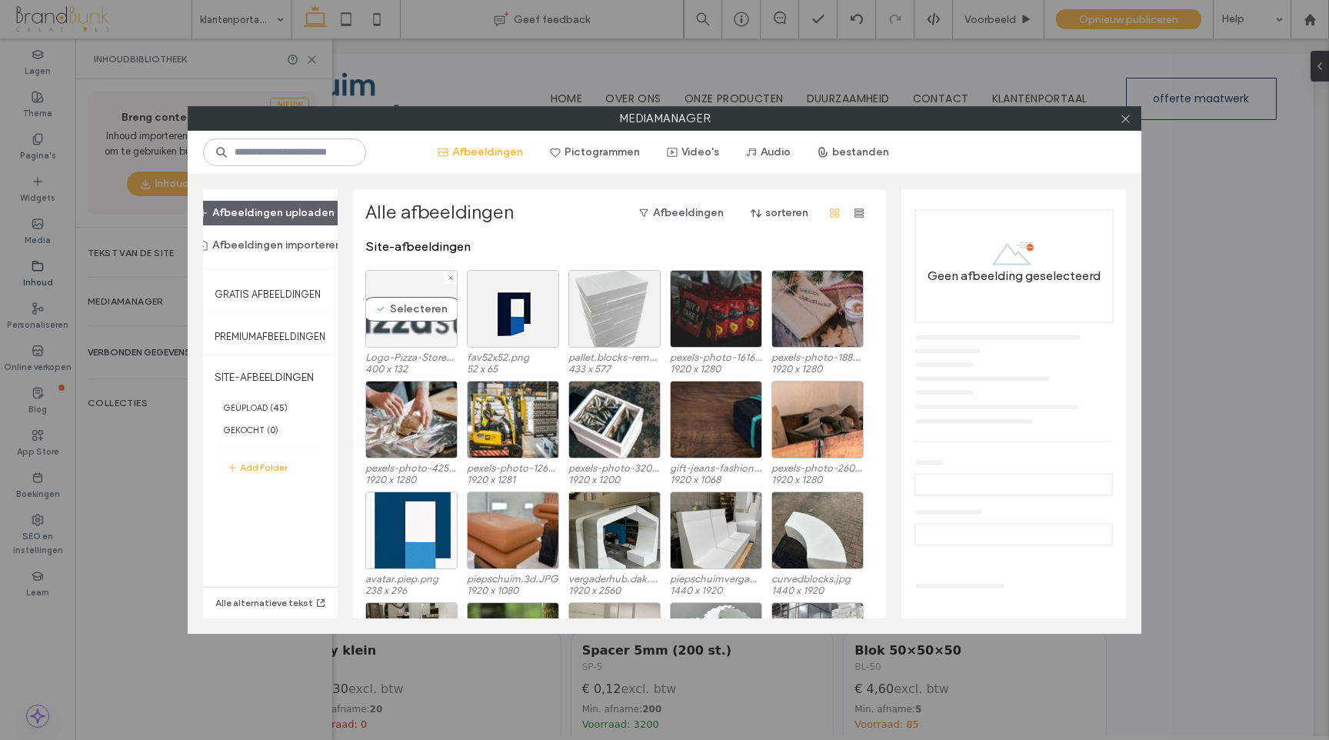
click at [394, 311] on div "Selecteren" at bounding box center [411, 309] width 92 height 78
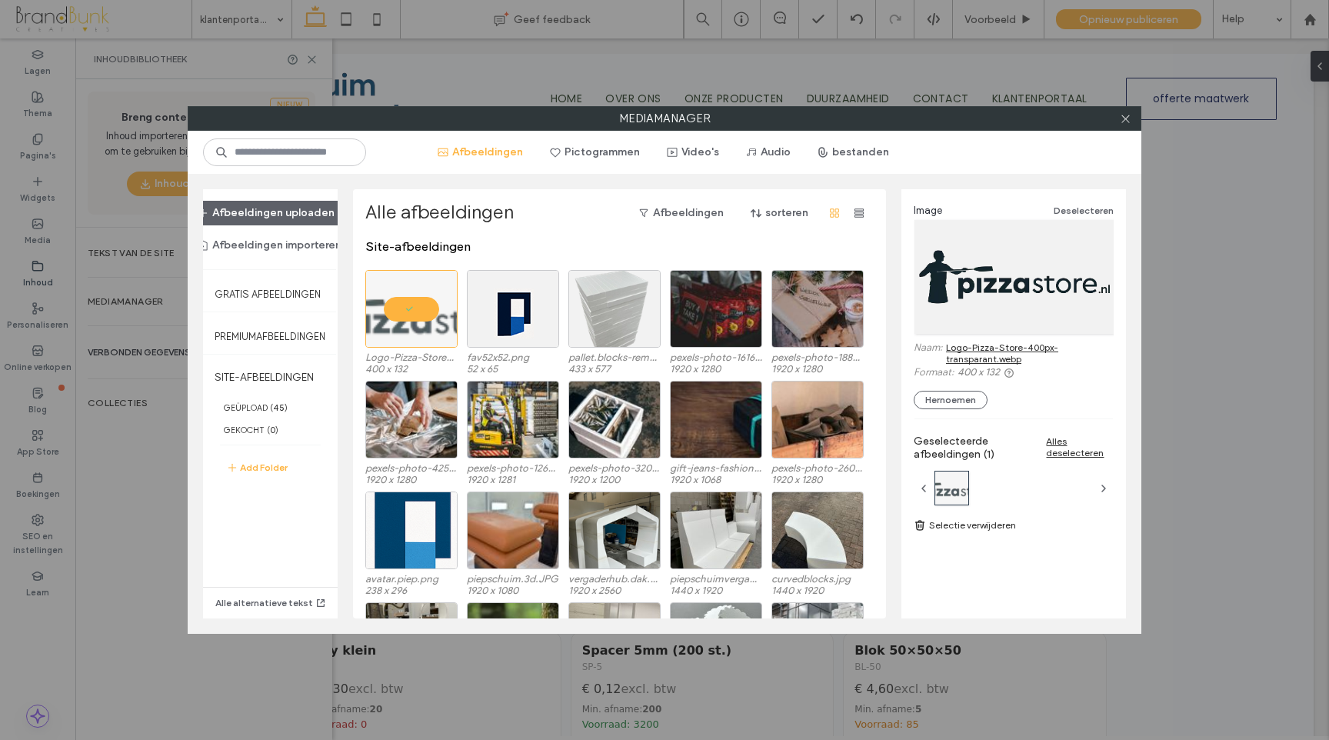
click at [973, 351] on link "Logo-Pizza-Store-400px-transparant.webp" at bounding box center [1030, 352] width 168 height 23
click at [1124, 119] on use at bounding box center [1125, 119] width 8 height 8
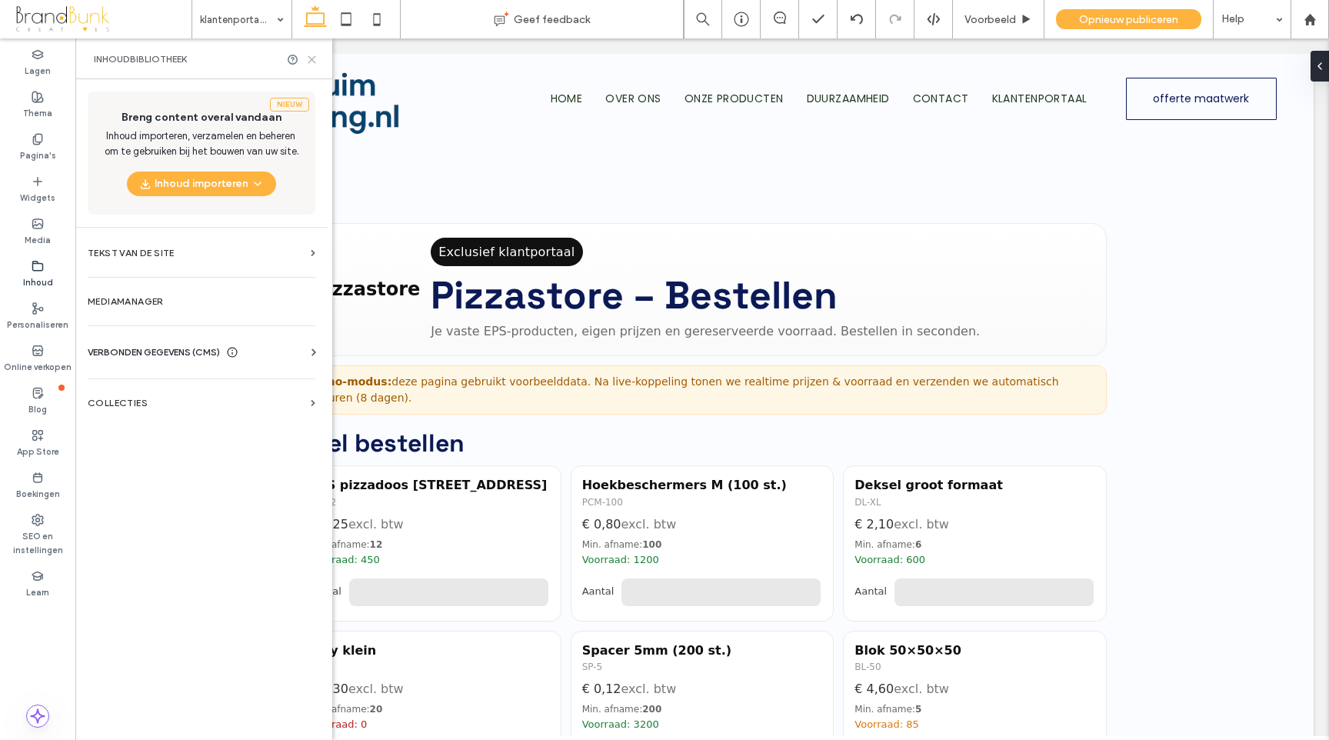
click at [311, 57] on icon at bounding box center [312, 60] width 12 height 12
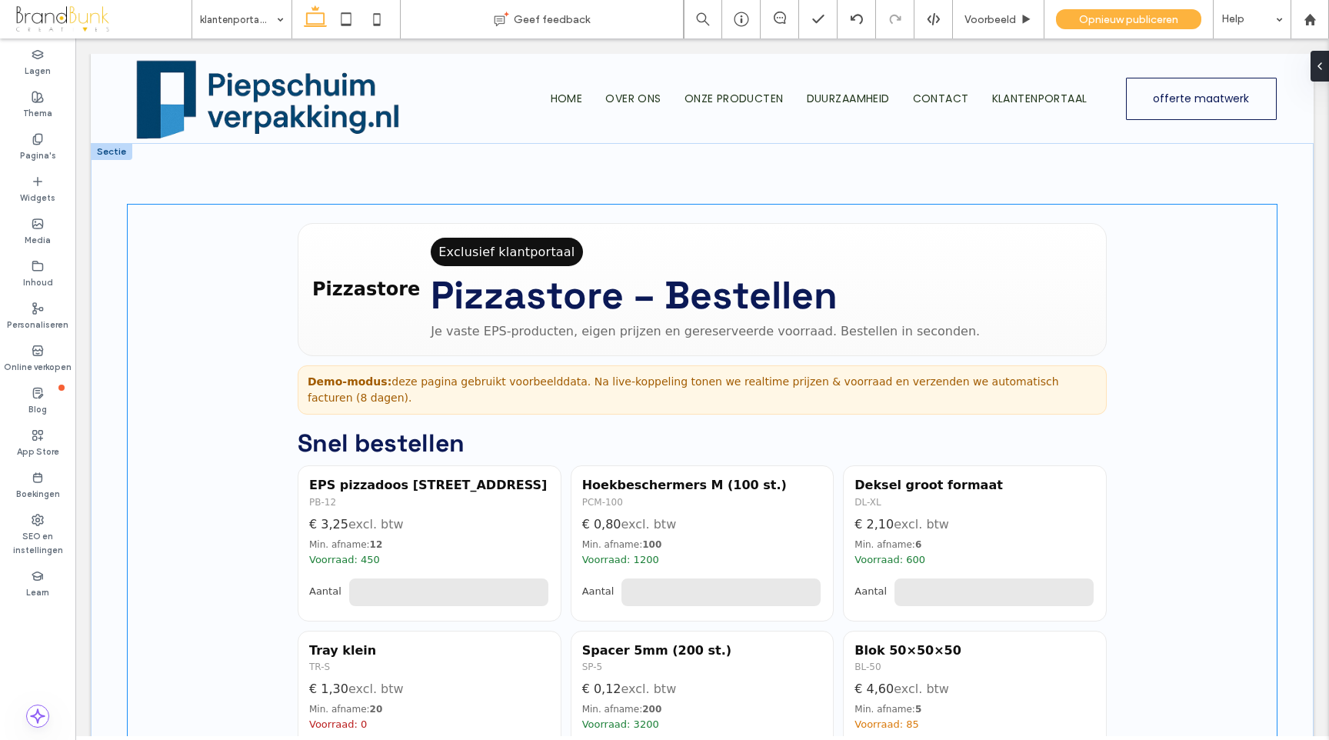
click at [428, 381] on div "Demo-modus: deze pagina gebruikt voorbeelddata. Na live-koppeling tonen we real…" at bounding box center [702, 389] width 809 height 49
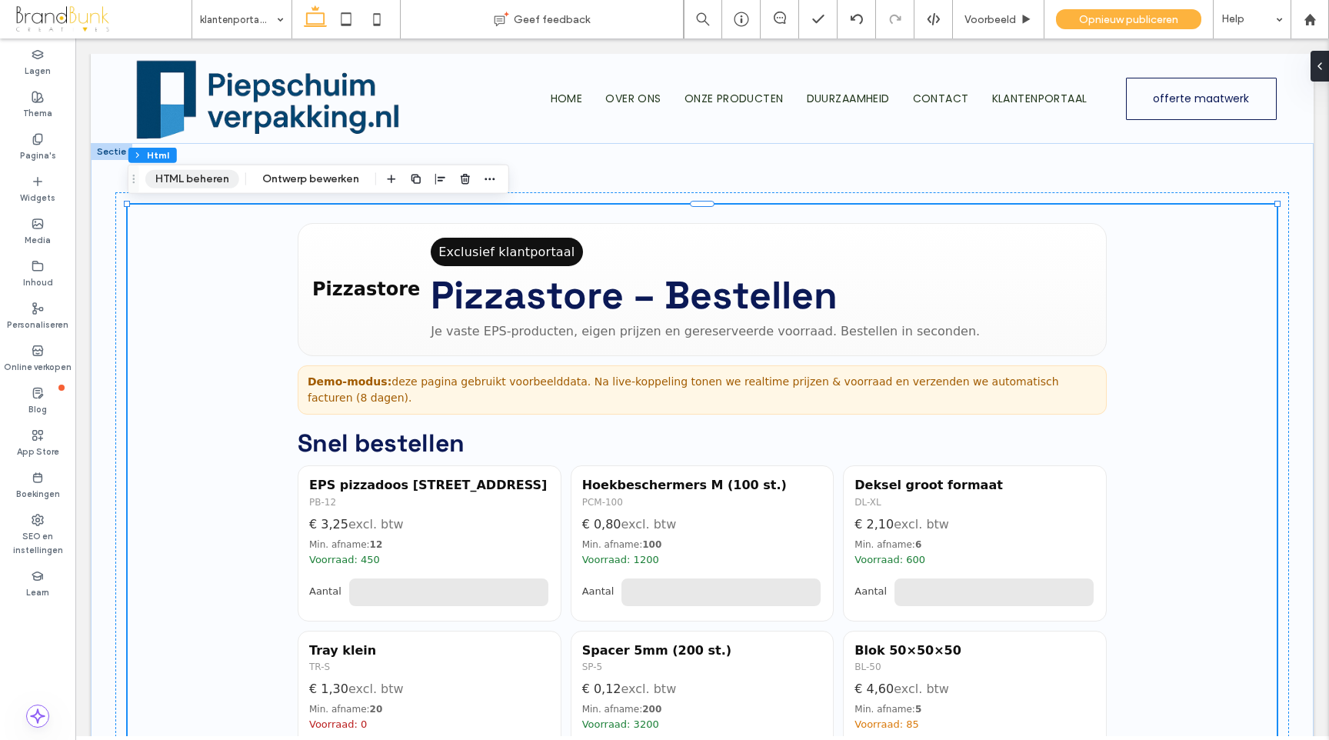
click at [203, 183] on button "HTML beheren" at bounding box center [192, 179] width 94 height 18
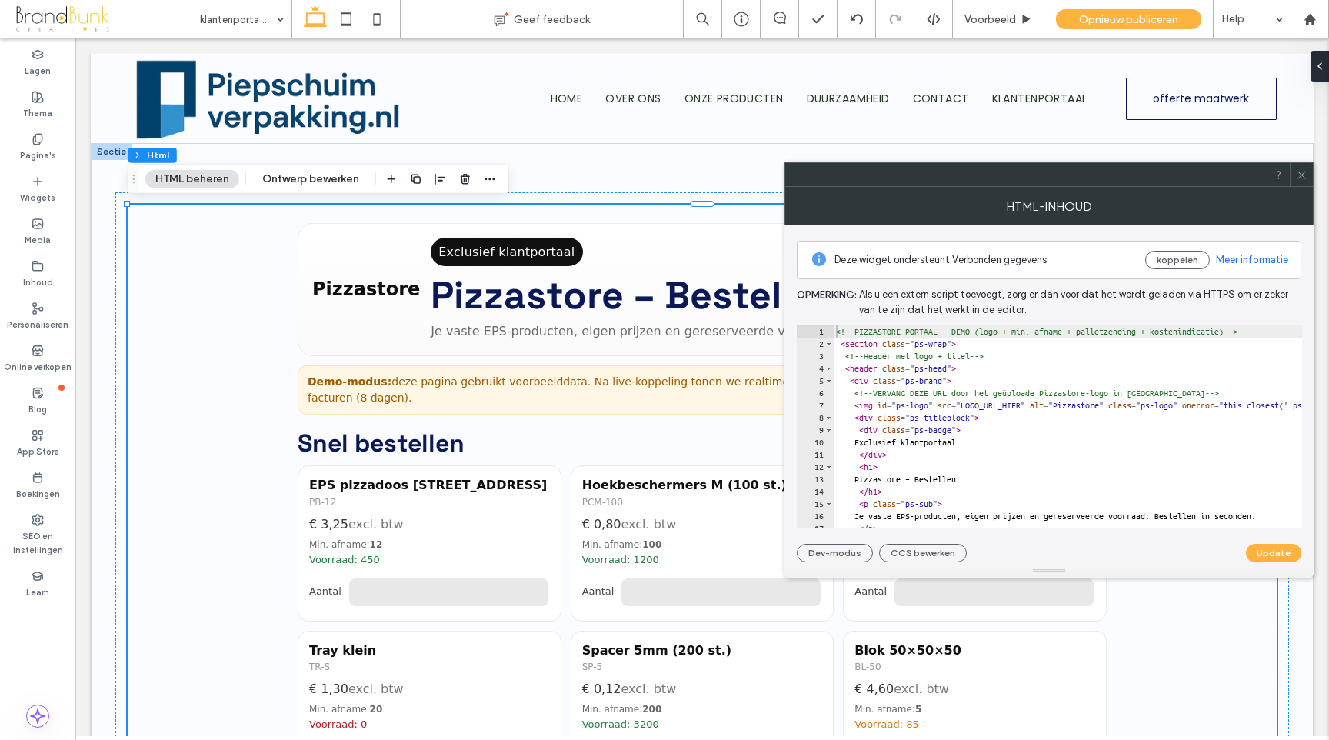
type textarea "**********"
drag, startPoint x: 987, startPoint y: 407, endPoint x: 1056, endPoint y: 409, distance: 68.5
click at [1056, 409] on div "<!-- PIZZASTORE PORTAAL – DEMO (logo + min. afname + palletzending + kostenindi…" at bounding box center [1295, 439] width 925 height 228
click at [41, 265] on icon at bounding box center [38, 266] width 12 height 12
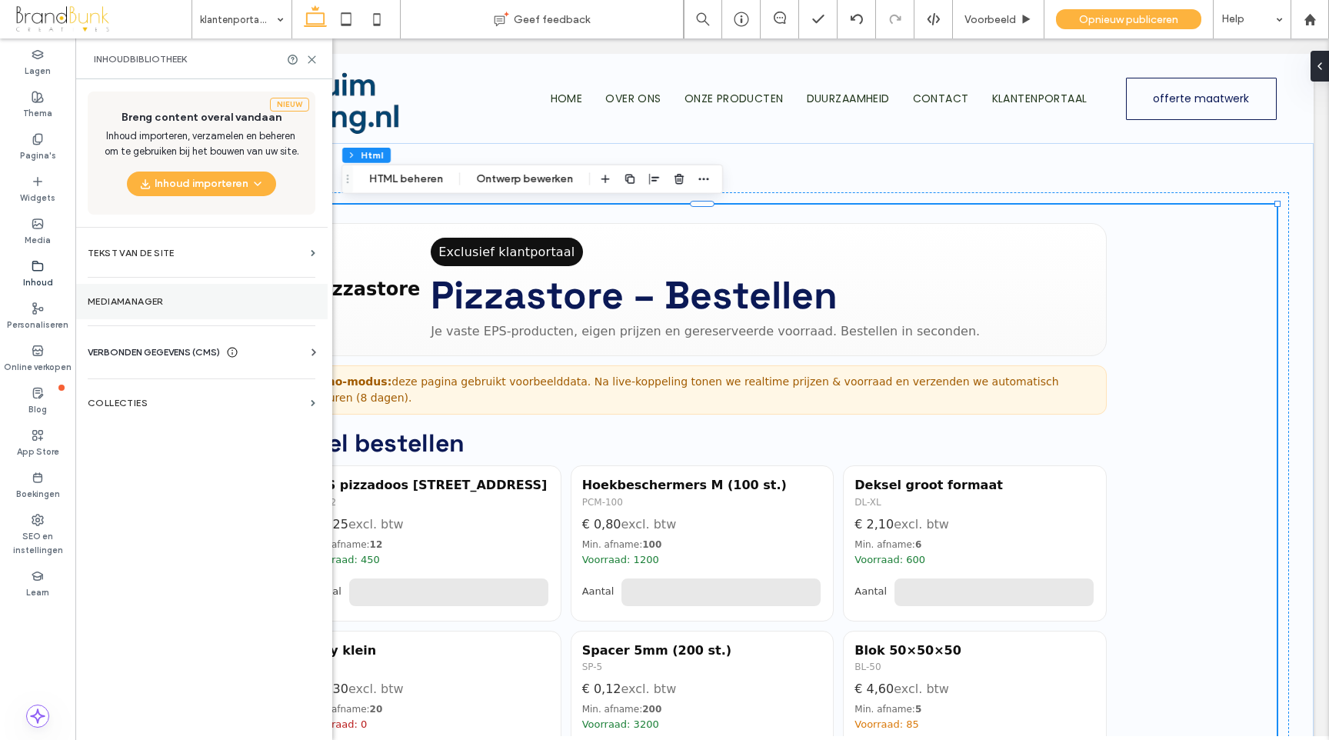
click at [135, 294] on section "Mediamanager" at bounding box center [201, 301] width 252 height 35
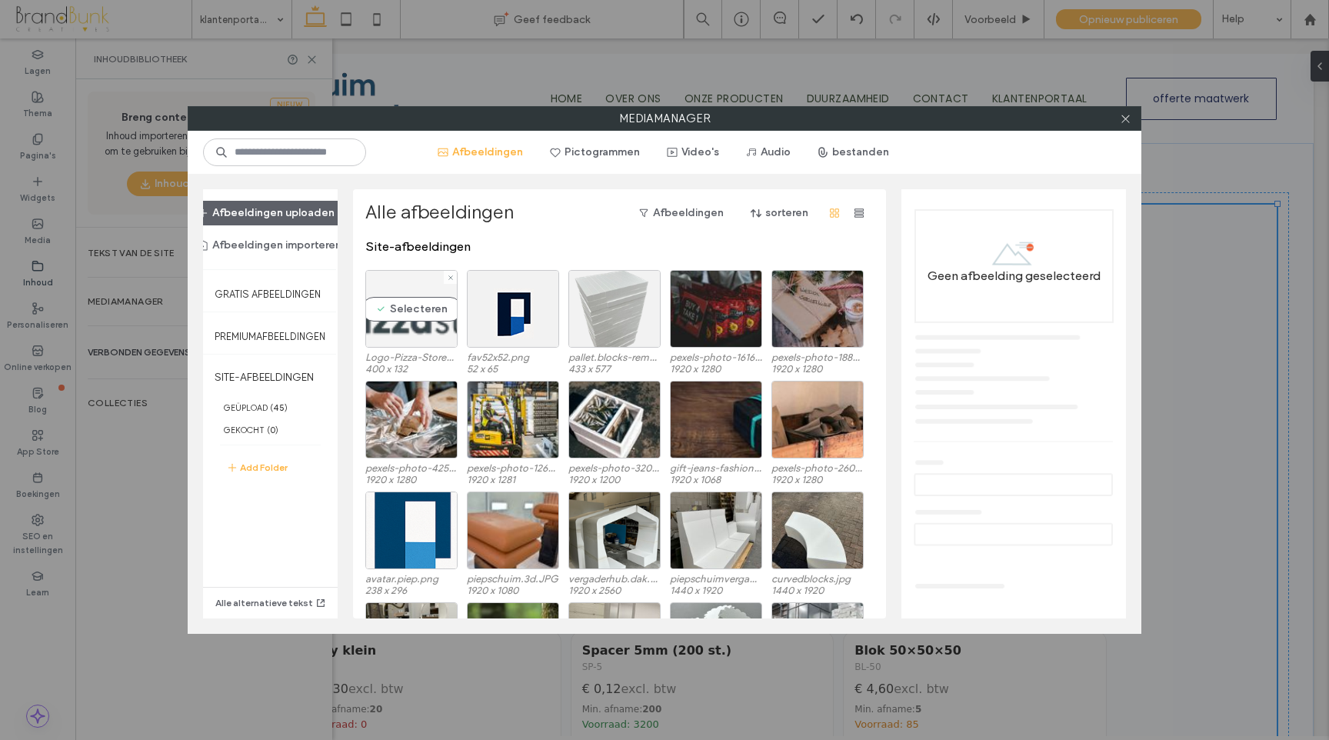
click at [430, 304] on div "Selecteren" at bounding box center [411, 309] width 92 height 78
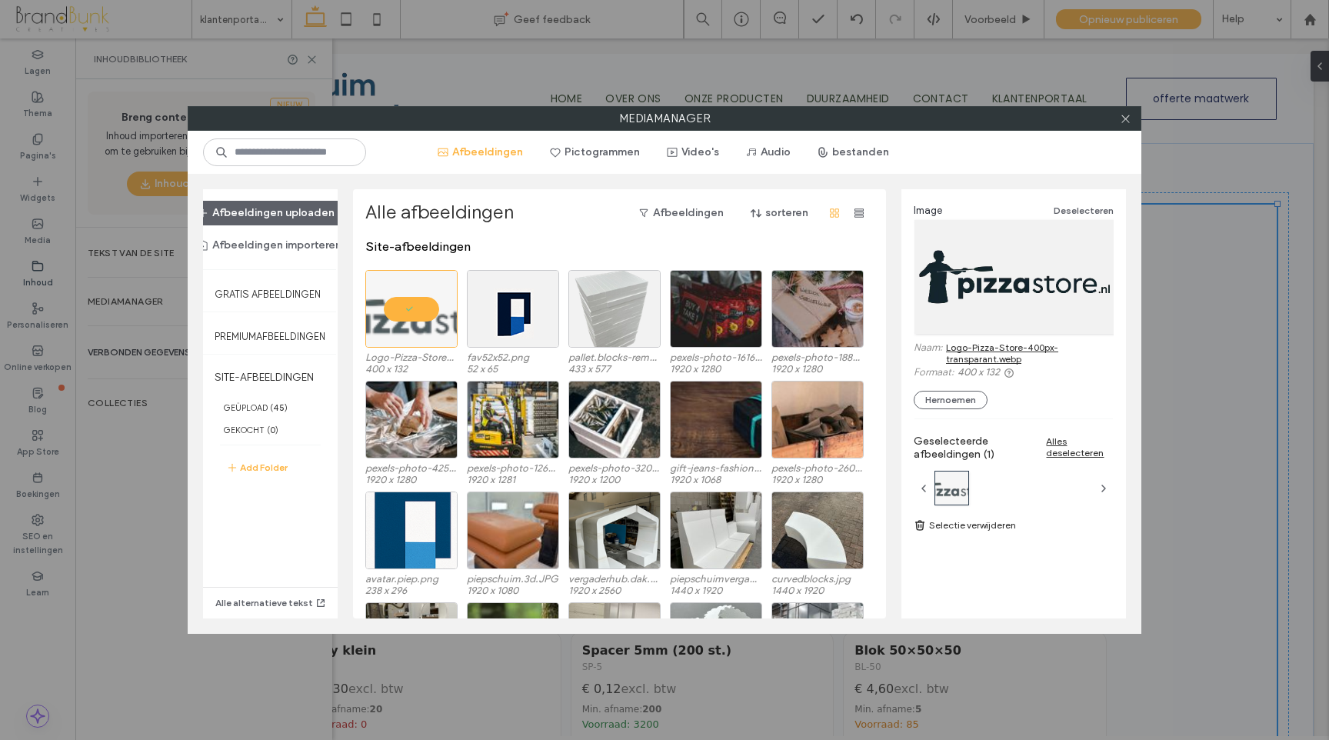
click at [982, 354] on link "Logo-Pizza-Store-400px-transparant.webp" at bounding box center [1030, 352] width 168 height 23
click at [1121, 121] on icon at bounding box center [1126, 119] width 12 height 12
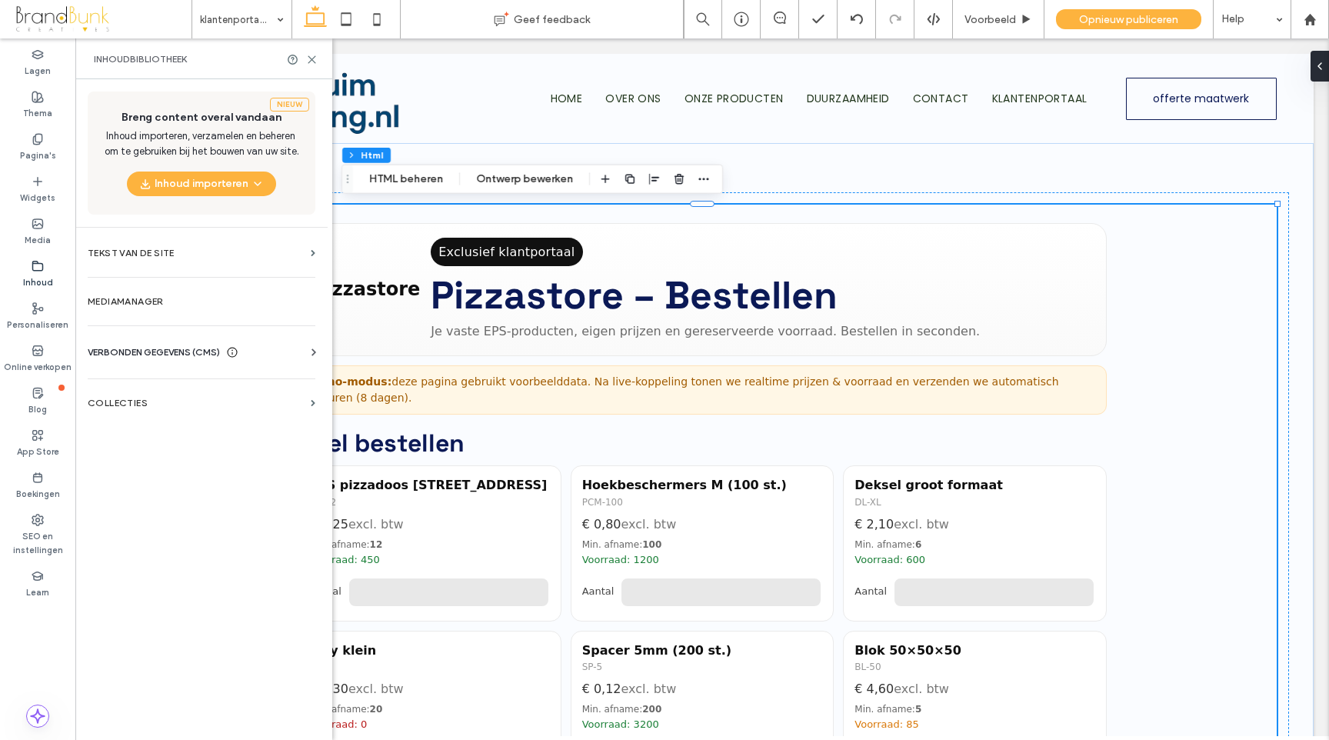
click at [472, 324] on p "Je vaste EPS-producten, eigen prijzen en gereserveerde voorraad. Bestellen in s…" at bounding box center [705, 331] width 549 height 20
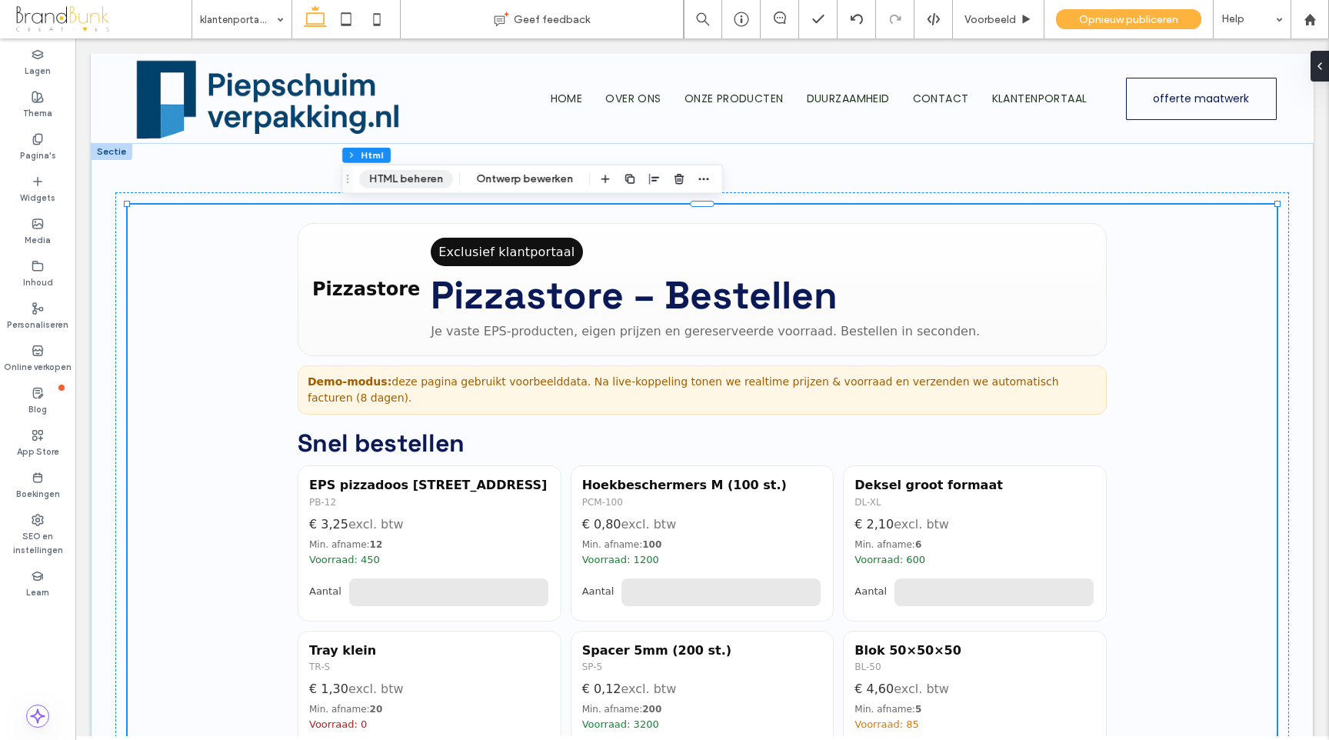
click at [387, 178] on button "HTML beheren" at bounding box center [406, 179] width 94 height 18
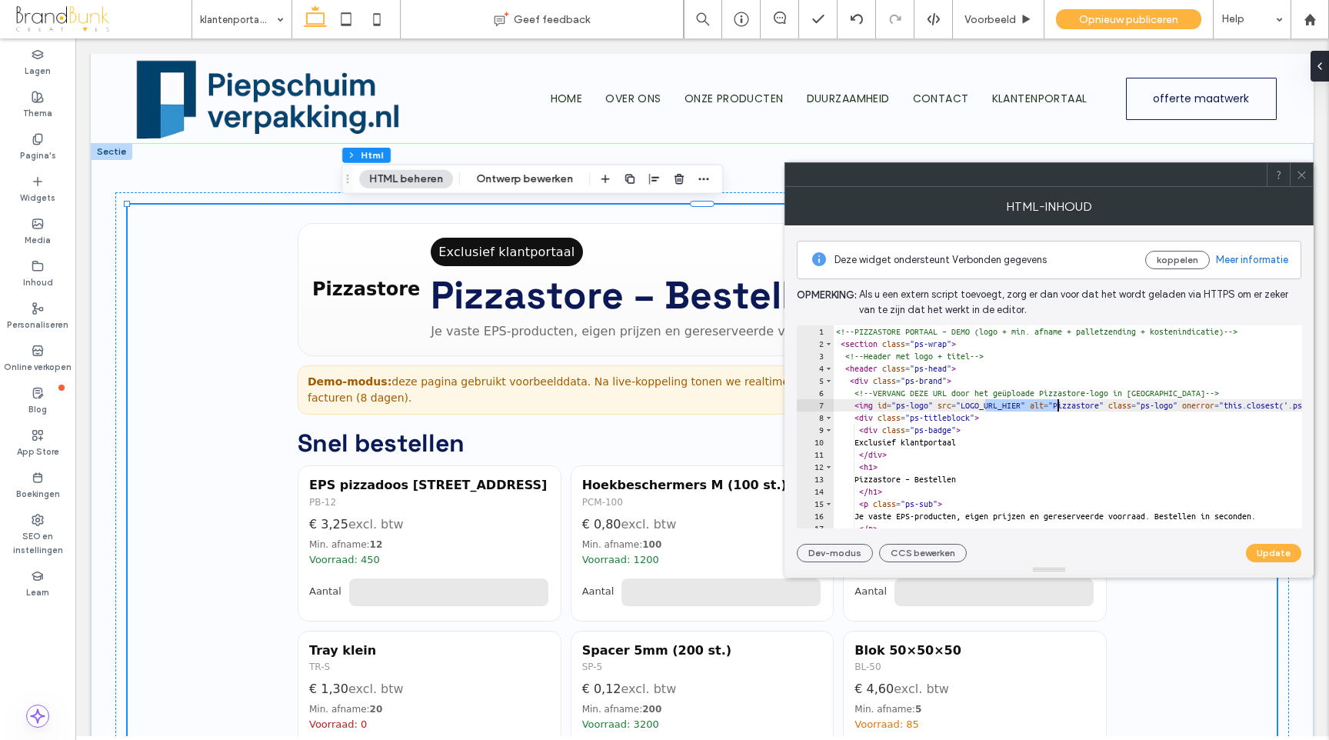
drag, startPoint x: 986, startPoint y: 406, endPoint x: 1055, endPoint y: 403, distance: 69.3
click at [1055, 403] on div "<!-- PIZZASTORE PORTAAL – DEMO (logo + min. afname + palletzending + kostenindi…" at bounding box center [1295, 439] width 925 height 228
paste textarea "**********"
type textarea "**********"
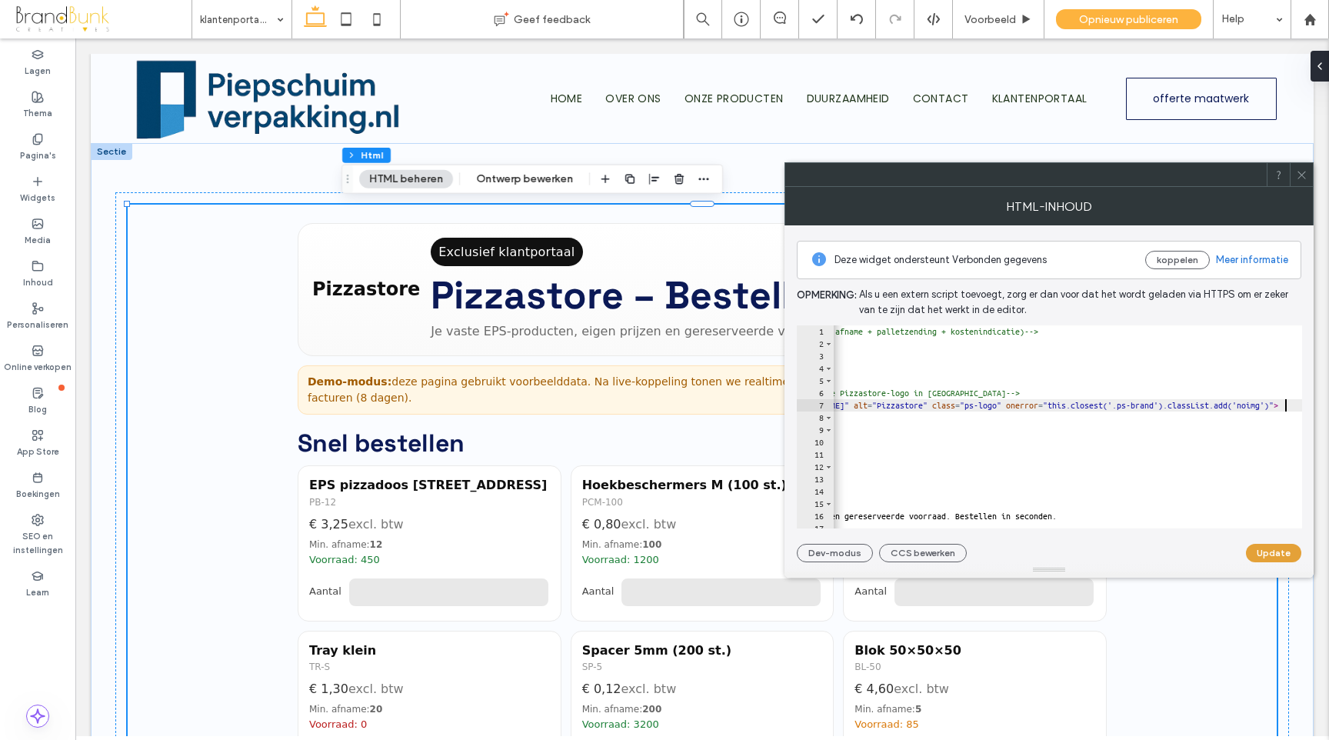
click at [1282, 555] on button "Update" at bounding box center [1273, 553] width 55 height 18
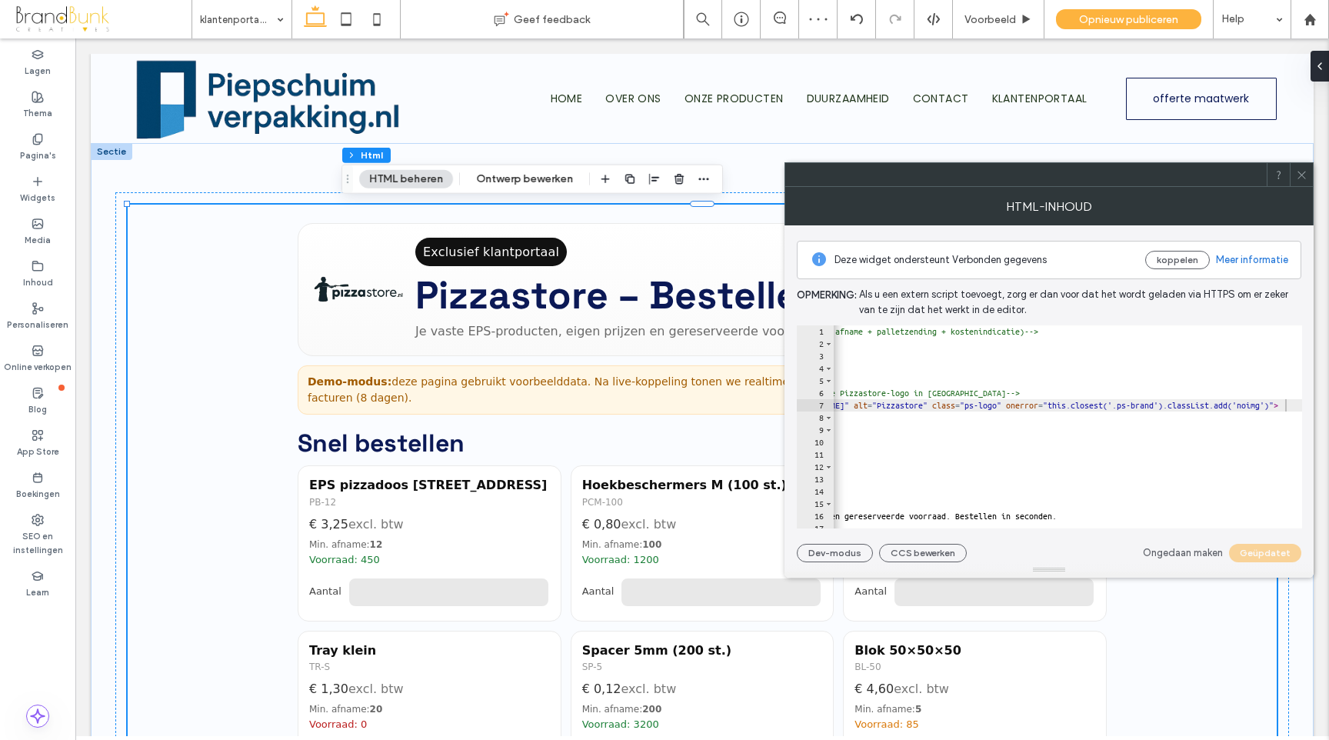
click at [1299, 173] on icon at bounding box center [1302, 175] width 12 height 12
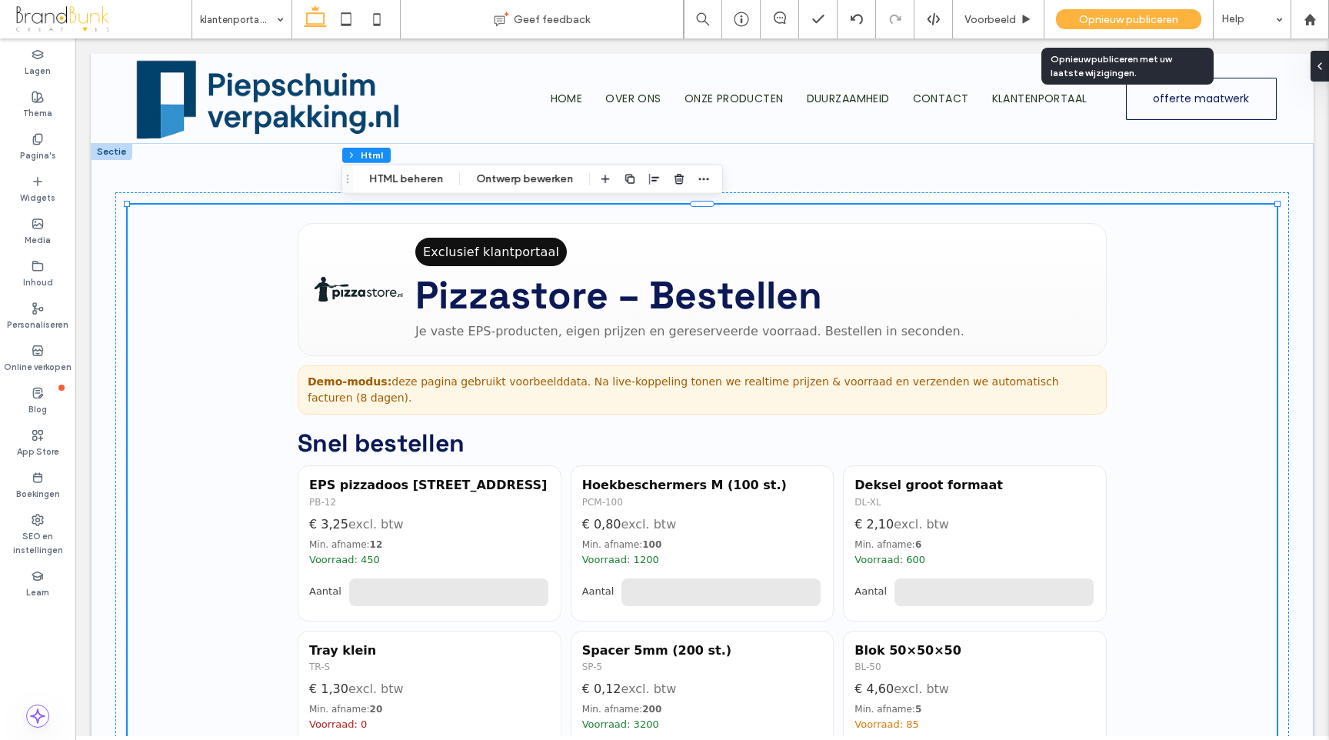
click at [1097, 25] on span "Opnieuw publiceren" at bounding box center [1128, 19] width 99 height 13
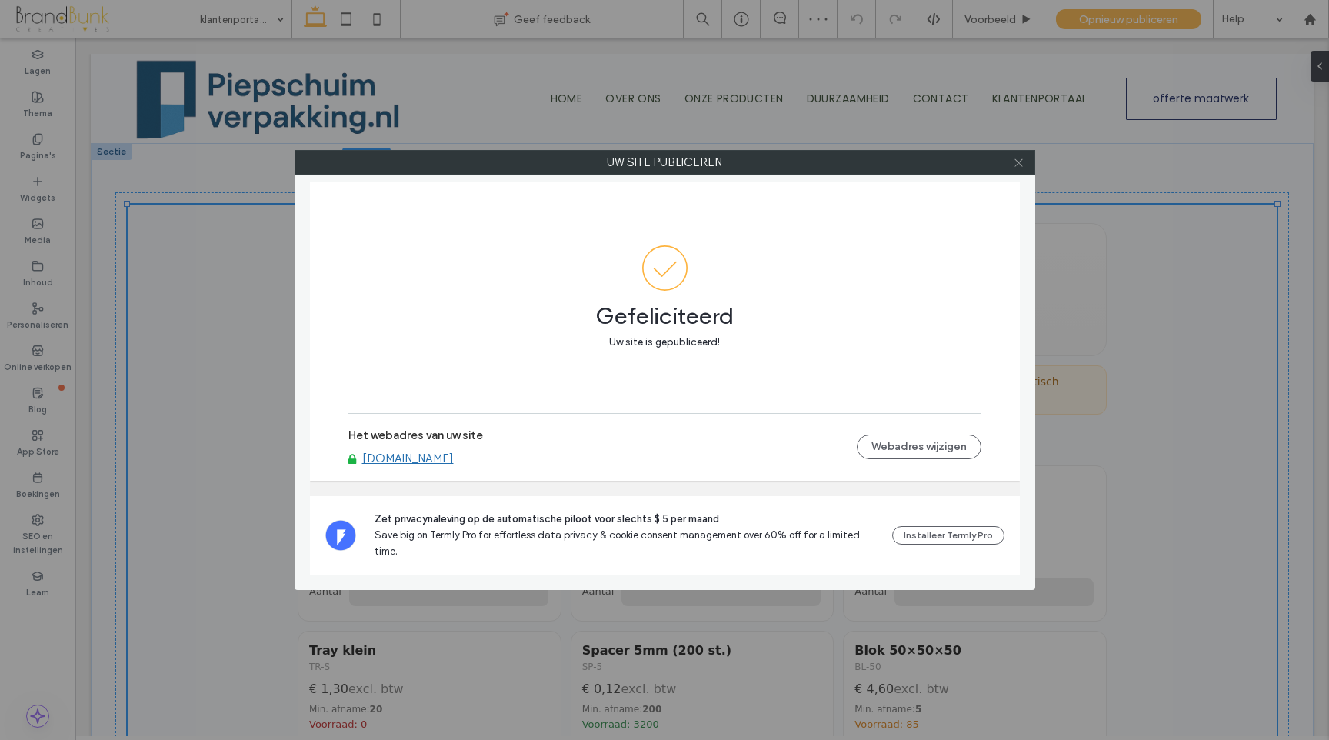
click at [1020, 168] on icon at bounding box center [1019, 163] width 12 height 12
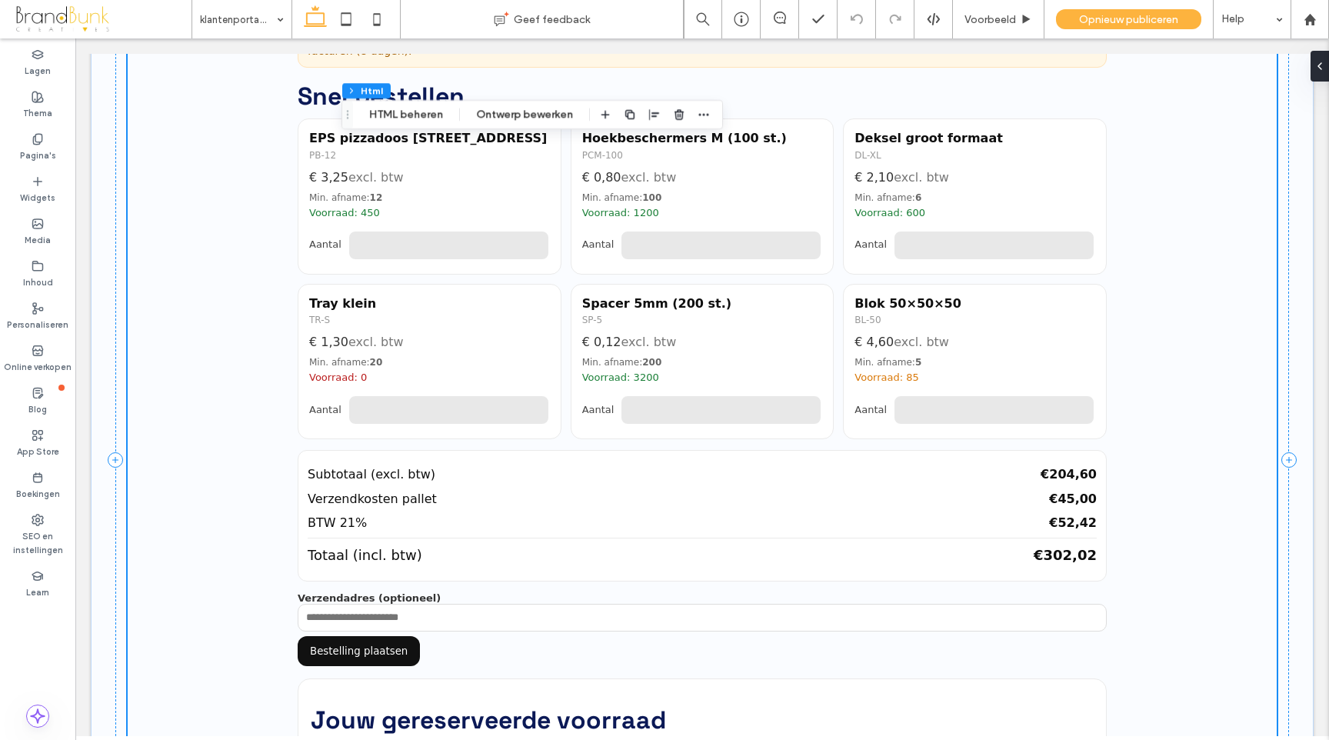
scroll to position [345, 0]
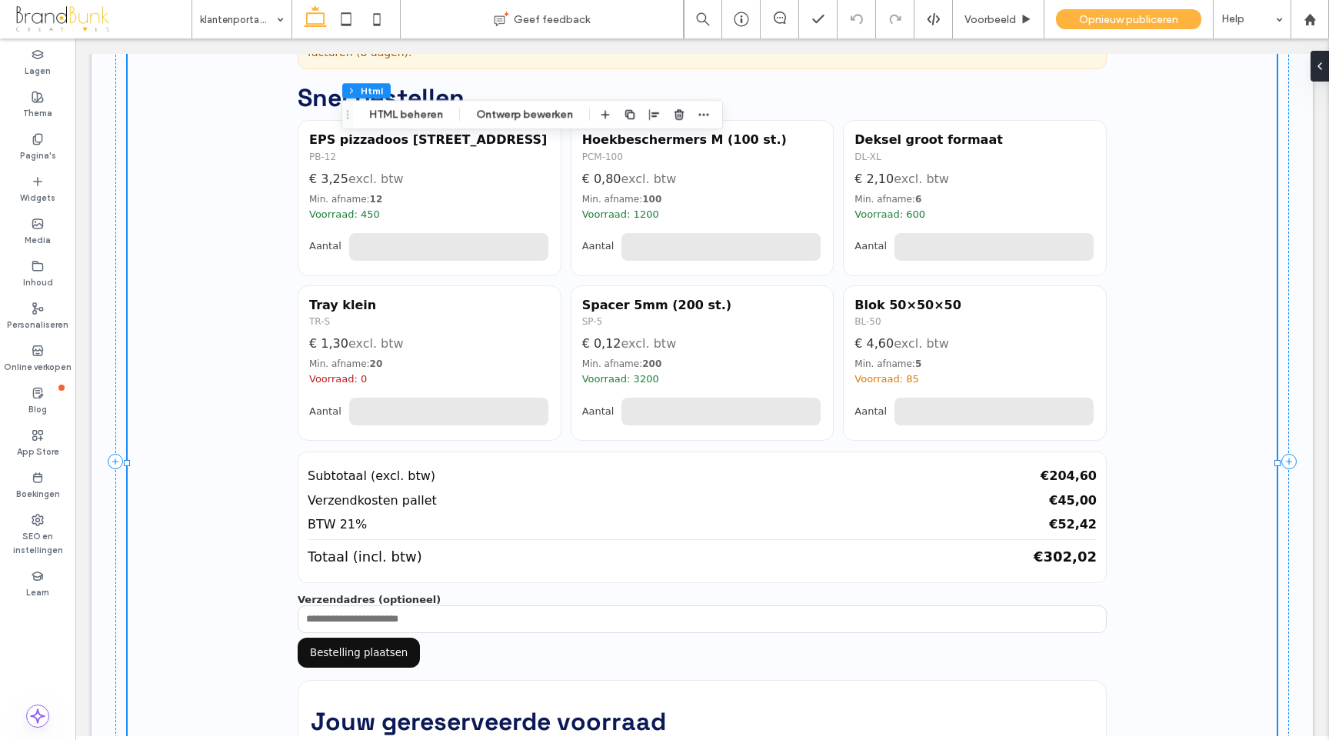
click at [807, 409] on input "***" at bounding box center [721, 411] width 202 height 31
click at [807, 407] on input "***" at bounding box center [721, 411] width 202 height 31
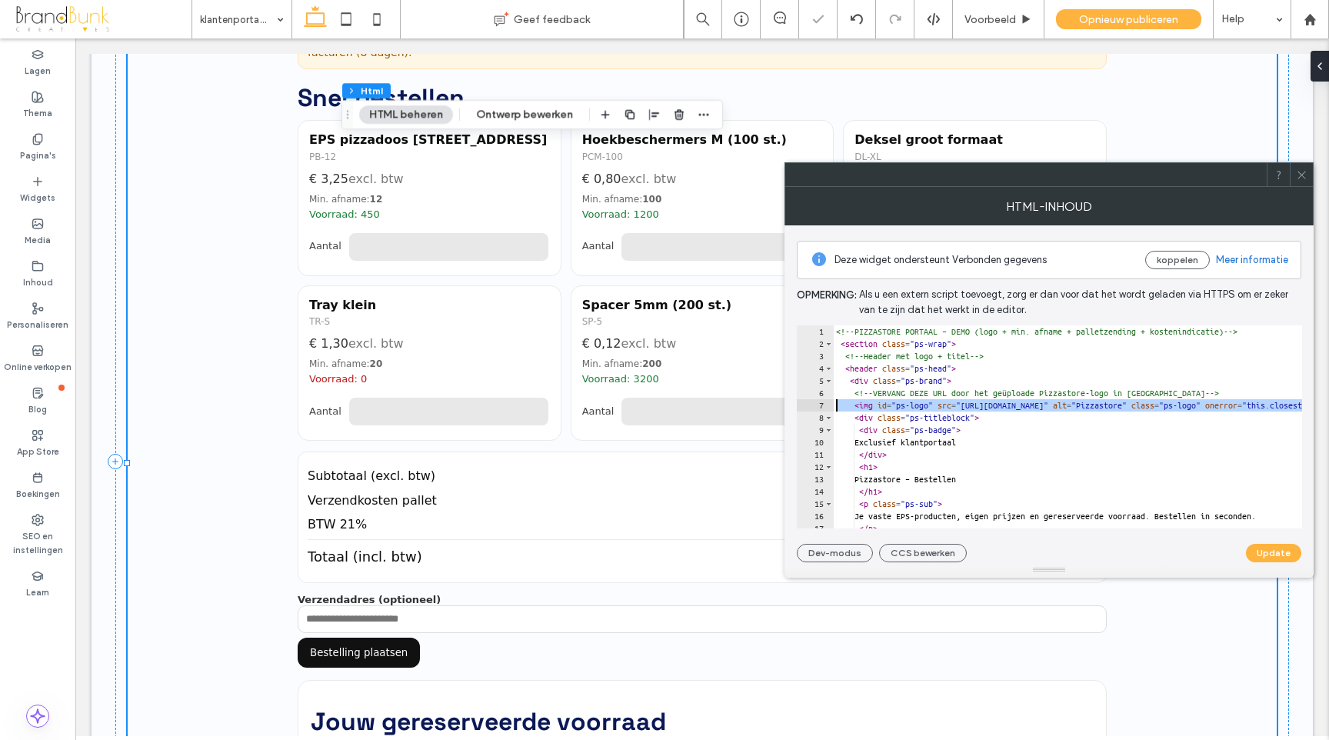
click at [807, 407] on div "7" at bounding box center [815, 405] width 37 height 12
type textarea "**********"
click at [1303, 181] on span at bounding box center [1302, 174] width 12 height 23
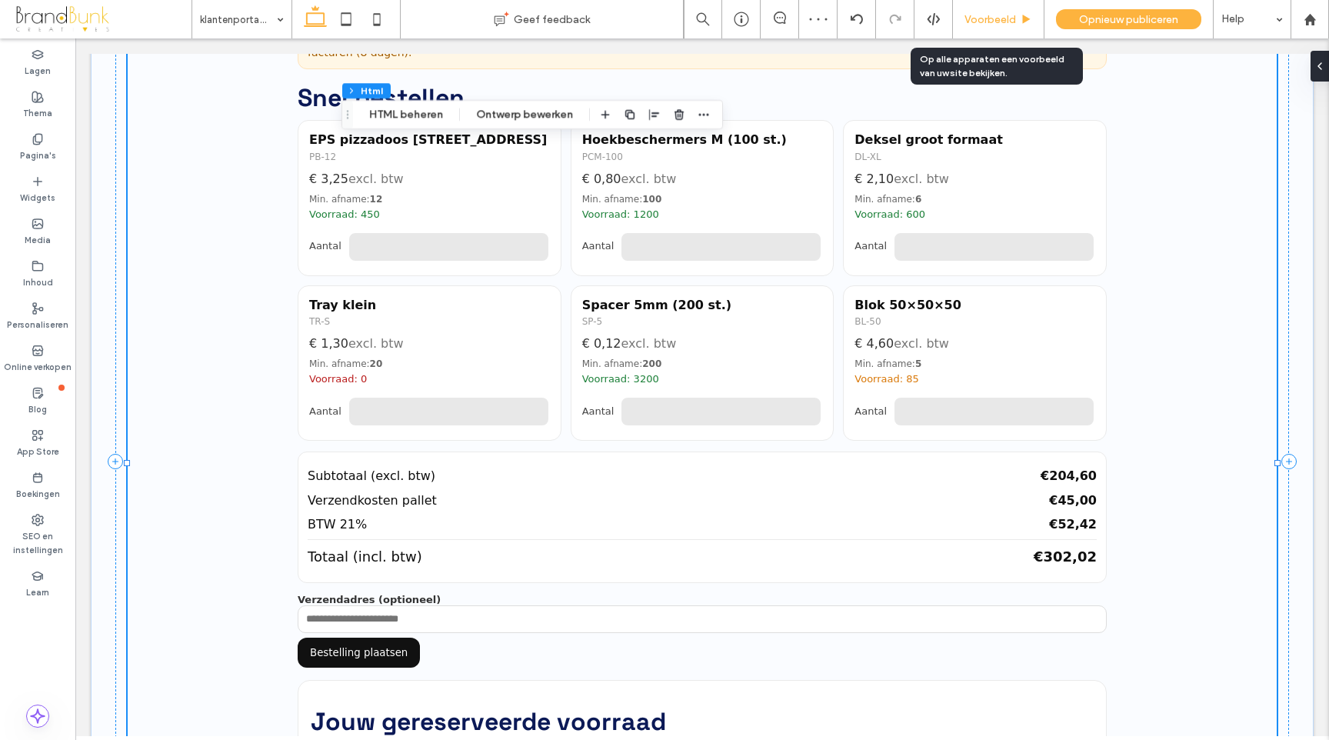
click at [1005, 19] on span "Voorbeeld" at bounding box center [990, 19] width 52 height 13
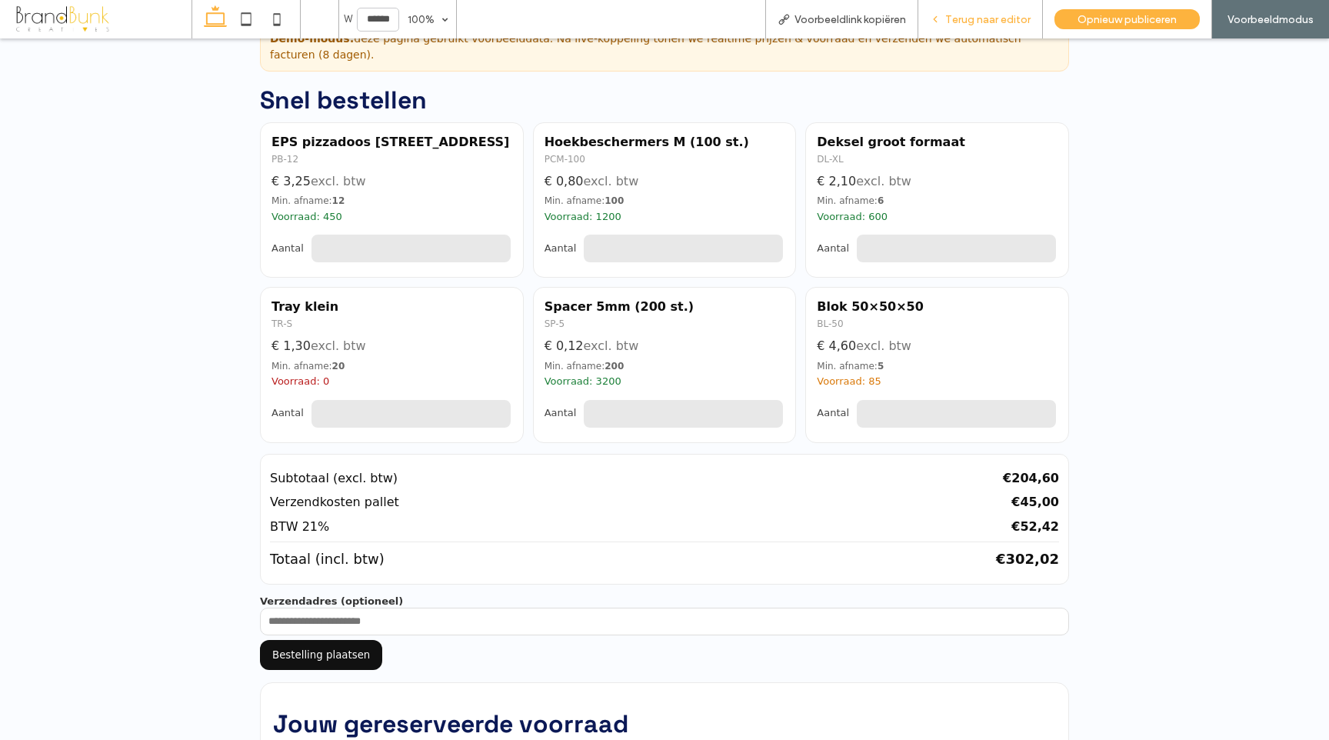
scroll to position [338, 0]
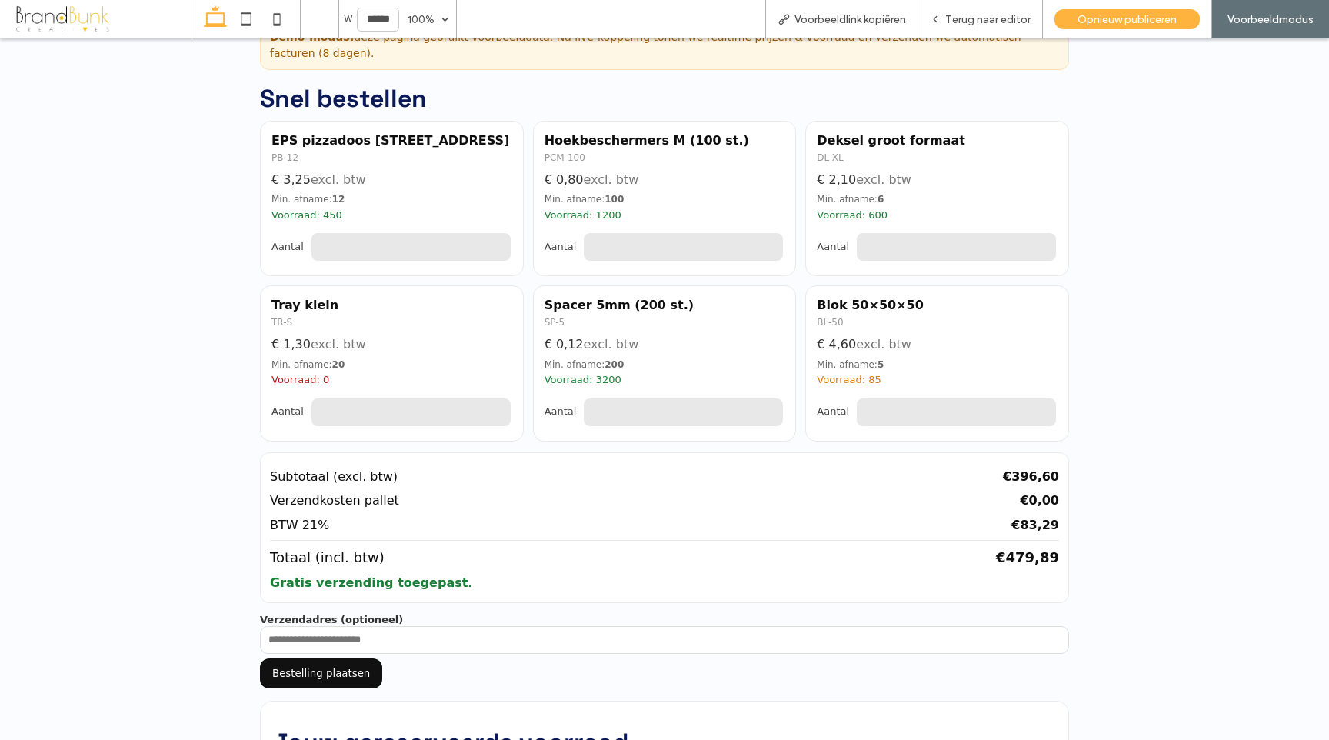
click at [768, 409] on input "****" at bounding box center [683, 412] width 202 height 31
click at [770, 416] on input "****" at bounding box center [683, 412] width 202 height 31
click at [770, 416] on input "***" at bounding box center [683, 412] width 202 height 31
click at [770, 415] on input "***" at bounding box center [683, 412] width 202 height 31
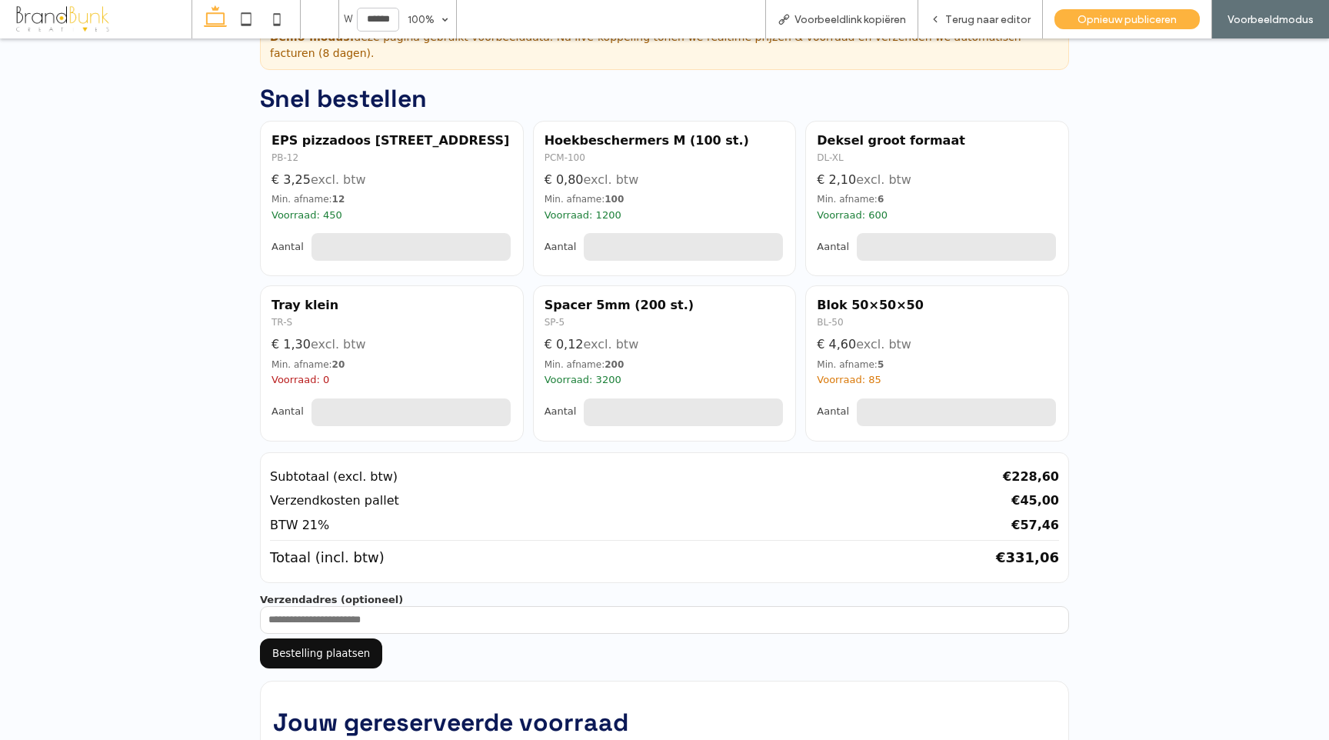
click at [770, 415] on input "***" at bounding box center [683, 412] width 202 height 31
click at [770, 408] on input "***" at bounding box center [683, 412] width 202 height 31
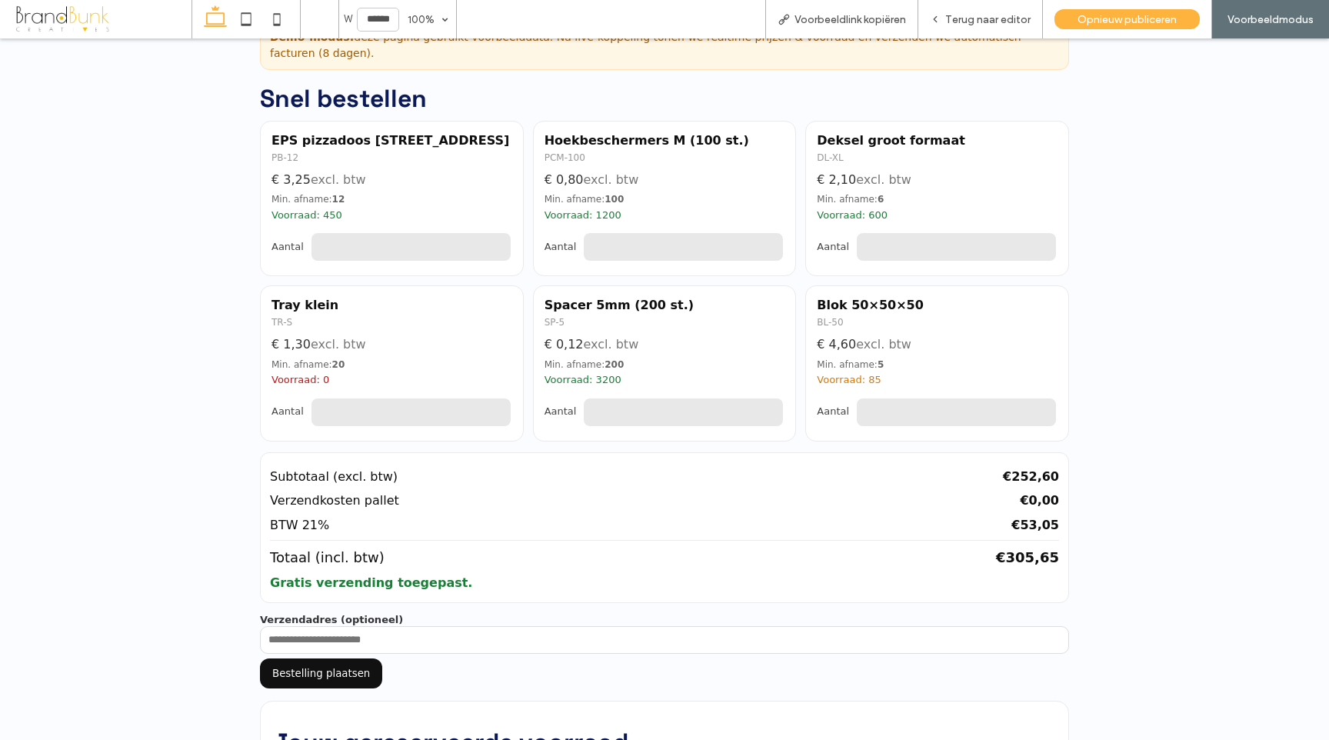
type input "***"
click at [770, 408] on input "***" at bounding box center [683, 412] width 202 height 31
